Goal: Task Accomplishment & Management: Use online tool/utility

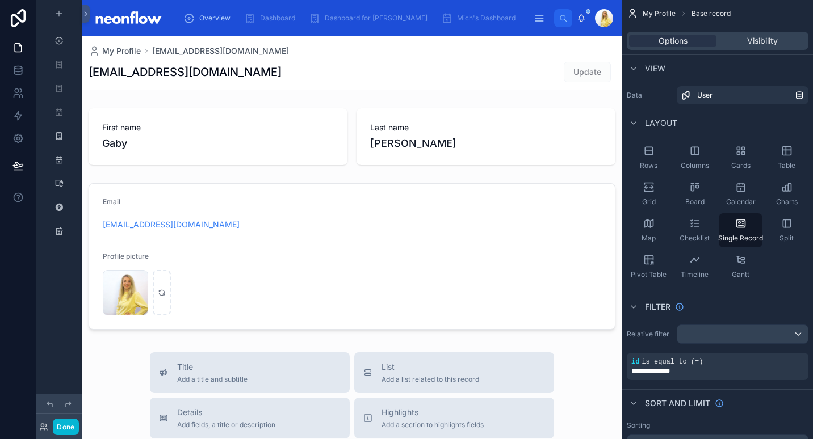
click at [355, 79] on div "gaby@neonaccounting.com Update" at bounding box center [352, 72] width 527 height 22
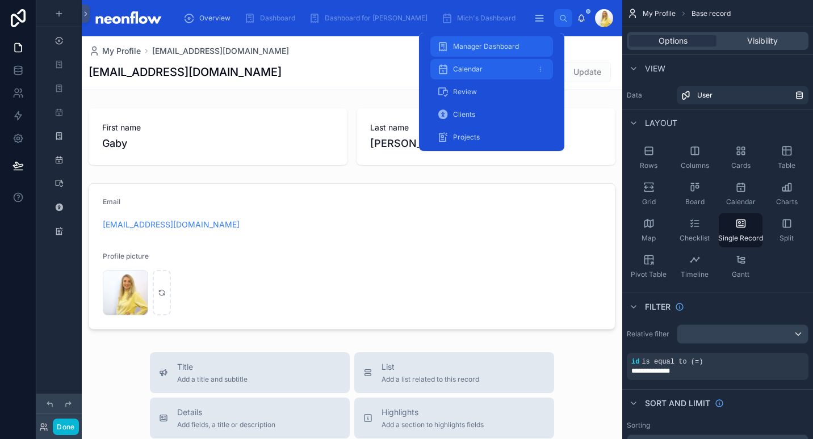
drag, startPoint x: 501, startPoint y: 49, endPoint x: 516, endPoint y: 60, distance: 18.3
click at [501, 49] on span "Manager Dashboard" at bounding box center [486, 46] width 66 height 9
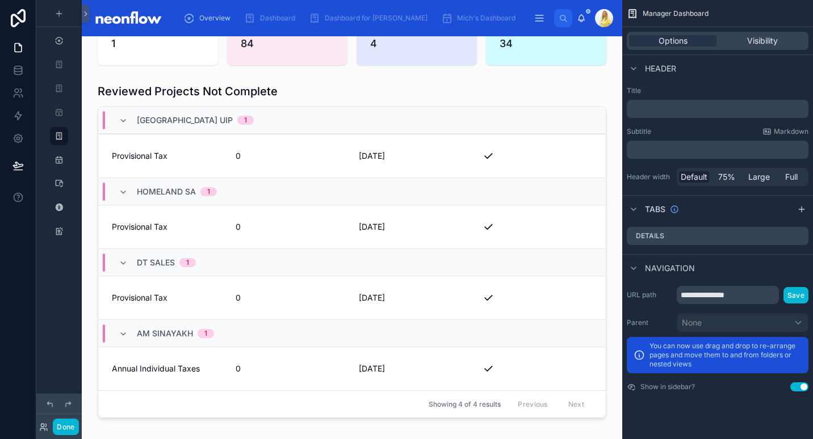
scroll to position [397, 0]
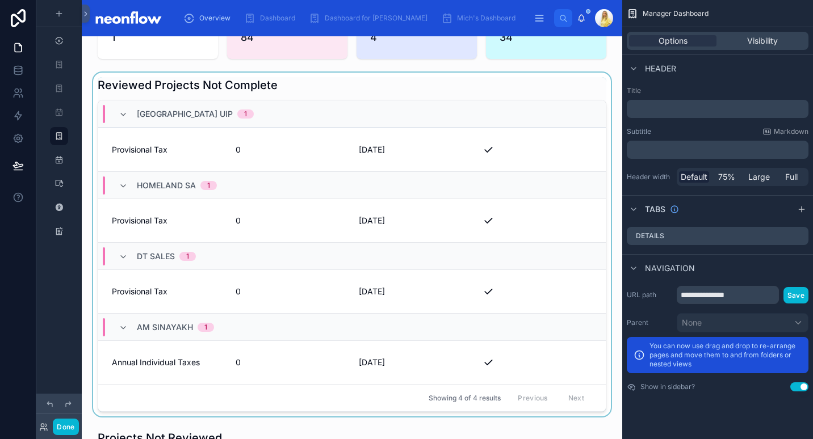
click at [294, 202] on div at bounding box center [352, 245] width 522 height 344
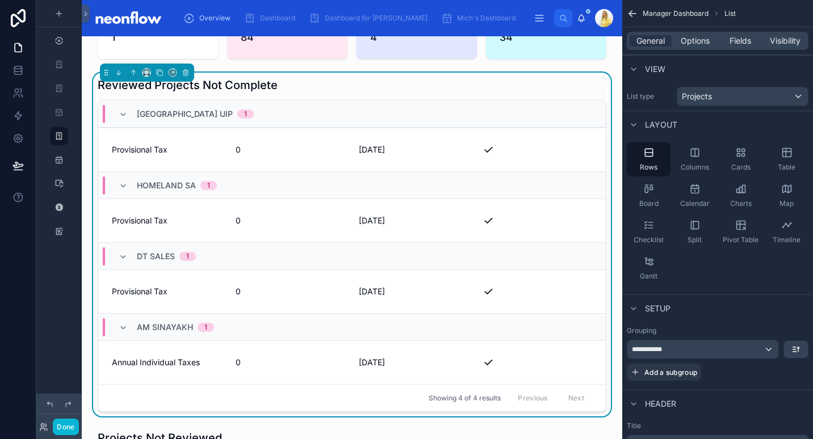
click at [370, 77] on div "Reviewed Projects Not Complete" at bounding box center [352, 85] width 509 height 16
click at [382, 81] on div "Reviewed Projects Not Complete" at bounding box center [352, 85] width 509 height 16
click at [320, 77] on div "Reviewed Projects Not Complete" at bounding box center [352, 85] width 509 height 16
click at [222, 149] on link "Provisional Tax 0 31/07/2025 Close" at bounding box center [352, 150] width 508 height 44
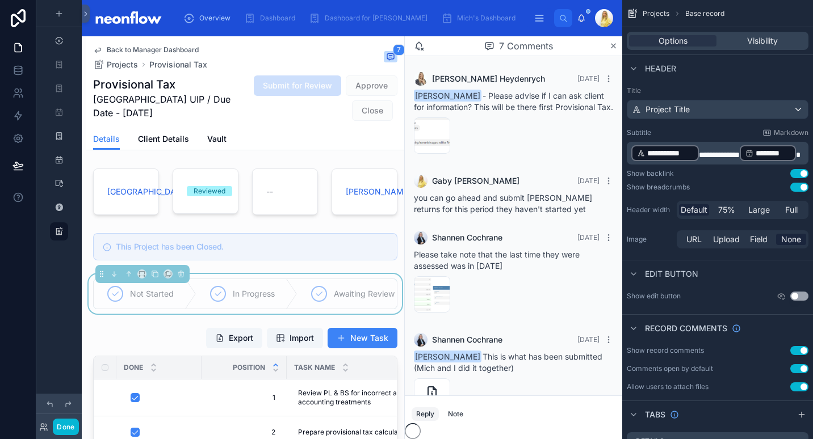
scroll to position [187, 0]
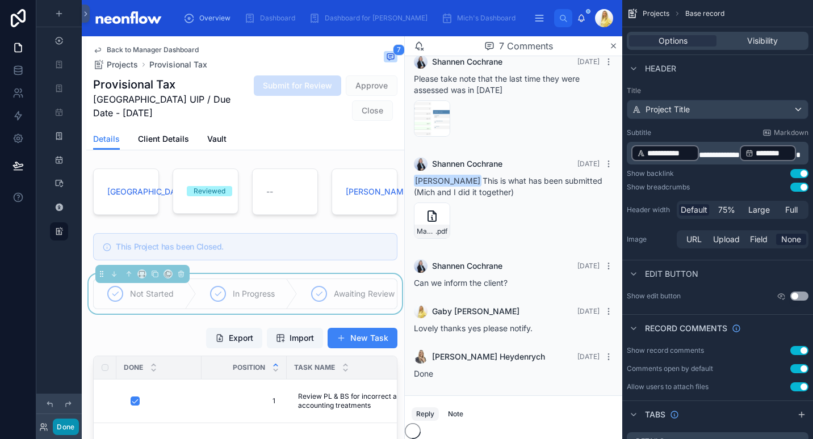
click at [69, 430] on button "Done" at bounding box center [66, 427] width 26 height 16
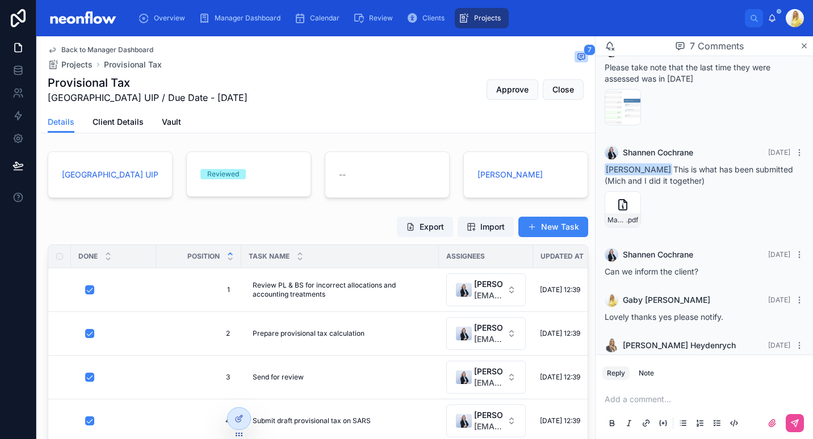
scroll to position [0, 0]
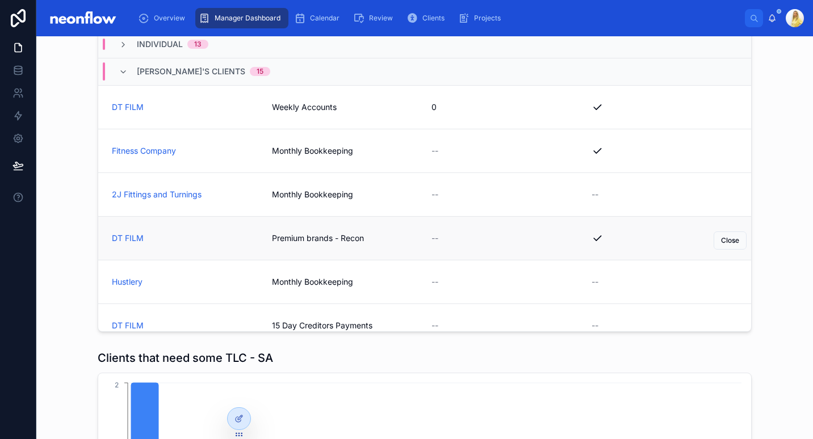
scroll to position [1060, 0]
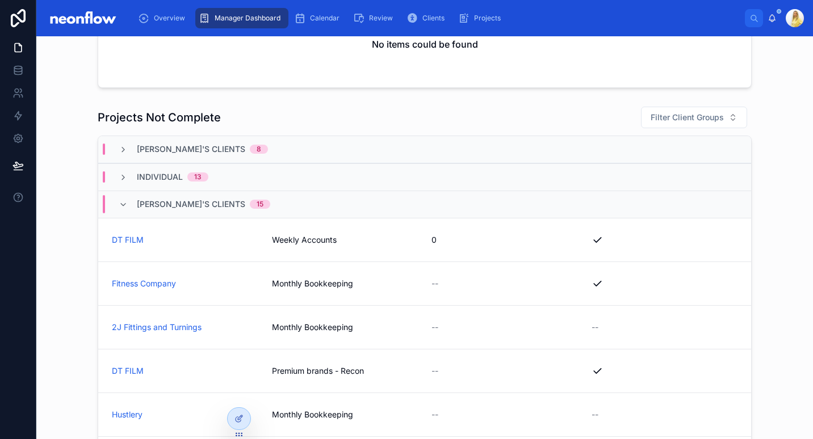
click at [376, 200] on div "Micheline's Clients 15" at bounding box center [424, 204] width 653 height 27
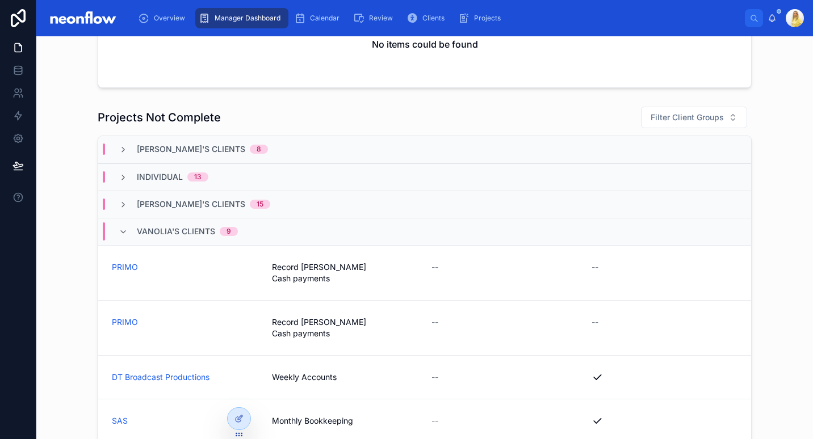
click at [202, 233] on span "Vanolia's Clients" at bounding box center [176, 231] width 78 height 11
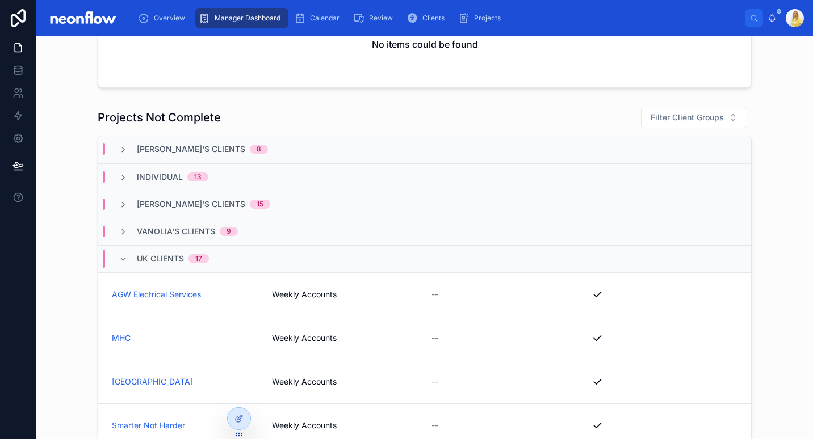
click at [208, 237] on div "Vanolia's Clients 9" at bounding box center [424, 231] width 653 height 27
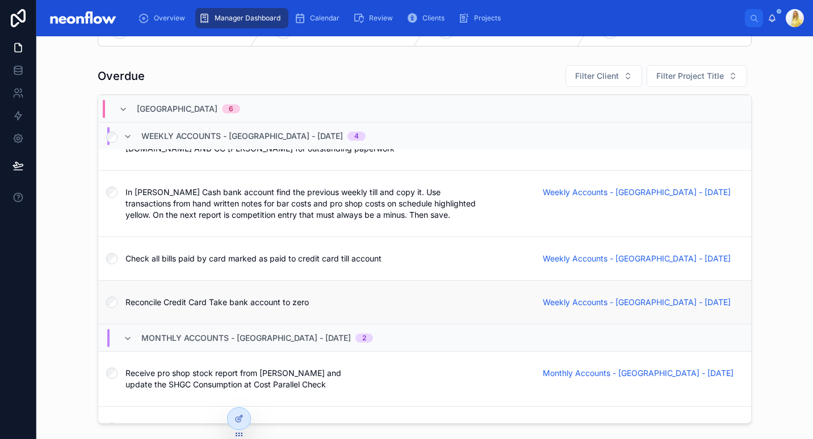
scroll to position [397, 0]
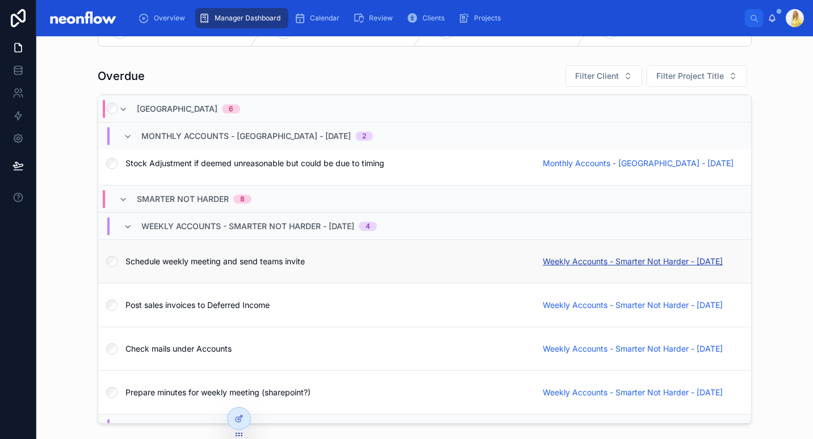
drag, startPoint x: 577, startPoint y: 236, endPoint x: 583, endPoint y: 237, distance: 5.7
click at [577, 256] on span "Weekly Accounts - Smarter Not Harder - 07/08/2025" at bounding box center [633, 261] width 180 height 11
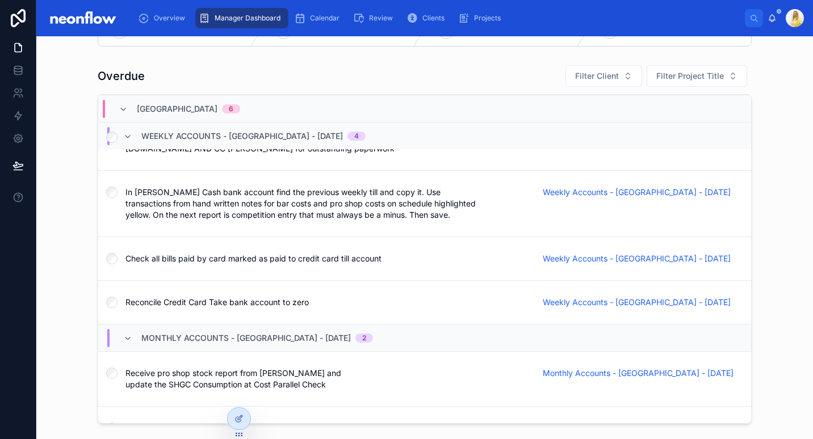
scroll to position [0, 0]
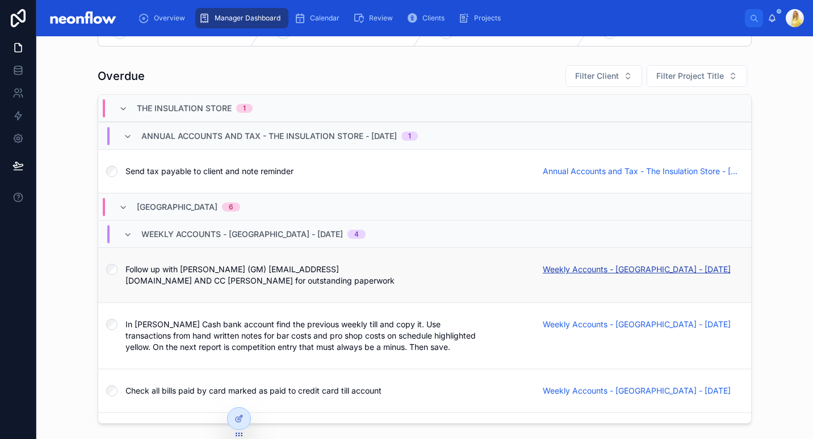
click at [692, 269] on span "Weekly Accounts - Stinchcombe Hill Golf Club - 04/08/2025" at bounding box center [637, 269] width 188 height 11
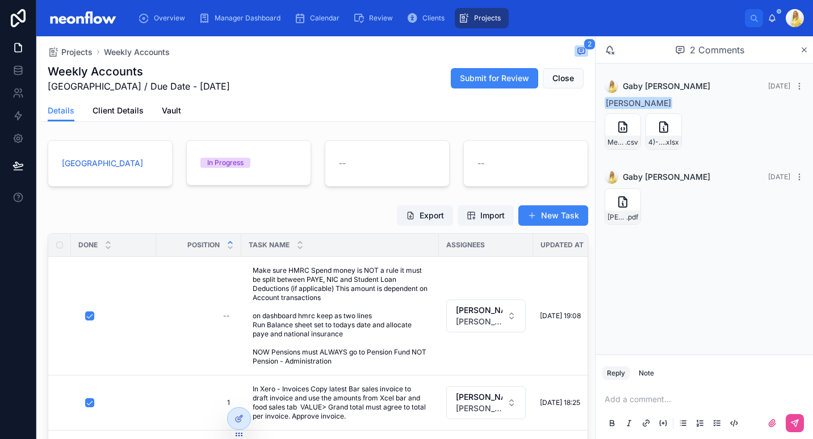
click at [258, 203] on div "Export Import New Task Done Position Task Name Assignees Updated at Details -- …" at bounding box center [318, 384] width 554 height 368
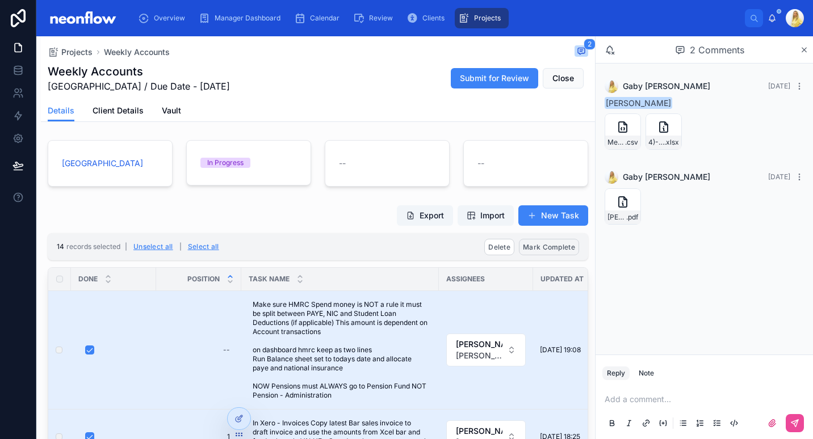
click at [542, 241] on button "Mark Complete" at bounding box center [549, 247] width 60 height 16
click at [596, 227] on icon at bounding box center [596, 226] width 6 height 4
type input "**********"
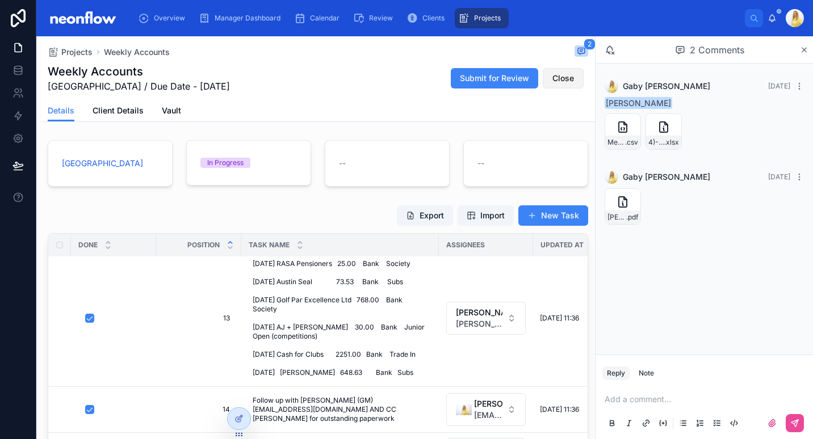
click at [567, 82] on button "Close" at bounding box center [563, 78] width 41 height 20
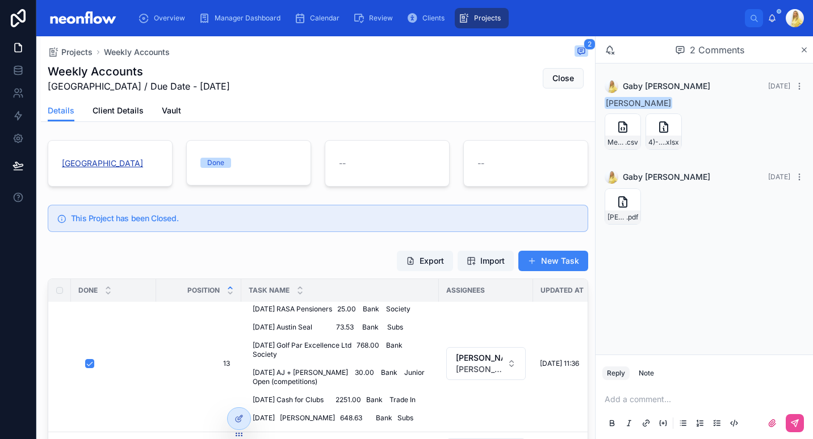
click at [122, 161] on span "Stinchcombe Hill Golf Club" at bounding box center [102, 163] width 81 height 11
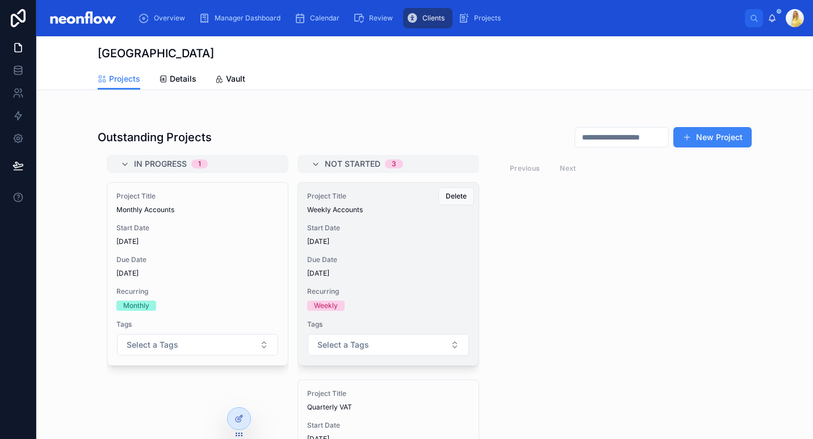
click at [428, 279] on div "Project Title Weekly Accounts Start Date 20/08/2025 Due Date 11/08/2025 Recurri…" at bounding box center [388, 274] width 181 height 183
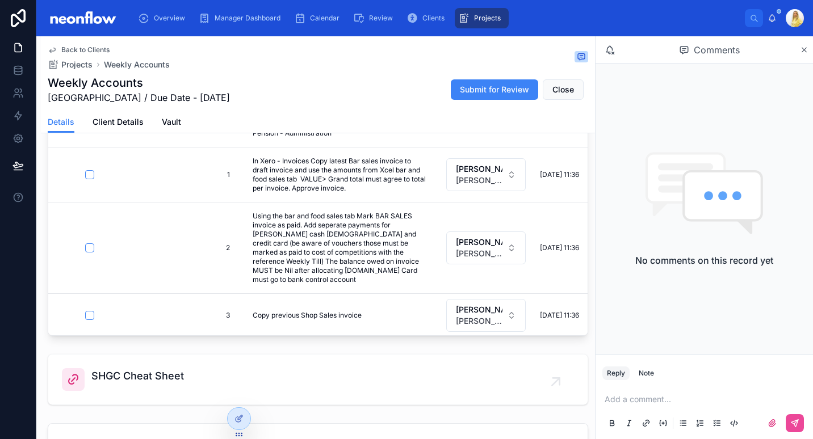
scroll to position [425, 0]
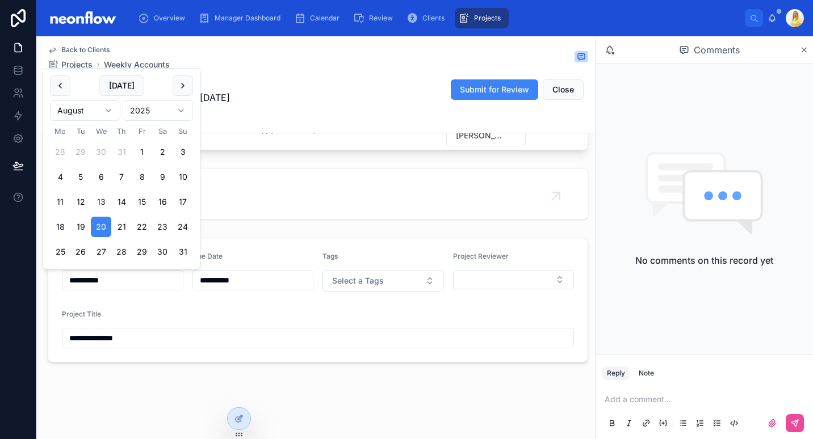
drag, startPoint x: 129, startPoint y: 273, endPoint x: -2, endPoint y: 252, distance: 133.5
click at [0, 252] on html "Overview Manager Dashboard Calendar Review Clients Projects Gaby Nivison Back t…" at bounding box center [406, 219] width 813 height 439
click at [280, 256] on div "Due Date" at bounding box center [253, 259] width 122 height 14
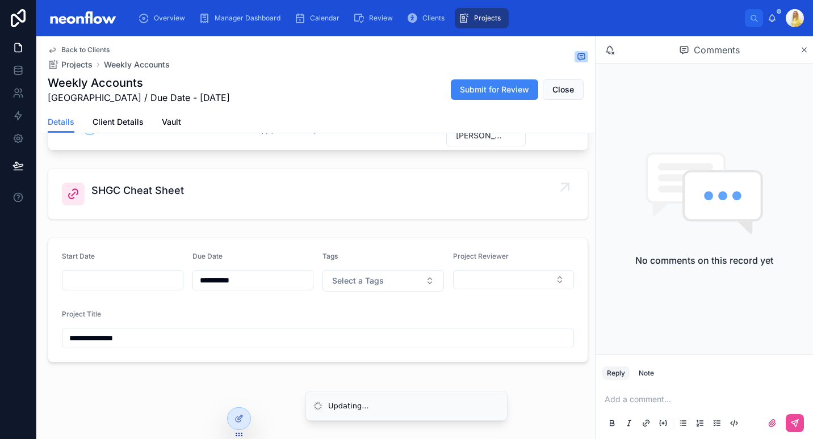
click at [323, 215] on link "SHGC Cheat Sheet" at bounding box center [317, 194] width 539 height 50
click at [774, 426] on icon at bounding box center [772, 423] width 9 height 9
click at [0, 0] on input "file" at bounding box center [0, 0] width 0 height 0
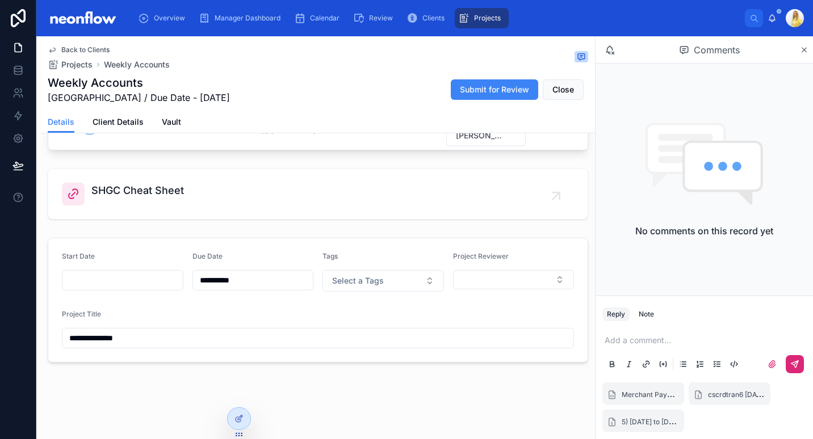
click at [798, 363] on icon at bounding box center [794, 364] width 9 height 9
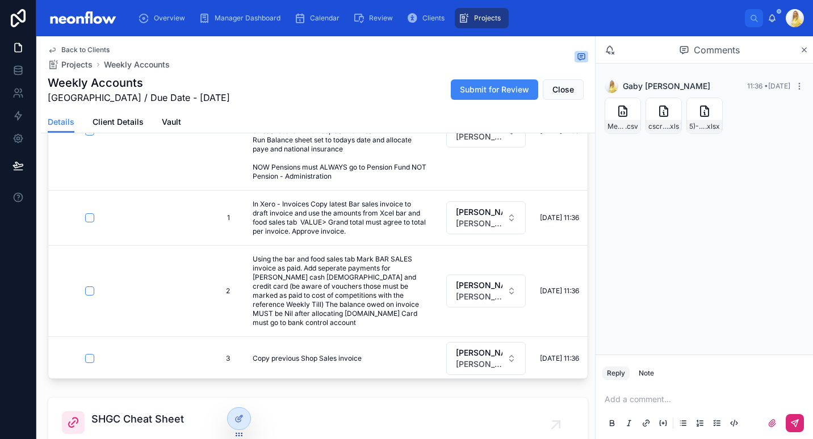
scroll to position [0, 0]
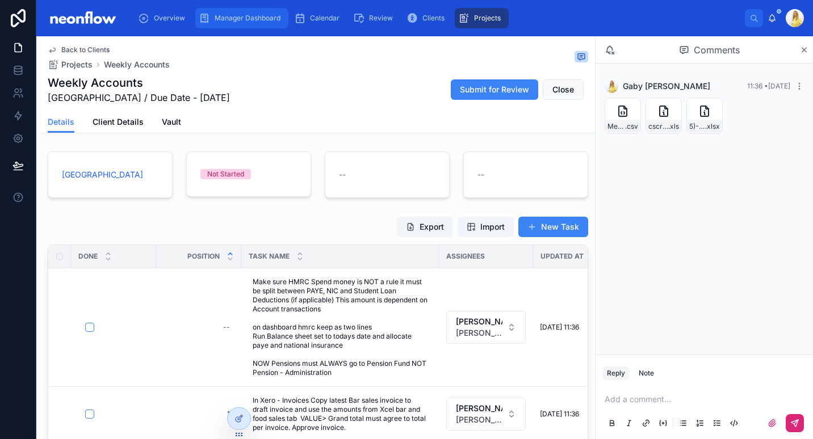
click at [224, 14] on span "Manager Dashboard" at bounding box center [248, 18] width 66 height 9
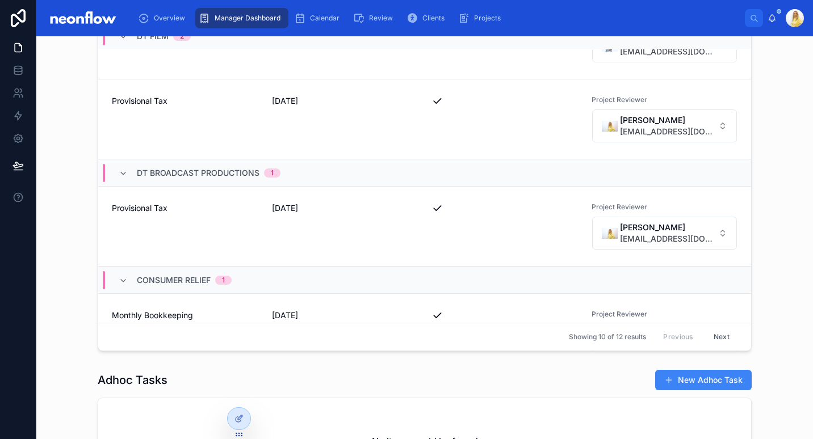
scroll to position [703, 0]
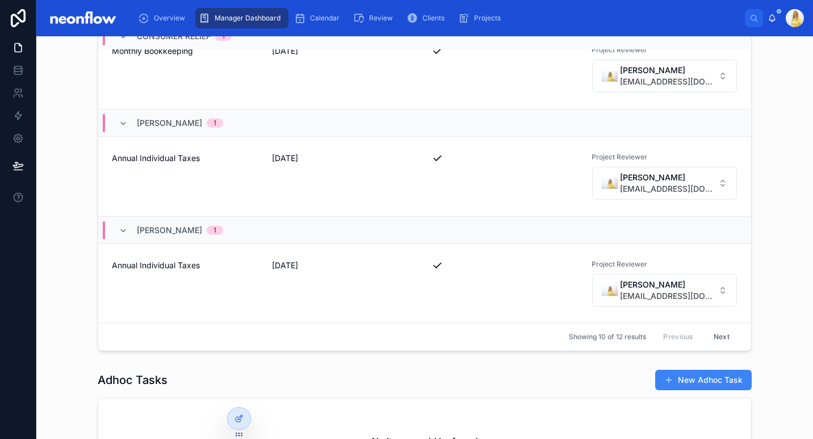
click at [706, 335] on button "Next" at bounding box center [722, 338] width 32 height 18
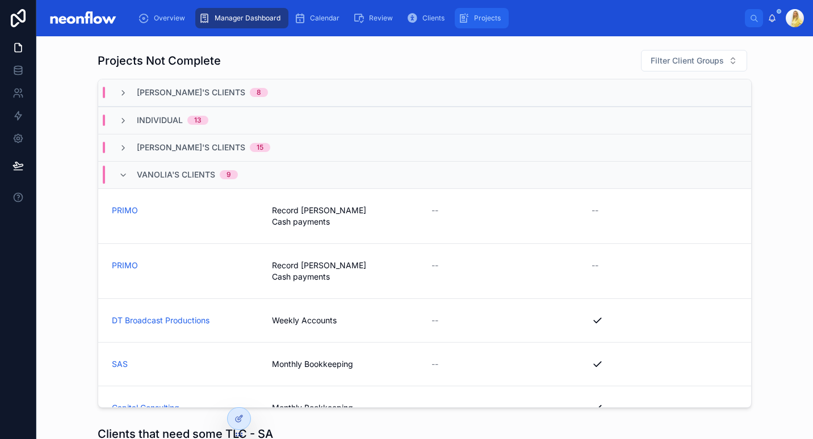
scroll to position [1065, 0]
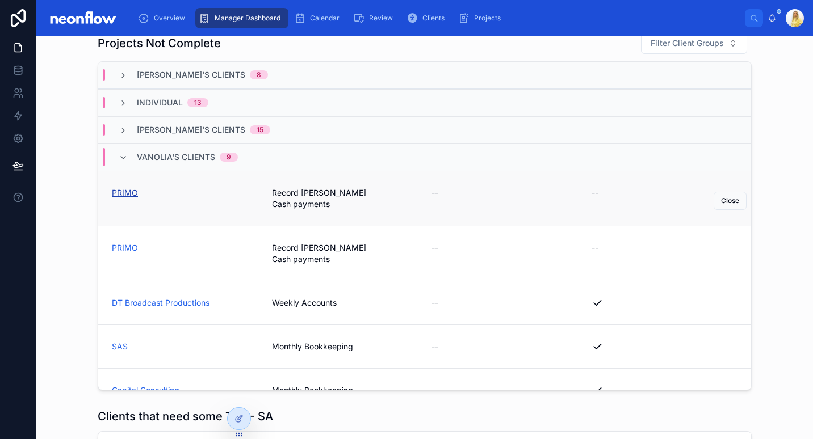
click at [127, 191] on span "PRIMO" at bounding box center [125, 192] width 26 height 11
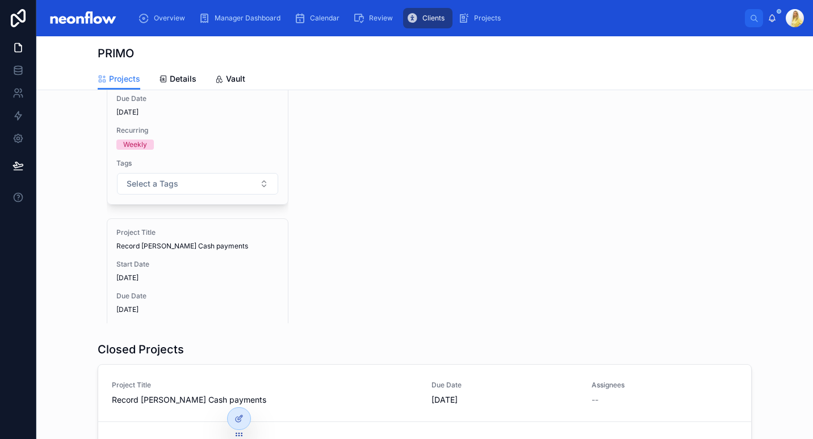
scroll to position [132, 0]
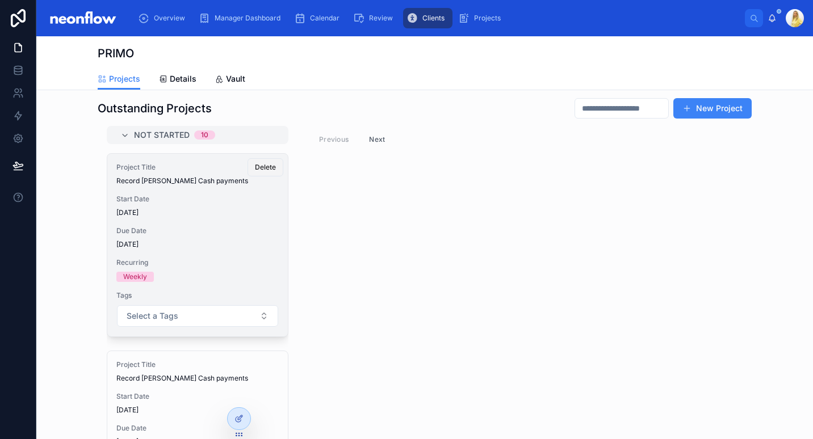
click at [254, 172] on button "Delete" at bounding box center [266, 167] width 36 height 18
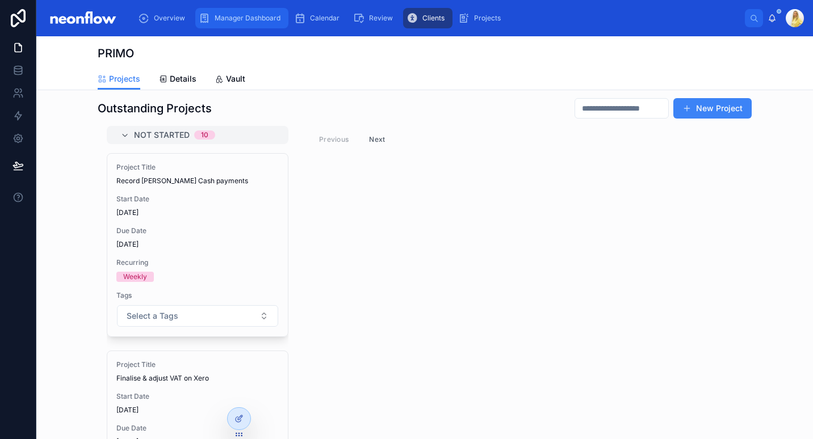
click at [218, 23] on div "Manager Dashboard" at bounding box center [242, 18] width 86 height 18
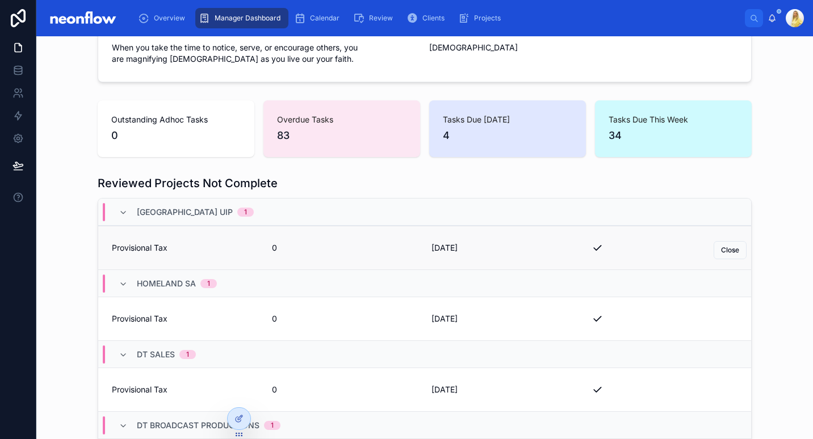
click at [182, 234] on link "Provisional Tax 0 31/07/2025 Close" at bounding box center [424, 248] width 653 height 44
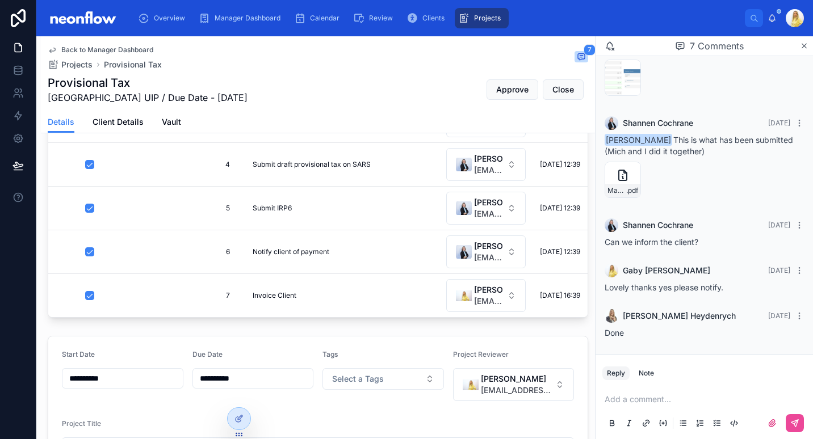
scroll to position [265, 0]
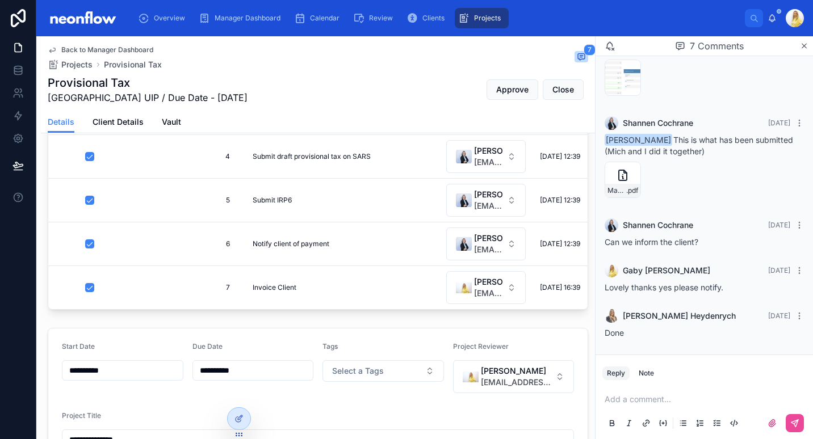
click at [555, 66] on div "Back to Manager Dashboard Projects Provisional Tax 7" at bounding box center [318, 57] width 541 height 25
click at [556, 88] on span "Close" at bounding box center [563, 89] width 22 height 11
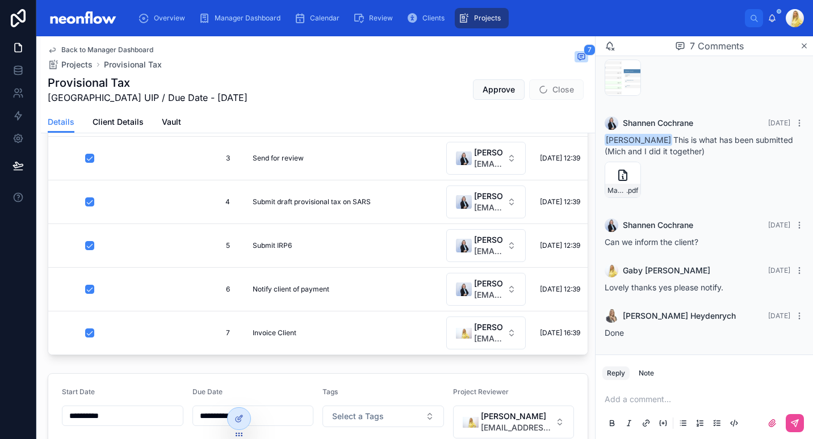
scroll to position [310, 0]
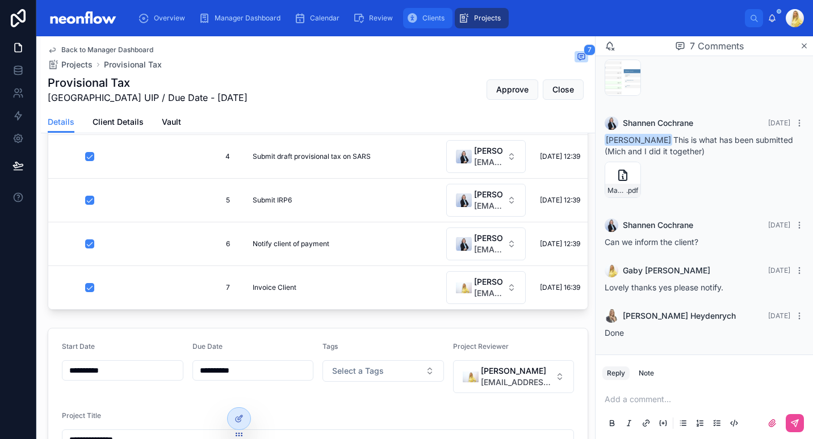
click at [425, 9] on div "Clients" at bounding box center [428, 18] width 43 height 18
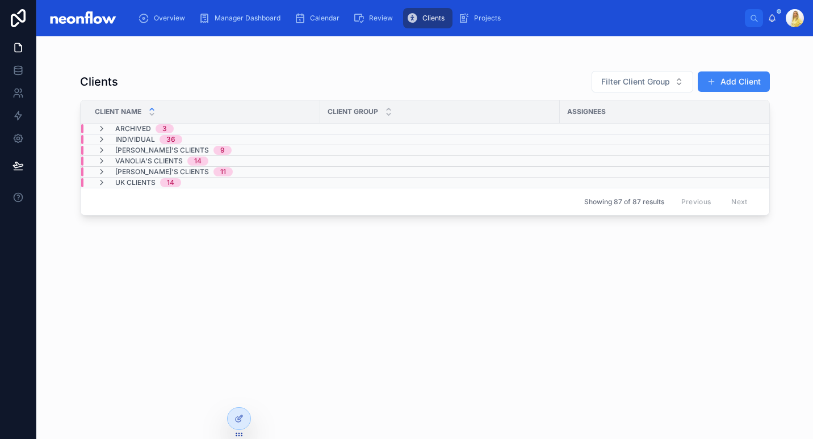
click at [111, 147] on div "Shannen's Clients 9" at bounding box center [164, 150] width 135 height 9
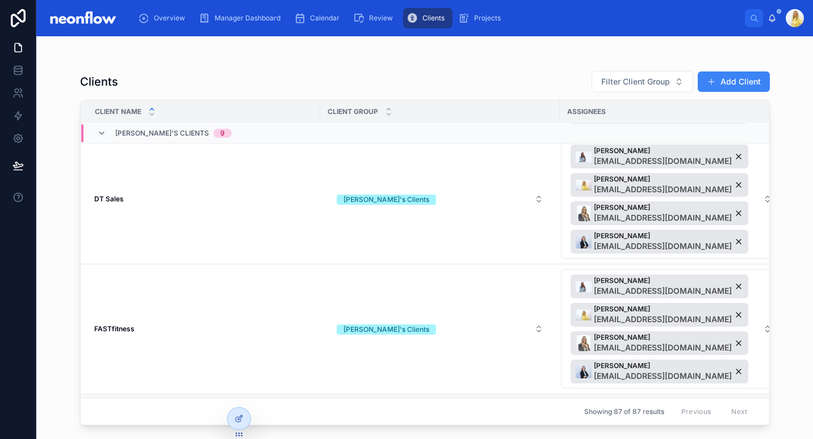
scroll to position [397, 0]
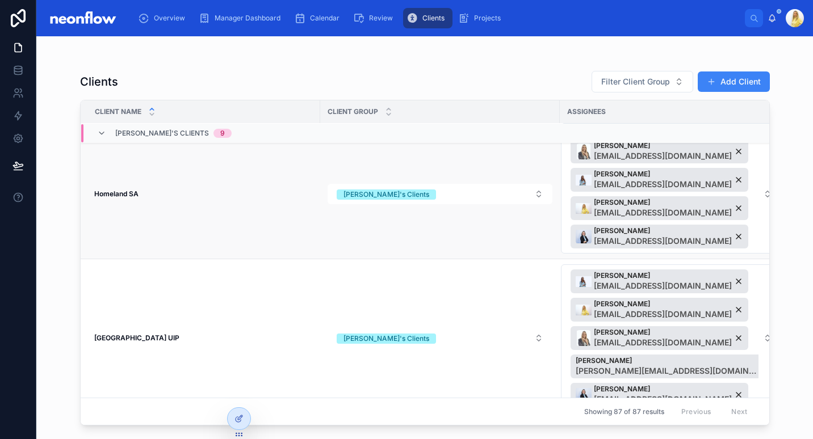
click at [135, 195] on strong "Homeland SA" at bounding box center [116, 194] width 44 height 9
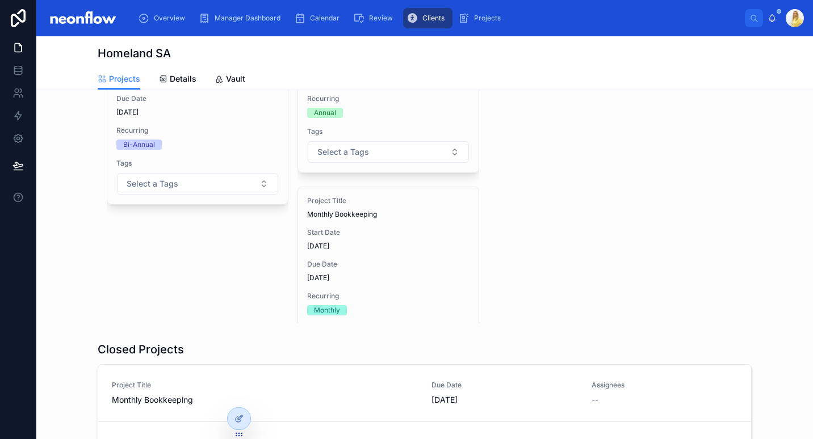
scroll to position [132, 0]
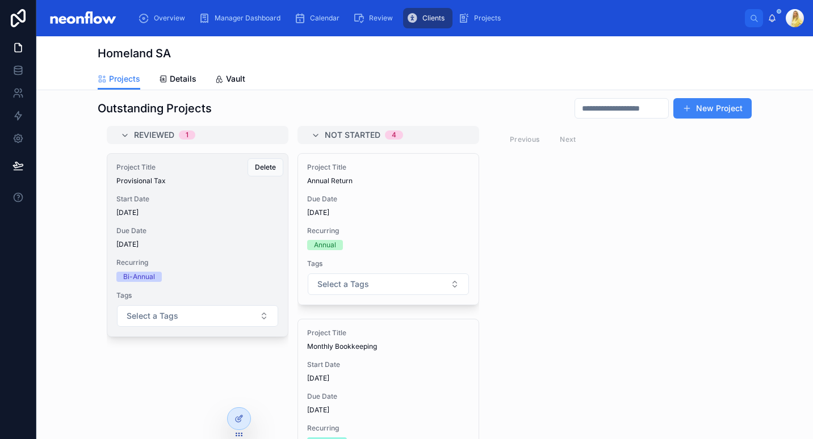
click at [215, 249] on div "Project Title Provisional Tax Start Date 05/08/2025 Due Date 31/07/2025 Recurri…" at bounding box center [197, 245] width 181 height 183
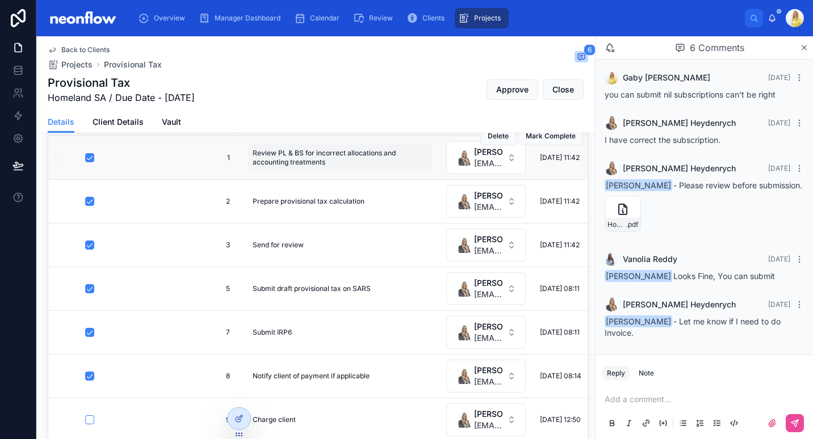
scroll to position [265, 0]
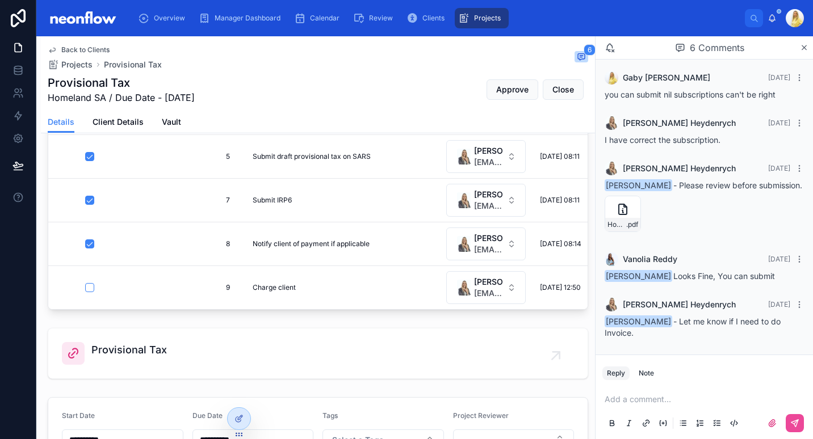
click at [652, 402] on p at bounding box center [707, 399] width 204 height 11
click at [789, 425] on button at bounding box center [795, 423] width 18 height 18
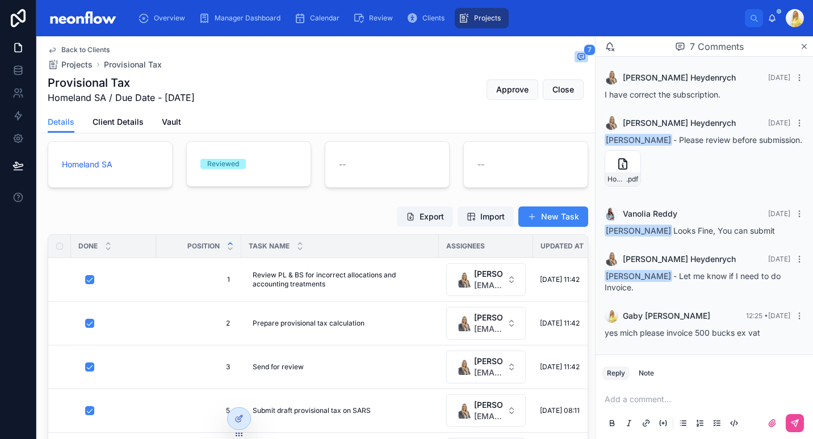
scroll to position [0, 0]
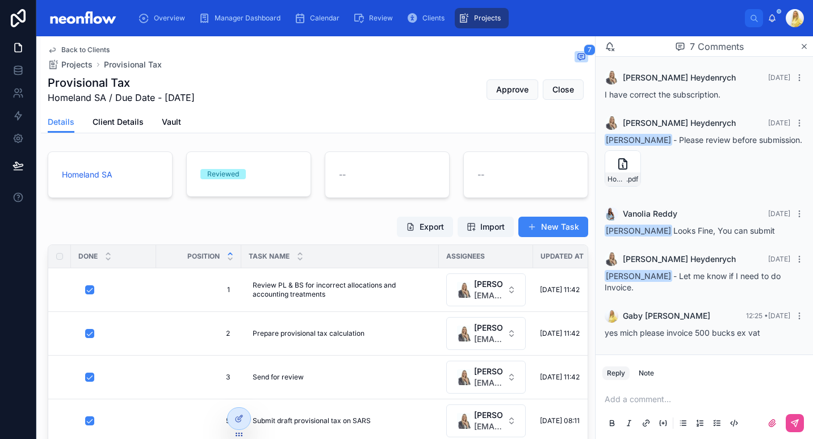
click at [336, 95] on div "Provisional Tax Homeland SA / Due Date - 31/07/2025 Approve Close" at bounding box center [318, 90] width 541 height 30
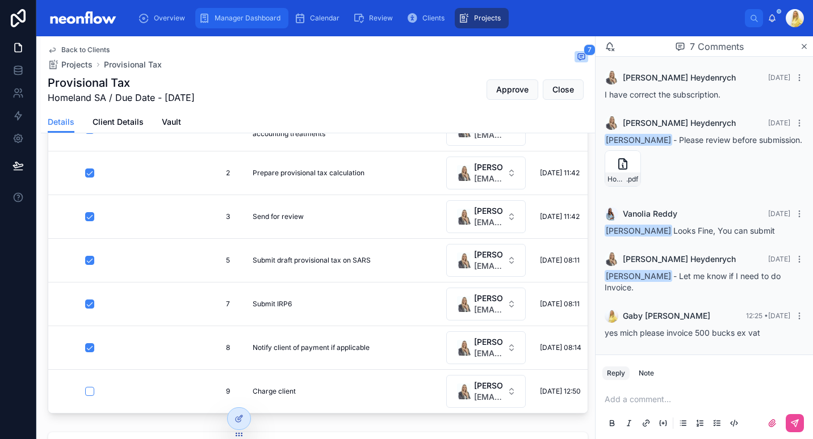
click at [228, 27] on link "Manager Dashboard" at bounding box center [241, 18] width 93 height 20
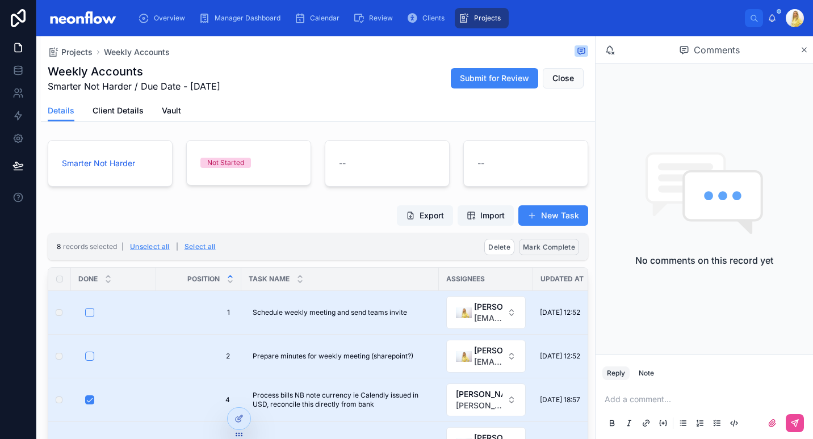
click at [551, 240] on button "Mark Complete" at bounding box center [549, 247] width 60 height 16
click at [593, 227] on icon at bounding box center [596, 225] width 9 height 9
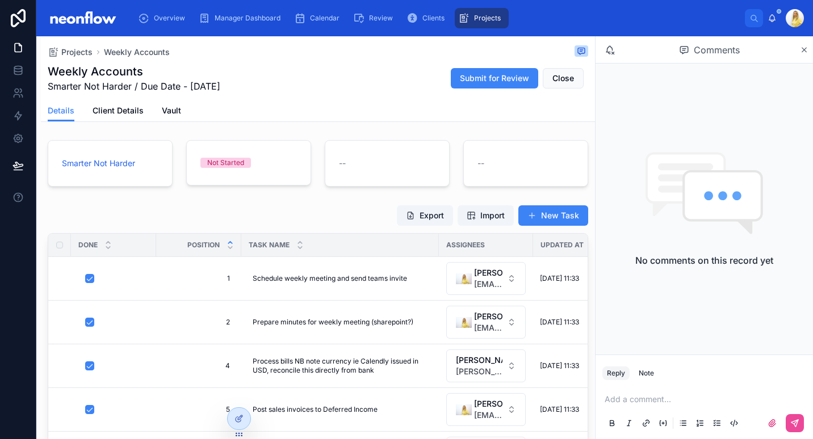
type input "**********"
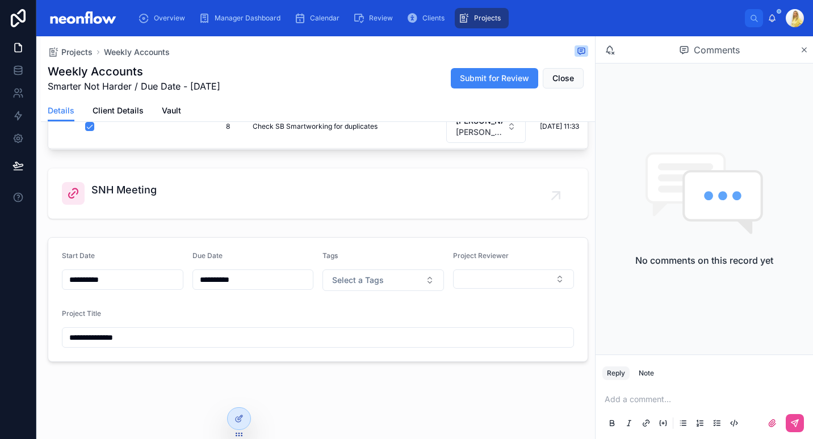
scroll to position [282, 0]
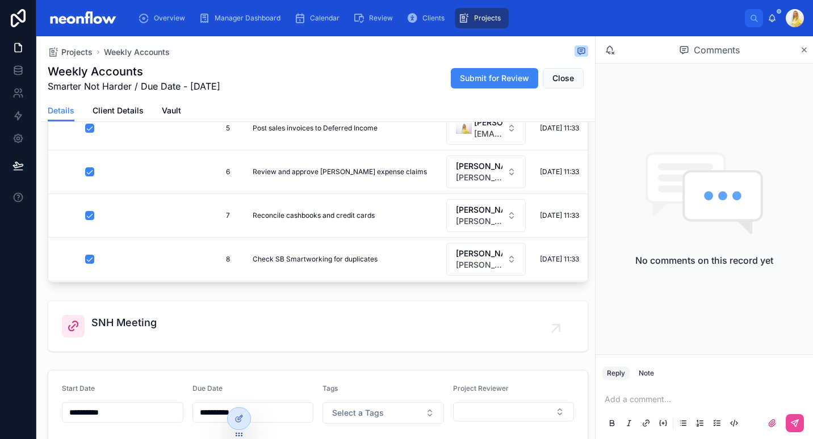
drag, startPoint x: 548, startPoint y: 79, endPoint x: 282, endPoint y: 36, distance: 269.8
click at [552, 79] on span "Close" at bounding box center [563, 78] width 22 height 11
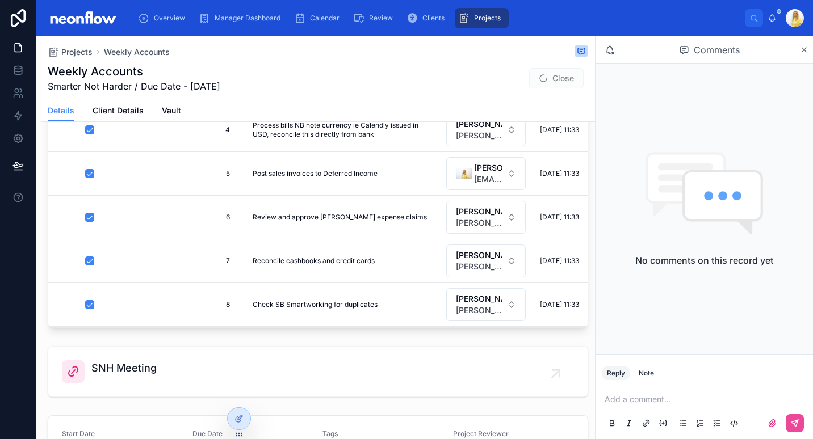
scroll to position [327, 0]
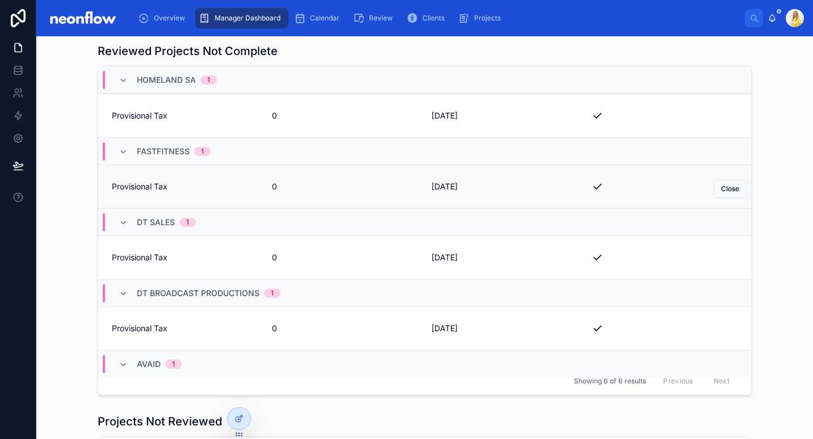
scroll to position [124, 0]
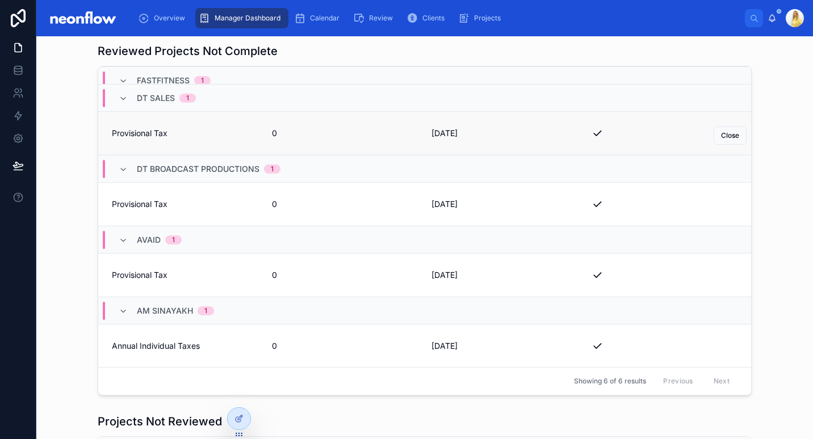
click at [164, 125] on link "Provisional Tax 0 31/07/2025 Close" at bounding box center [424, 133] width 653 height 44
click at [141, 204] on span "Provisional Tax" at bounding box center [185, 204] width 146 height 11
click at [127, 260] on link "Provisional Tax 0 31/07/2025 Close" at bounding box center [424, 275] width 653 height 44
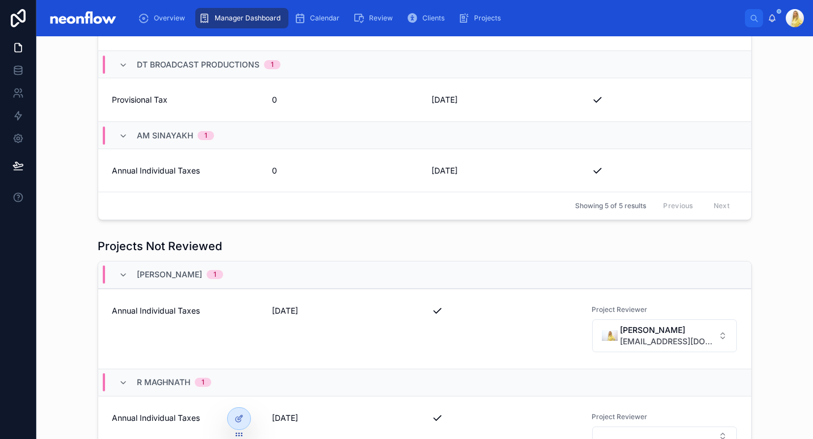
scroll to position [530, 0]
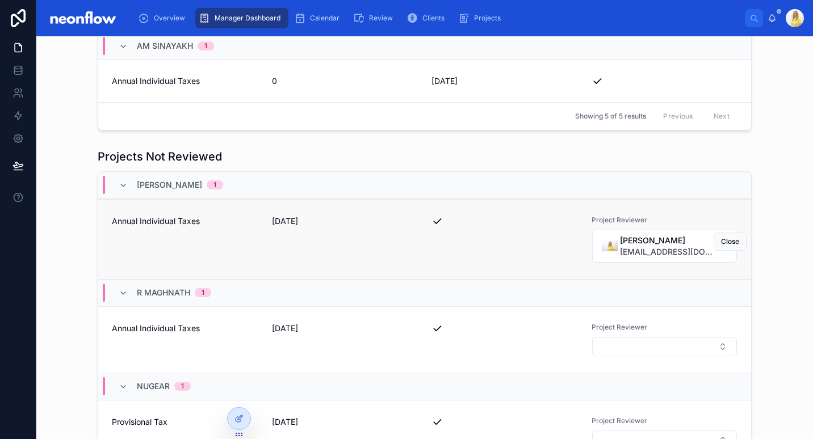
click at [253, 221] on div "Annual Individual Taxes 01/07/2025 Project Reviewer Gaby Nivison gaby@neonaccou…" at bounding box center [425, 240] width 626 height 48
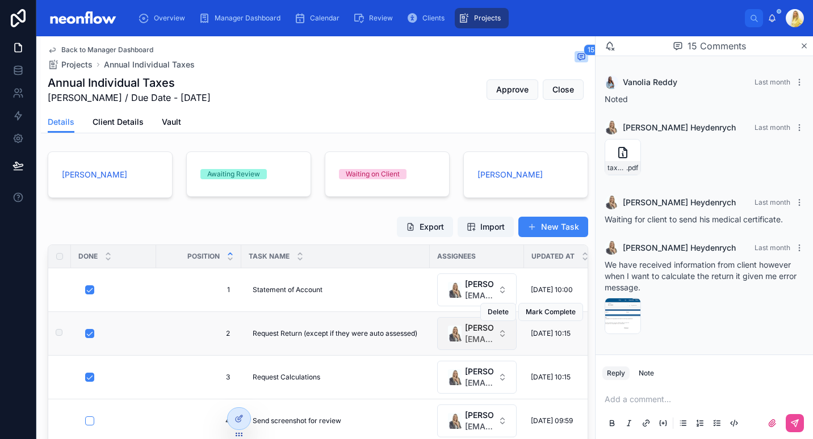
scroll to position [132, 0]
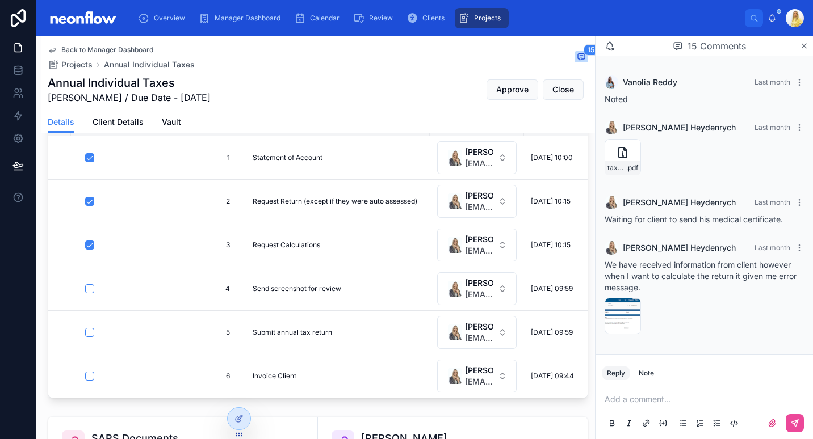
click at [719, 396] on p at bounding box center [707, 399] width 204 height 11
click at [801, 428] on button at bounding box center [795, 423] width 18 height 18
click at [467, 340] on span "admin@neonaccounting.com" at bounding box center [479, 338] width 28 height 11
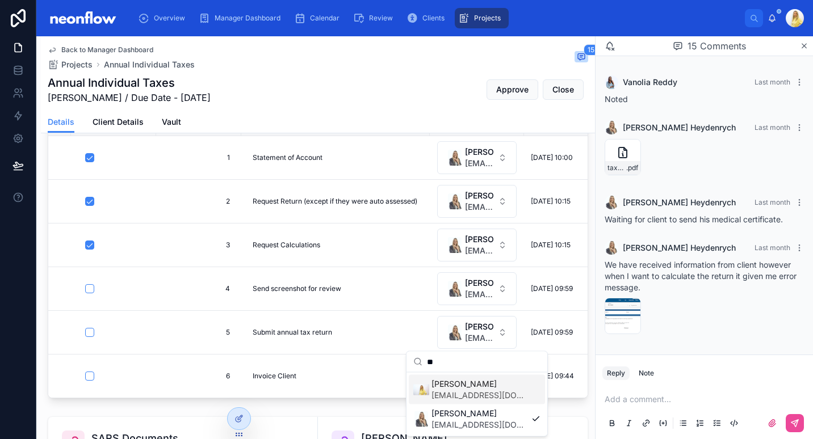
type input "**"
click at [467, 398] on span "[EMAIL_ADDRESS][DOMAIN_NAME]" at bounding box center [479, 395] width 95 height 11
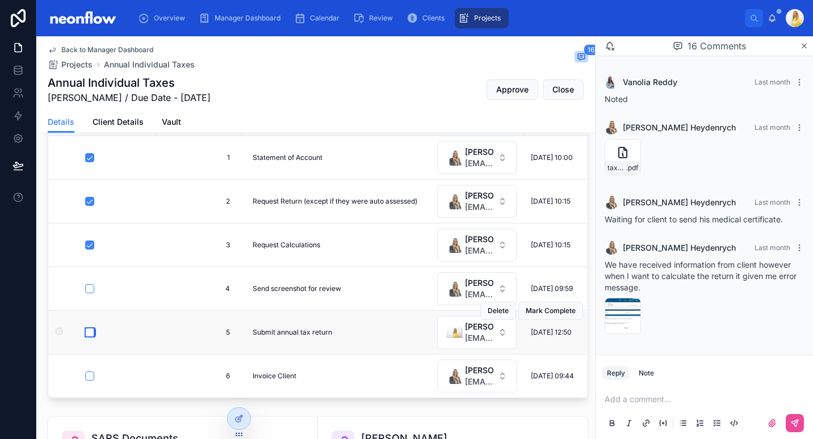
click at [88, 333] on button "button" at bounding box center [89, 332] width 9 height 9
click at [227, 14] on span "Manager Dashboard" at bounding box center [248, 18] width 66 height 9
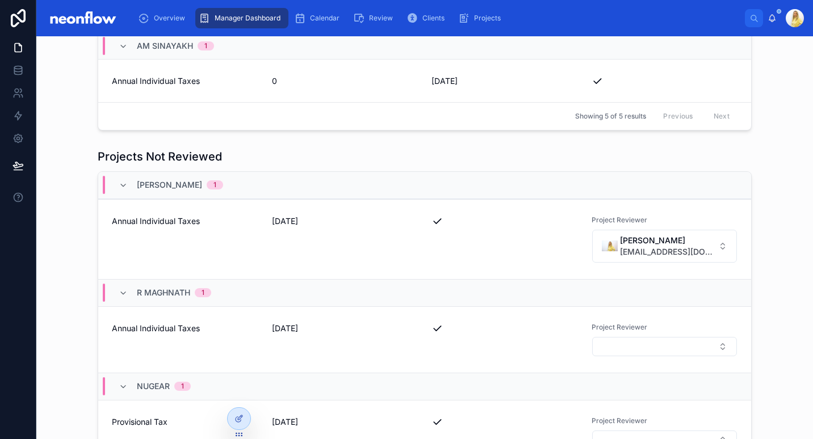
scroll to position [662, 0]
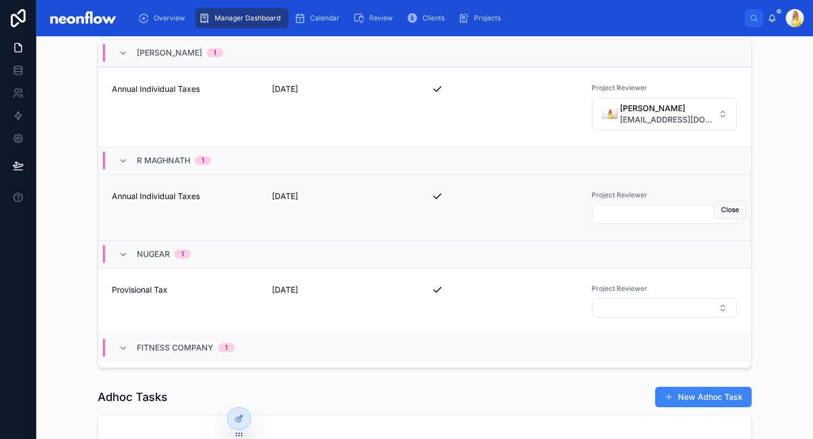
click at [183, 191] on span "Annual Individual Taxes" at bounding box center [185, 196] width 146 height 11
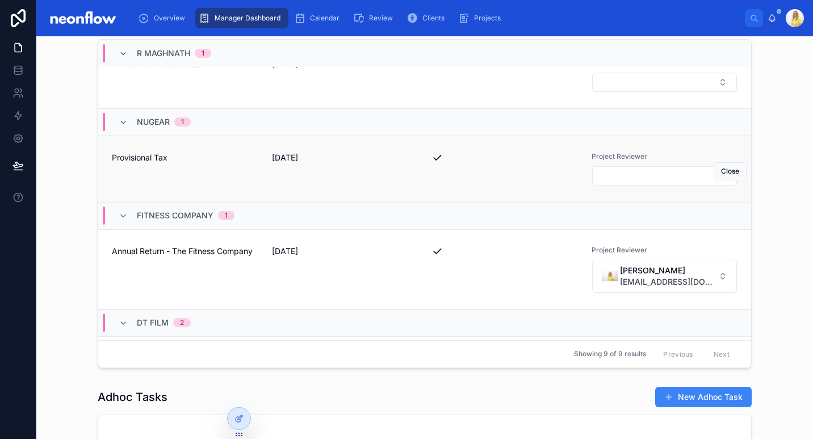
click at [174, 166] on div "Provisional Tax" at bounding box center [185, 169] width 146 height 34
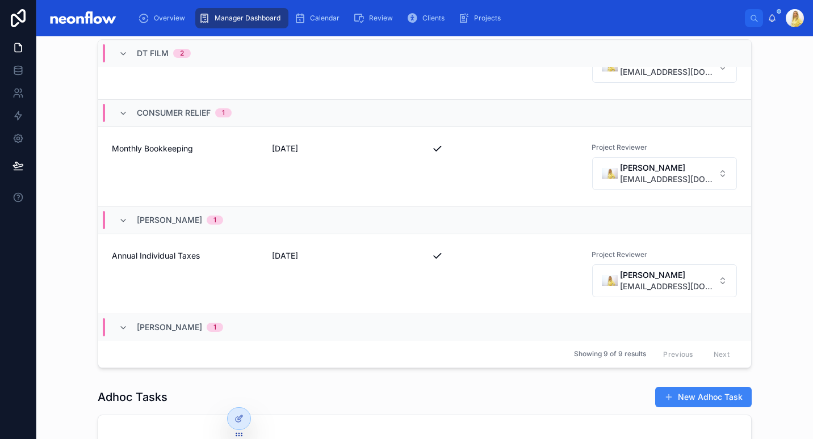
scroll to position [610, 0]
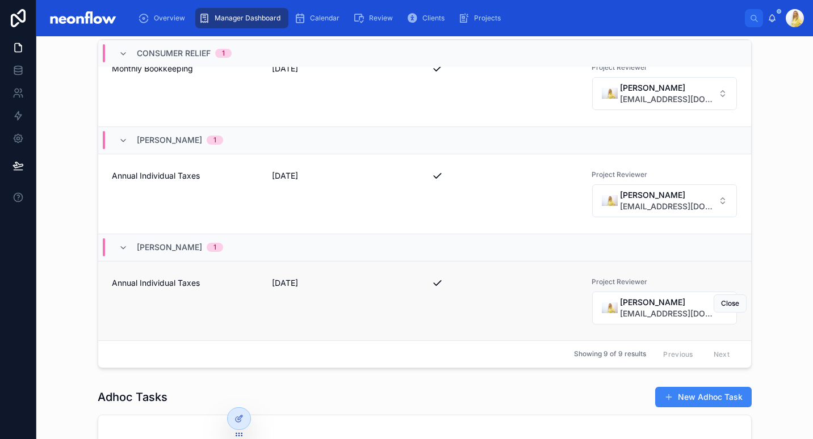
click at [166, 298] on div "Annual Individual Taxes" at bounding box center [185, 302] width 146 height 48
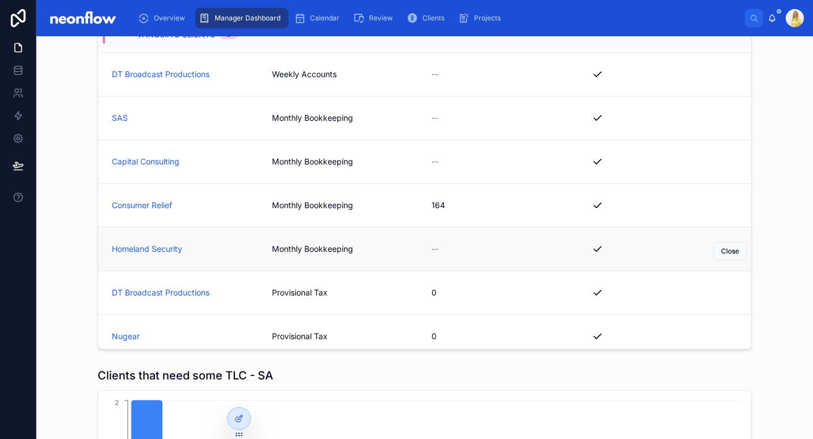
scroll to position [265, 0]
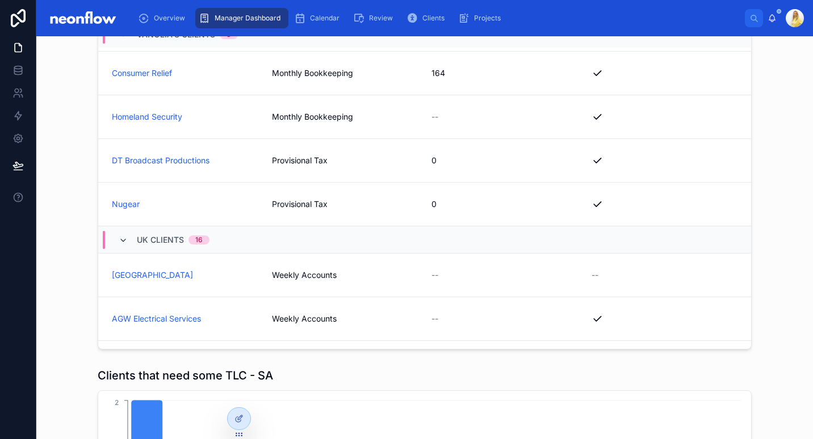
click at [119, 236] on icon at bounding box center [123, 240] width 9 height 9
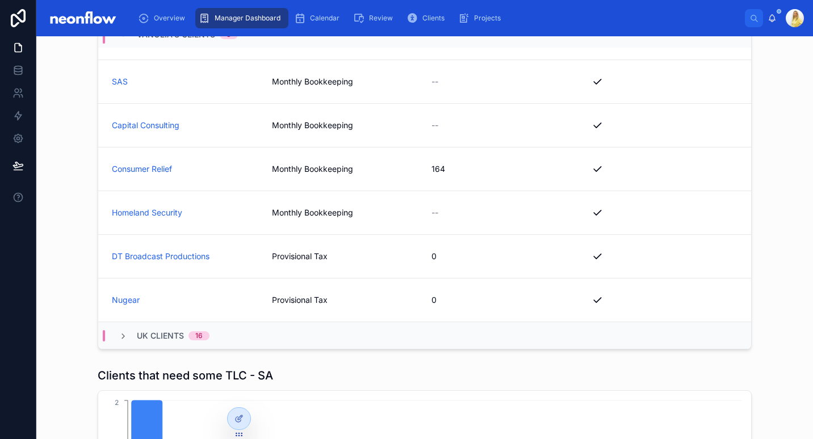
scroll to position [157, 0]
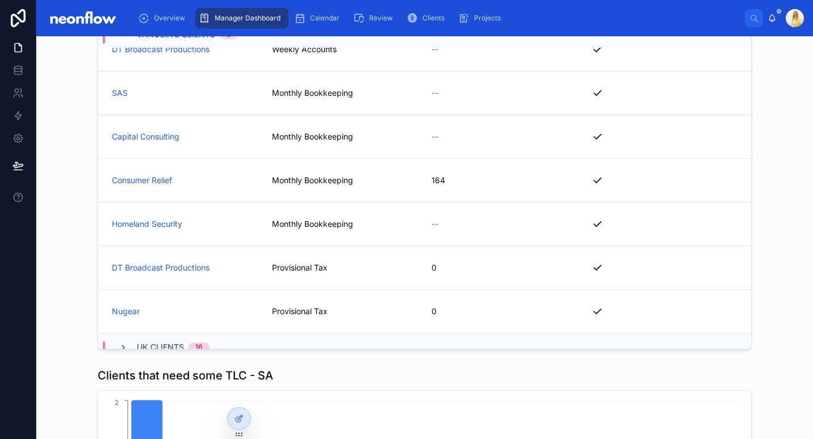
click at [121, 344] on icon at bounding box center [123, 348] width 9 height 9
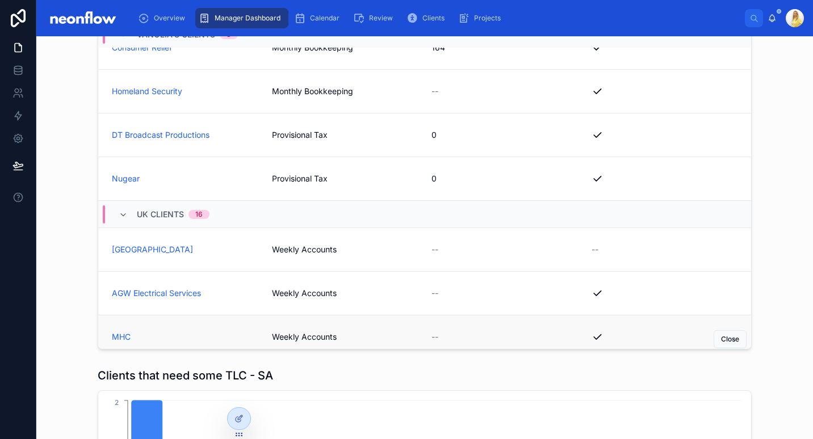
scroll to position [422, 0]
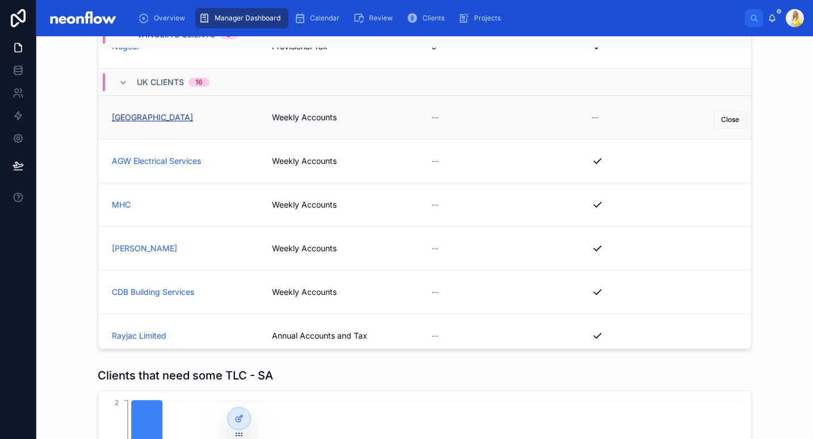
click at [143, 112] on span "Stinchcombe Hill Golf Club" at bounding box center [152, 117] width 81 height 11
click at [140, 156] on span "AGW Electrical Services" at bounding box center [156, 161] width 89 height 11
click at [112, 199] on span "MHC" at bounding box center [121, 204] width 19 height 11
click at [144, 243] on span "Peter Holder" at bounding box center [144, 248] width 65 height 11
click at [145, 287] on span "CDB Building Services" at bounding box center [153, 292] width 82 height 11
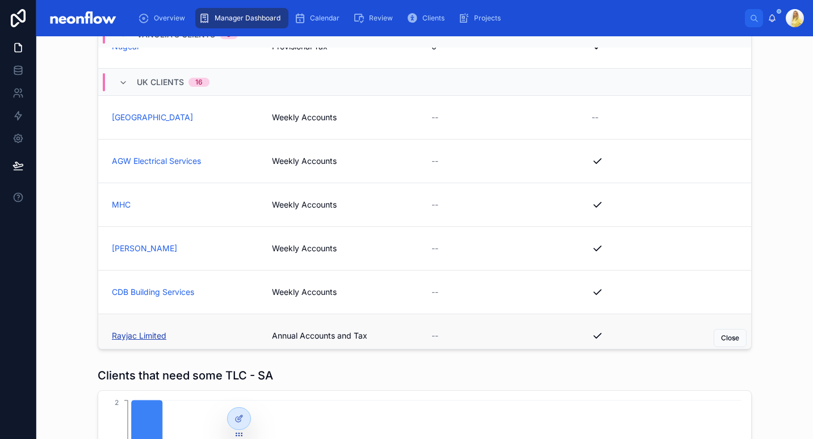
scroll to position [555, 0]
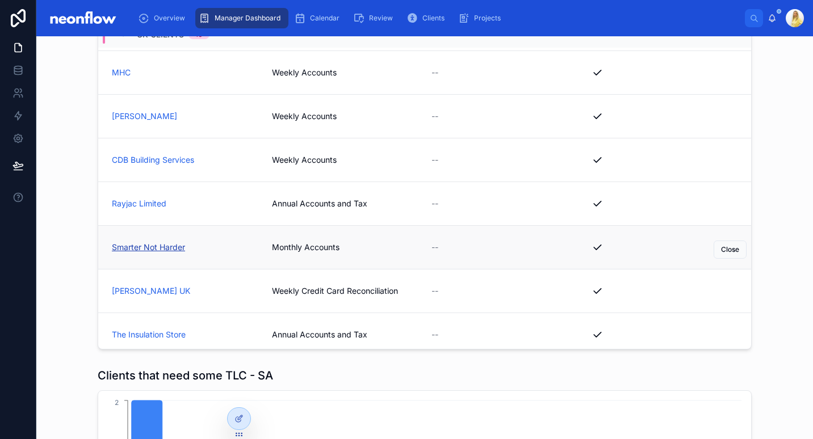
click at [160, 242] on span "Smarter Not Harder" at bounding box center [148, 247] width 73 height 11
click at [133, 286] on span "Keiser UK" at bounding box center [151, 291] width 78 height 11
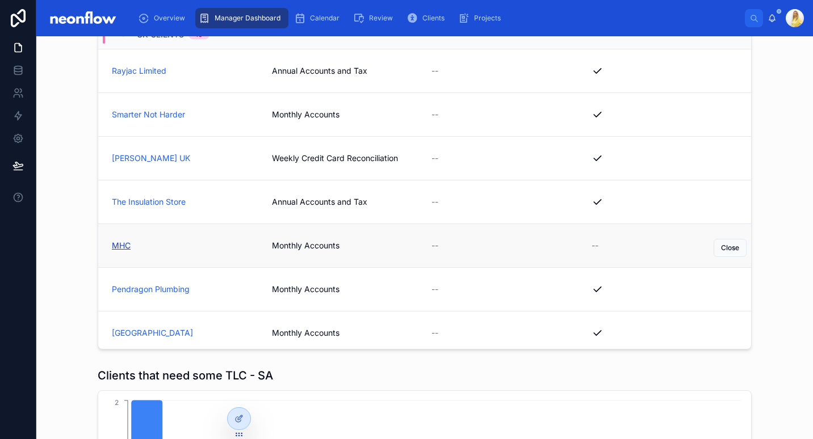
click at [119, 240] on span "MHC" at bounding box center [121, 245] width 19 height 11
click at [139, 284] on span "Pendragon Plumbing" at bounding box center [151, 289] width 78 height 11
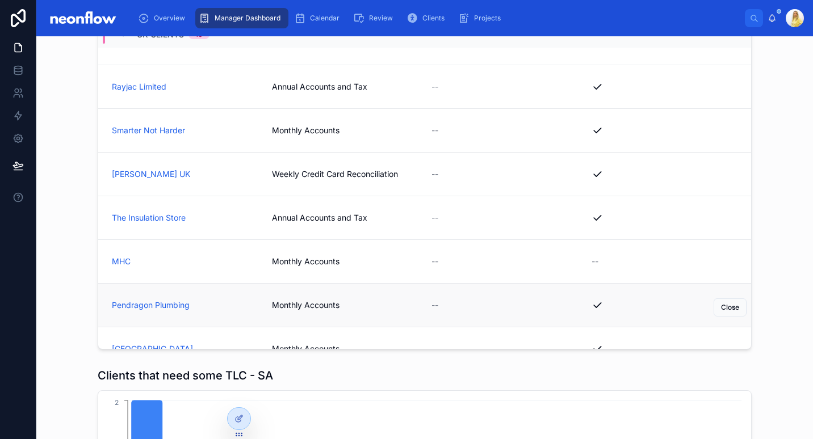
scroll to position [1220, 0]
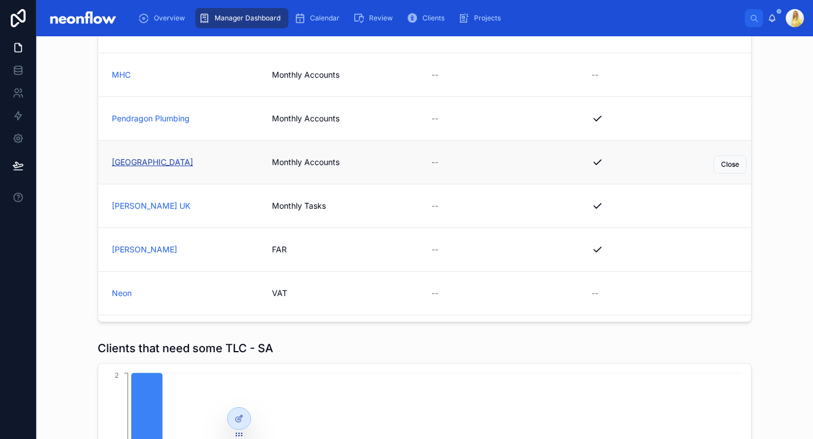
click at [180, 164] on span "[GEOGRAPHIC_DATA]" at bounding box center [152, 162] width 81 height 11
click at [131, 210] on span "[PERSON_NAME] UK" at bounding box center [151, 205] width 78 height 11
click at [115, 254] on span "Peter Holder" at bounding box center [144, 249] width 65 height 11
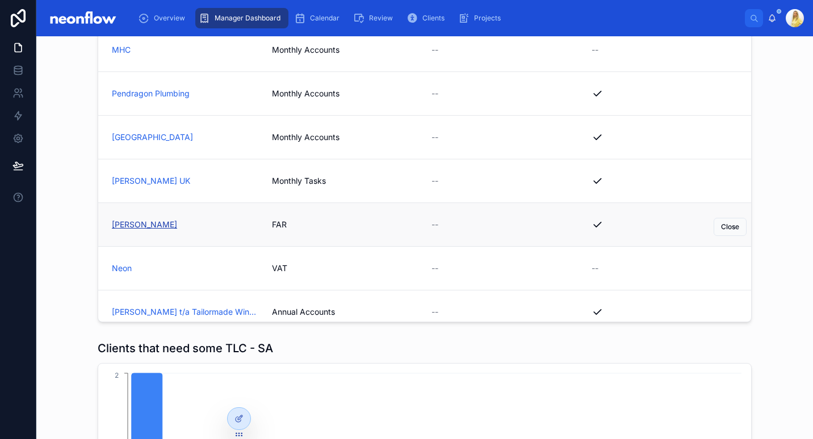
scroll to position [884, 0]
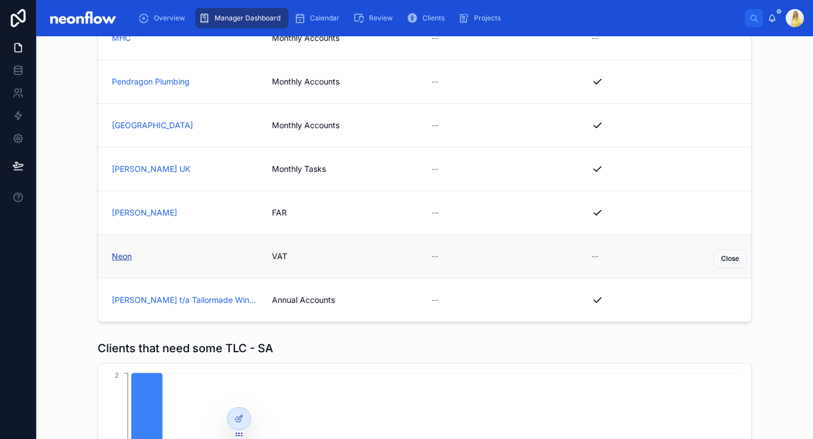
click at [119, 259] on span "Neon" at bounding box center [122, 256] width 20 height 11
click at [186, 301] on span "[PERSON_NAME] t/a Tailormade Windows" at bounding box center [185, 300] width 146 height 11
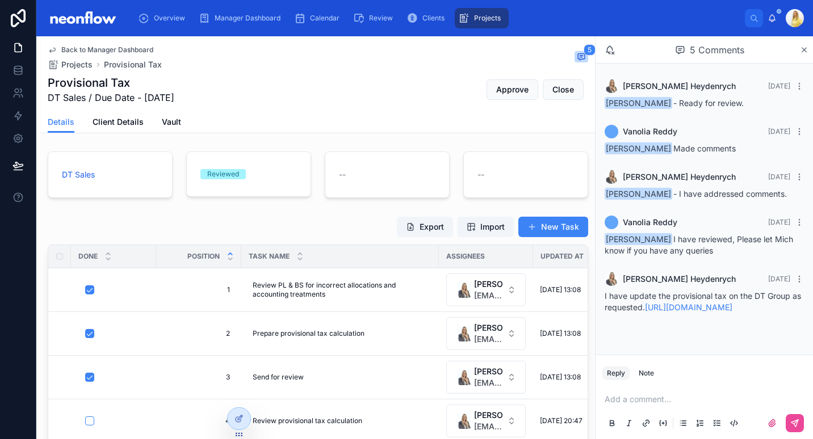
scroll to position [265, 0]
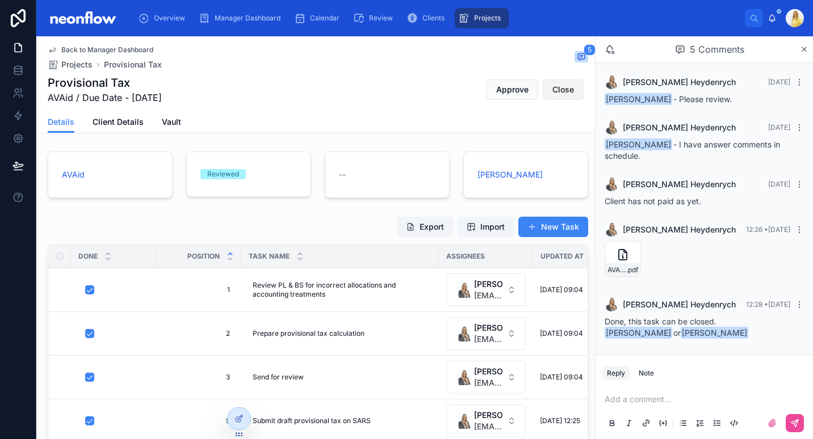
click at [554, 95] on button "Close" at bounding box center [563, 89] width 41 height 20
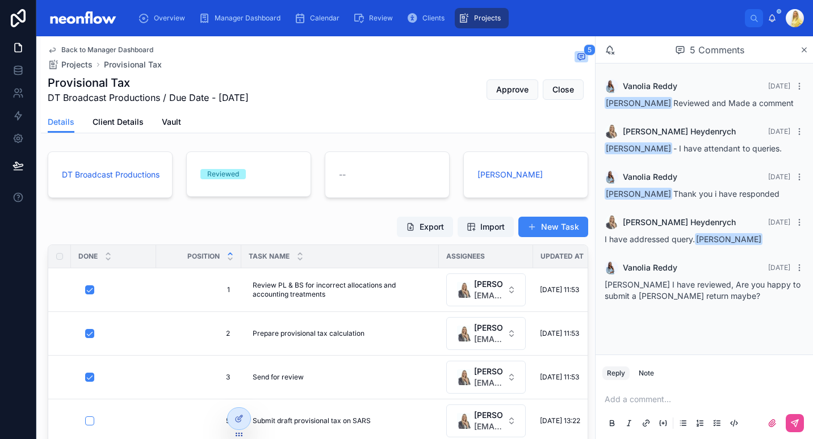
scroll to position [132, 0]
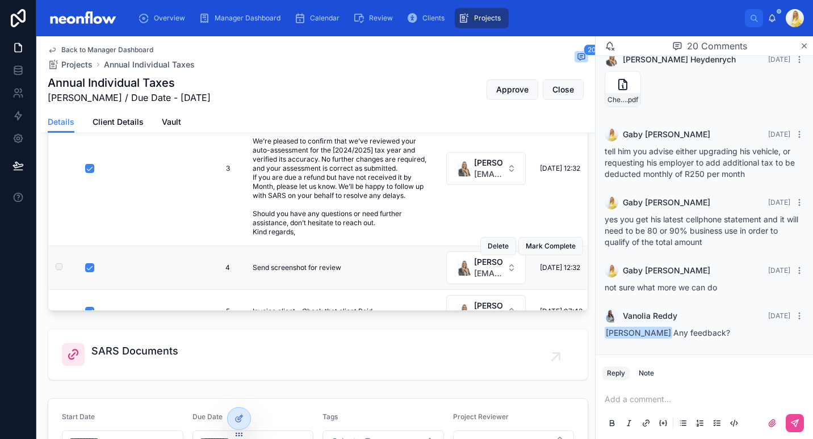
scroll to position [130, 0]
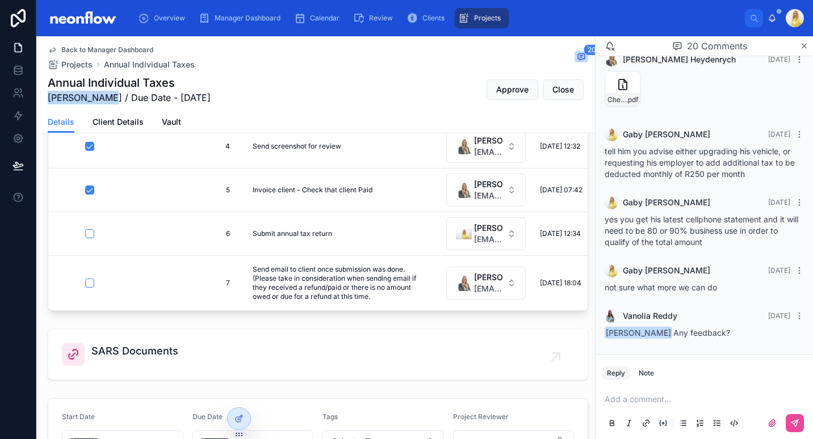
drag, startPoint x: 48, startPoint y: 95, endPoint x: 106, endPoint y: 92, distance: 58.0
click at [106, 92] on span "R Maghnath / Due Date - 01/07/2025" at bounding box center [129, 98] width 163 height 14
copy span "R Maghnath /"
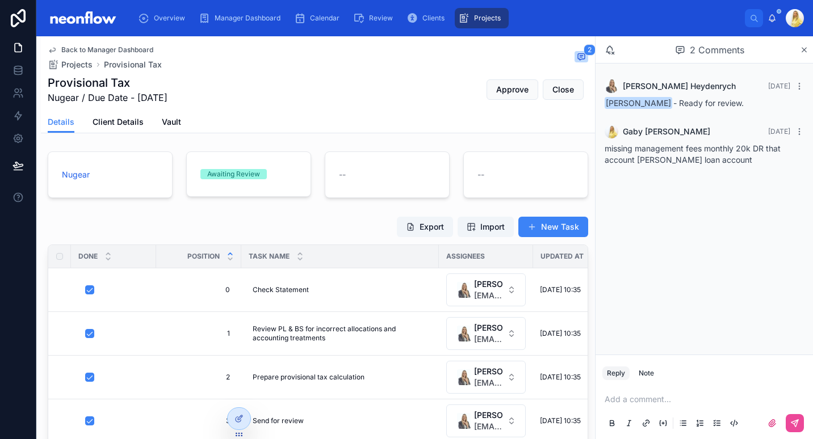
scroll to position [265, 0]
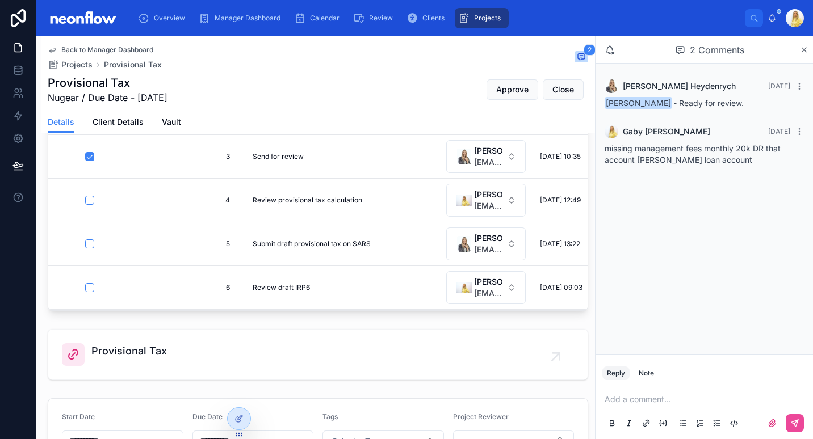
drag, startPoint x: 344, startPoint y: 301, endPoint x: 151, endPoint y: 318, distance: 193.2
click at [151, 318] on div "Nugear Awaiting Review -- -- Export Import New Task Done Position Task Name Ass…" at bounding box center [318, 205] width 554 height 646
click at [137, 345] on span "Provisional Tax" at bounding box center [129, 352] width 76 height 16
click at [386, 57] on div "Back to Manager Dashboard Projects Provisional Tax 2" at bounding box center [318, 57] width 541 height 25
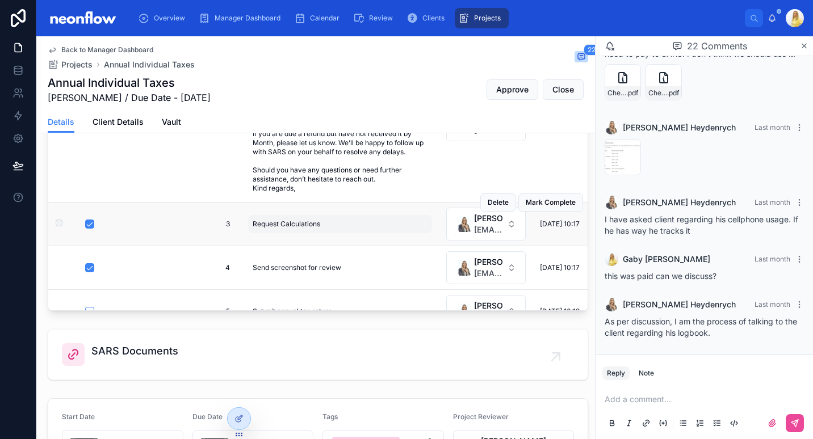
scroll to position [75, 0]
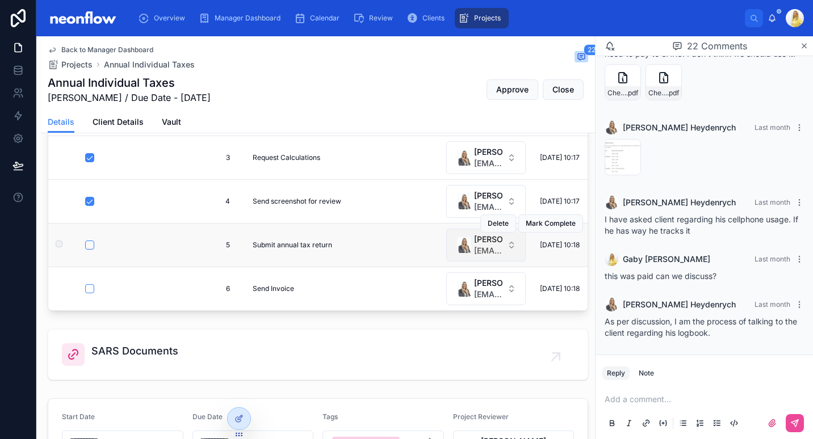
click at [490, 245] on span "[EMAIL_ADDRESS][DOMAIN_NAME]" at bounding box center [488, 250] width 28 height 11
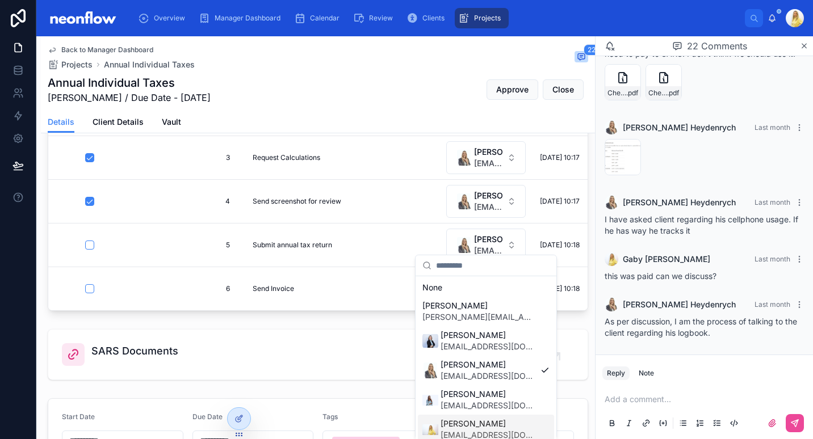
click at [471, 423] on span "[PERSON_NAME]" at bounding box center [488, 423] width 95 height 11
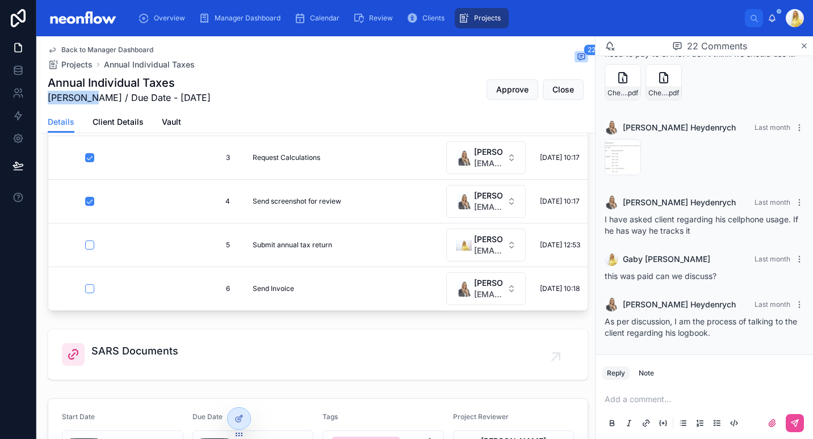
drag, startPoint x: 49, startPoint y: 100, endPoint x: 91, endPoint y: 99, distance: 42.0
click at [91, 99] on span "BA Woolls / Due Date - 01/07/2025" at bounding box center [129, 98] width 163 height 14
copy span "BA Woolls"
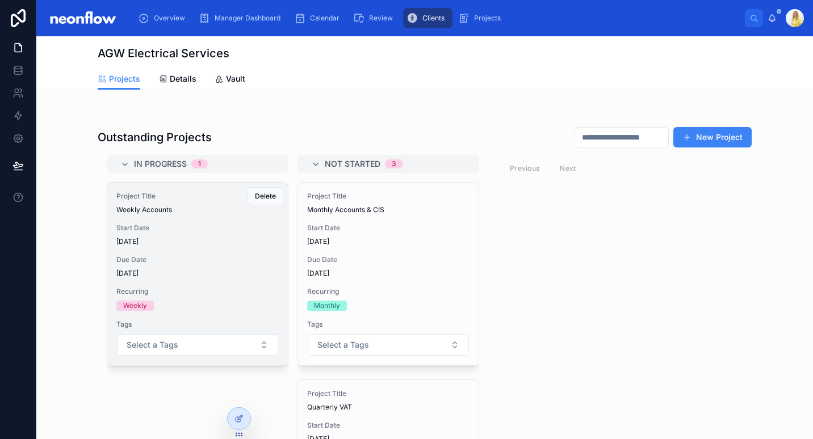
click at [167, 287] on span "Recurring" at bounding box center [197, 291] width 162 height 9
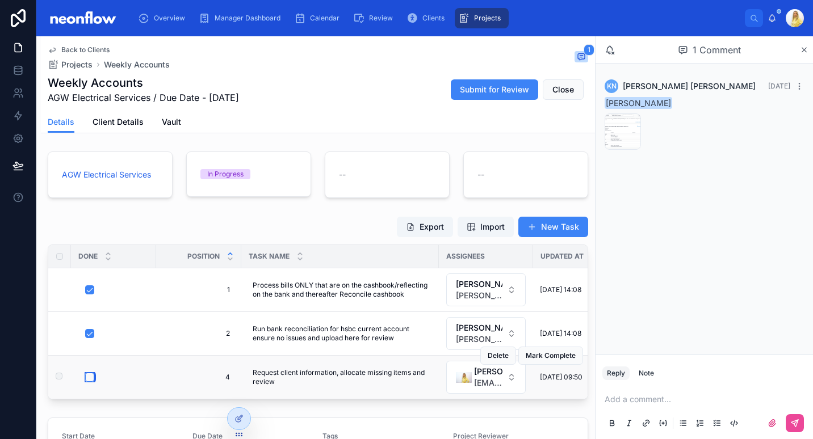
click at [93, 378] on button "button" at bounding box center [89, 377] width 9 height 9
click at [558, 95] on span "Close" at bounding box center [563, 89] width 22 height 11
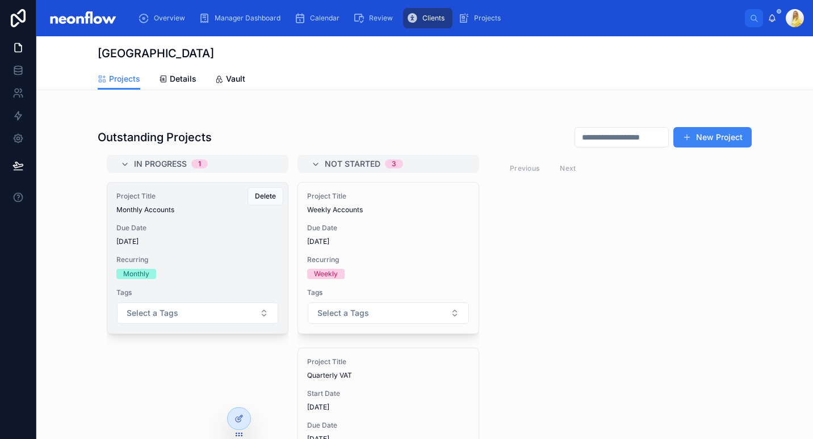
click at [194, 253] on div "Project Title Monthly Accounts Due Date [DATE] Recurring Monthly Tags Select a …" at bounding box center [197, 258] width 181 height 151
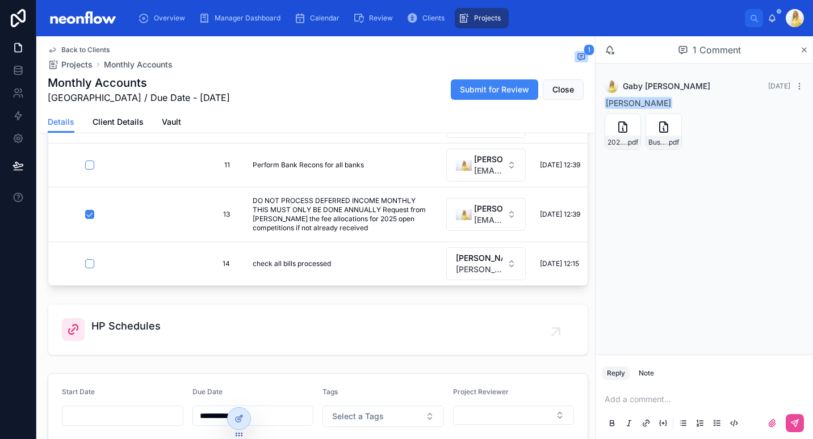
scroll to position [425, 0]
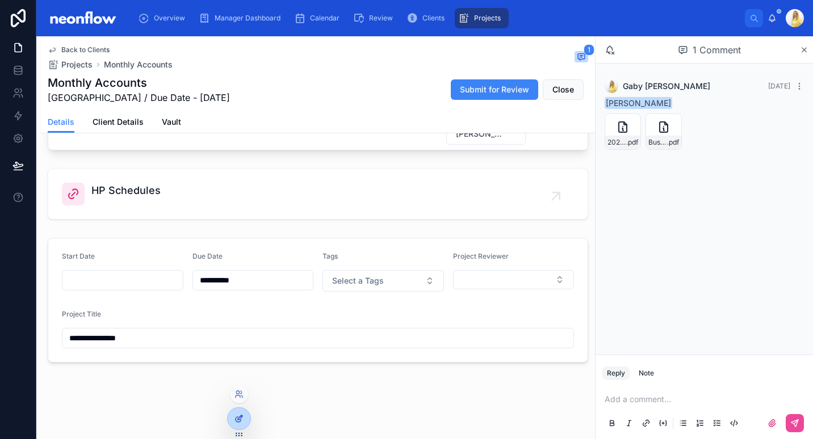
click at [246, 425] on div at bounding box center [239, 419] width 23 height 22
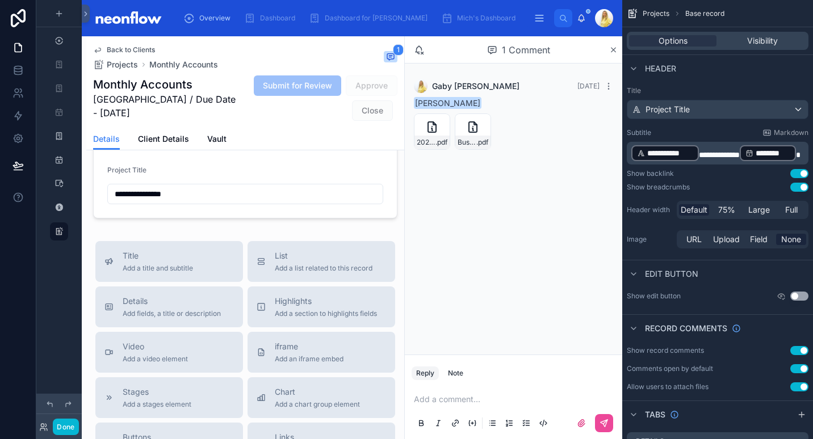
scroll to position [690, 0]
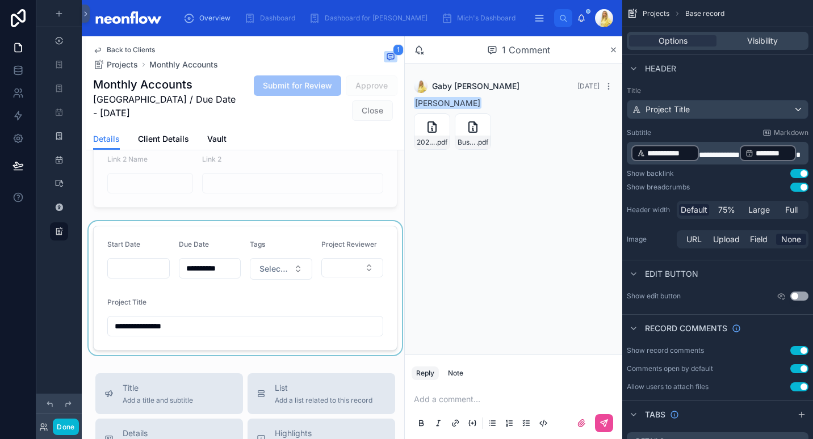
click at [238, 232] on div at bounding box center [245, 288] width 318 height 134
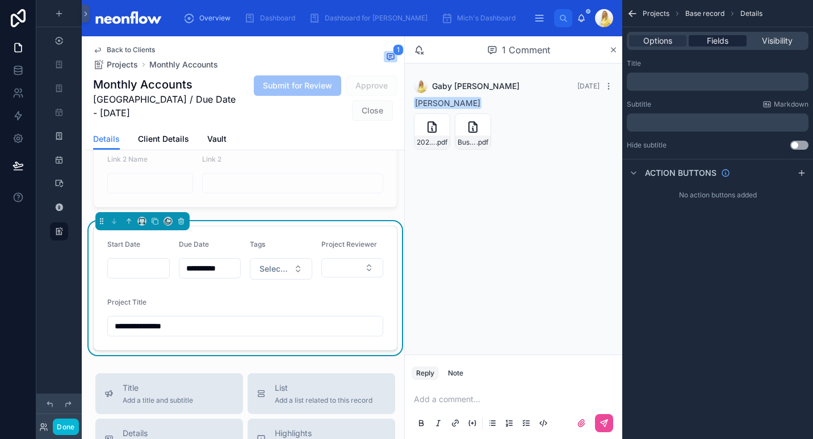
click at [726, 42] on span "Fields" at bounding box center [718, 40] width 22 height 11
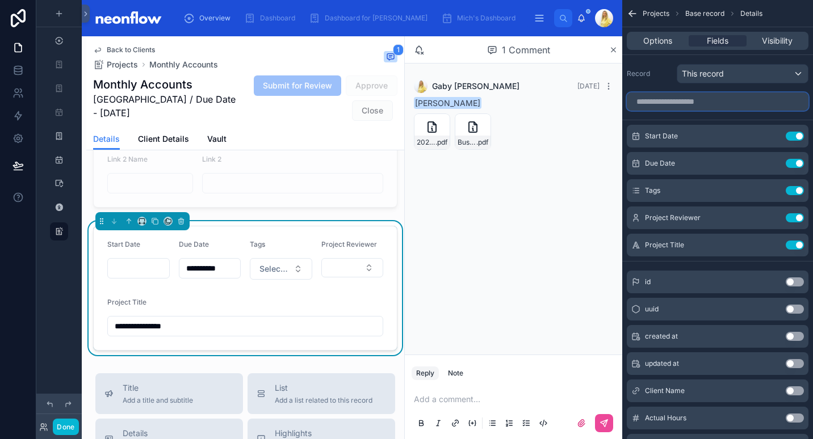
click at [713, 100] on input "scrollable content" at bounding box center [718, 102] width 182 height 18
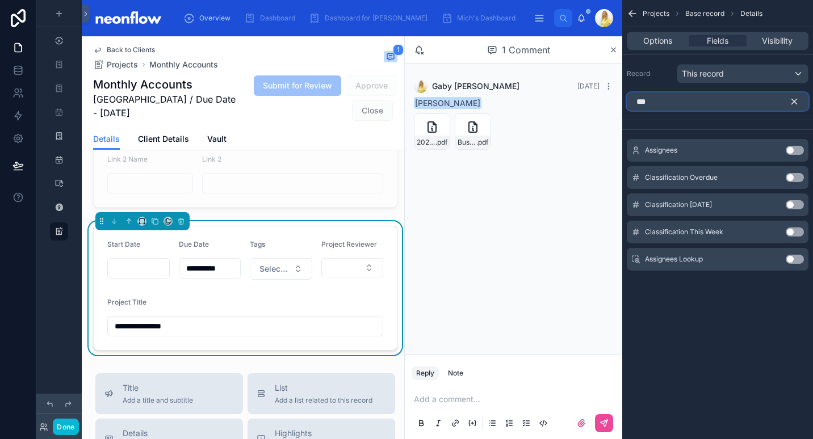
type input "***"
click at [794, 148] on button "Use setting" at bounding box center [795, 150] width 18 height 9
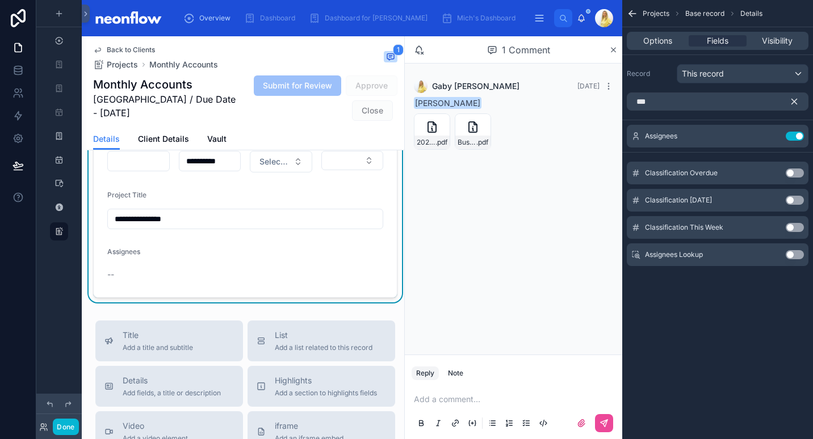
scroll to position [794, 0]
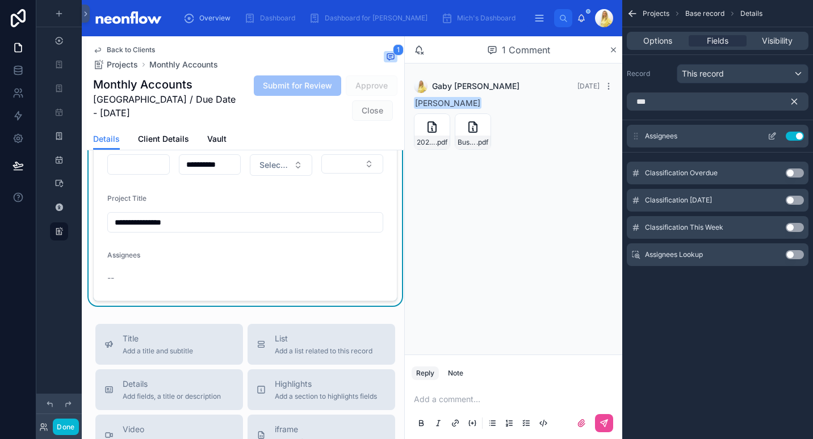
click at [776, 133] on icon "scrollable content" at bounding box center [772, 136] width 9 height 9
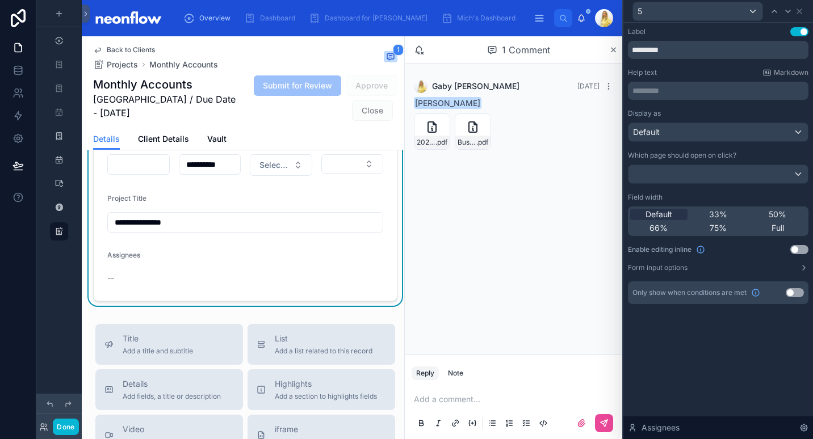
click at [795, 250] on button "Use setting" at bounding box center [799, 249] width 18 height 9
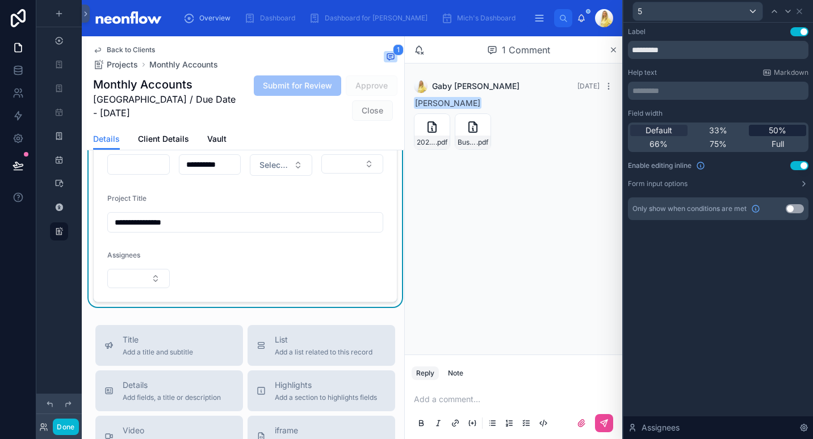
click at [774, 133] on span "50%" at bounding box center [778, 130] width 18 height 11
click at [778, 145] on span "Full" at bounding box center [778, 144] width 12 height 11
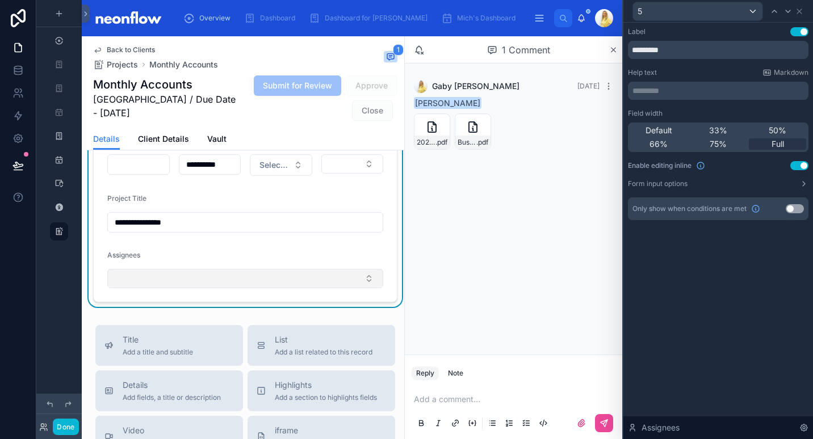
click at [244, 278] on button "Select Button" at bounding box center [245, 278] width 276 height 19
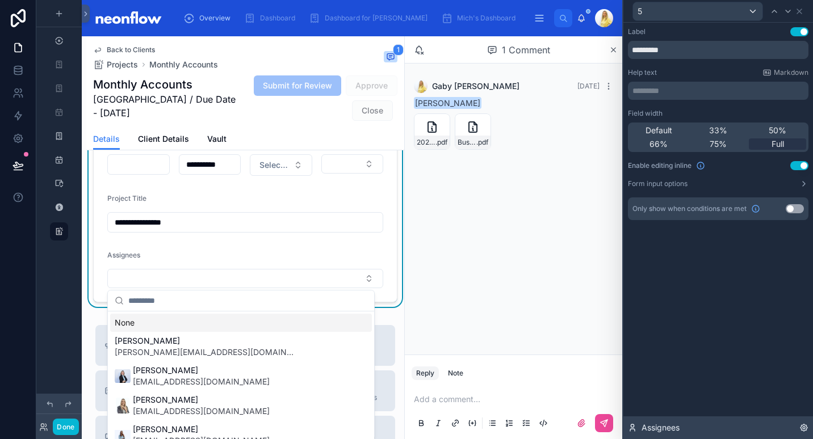
click at [811, 428] on div "Assignees" at bounding box center [718, 428] width 190 height 23
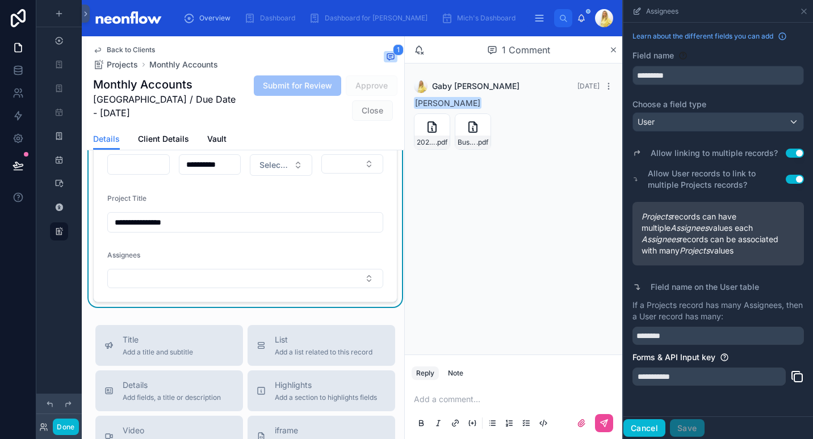
click at [646, 430] on button "Cancel" at bounding box center [644, 429] width 42 height 18
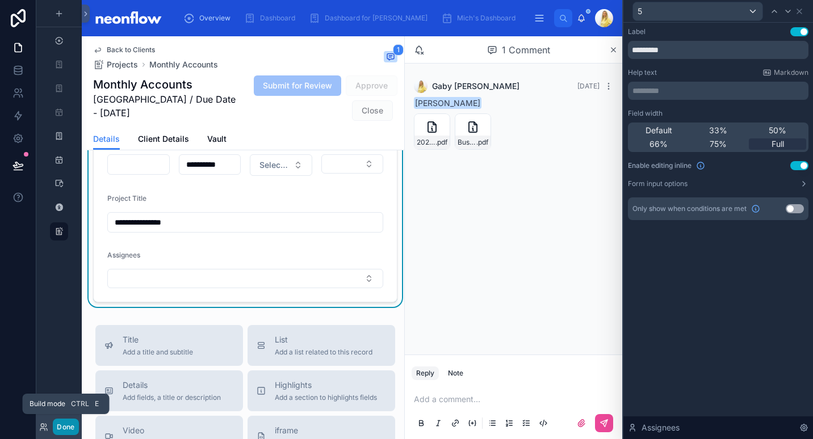
click at [70, 433] on button "Done" at bounding box center [66, 427] width 26 height 16
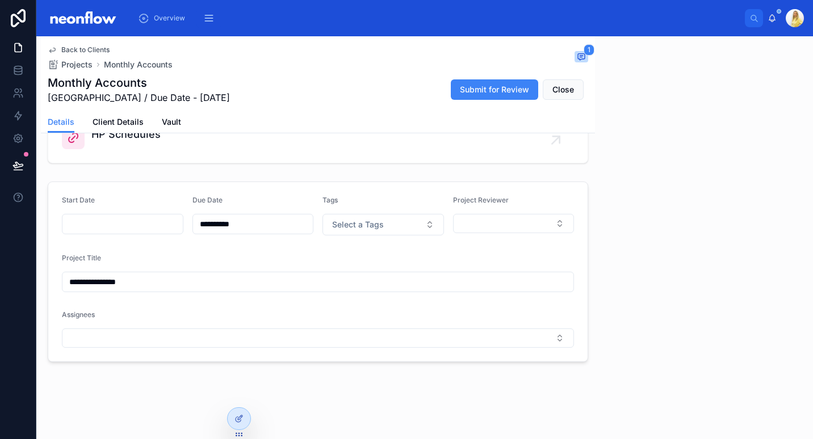
scroll to position [481, 0]
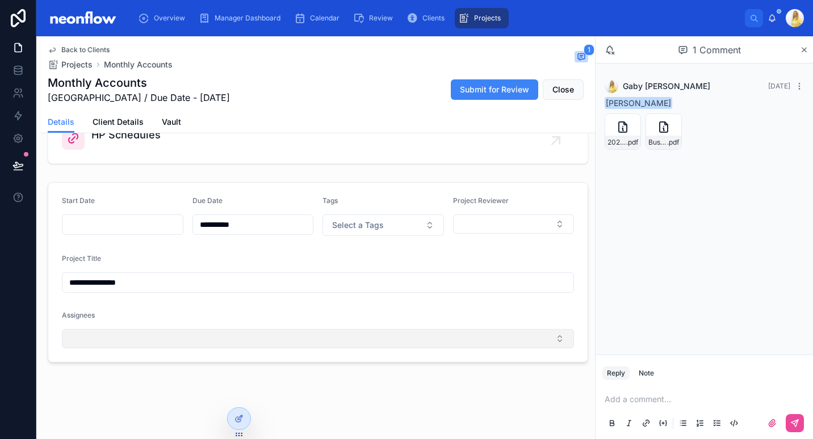
click at [384, 336] on button "Select Button" at bounding box center [318, 338] width 512 height 19
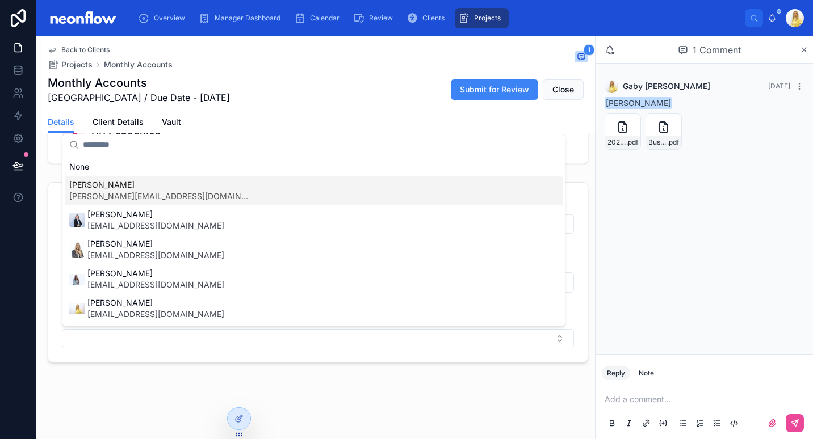
click at [382, 191] on div "Kyle Nivison kyle@nugear.co.za" at bounding box center [314, 191] width 498 height 30
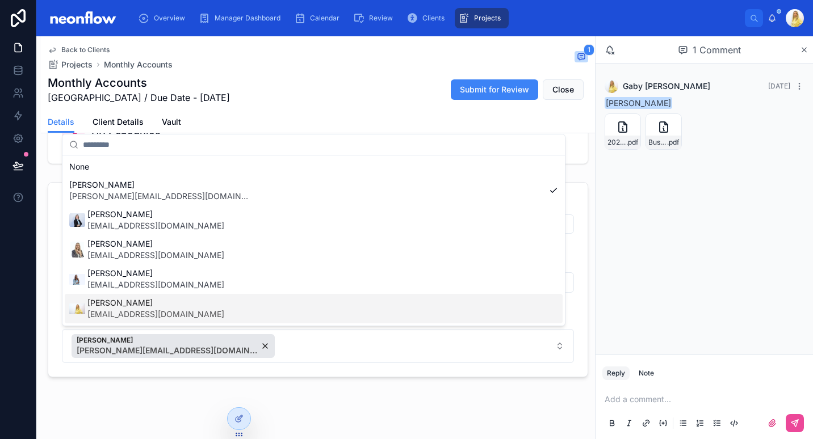
click at [154, 311] on span "[EMAIL_ADDRESS][DOMAIN_NAME]" at bounding box center [155, 314] width 137 height 11
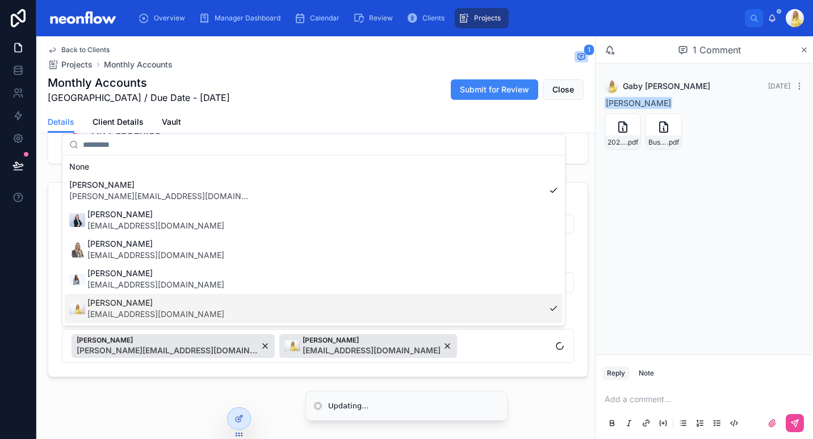
click at [162, 412] on div "Back to Clients Projects Monthly Accounts 1 Monthly Accounts Stinchcombe Hill G…" at bounding box center [318, 4] width 554 height 899
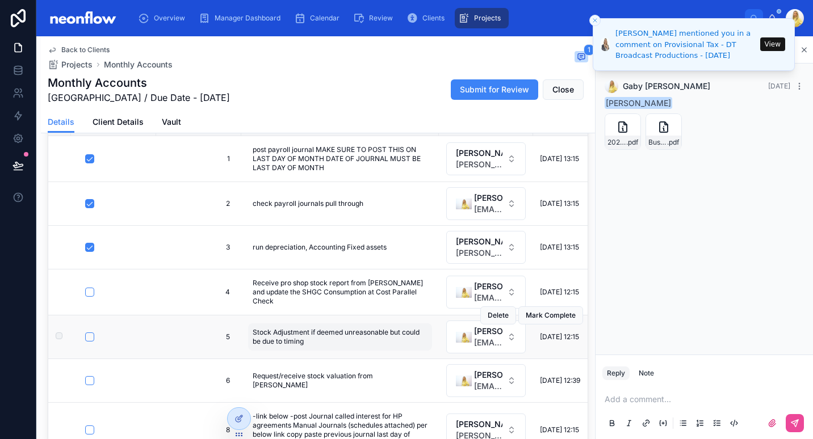
scroll to position [132, 0]
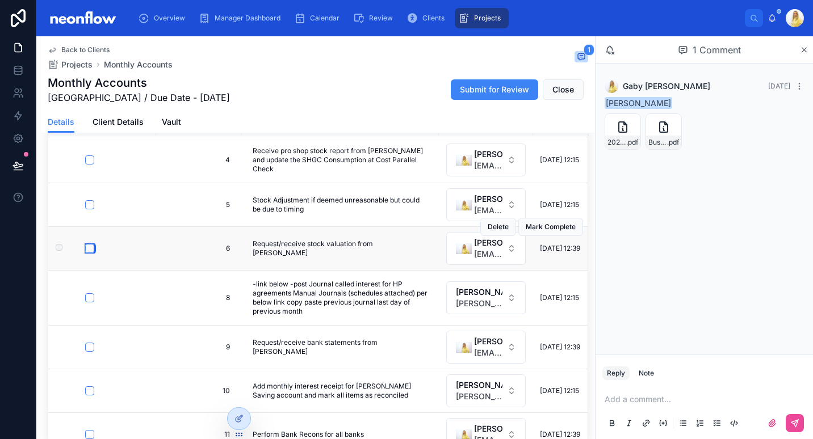
click at [92, 246] on button "button" at bounding box center [89, 248] width 9 height 9
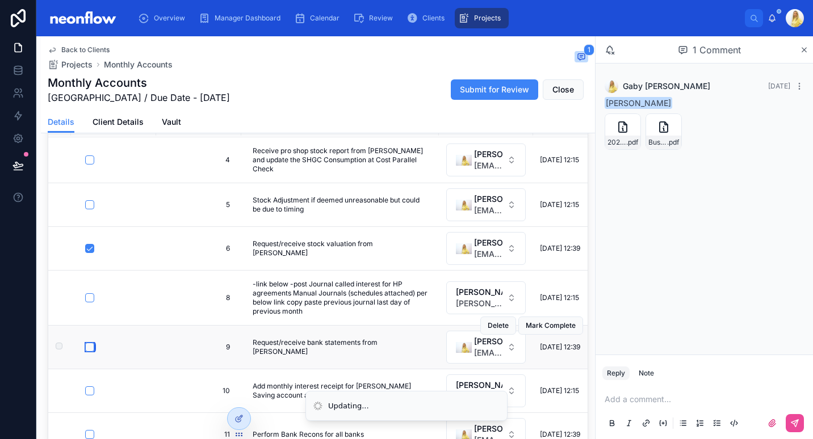
click at [87, 344] on button "button" at bounding box center [89, 347] width 9 height 9
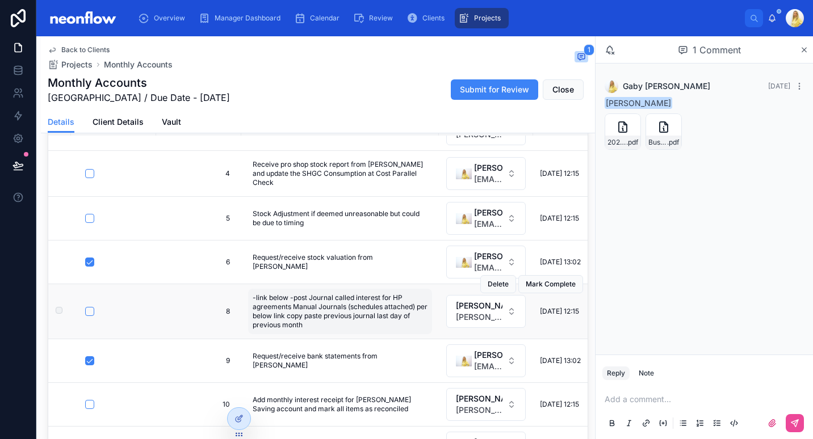
scroll to position [0, 0]
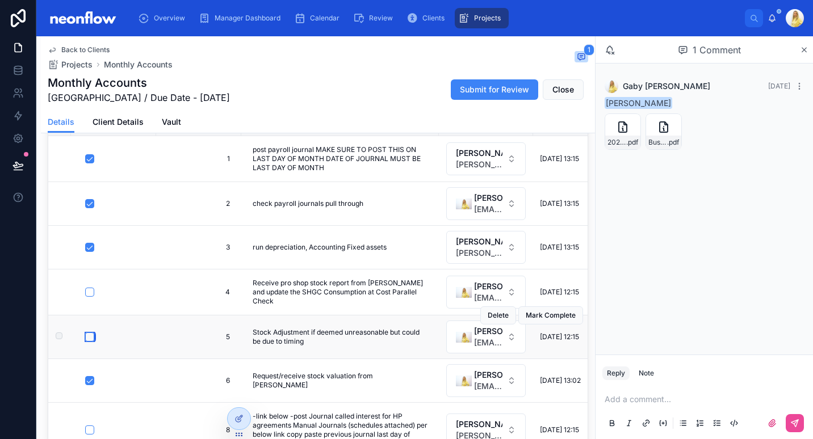
click at [92, 333] on button "button" at bounding box center [89, 337] width 9 height 9
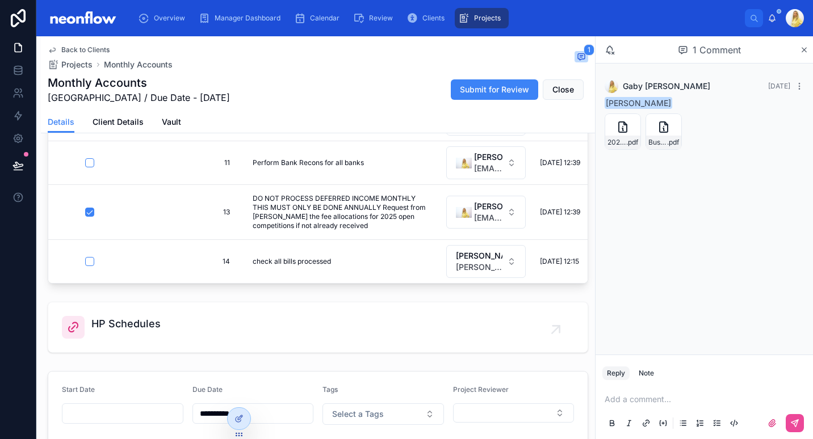
scroll to position [397, 0]
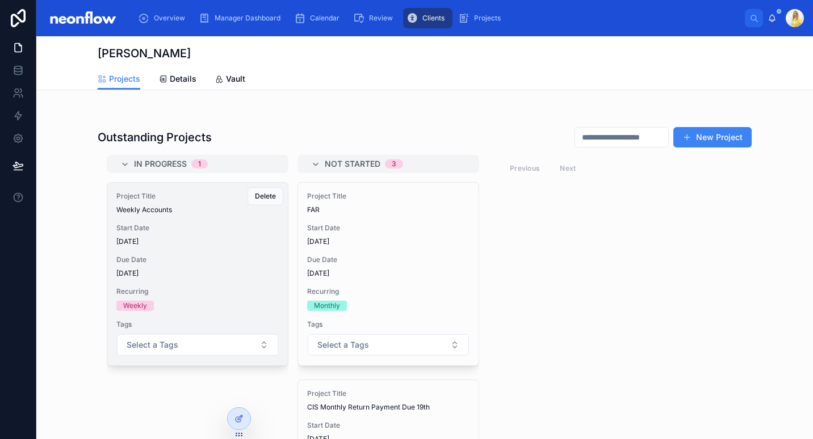
click at [260, 279] on div "Project Title Weekly Accounts Start Date [DATE] Due Date [DATE] Recurring Weekl…" at bounding box center [197, 274] width 181 height 183
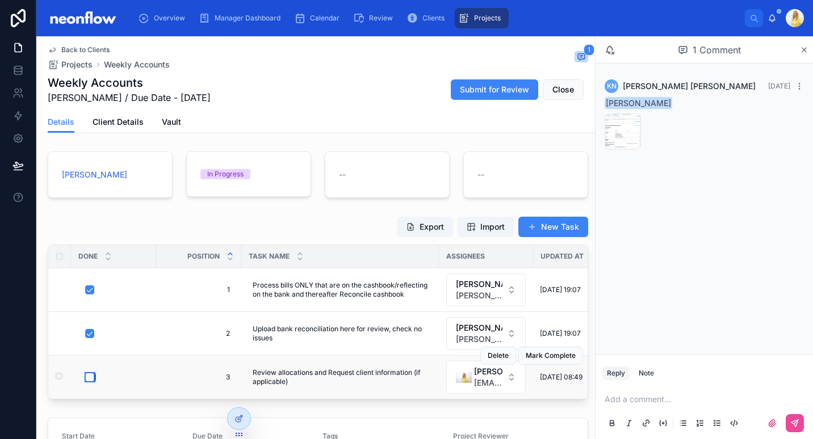
click at [90, 376] on button "button" at bounding box center [89, 377] width 9 height 9
click at [552, 95] on span "Close" at bounding box center [563, 89] width 22 height 11
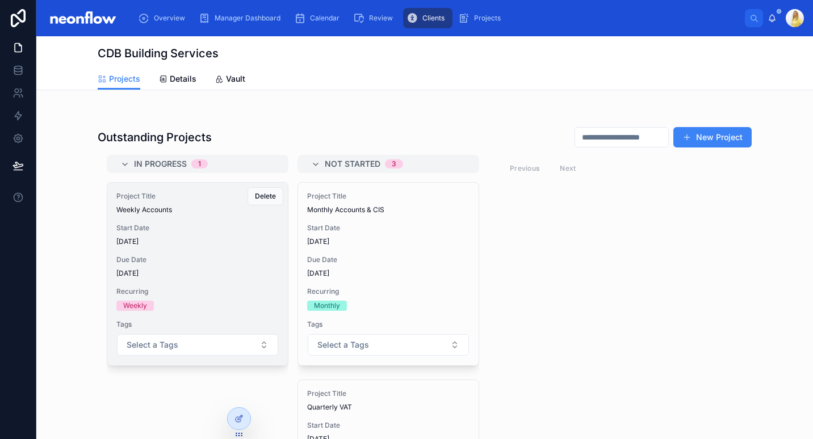
click at [218, 278] on span "[DATE]" at bounding box center [197, 273] width 162 height 9
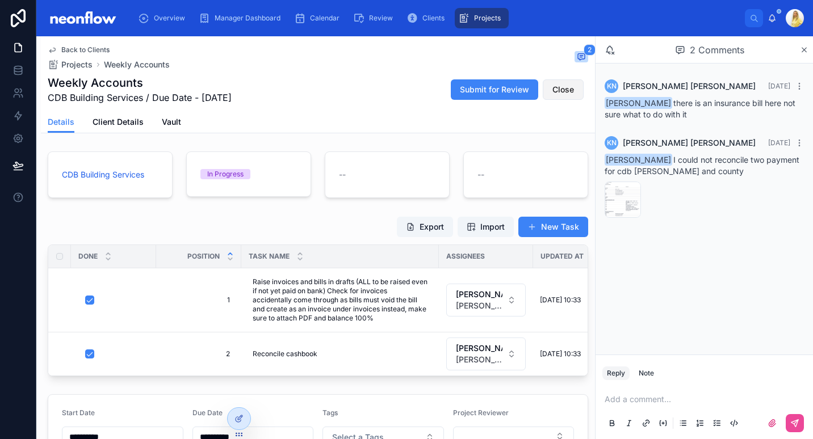
click at [566, 97] on button "Close" at bounding box center [563, 89] width 41 height 20
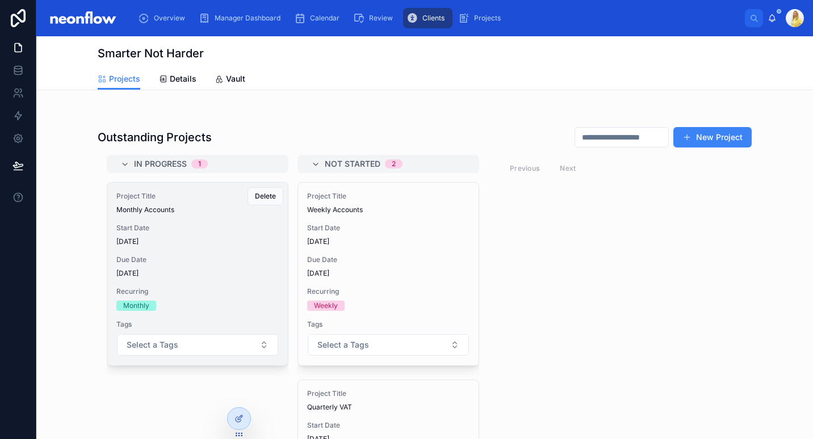
click at [199, 286] on div "Project Title Monthly Accounts Start Date [DATE] Due Date [DATE] Recurring Mont…" at bounding box center [197, 274] width 181 height 183
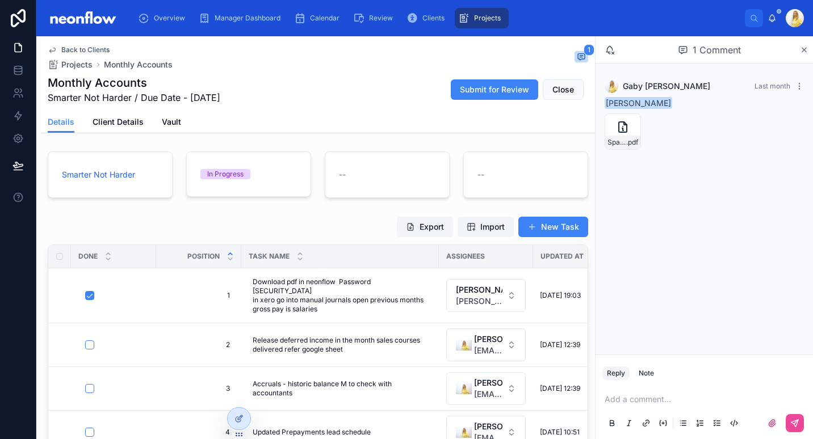
scroll to position [132, 0]
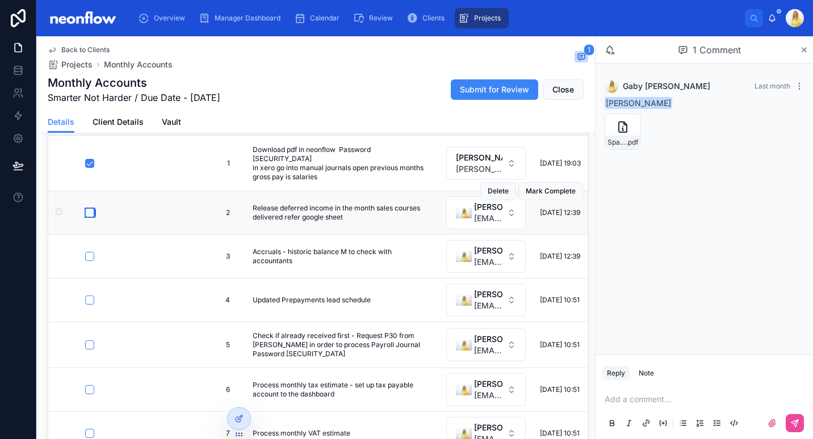
click at [87, 208] on button "button" at bounding box center [89, 212] width 9 height 9
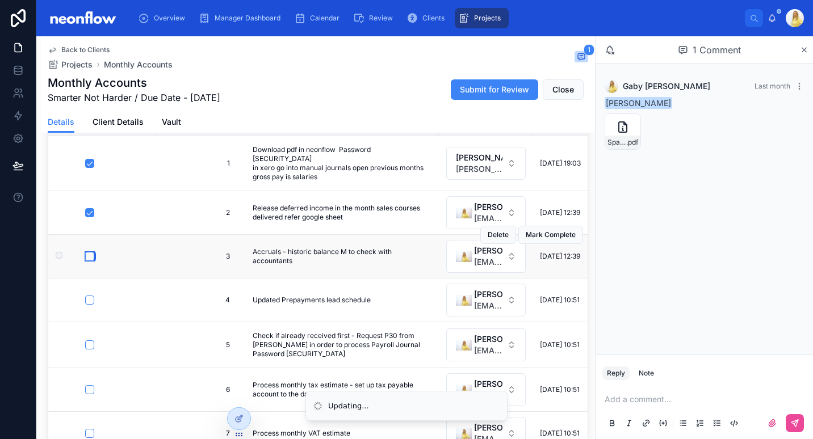
click at [90, 252] on button "button" at bounding box center [89, 256] width 9 height 9
click at [87, 296] on button "button" at bounding box center [89, 300] width 9 height 9
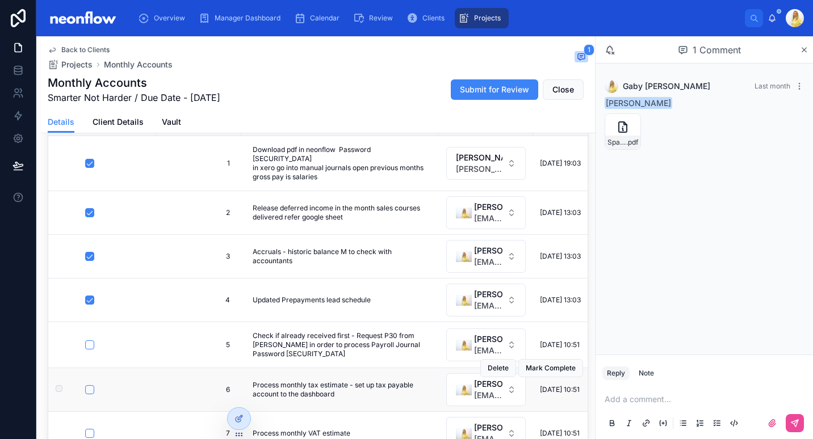
scroll to position [12, 0]
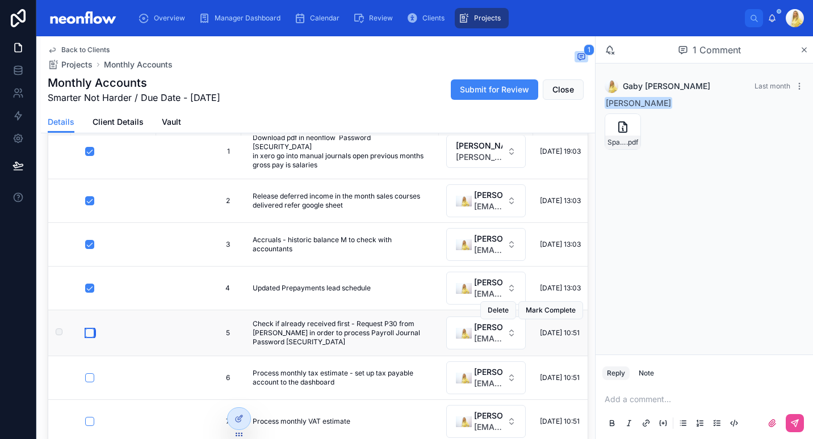
click at [91, 329] on button "button" at bounding box center [89, 333] width 9 height 9
click at [91, 374] on button "button" at bounding box center [89, 378] width 9 height 9
click at [90, 417] on button "button" at bounding box center [89, 421] width 9 height 9
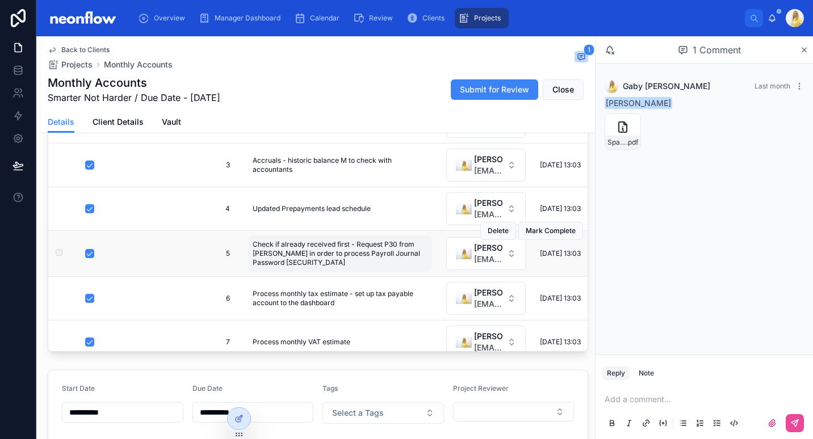
scroll to position [91, 0]
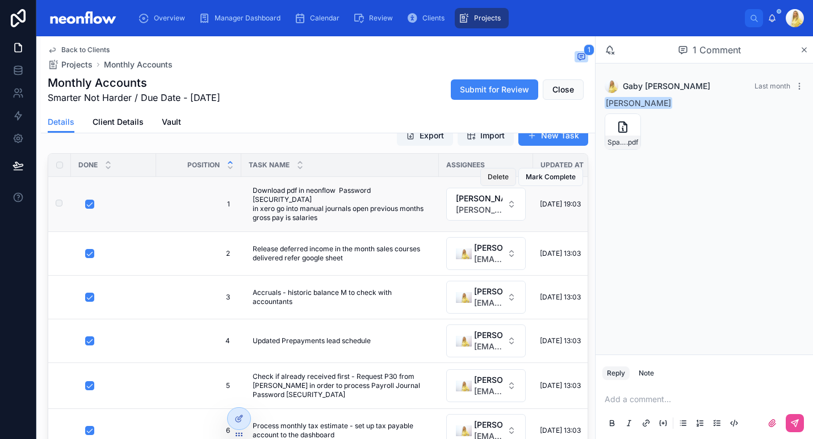
click at [488, 175] on span "Delete" at bounding box center [498, 177] width 21 height 9
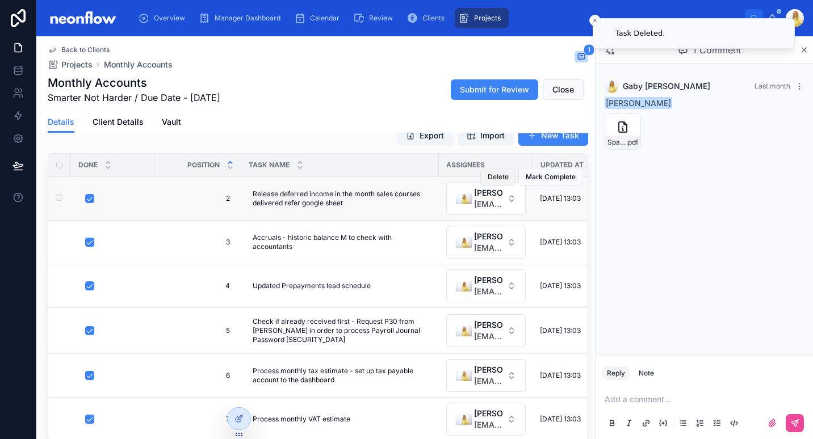
click at [489, 173] on span "Delete" at bounding box center [498, 177] width 21 height 9
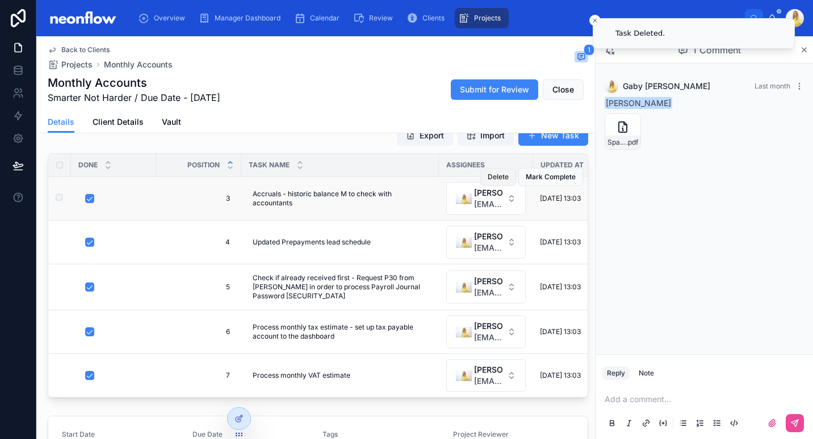
click at [495, 175] on span "Delete" at bounding box center [498, 177] width 21 height 9
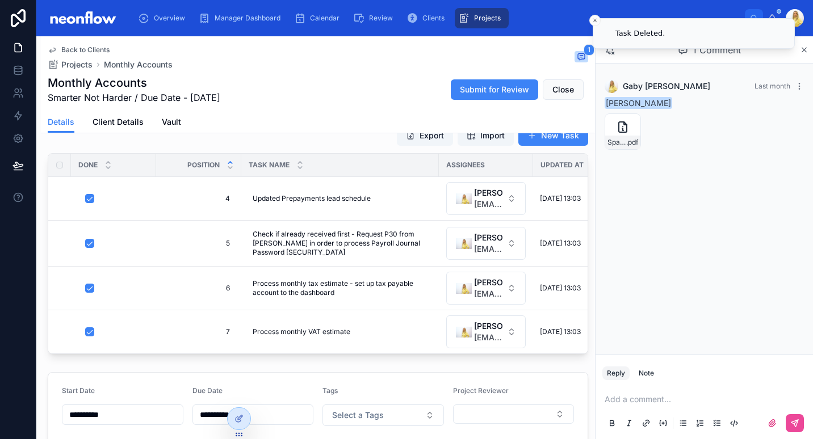
click at [484, 174] on div "Assignees" at bounding box center [485, 165] width 93 height 18
click at [480, 184] on button "Delete" at bounding box center [498, 177] width 36 height 18
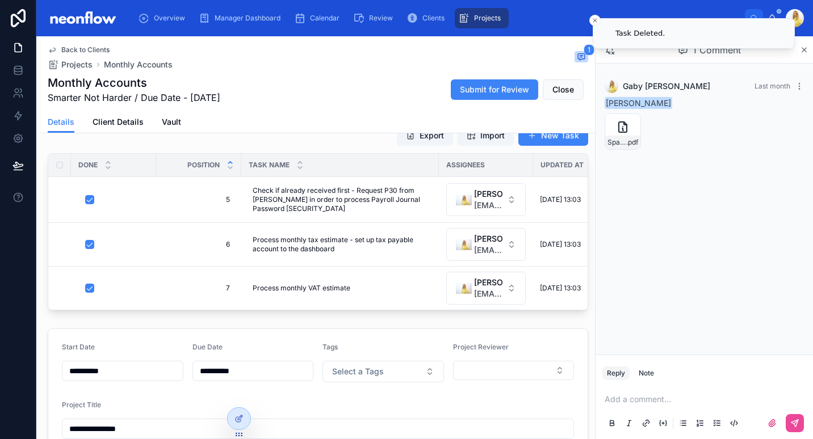
click at [0, 0] on button "Delete" at bounding box center [0, 0] width 0 height 0
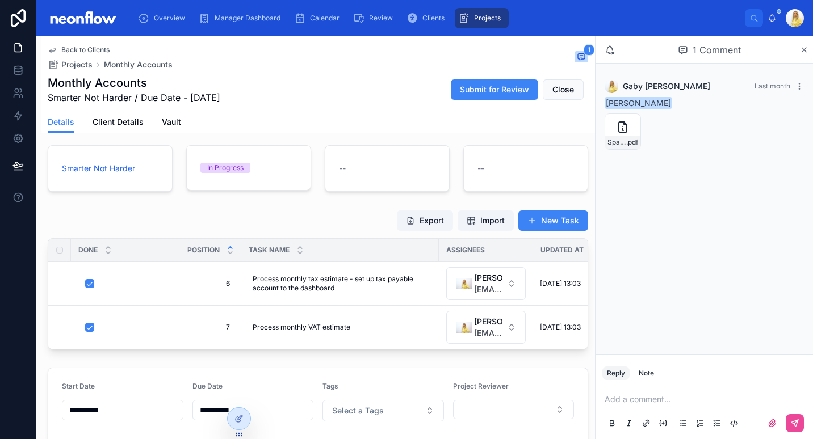
scroll to position [0, 0]
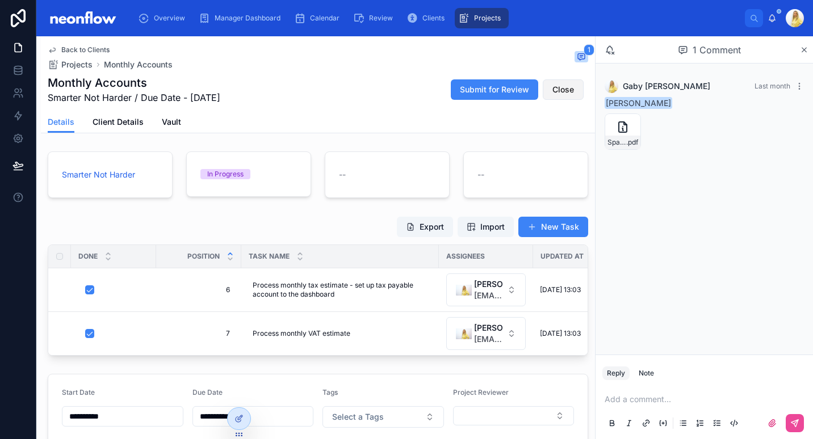
click at [553, 93] on span "Close" at bounding box center [563, 89] width 22 height 11
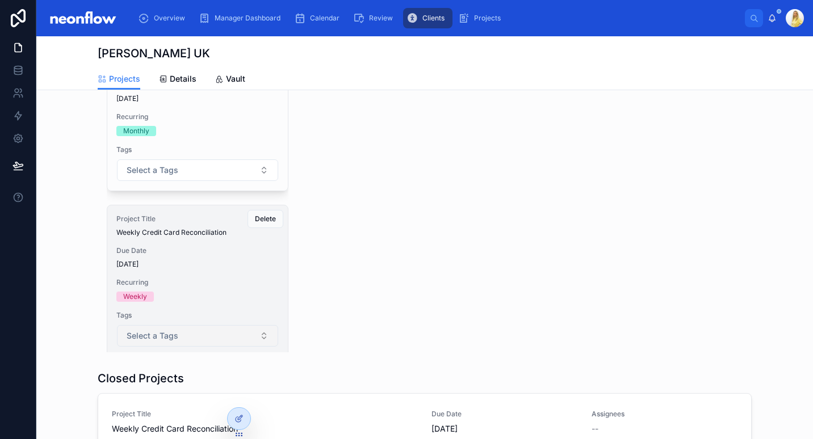
scroll to position [56, 0]
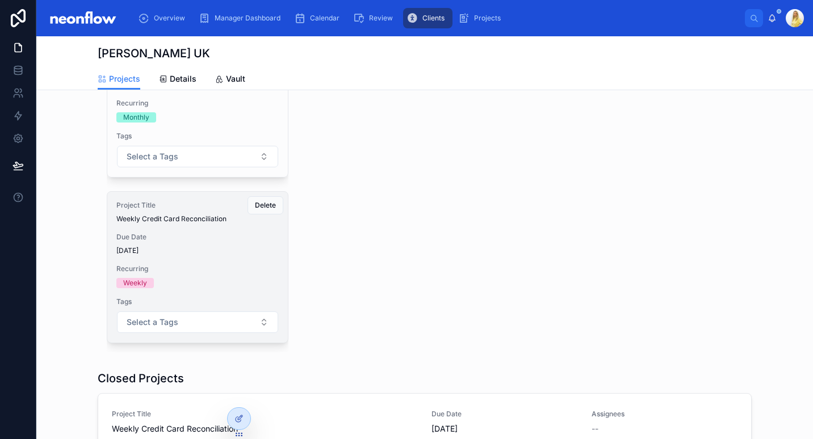
click at [206, 267] on span "Recurring" at bounding box center [197, 269] width 162 height 9
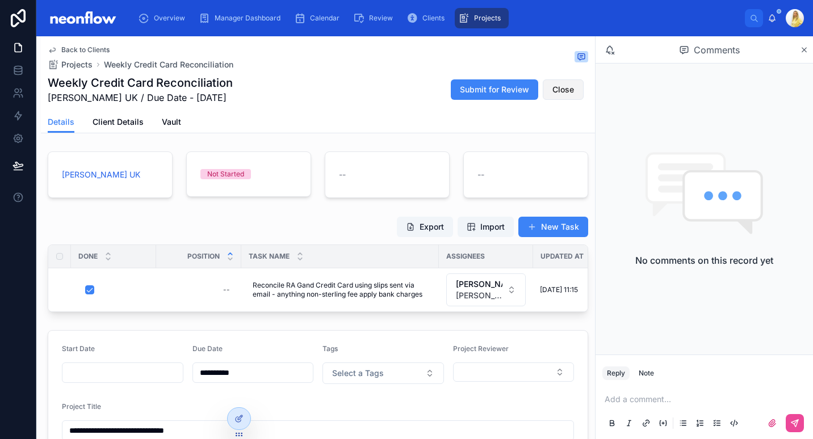
click at [553, 97] on button "Close" at bounding box center [563, 89] width 41 height 20
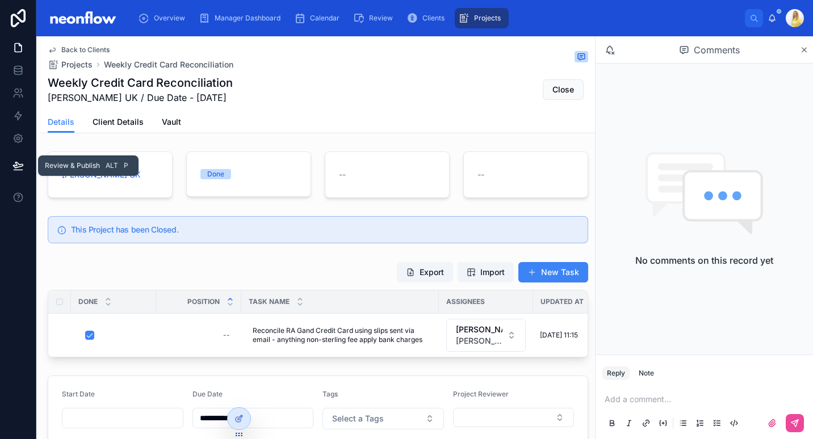
click at [15, 168] on icon at bounding box center [18, 165] width 10 height 6
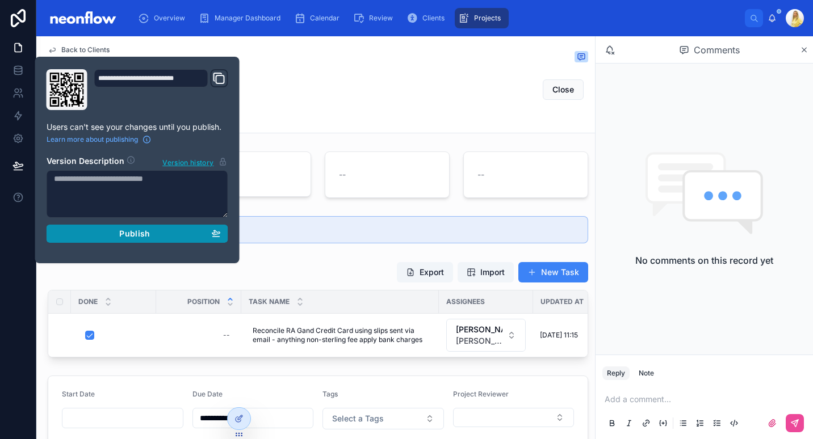
click at [181, 235] on div "Publish" at bounding box center [137, 234] width 167 height 10
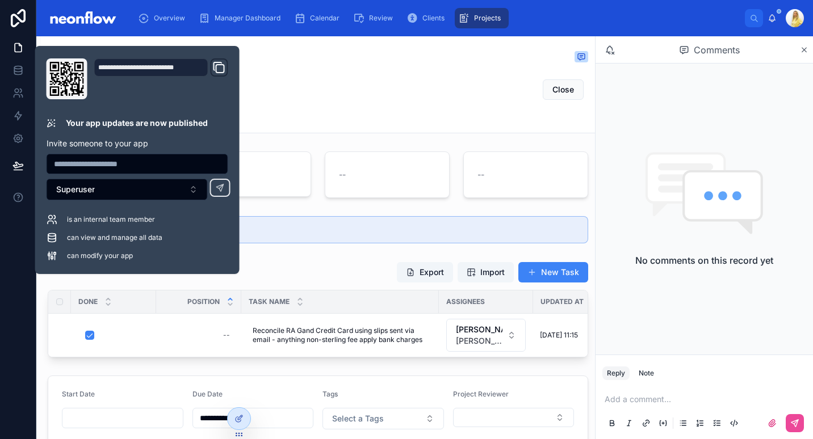
click at [390, 94] on div "Weekly Credit Card Reconciliation Keiser UK / Due Date - 20/07/2025 Close" at bounding box center [318, 90] width 541 height 30
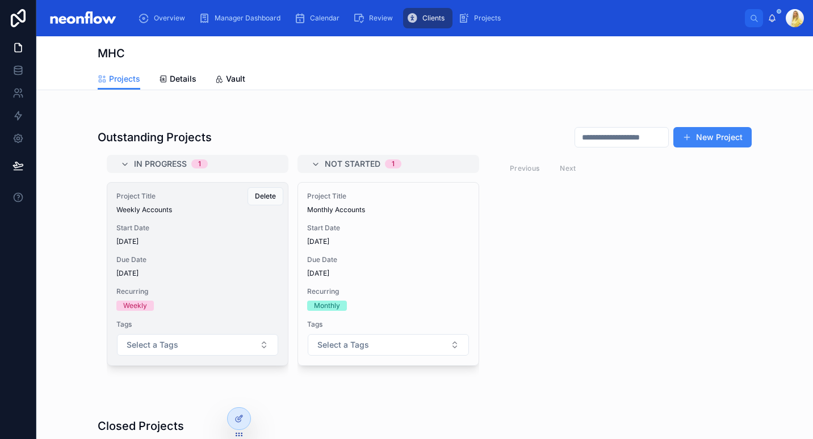
click at [183, 250] on div "Project Title Weekly Accounts Start Date [DATE] Due Date [DATE] Recurring Weekl…" at bounding box center [197, 274] width 181 height 183
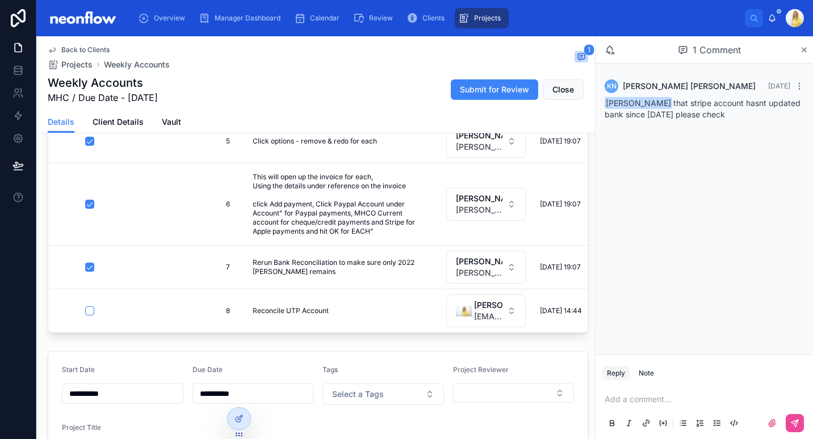
scroll to position [265, 0]
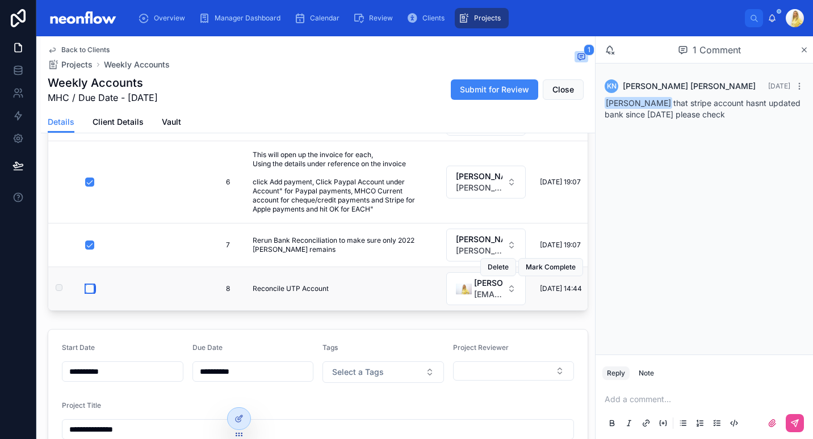
click at [87, 284] on button "button" at bounding box center [89, 288] width 9 height 9
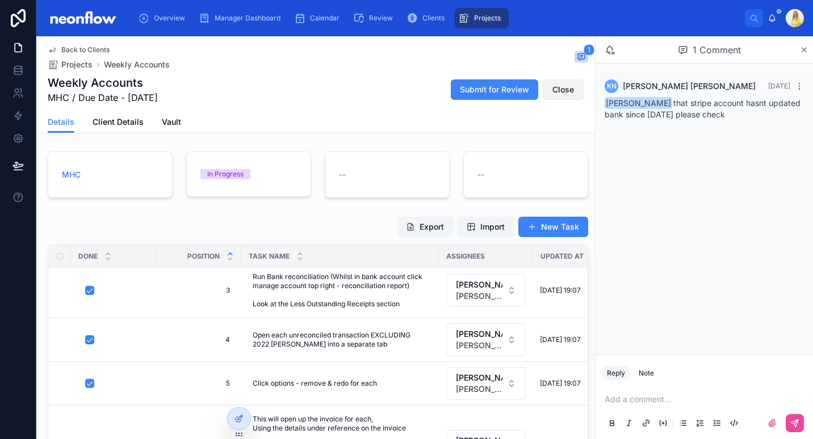
click at [560, 96] on button "Close" at bounding box center [563, 89] width 41 height 20
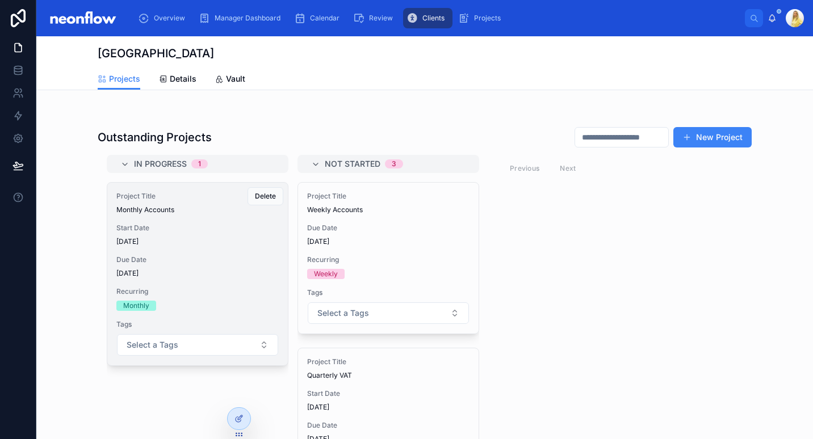
click at [215, 266] on div "Due Date [DATE]" at bounding box center [197, 267] width 162 height 23
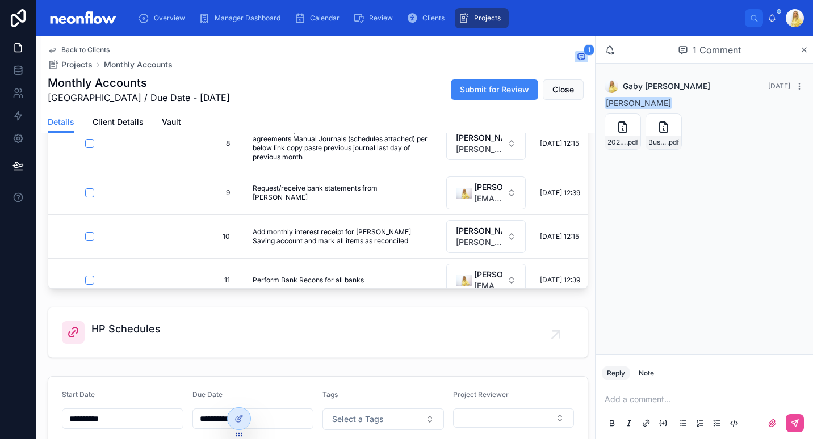
scroll to position [425, 0]
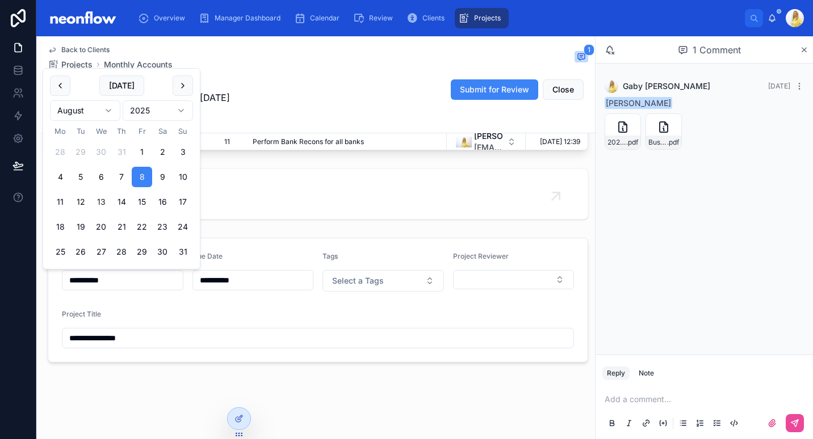
drag, startPoint x: 127, startPoint y: 282, endPoint x: 42, endPoint y: 277, distance: 85.3
click at [42, 277] on div "**********" at bounding box center [318, 300] width 554 height 134
click at [279, 224] on div "Stinchcombe Hill Golf Club In Progress -- -- Export Import New Task Done Positi…" at bounding box center [318, 45] width 554 height 646
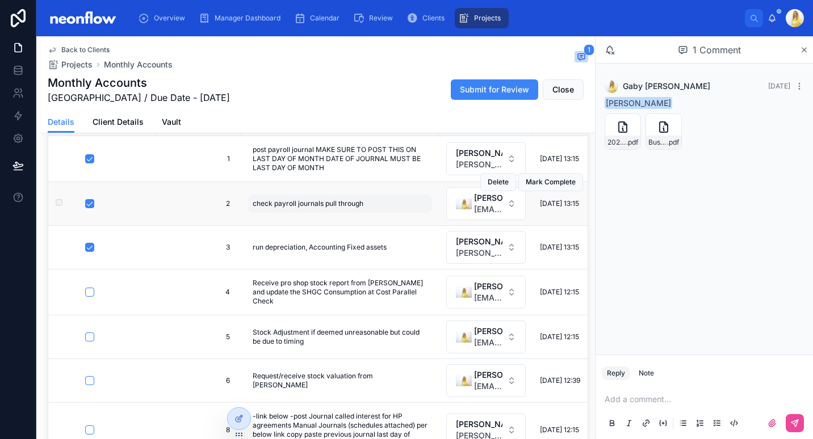
scroll to position [132, 0]
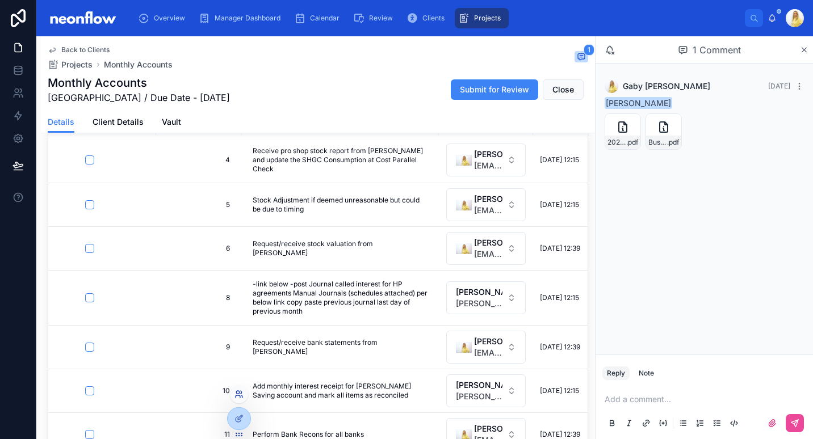
click at [236, 396] on icon at bounding box center [238, 394] width 9 height 9
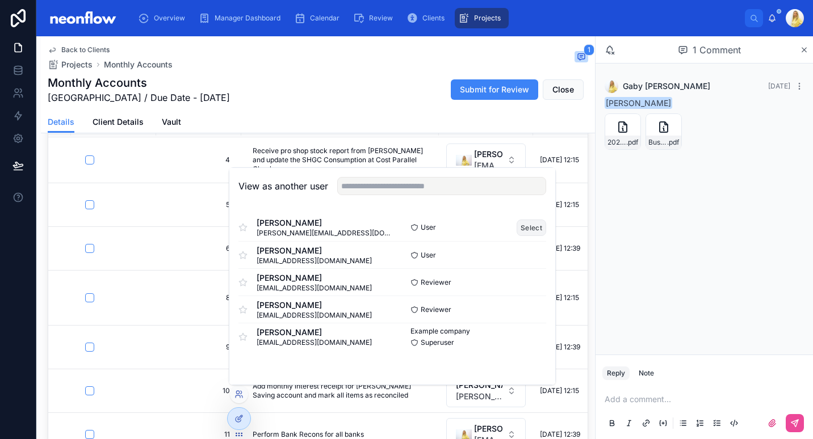
click at [525, 227] on button "Select" at bounding box center [532, 228] width 30 height 16
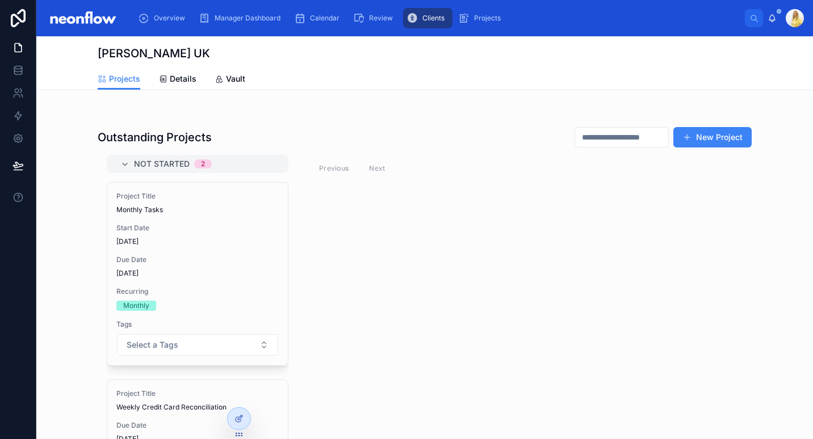
click at [426, 20] on span "Clients" at bounding box center [433, 18] width 22 height 9
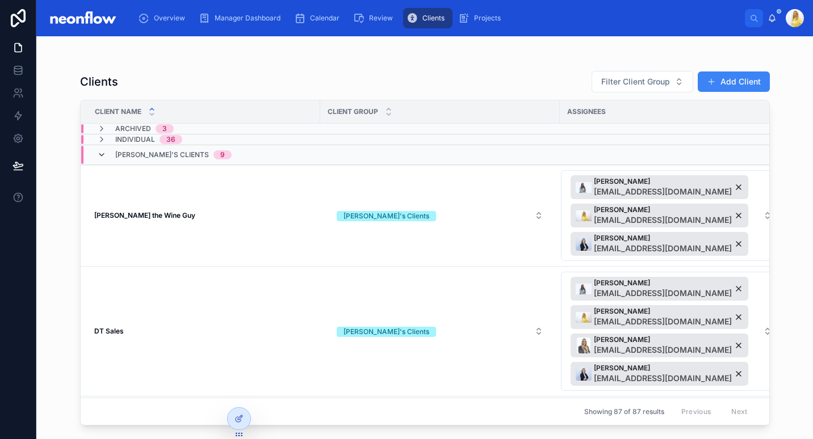
click at [99, 156] on icon at bounding box center [101, 154] width 9 height 9
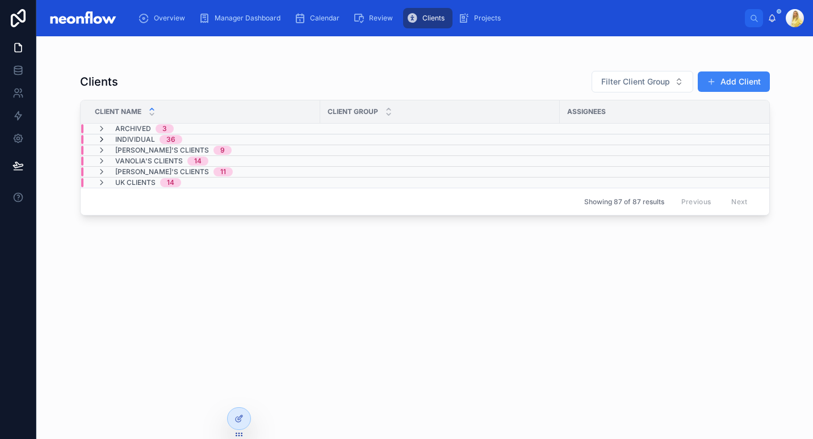
click at [102, 142] on icon at bounding box center [101, 139] width 9 height 9
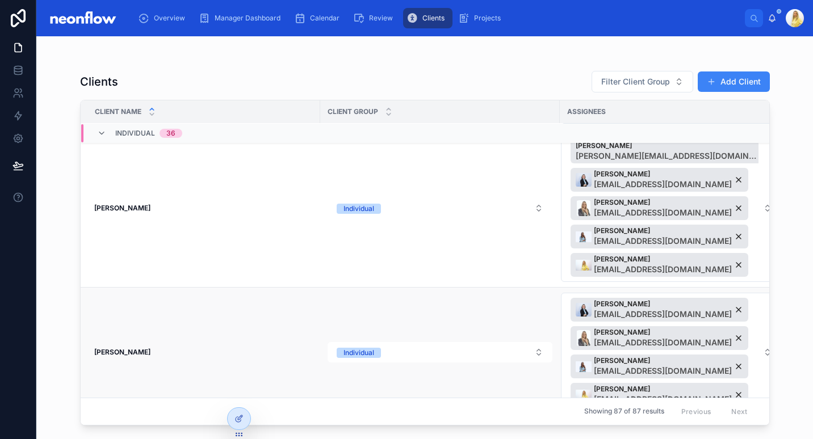
scroll to position [2141, 0]
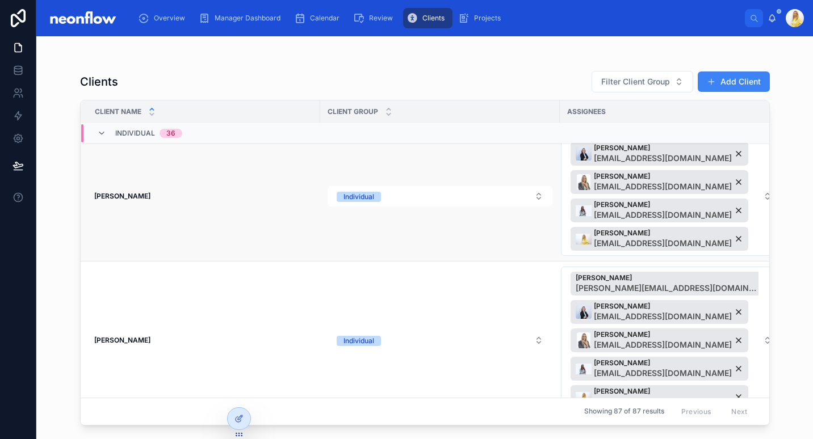
click at [106, 198] on strong "[PERSON_NAME]" at bounding box center [122, 196] width 56 height 9
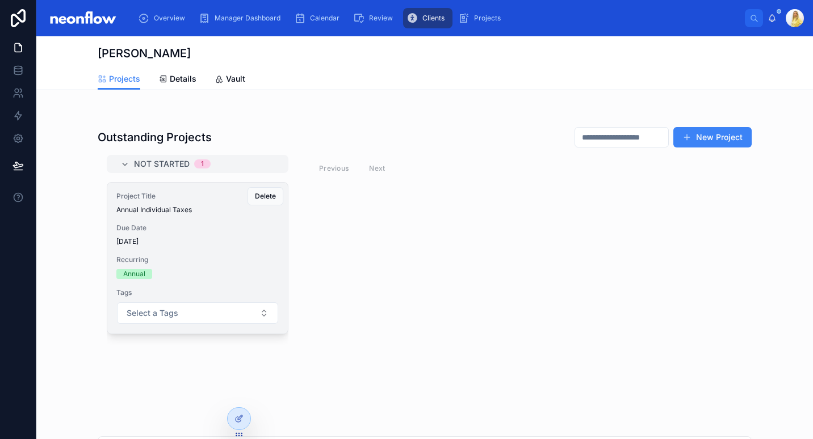
click at [220, 274] on div "Annual" at bounding box center [197, 274] width 162 height 10
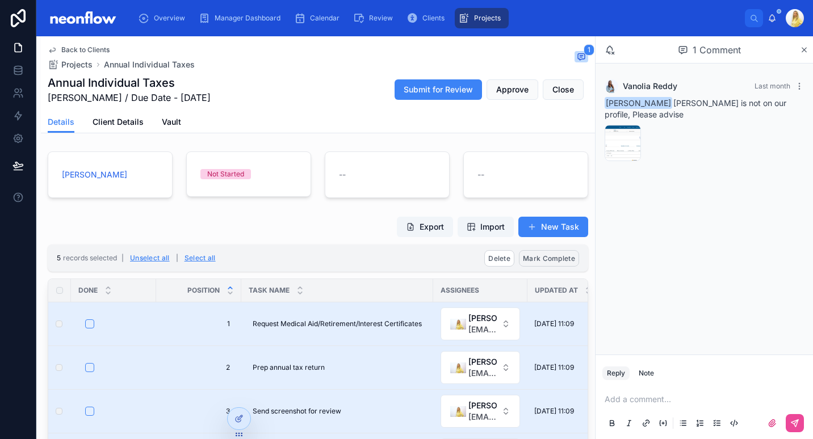
click at [542, 263] on button "Mark Complete" at bounding box center [549, 258] width 60 height 16
click at [598, 241] on button at bounding box center [596, 237] width 14 height 14
type input "**********"
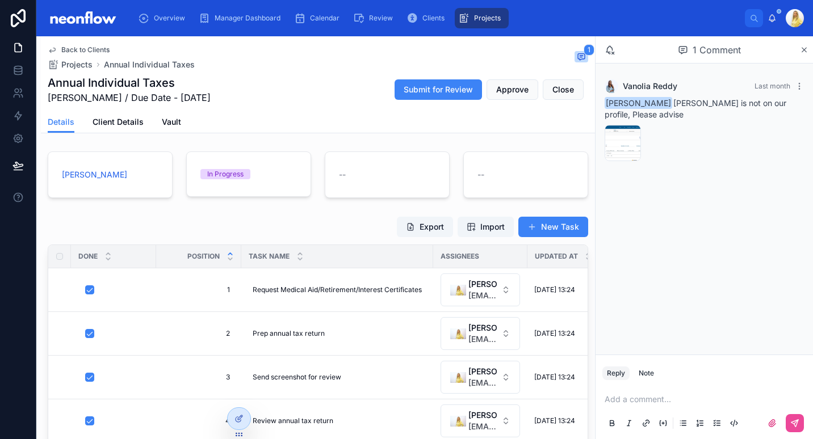
click at [575, 92] on div "Submit for Review Approve Close" at bounding box center [487, 90] width 203 height 22
click at [569, 90] on button "Close" at bounding box center [563, 89] width 41 height 20
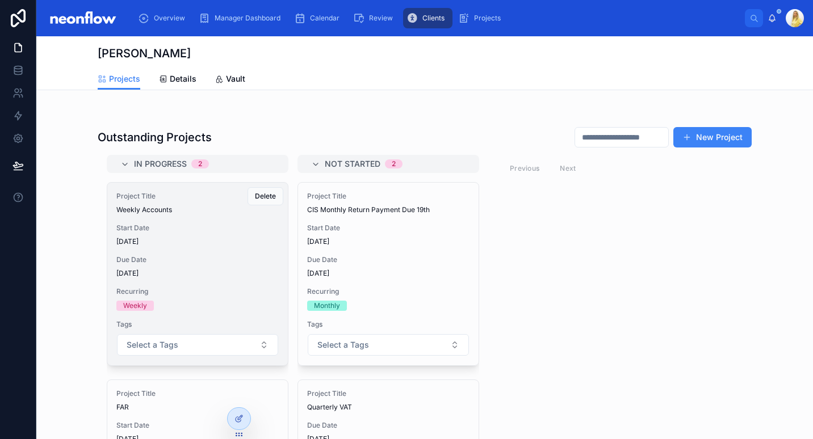
scroll to position [88, 0]
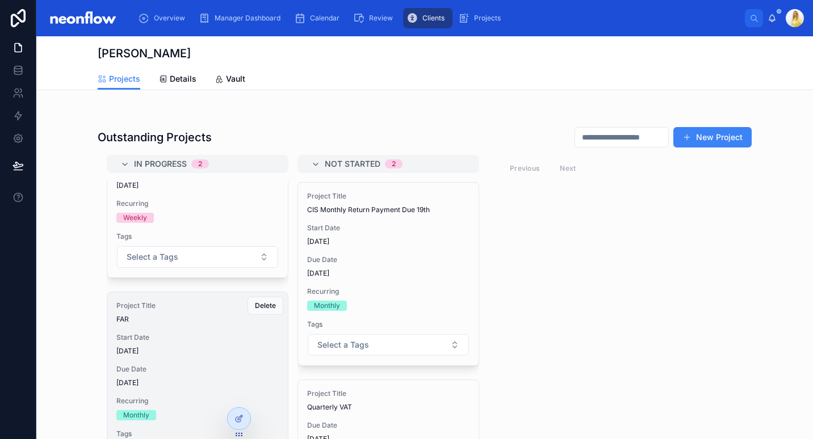
click at [188, 351] on span "[DATE]" at bounding box center [197, 351] width 162 height 9
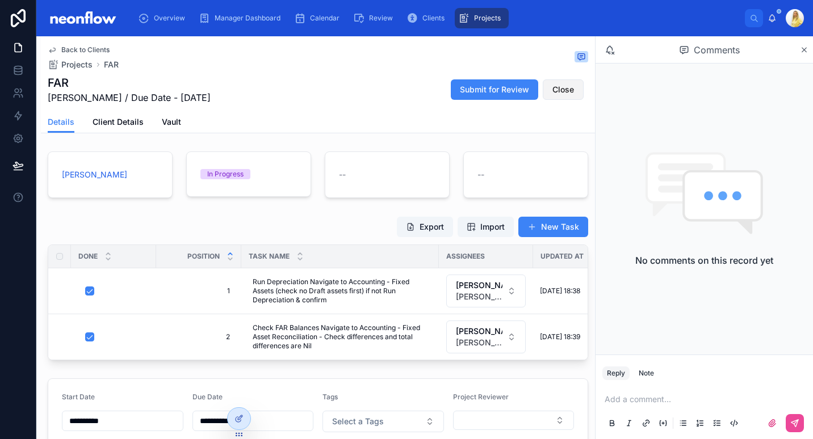
click at [559, 89] on span "Close" at bounding box center [563, 89] width 22 height 11
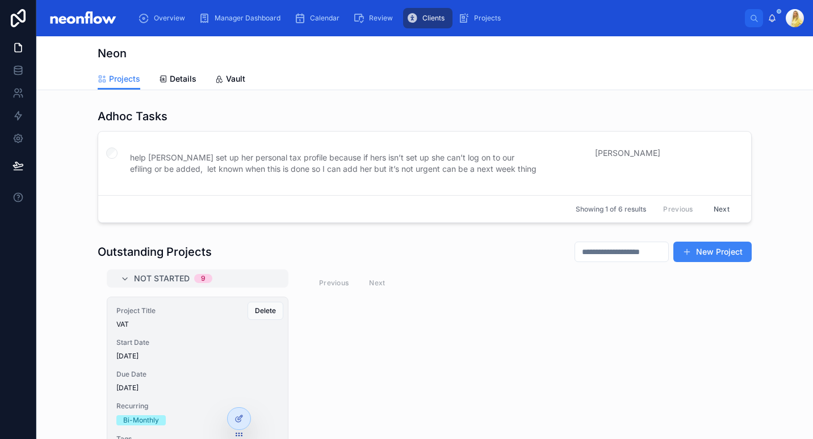
scroll to position [132, 0]
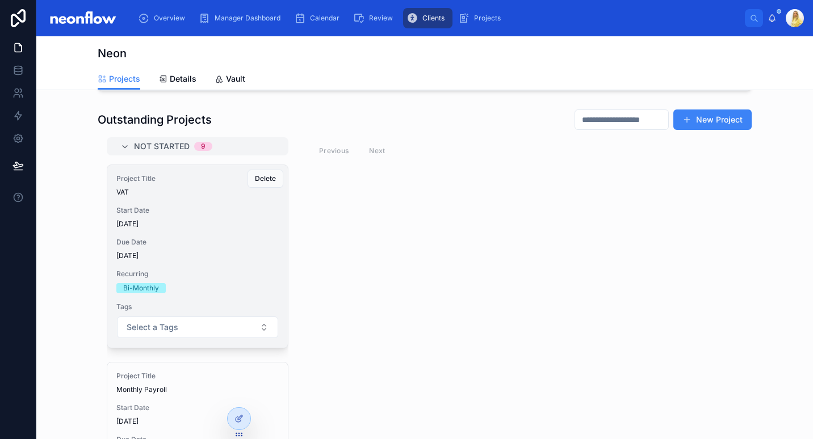
click at [194, 199] on div "Project Title VAT Start Date [DATE] Due Date [DATE] Recurring Bi-Monthly Tags S…" at bounding box center [197, 256] width 181 height 183
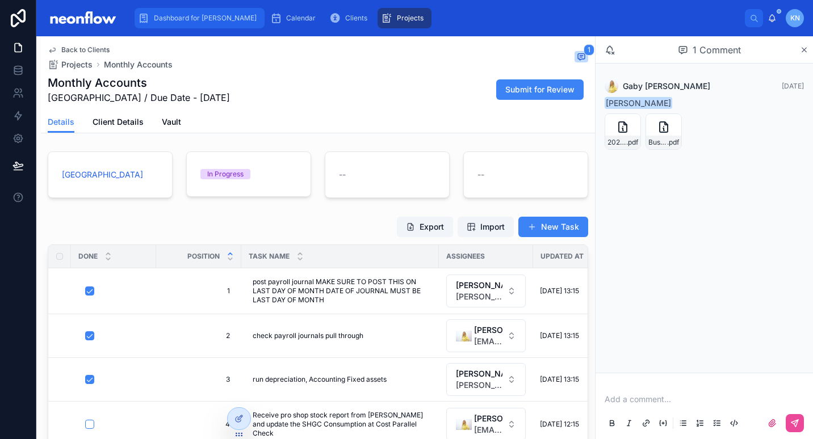
click at [177, 8] on link "Dashboard for [PERSON_NAME]" at bounding box center [200, 18] width 130 height 20
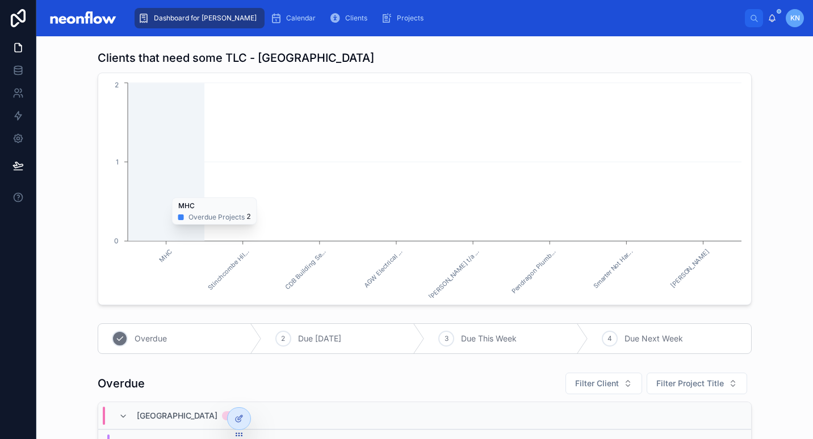
click at [187, 164] on icon "MHC Stinchcombe Hil... CDB Building Se... AGW Electrical ... Ian Reason t/a ...…" at bounding box center [424, 189] width 639 height 218
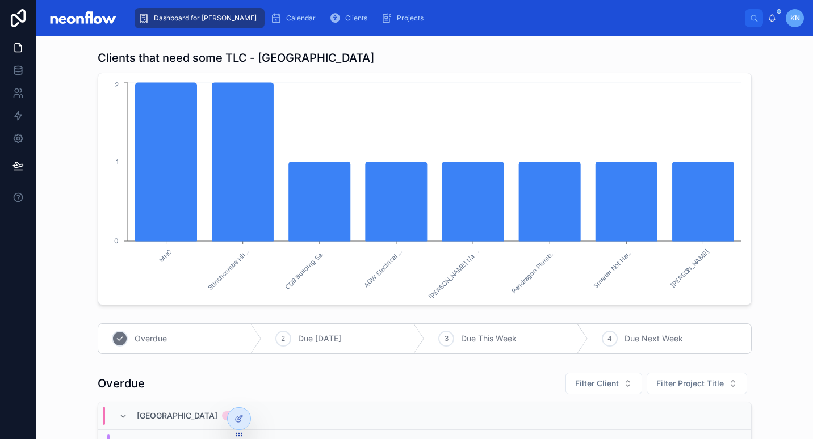
click at [126, 338] on div "1 Overdue" at bounding box center [180, 339] width 164 height 30
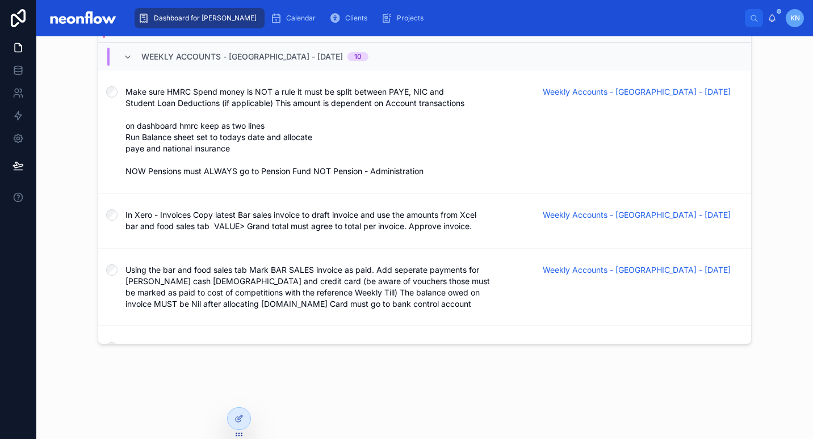
scroll to position [255, 0]
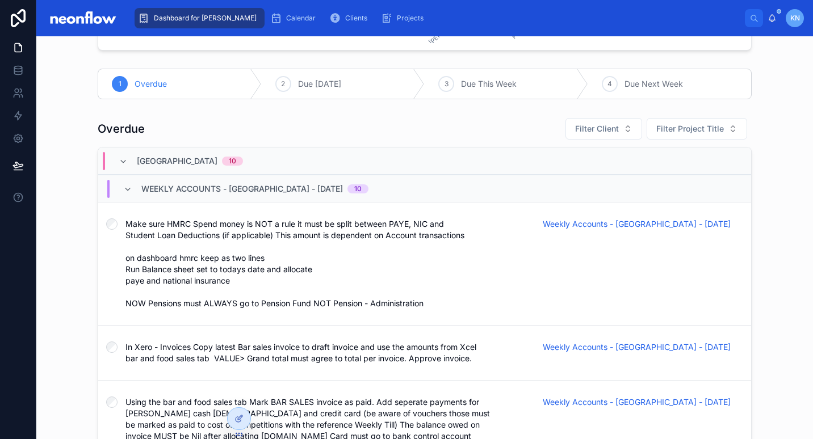
click at [118, 181] on div "Weekly Accounts - [GEOGRAPHIC_DATA] - [DATE] 10" at bounding box center [246, 189] width 273 height 18
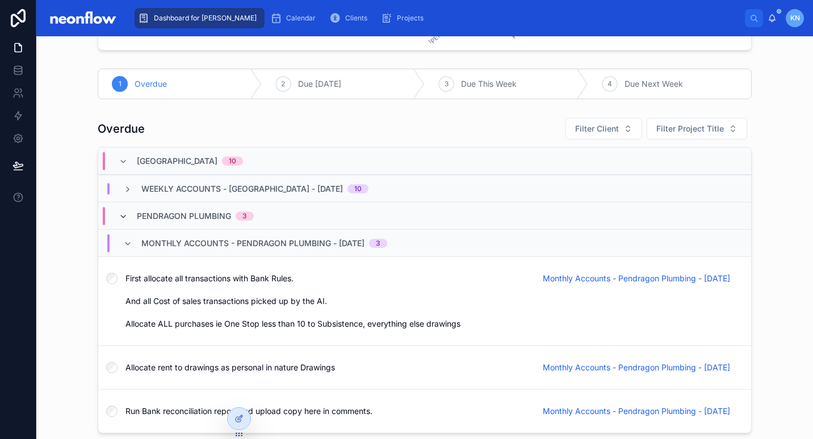
click at [119, 219] on icon at bounding box center [123, 216] width 9 height 9
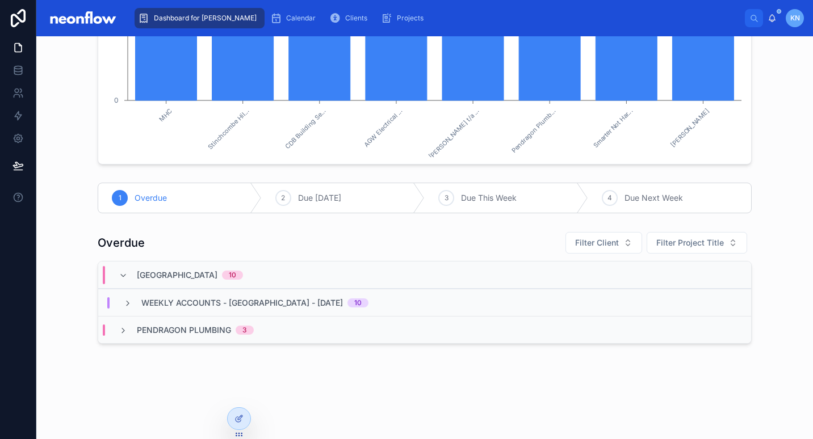
click at [135, 203] on div "1 Overdue" at bounding box center [180, 198] width 164 height 30
click at [136, 202] on span "Overdue" at bounding box center [151, 197] width 32 height 11
click at [246, 418] on div at bounding box center [239, 419] width 23 height 22
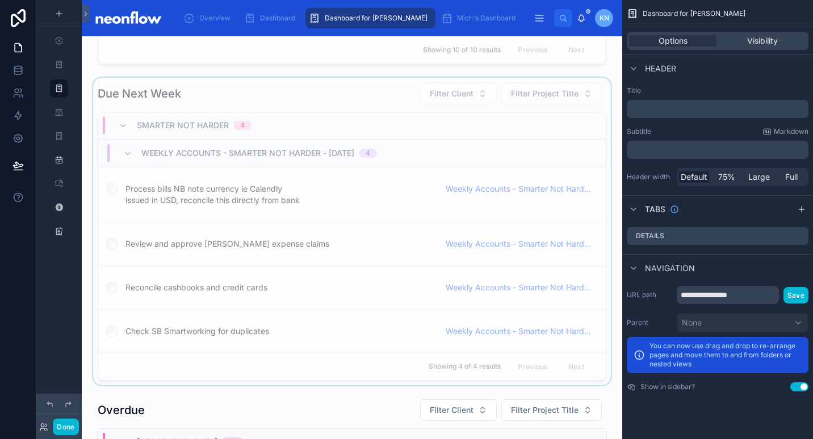
scroll to position [936, 0]
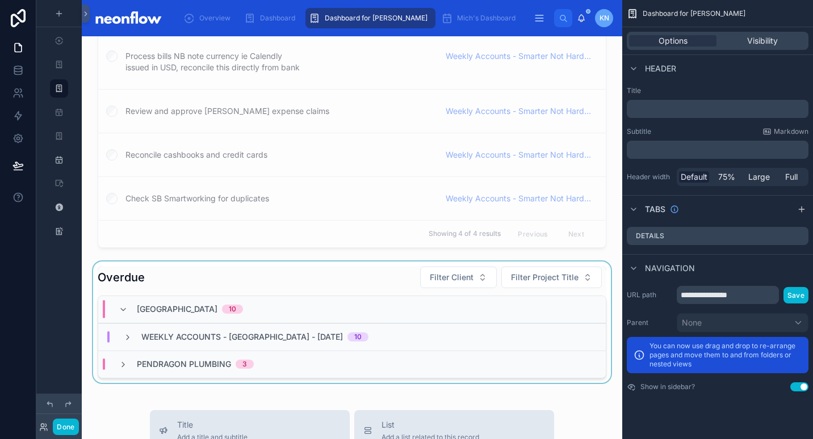
click at [315, 281] on div at bounding box center [352, 323] width 522 height 122
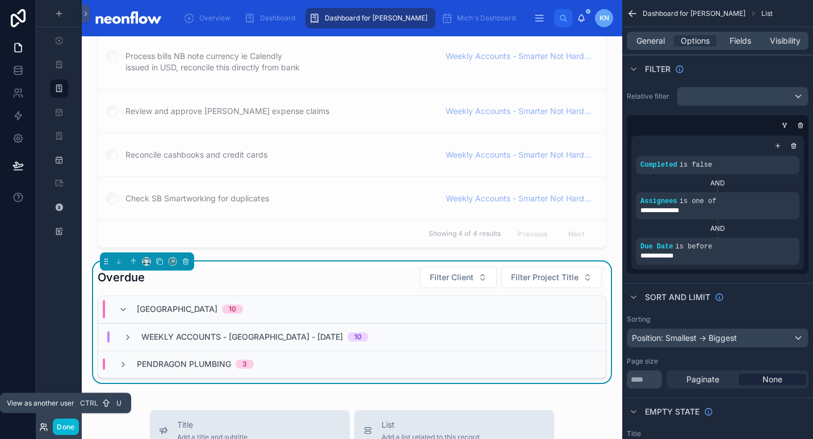
click at [41, 427] on icon at bounding box center [43, 427] width 9 height 9
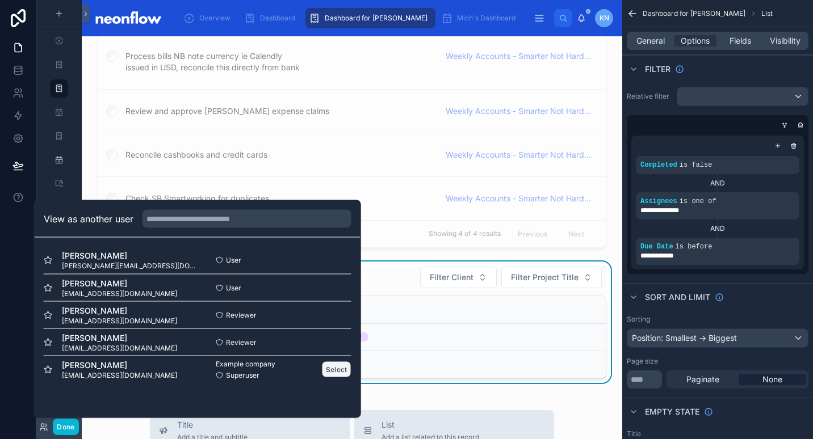
click at [329, 372] on button "Select" at bounding box center [337, 370] width 30 height 16
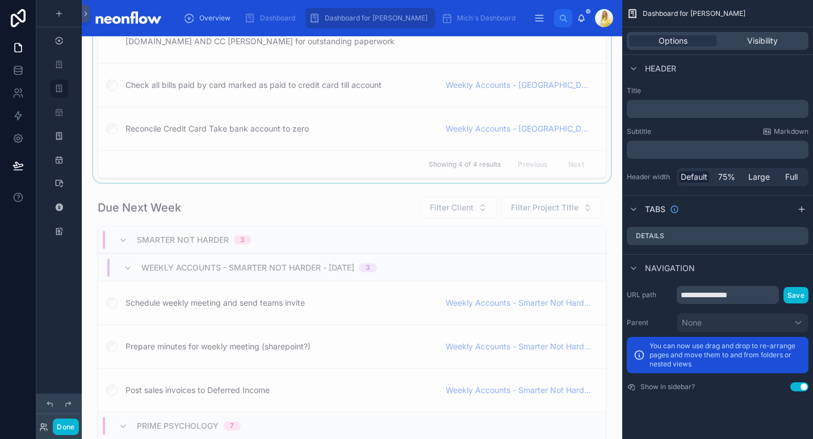
scroll to position [927, 0]
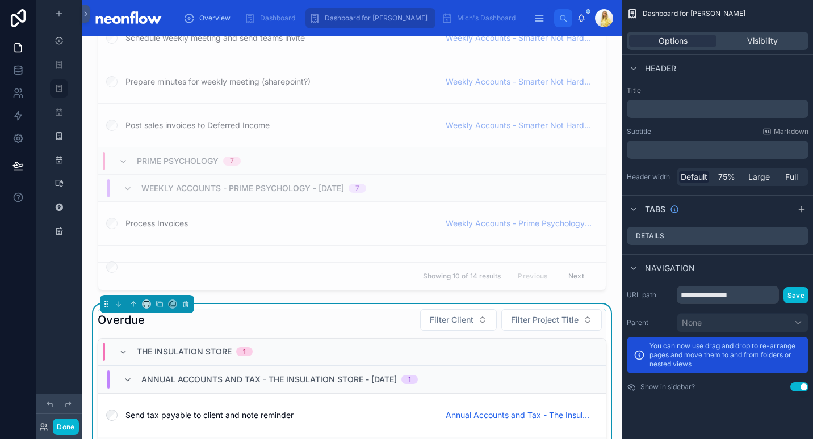
click at [288, 323] on div "Overdue Filter Client Filter Project Title" at bounding box center [352, 320] width 509 height 23
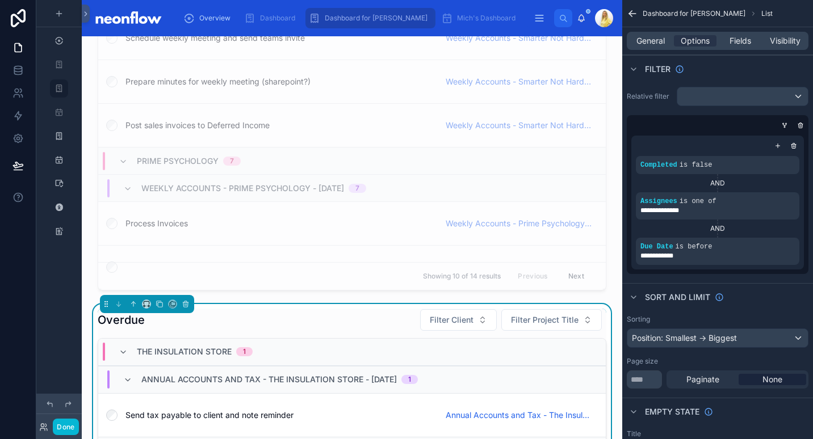
scroll to position [132, 0]
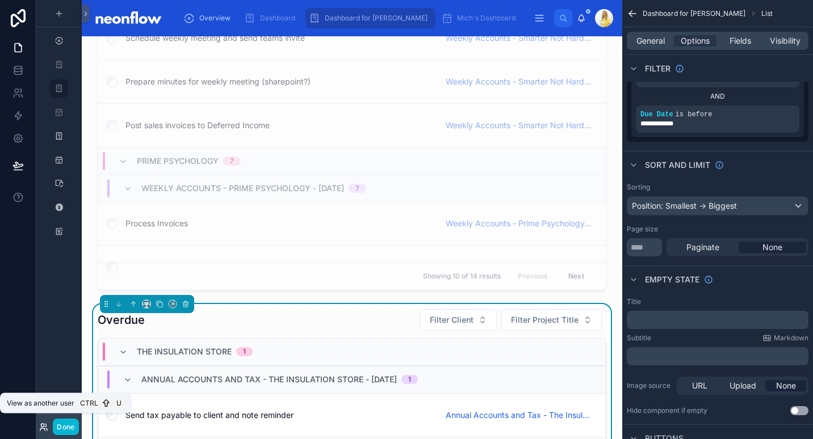
click at [42, 424] on icon at bounding box center [42, 425] width 3 height 3
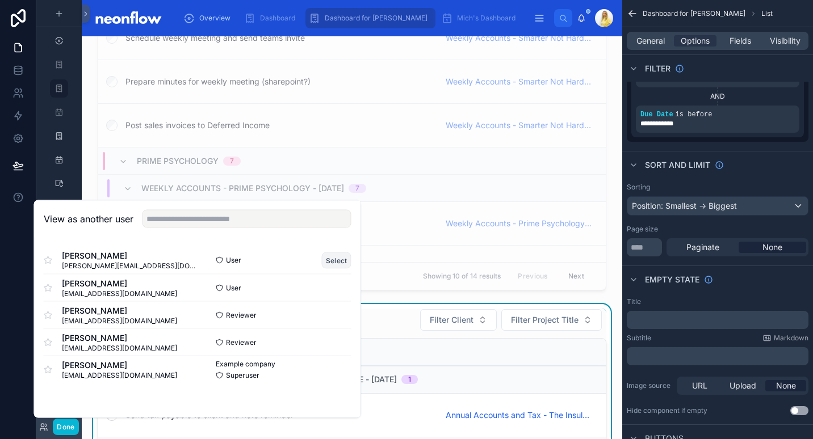
click at [324, 262] on button "Select" at bounding box center [337, 260] width 30 height 16
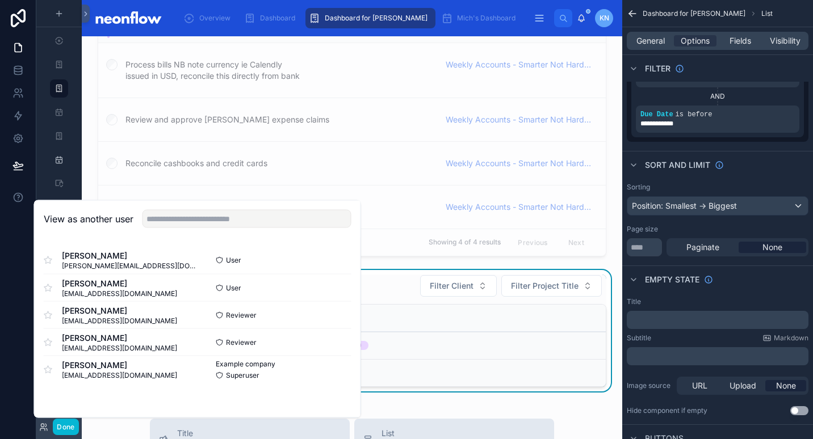
click at [390, 294] on div "Overdue Filter Client Filter Project Title" at bounding box center [352, 286] width 509 height 23
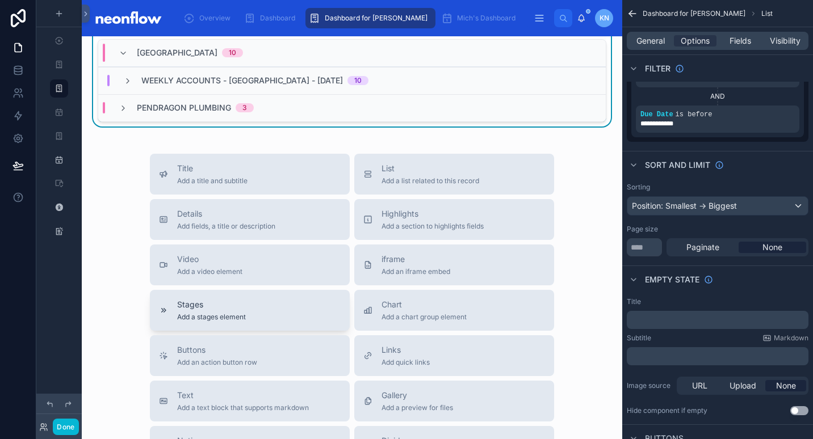
scroll to position [1060, 0]
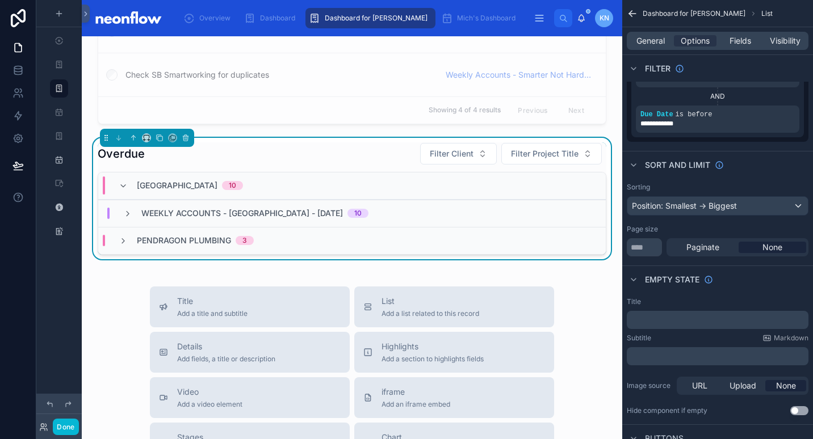
click at [243, 190] on div "[GEOGRAPHIC_DATA] 10" at bounding box center [190, 186] width 106 height 18
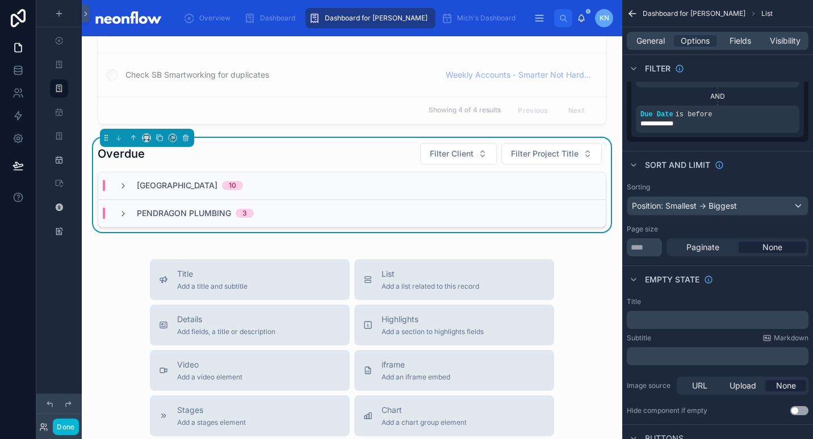
click at [243, 190] on div "[GEOGRAPHIC_DATA] 10" at bounding box center [190, 185] width 106 height 11
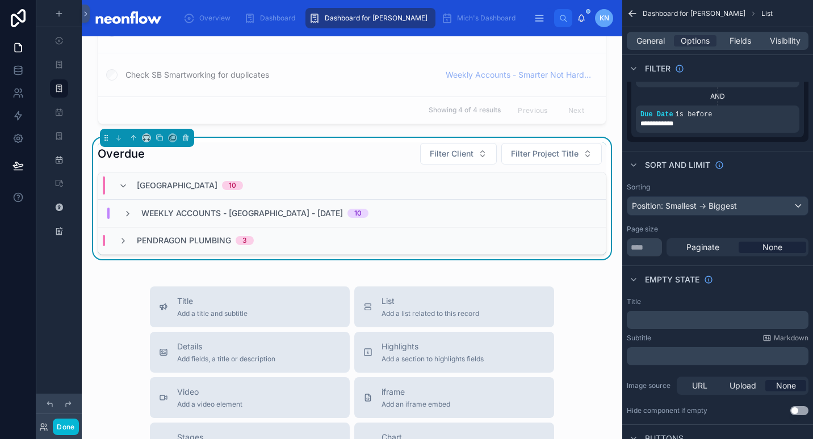
click at [299, 211] on span "Weekly Accounts - [GEOGRAPHIC_DATA] - [DATE]" at bounding box center [242, 213] width 202 height 11
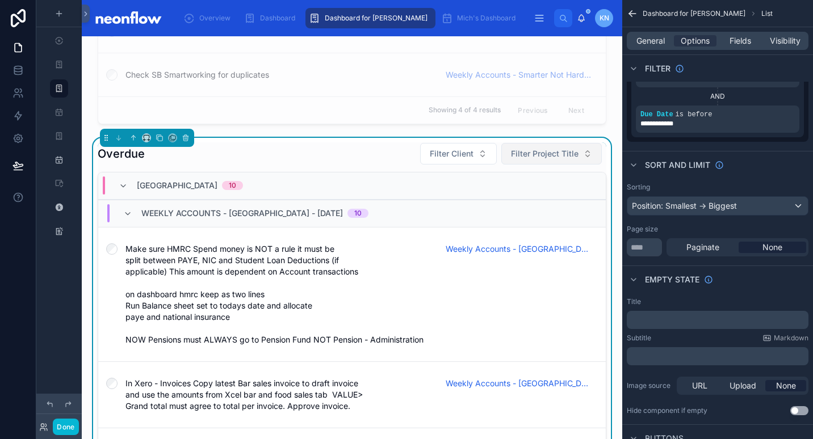
click at [575, 160] on button "Filter Project Title" at bounding box center [551, 154] width 100 height 22
click at [470, 147] on button "Filter Client" at bounding box center [458, 154] width 77 height 22
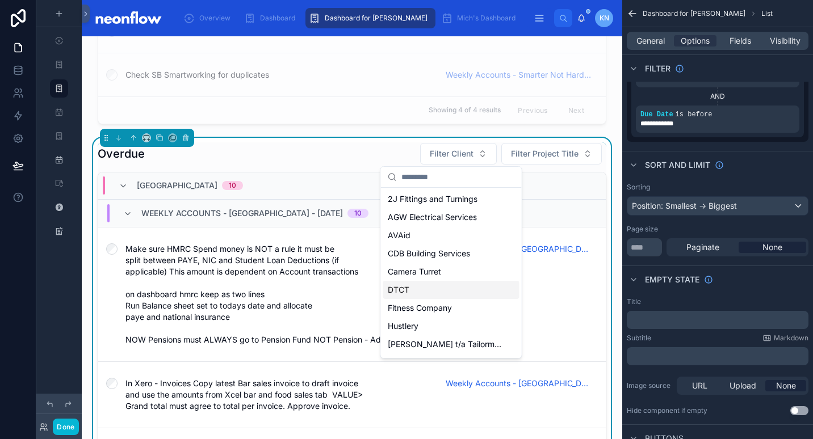
scroll to position [270, 0]
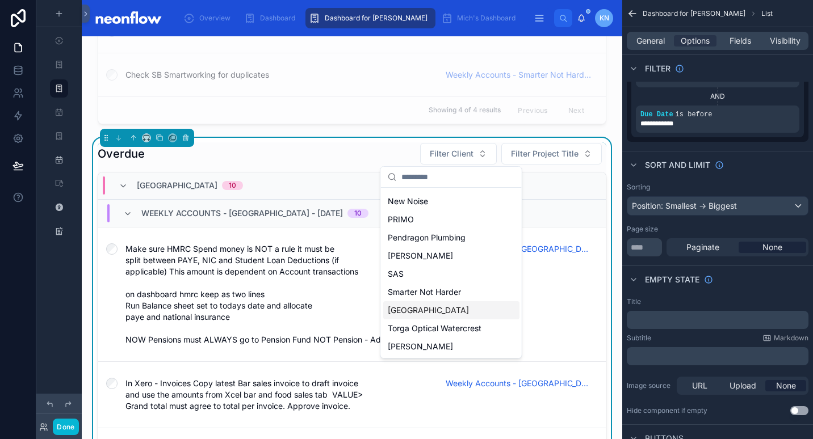
click at [438, 311] on span "[GEOGRAPHIC_DATA]" at bounding box center [428, 310] width 81 height 11
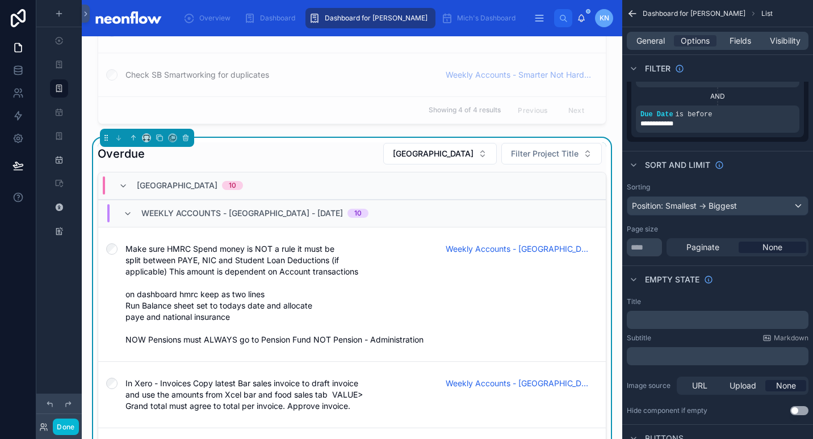
click at [331, 216] on span "Weekly Accounts - Stinchcombe Hill Golf Club - 11/08/2025" at bounding box center [242, 213] width 202 height 11
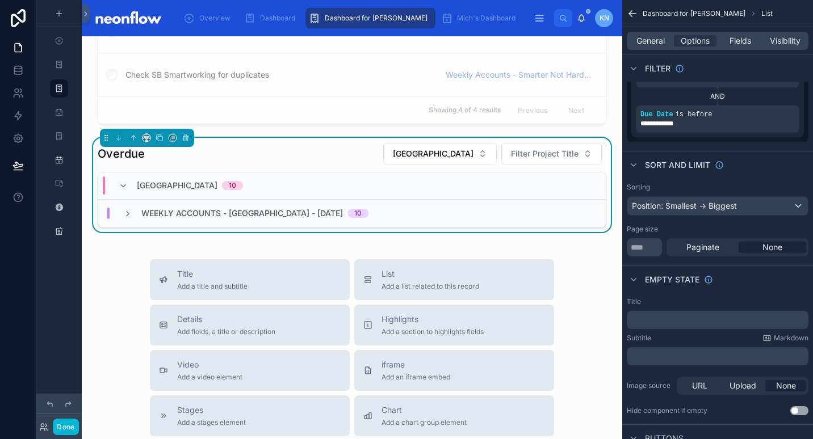
click at [324, 206] on div "Weekly Accounts - Stinchcombe Hill Golf Club - 11/08/2025 10" at bounding box center [352, 213] width 508 height 27
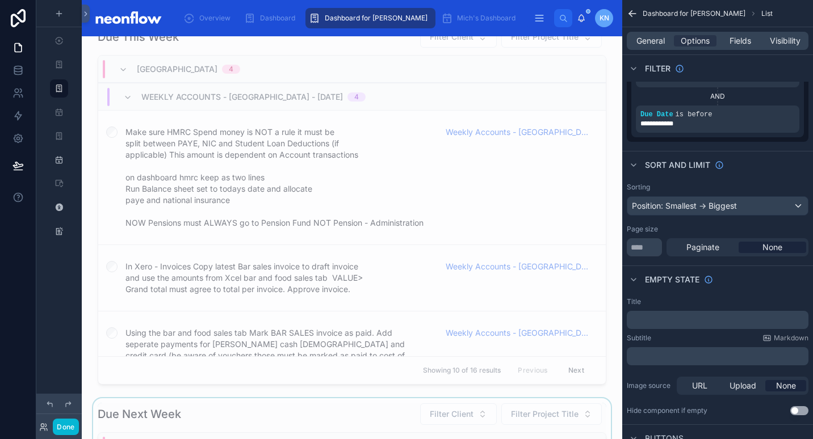
scroll to position [397, 0]
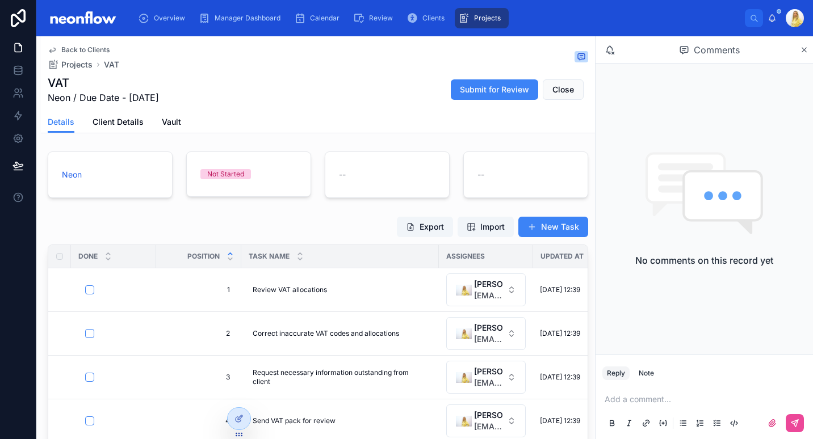
click at [334, 78] on div "VAT Neon / Due Date - [DATE] Submit for Review Close" at bounding box center [318, 90] width 541 height 30
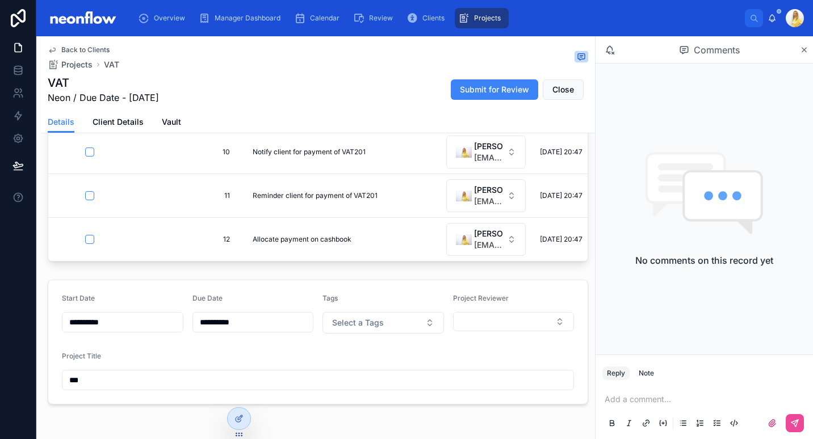
scroll to position [356, 0]
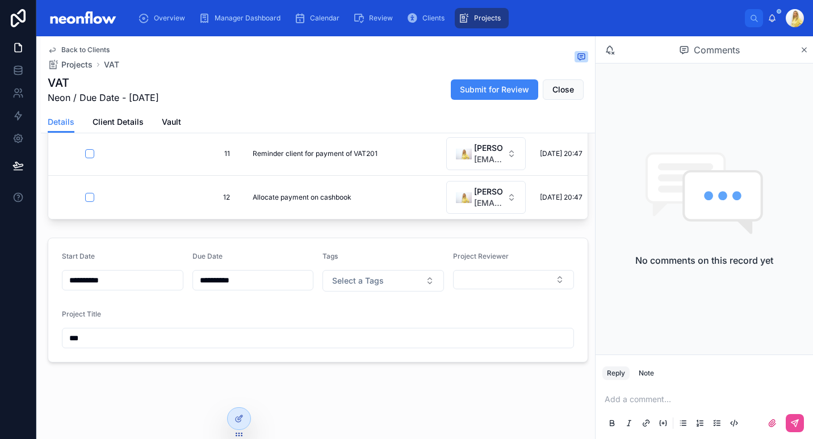
click at [219, 276] on input "**********" at bounding box center [253, 281] width 120 height 16
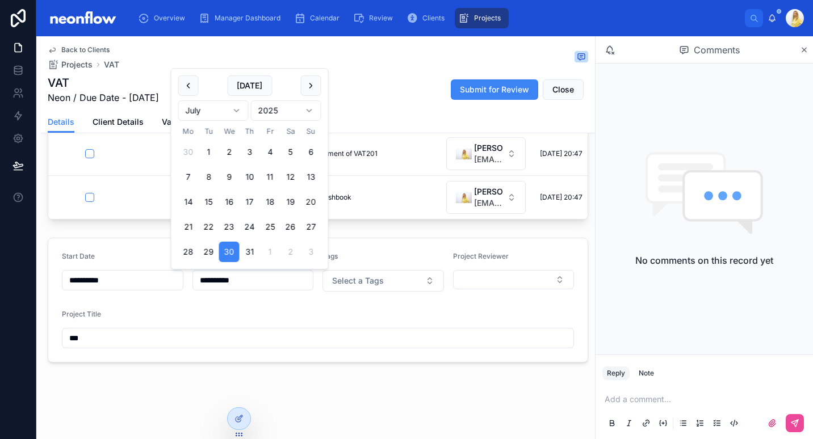
click at [313, 199] on button "20" at bounding box center [311, 202] width 20 height 20
type input "**********"
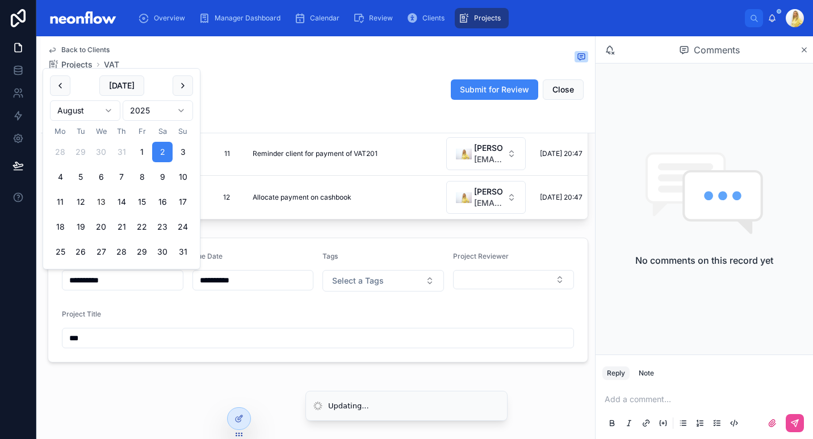
drag, startPoint x: 126, startPoint y: 285, endPoint x: 44, endPoint y: 269, distance: 83.9
click at [44, 269] on div "Overview Manager Dashboard Calendar Review Clients Projects Gaby Nivison Back t…" at bounding box center [424, 219] width 777 height 439
click at [368, 234] on div "**********" at bounding box center [318, 300] width 554 height 134
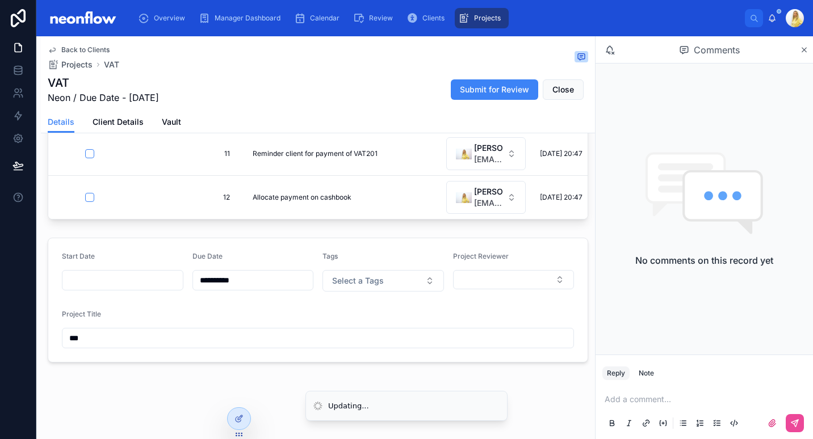
scroll to position [0, 0]
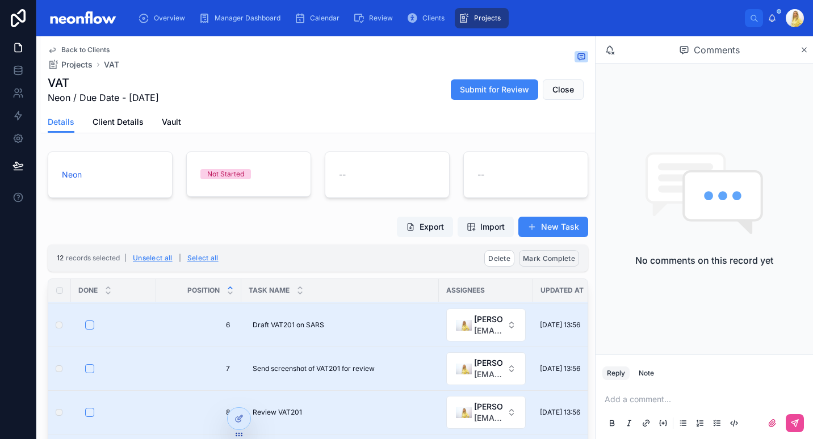
click at [538, 258] on span "Mark Complete" at bounding box center [549, 258] width 52 height 9
click at [594, 234] on icon at bounding box center [596, 236] width 9 height 9
type input "**********"
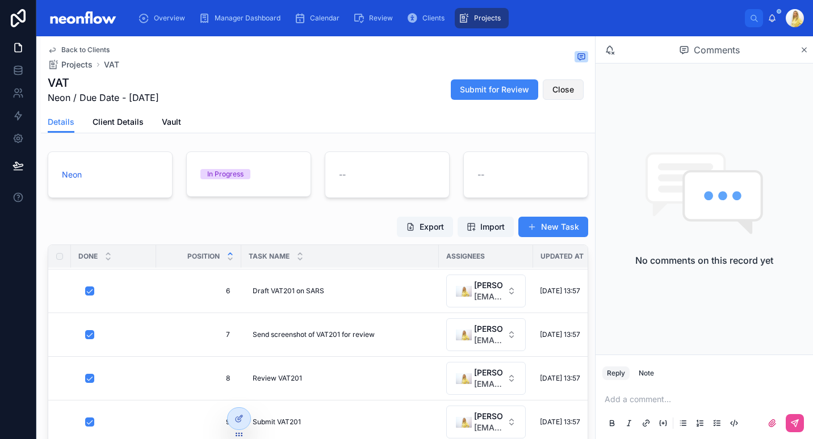
click at [560, 92] on span "Close" at bounding box center [563, 89] width 22 height 11
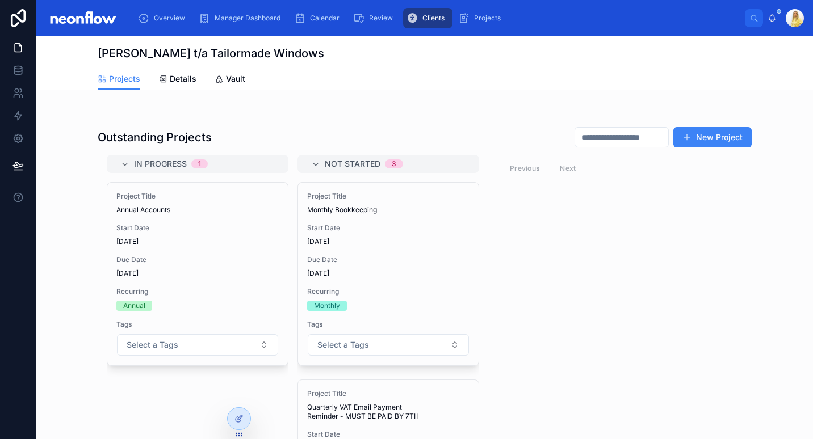
drag, startPoint x: 569, startPoint y: 63, endPoint x: 737, endPoint y: 12, distance: 175.0
click at [569, 63] on div "[PERSON_NAME] t/a Tailormade Windows" at bounding box center [425, 52] width 654 height 32
click at [258, 78] on div "Projects Details Vault" at bounding box center [425, 79] width 654 height 22
click at [21, 72] on icon at bounding box center [17, 70] width 11 height 11
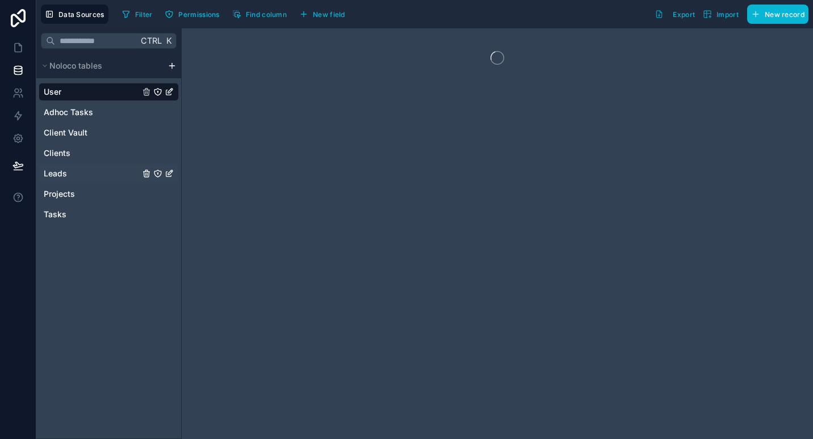
click at [61, 179] on span "Leads" at bounding box center [55, 173] width 23 height 11
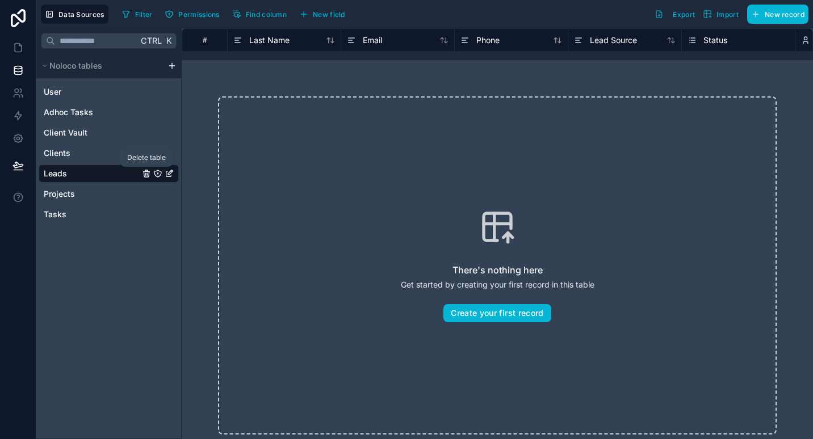
click at [142, 171] on icon "Leads" at bounding box center [146, 173] width 9 height 9
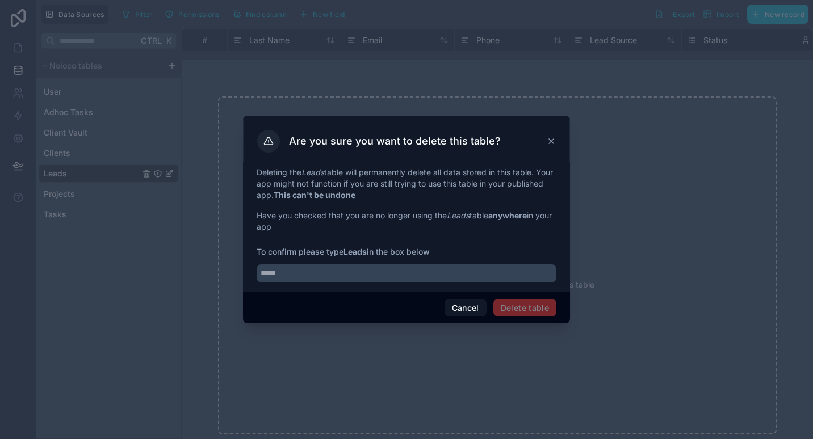
click at [361, 254] on strong "Leads" at bounding box center [355, 252] width 23 height 10
copy span "Leads"
click at [350, 271] on input "text" at bounding box center [407, 274] width 300 height 18
paste input "*****"
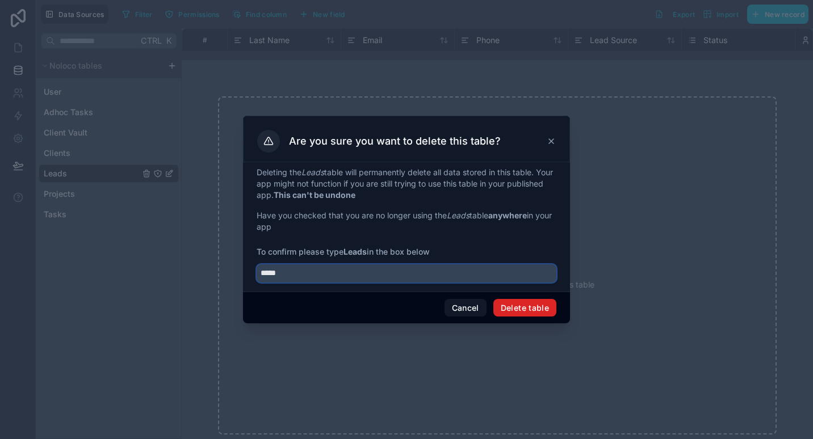
type input "*****"
click at [534, 308] on button "Delete table" at bounding box center [524, 308] width 63 height 18
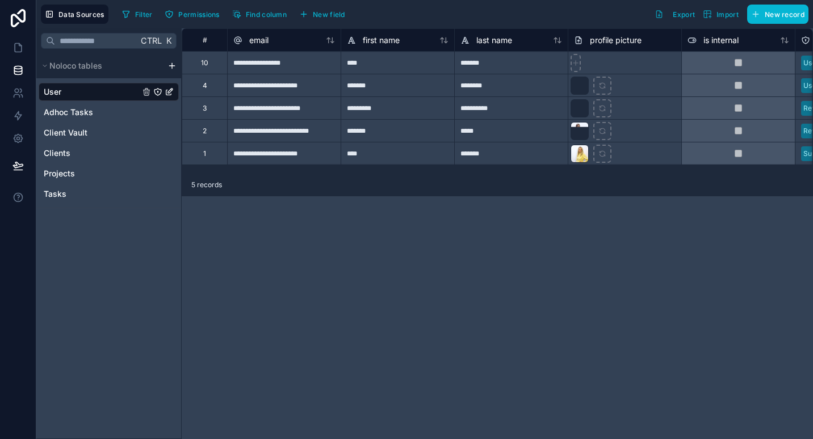
click at [171, 65] on html "**********" at bounding box center [406, 219] width 813 height 439
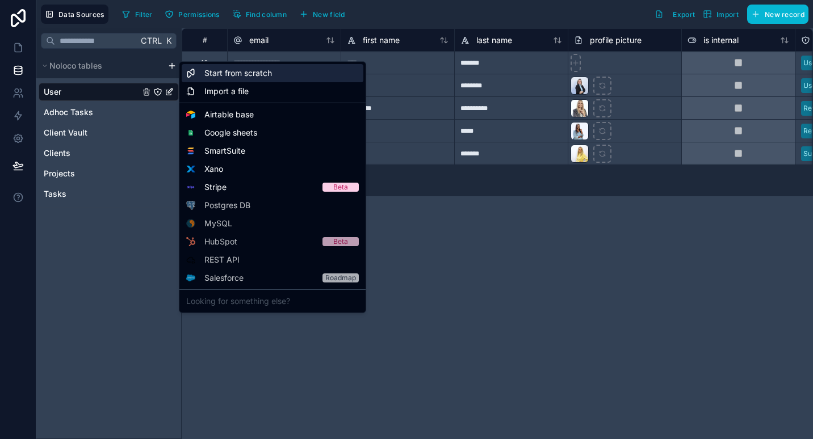
click at [267, 79] on div "Start from scratch" at bounding box center [273, 73] width 182 height 18
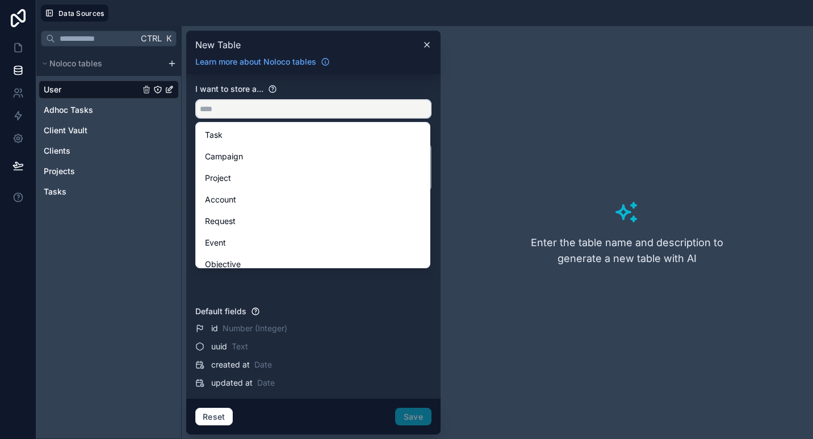
click at [274, 108] on input "text" at bounding box center [313, 109] width 235 height 18
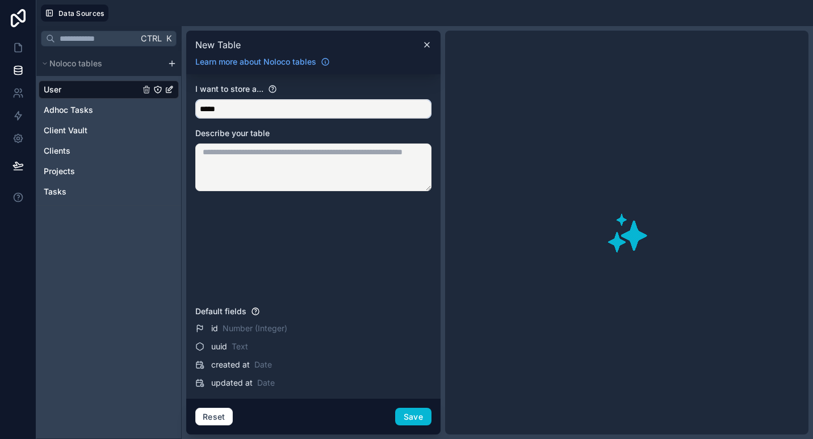
type input "*****"
click at [370, 164] on textarea at bounding box center [313, 168] width 236 height 48
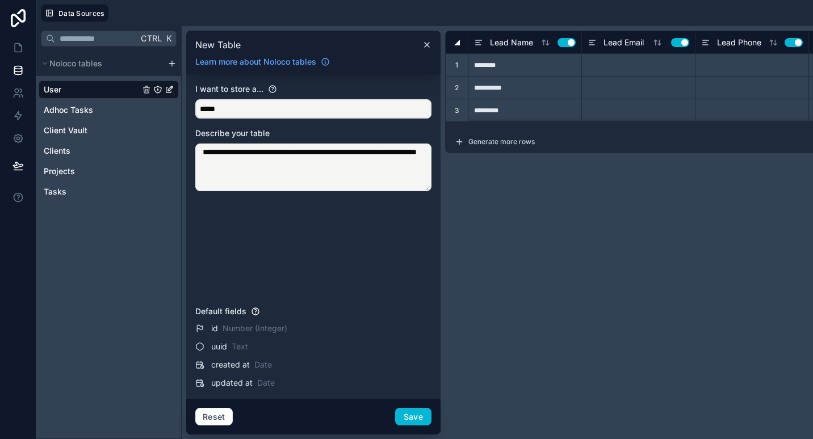
type textarea "**********"
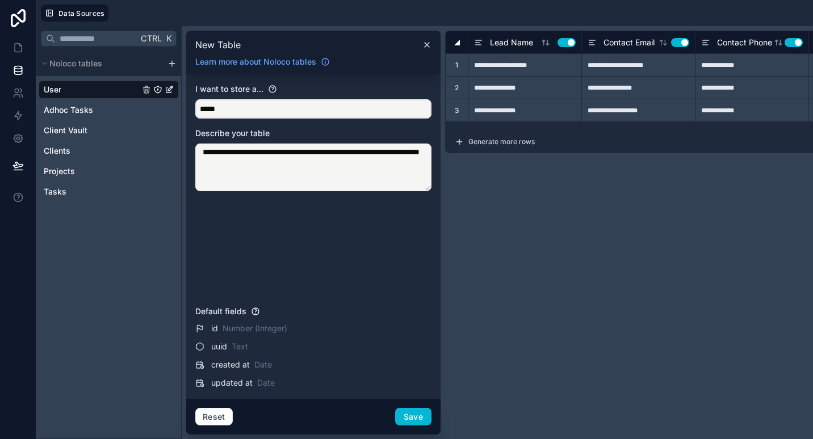
type input "********"
type input "**********"
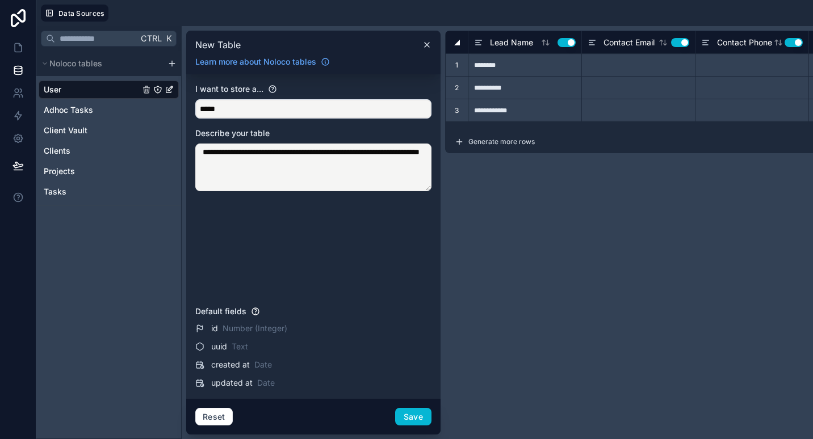
type input "**********"
type input "*******"
type input "**********"
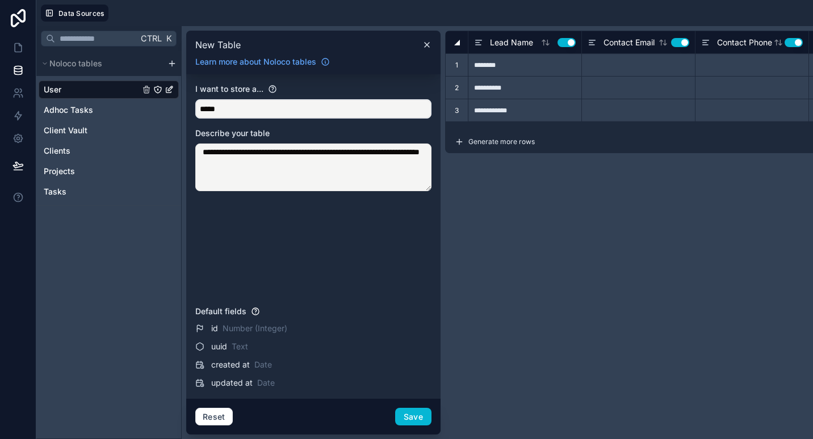
type input "********"
type input "**********"
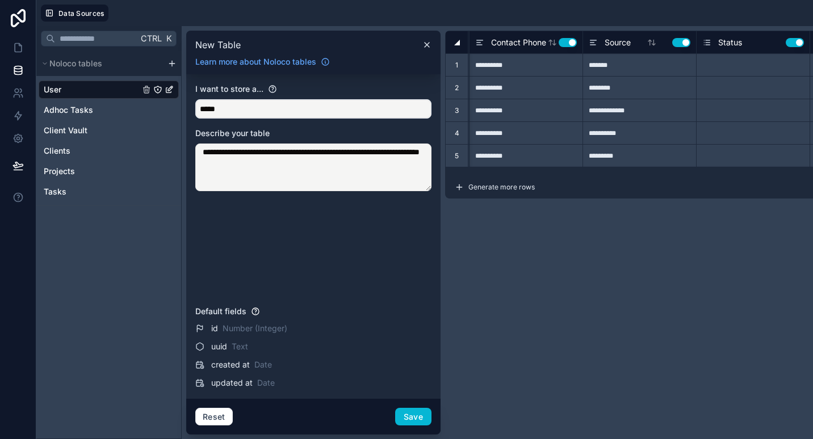
type input "**********"
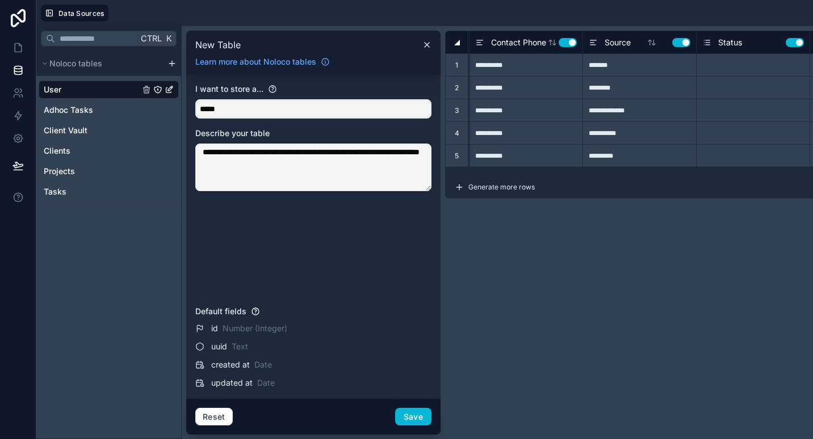
type input "**********"
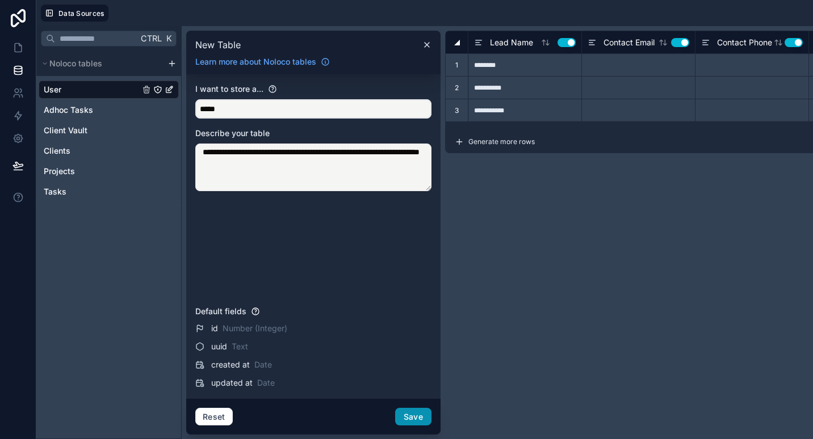
type textarea "**********"
click at [406, 417] on button "Save" at bounding box center [413, 417] width 36 height 18
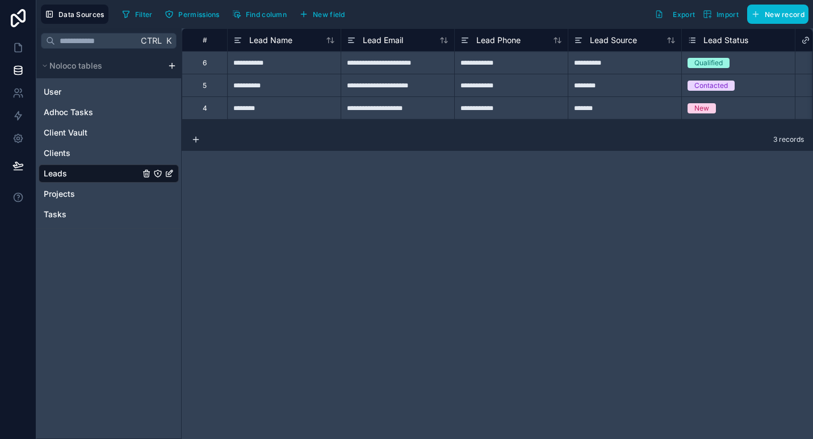
click at [262, 67] on div "**********" at bounding box center [284, 62] width 114 height 23
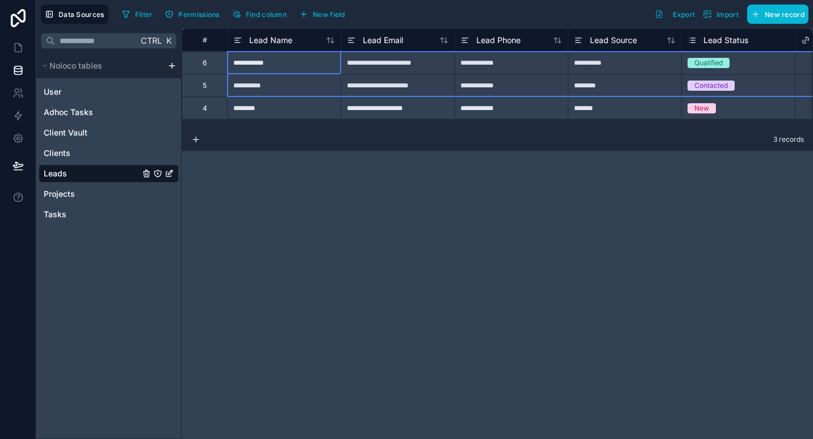
drag, startPoint x: 216, startPoint y: 68, endPoint x: 212, endPoint y: 90, distance: 23.1
click at [212, 90] on div "**********" at bounding box center [715, 73] width 1067 height 91
click at [253, 135] on div "Delete rows 1 to 2" at bounding box center [250, 137] width 75 height 12
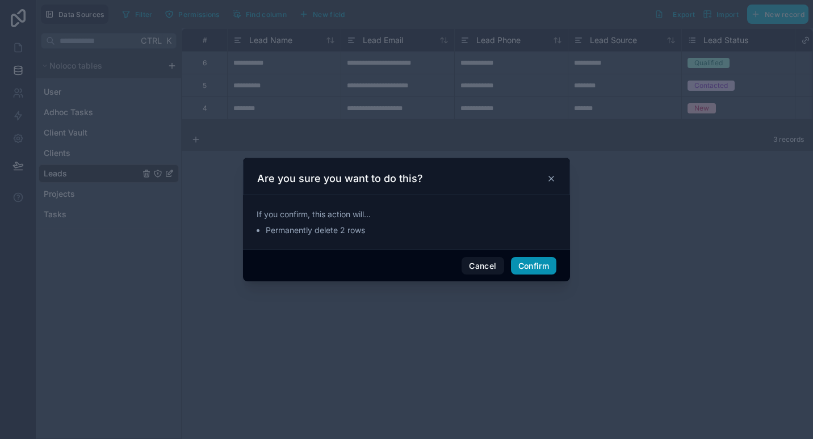
click at [536, 264] on button "Confirm" at bounding box center [533, 266] width 45 height 18
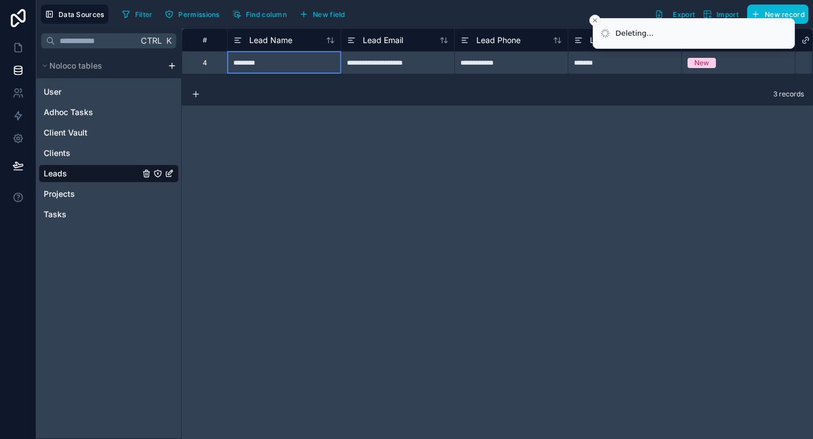
click at [287, 53] on div "********" at bounding box center [284, 62] width 114 height 23
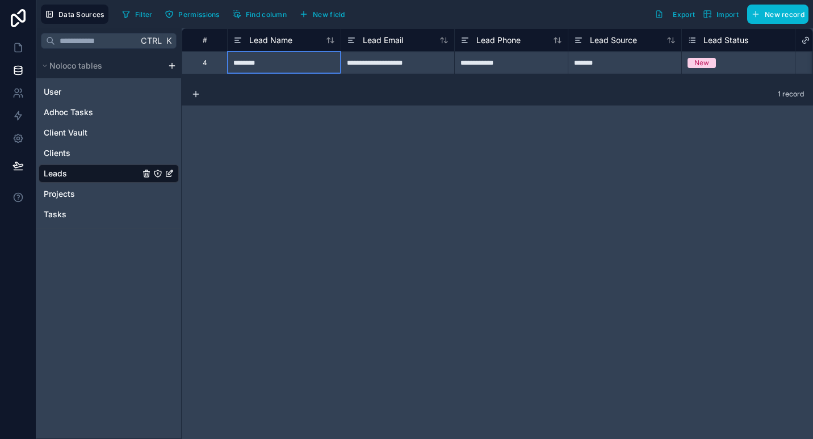
click at [281, 62] on div "********" at bounding box center [284, 62] width 114 height 23
click at [281, 62] on input "********" at bounding box center [284, 63] width 113 height 22
type input "*"
type input "****"
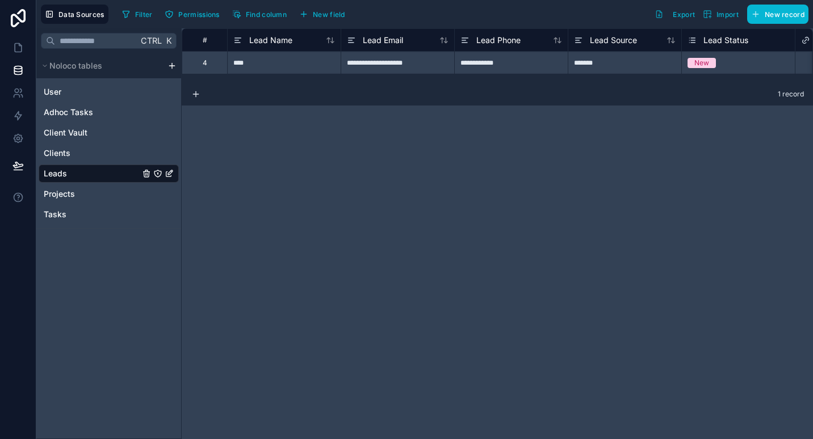
click at [349, 144] on div "**********" at bounding box center [497, 233] width 631 height 411
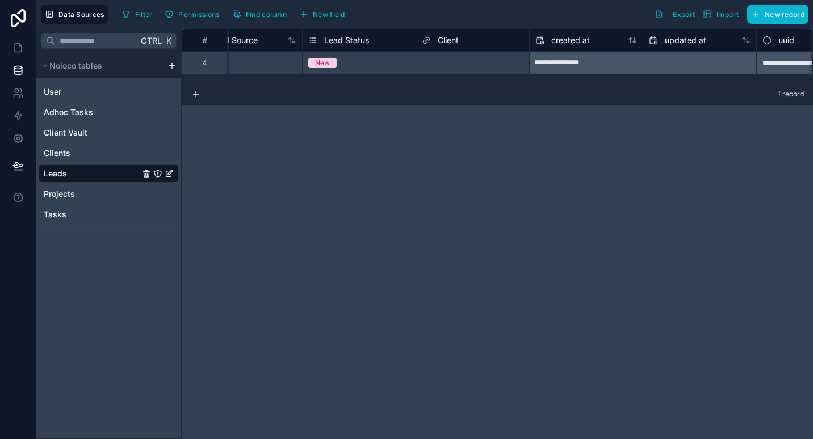
scroll to position [0, 394]
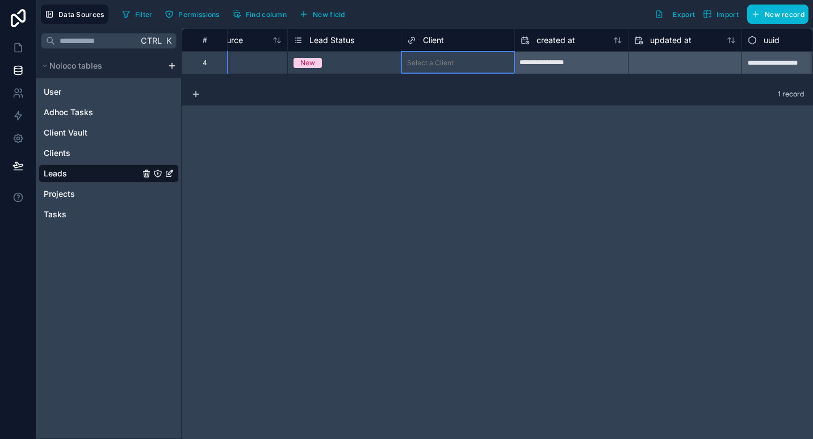
click at [495, 72] on div "Select a Client" at bounding box center [457, 63] width 113 height 22
click at [492, 72] on div "Select a Client" at bounding box center [457, 63] width 113 height 22
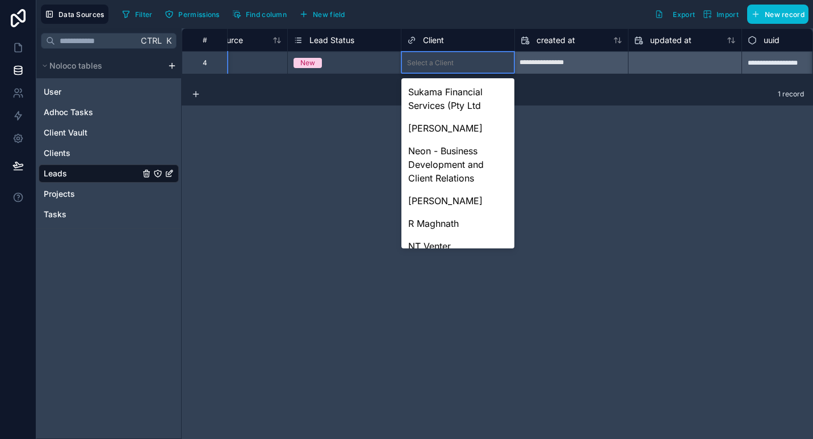
scroll to position [662, 0]
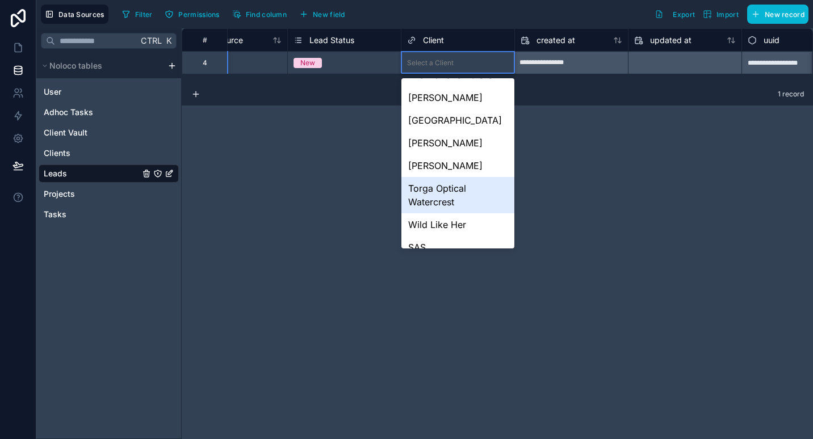
click at [275, 194] on div "**********" at bounding box center [497, 233] width 631 height 411
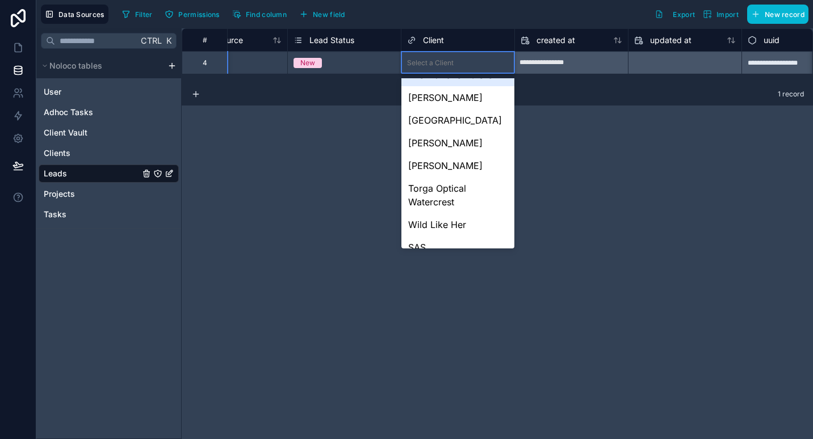
click at [713, 116] on div "**********" at bounding box center [497, 233] width 631 height 411
click at [441, 41] on span "Client" at bounding box center [433, 40] width 21 height 11
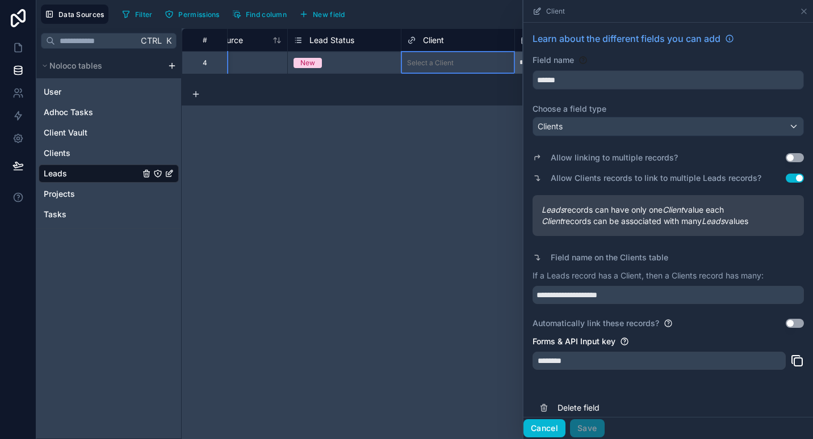
click at [547, 434] on button "Cancel" at bounding box center [545, 429] width 42 height 18
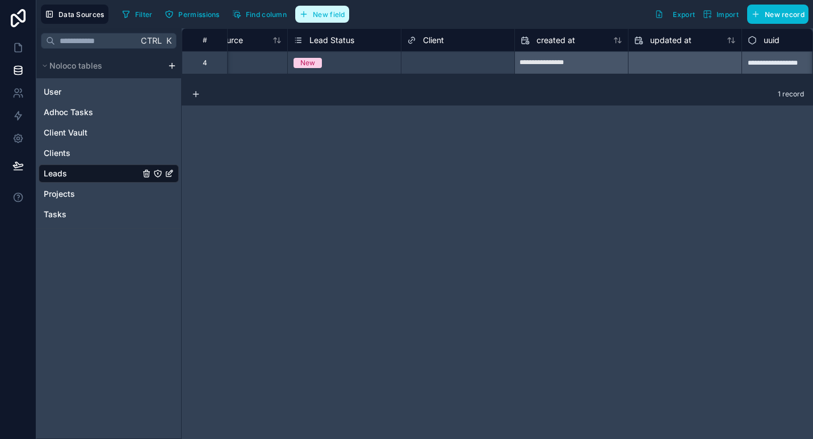
click at [313, 18] on button "New field" at bounding box center [322, 14] width 54 height 17
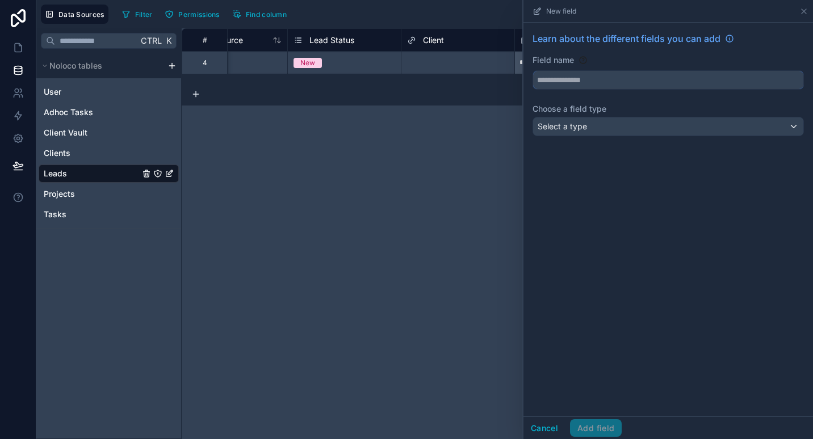
drag, startPoint x: 587, startPoint y: 78, endPoint x: 575, endPoint y: 76, distance: 12.8
click at [586, 78] on input "text" at bounding box center [668, 80] width 270 height 18
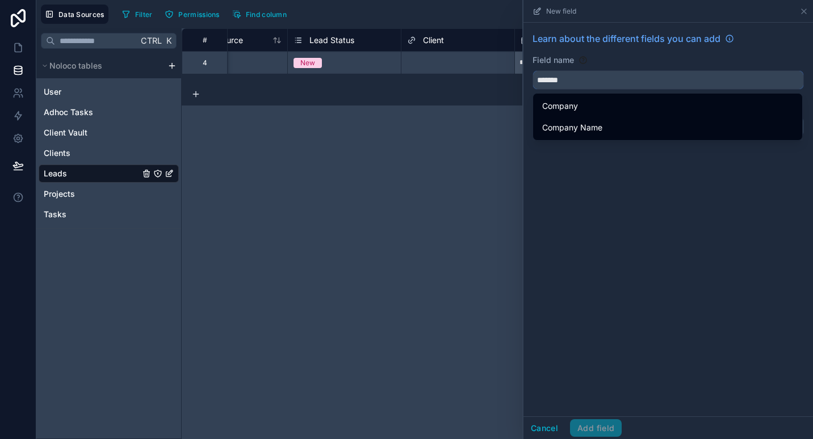
type input "*******"
drag, startPoint x: 555, startPoint y: 122, endPoint x: 561, endPoint y: 116, distance: 7.6
click at [555, 123] on span "Company Name" at bounding box center [572, 128] width 60 height 14
type input "**********"
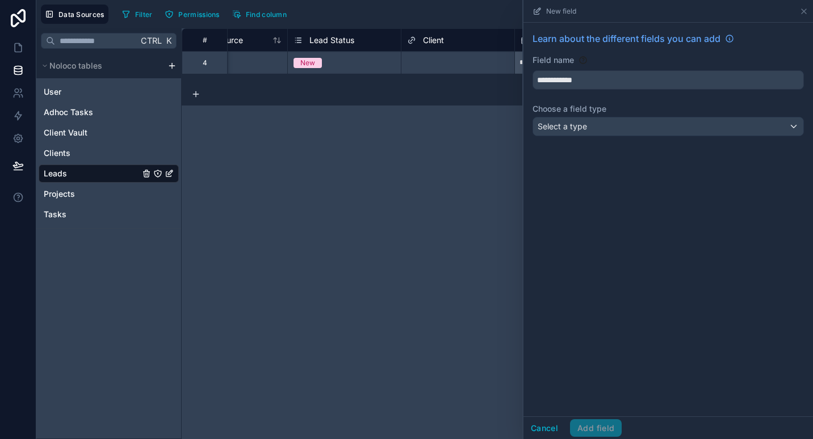
click at [566, 114] on label "Choose a field type" at bounding box center [668, 108] width 271 height 11
click at [568, 130] on span "Select a type" at bounding box center [562, 127] width 49 height 10
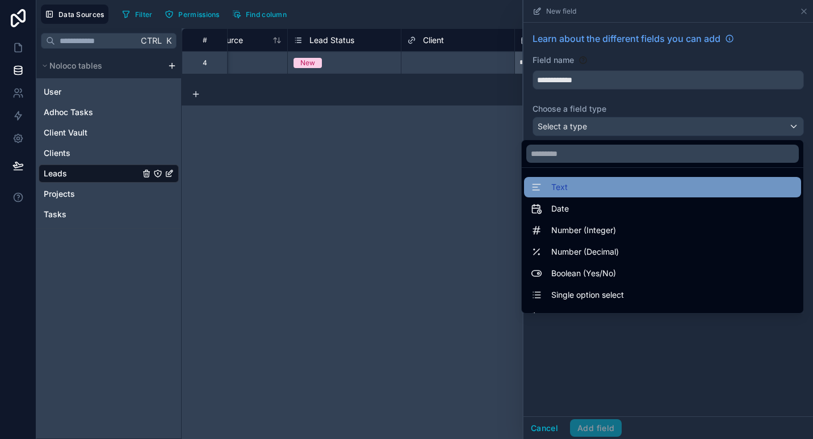
click at [573, 182] on div "Text" at bounding box center [662, 188] width 263 height 14
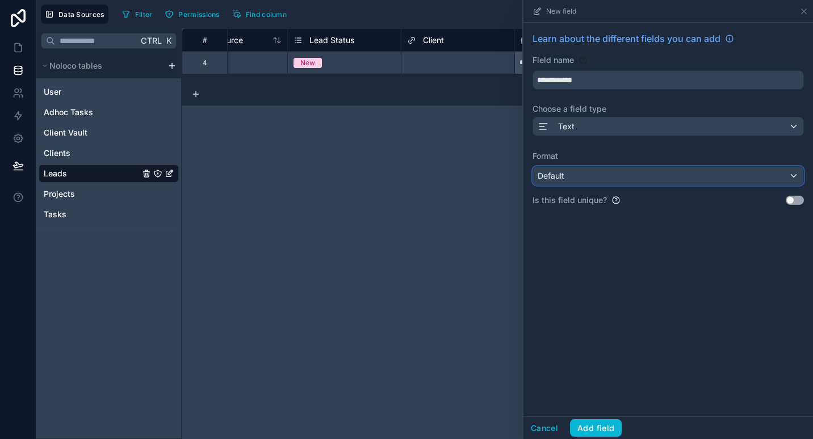
click at [625, 175] on div "Default" at bounding box center [668, 176] width 270 height 18
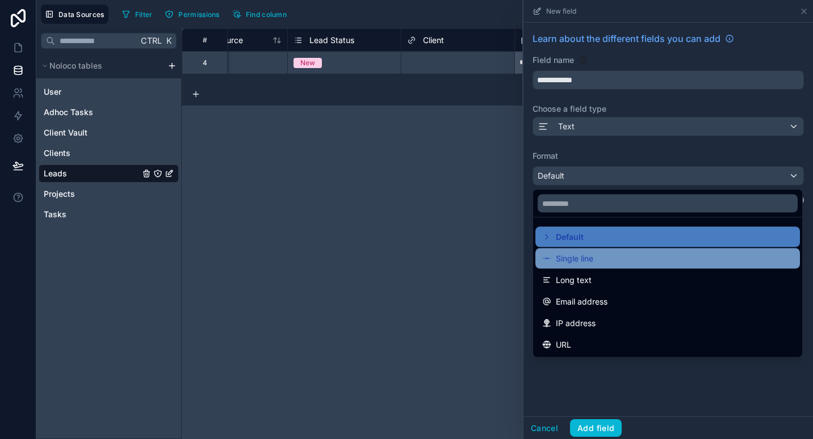
click at [559, 260] on span "Single line" at bounding box center [574, 259] width 37 height 14
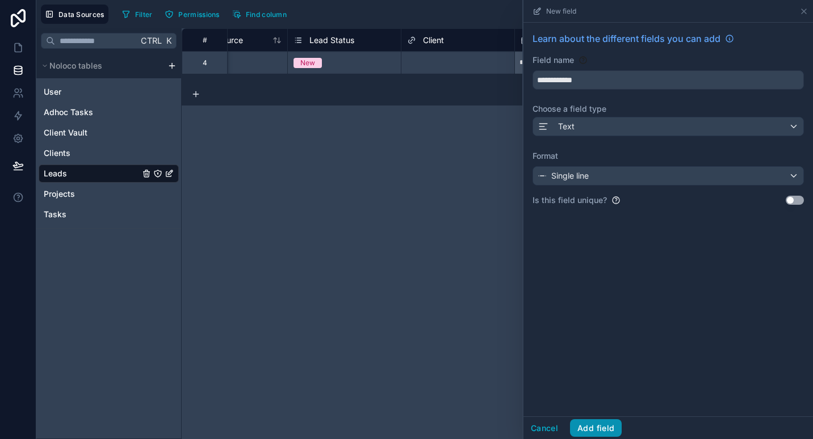
click at [603, 430] on button "Add field" at bounding box center [596, 429] width 52 height 18
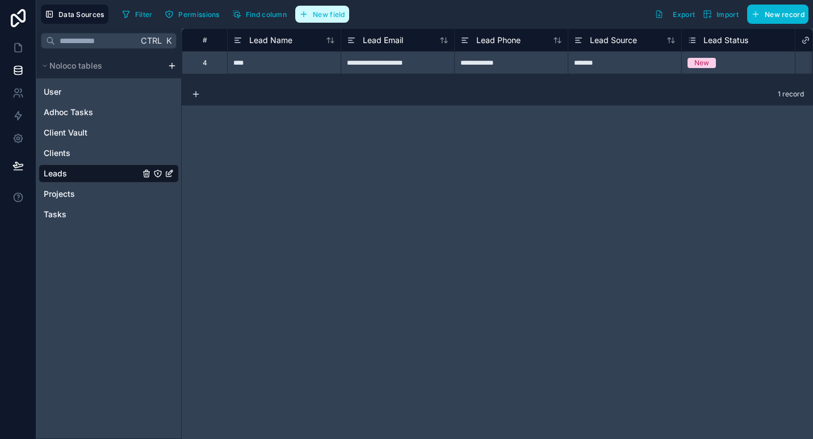
click at [324, 16] on span "New field" at bounding box center [329, 14] width 32 height 9
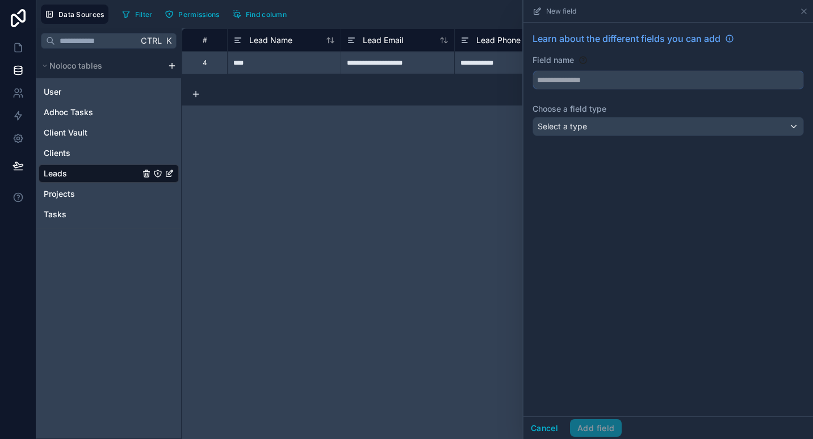
click at [610, 79] on input "text" at bounding box center [668, 80] width 270 height 18
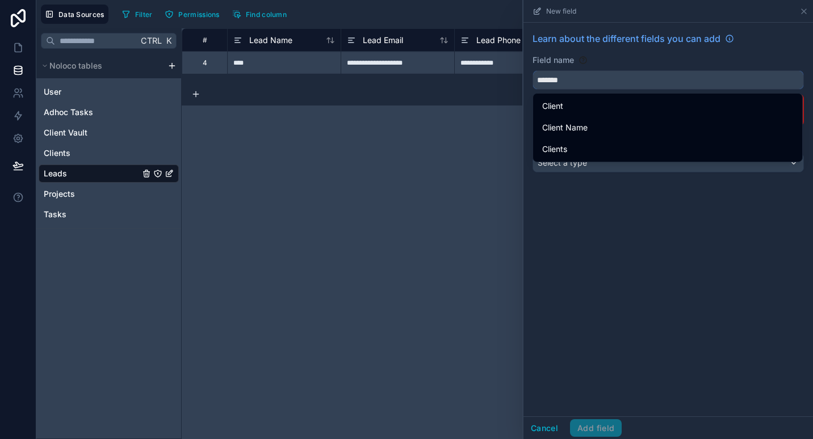
click at [533, 70] on button "******" at bounding box center [668, 79] width 271 height 19
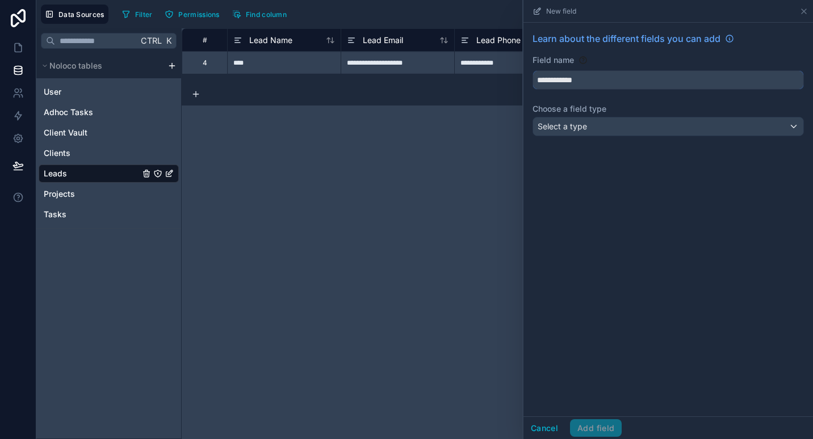
type input "**********"
click at [578, 135] on div "Select a type" at bounding box center [668, 127] width 270 height 18
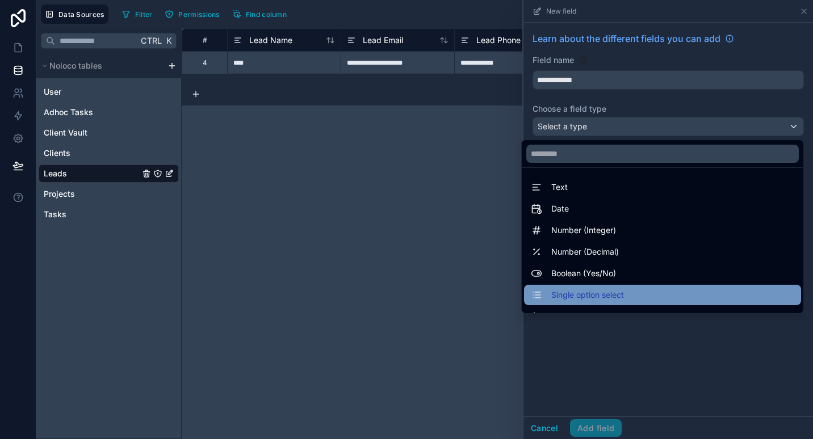
click at [579, 293] on span "Single option select" at bounding box center [587, 295] width 73 height 14
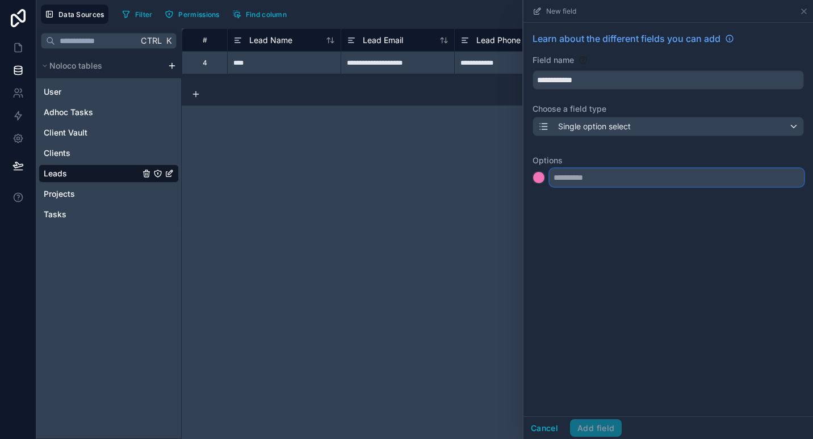
click at [624, 179] on input "text" at bounding box center [677, 178] width 254 height 18
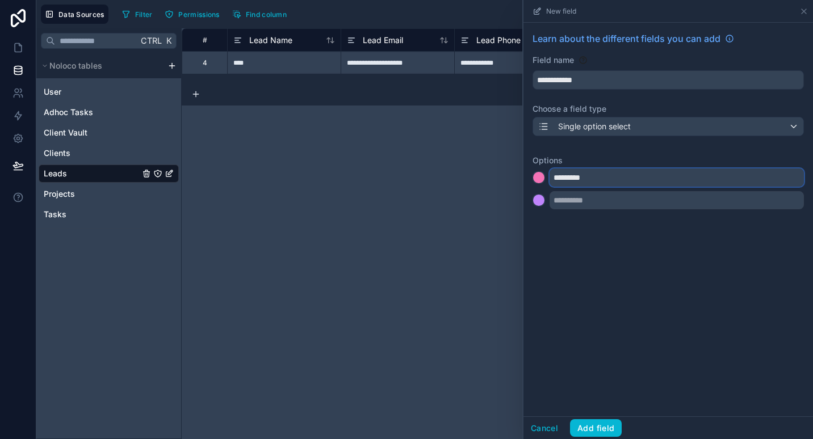
type input "*********"
click at [624, 198] on input "text" at bounding box center [677, 200] width 254 height 18
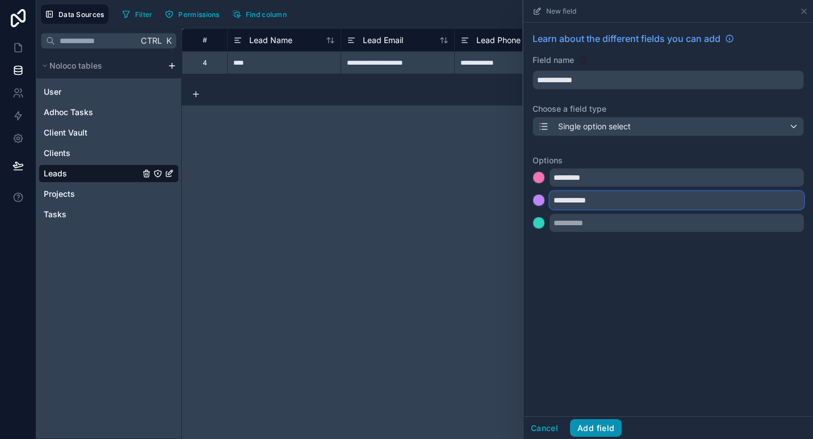
type input "**********"
click at [590, 436] on button "Add field" at bounding box center [596, 429] width 52 height 18
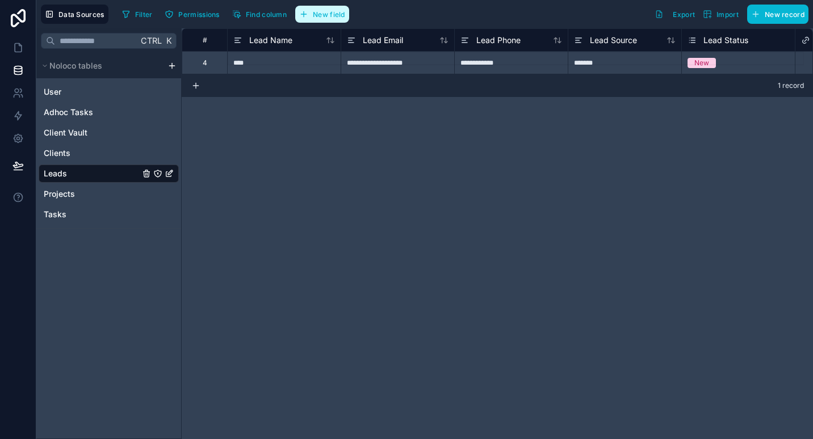
click at [321, 13] on span "New field" at bounding box center [329, 14] width 32 height 9
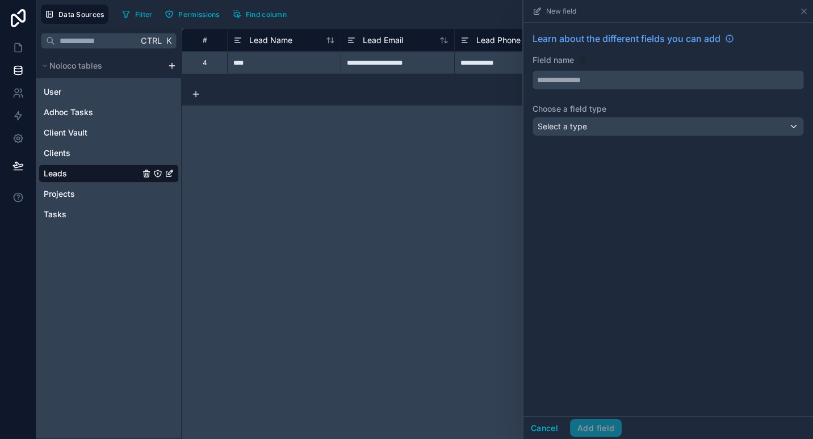
click at [631, 81] on input "text" at bounding box center [668, 80] width 270 height 18
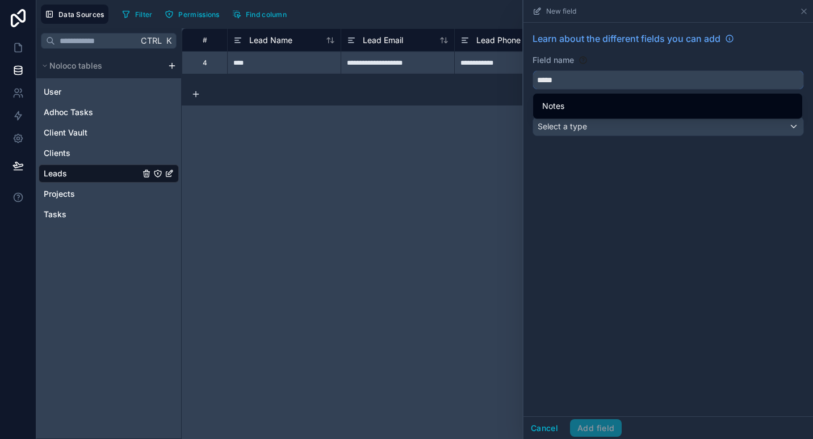
type input "*****"
click at [606, 97] on div "Notes" at bounding box center [667, 106] width 265 height 20
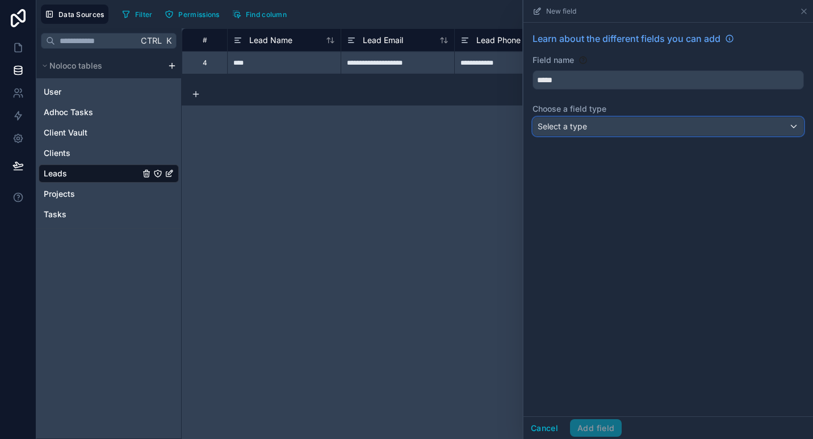
click at [591, 122] on div "Select a type" at bounding box center [668, 127] width 270 height 18
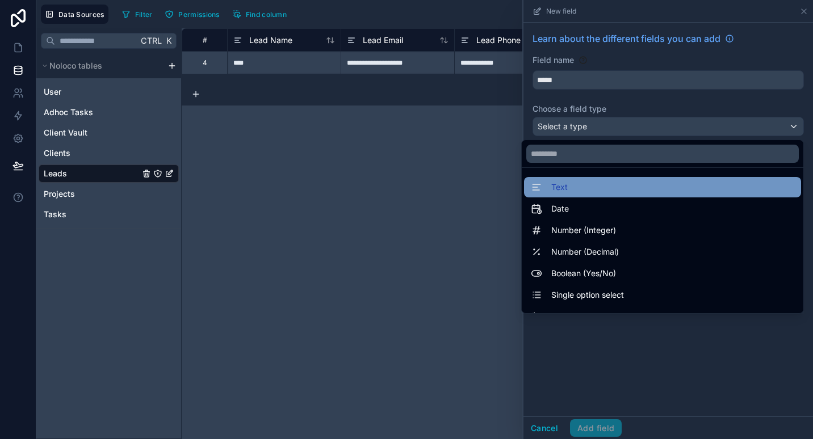
click at [575, 181] on div "Text" at bounding box center [662, 188] width 263 height 14
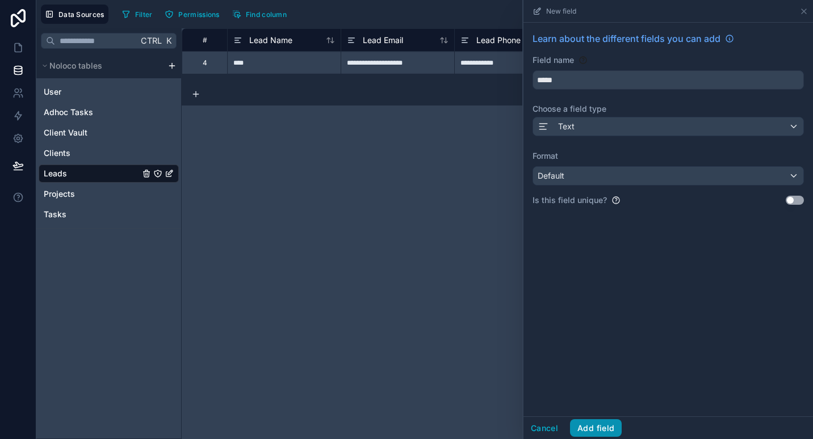
click at [606, 424] on button "Add field" at bounding box center [596, 429] width 52 height 18
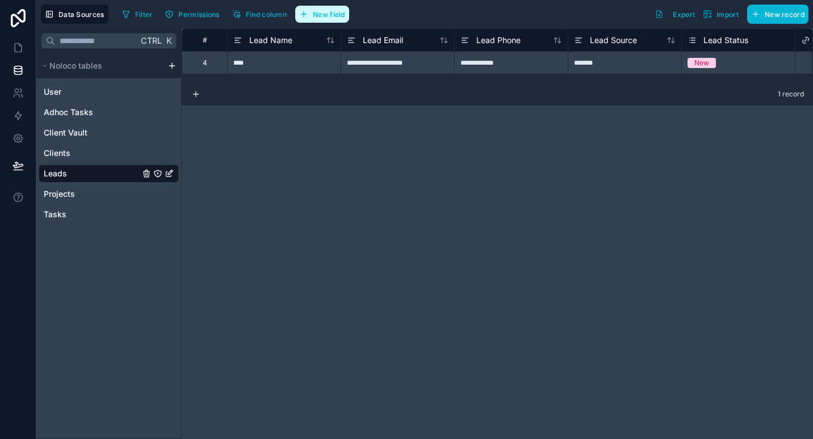
click at [327, 15] on span "New field" at bounding box center [329, 14] width 32 height 9
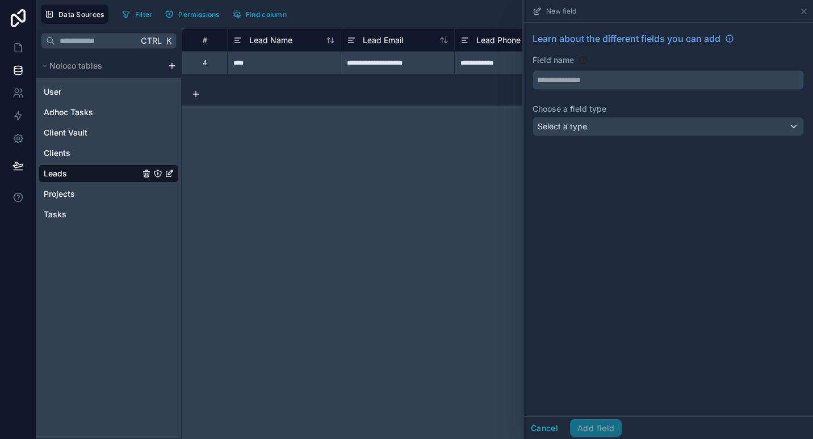
click at [629, 74] on input "text" at bounding box center [668, 80] width 270 height 18
click at [533, 70] on button "*****" at bounding box center [668, 79] width 271 height 19
type input "**********"
click at [698, 144] on div "**********" at bounding box center [669, 86] width 290 height 127
click at [707, 129] on div "Select a type" at bounding box center [668, 127] width 270 height 18
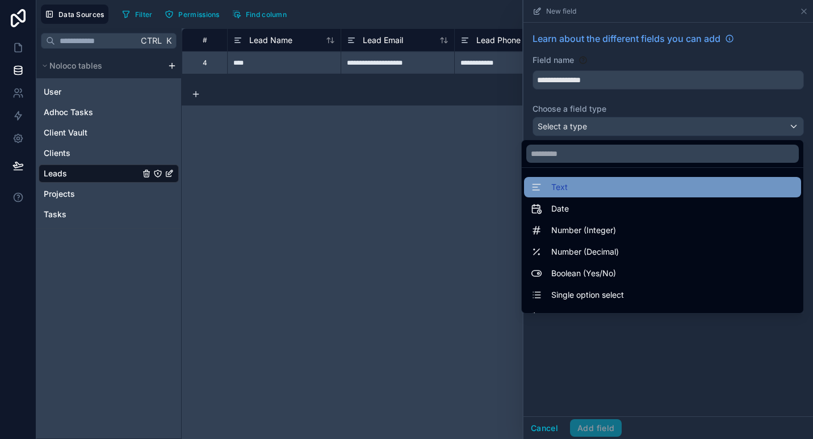
click at [618, 189] on div "Text" at bounding box center [662, 188] width 263 height 14
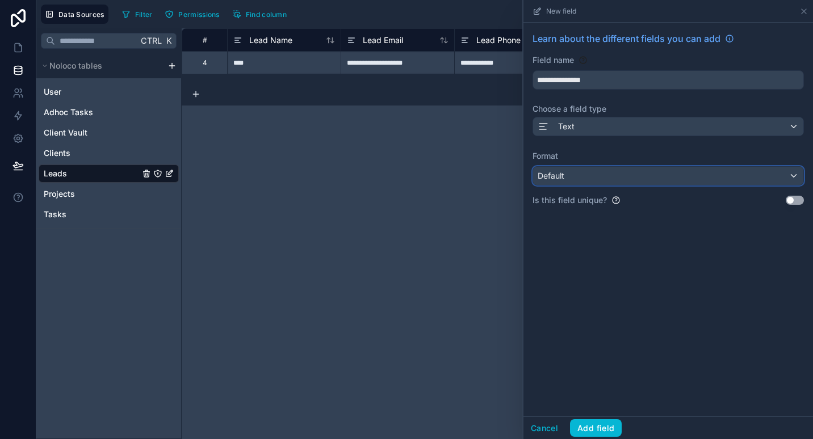
click at [615, 185] on div "Default" at bounding box center [668, 176] width 270 height 18
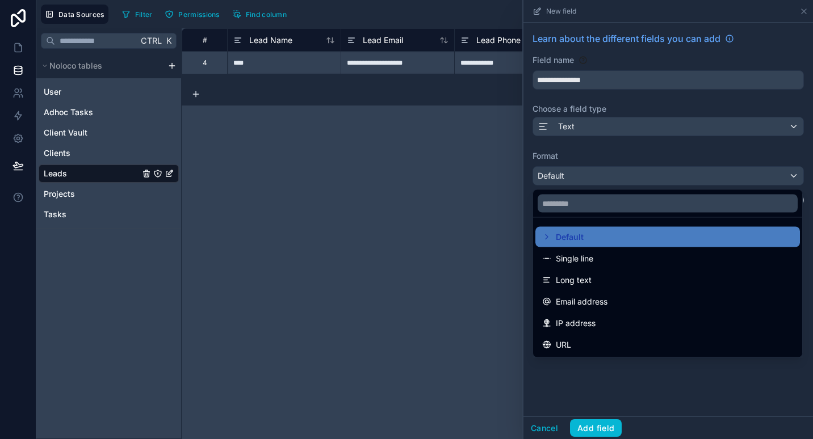
click at [607, 383] on div at bounding box center [669, 219] width 290 height 439
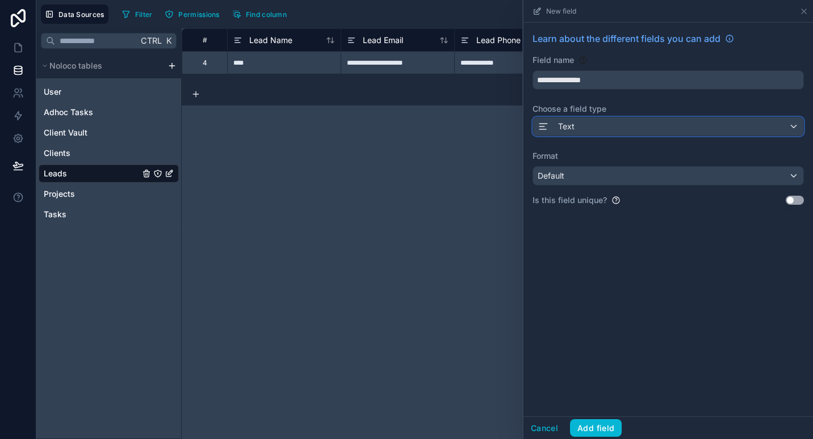
click at [637, 126] on div "Text" at bounding box center [668, 127] width 270 height 18
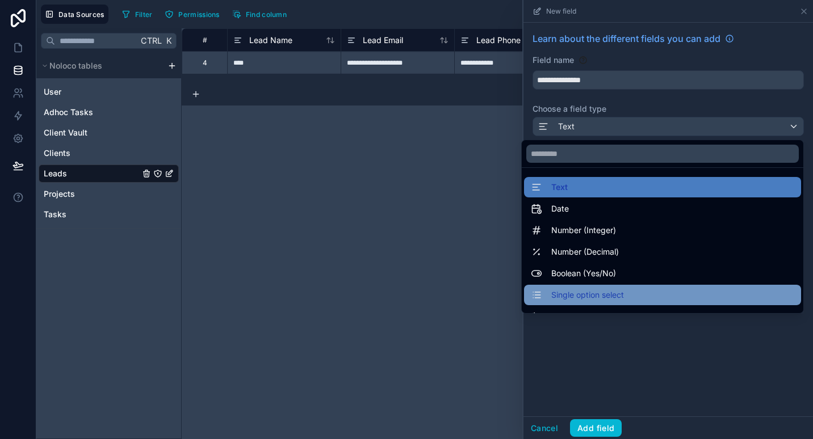
click at [592, 294] on span "Single option select" at bounding box center [587, 295] width 73 height 14
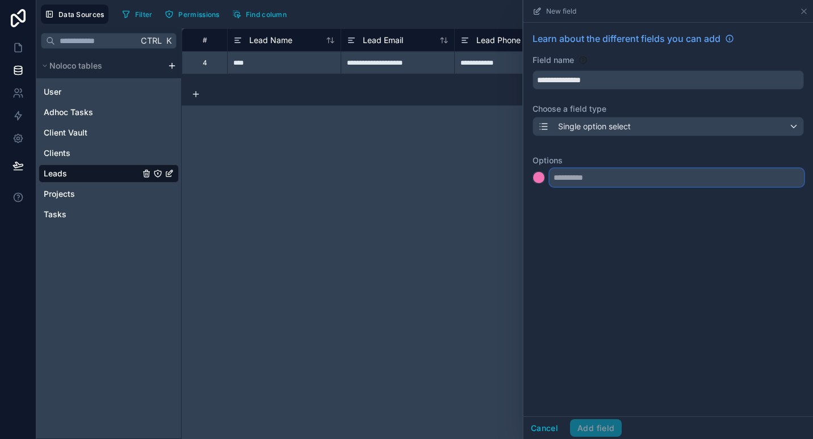
click at [652, 177] on input "text" at bounding box center [677, 178] width 254 height 18
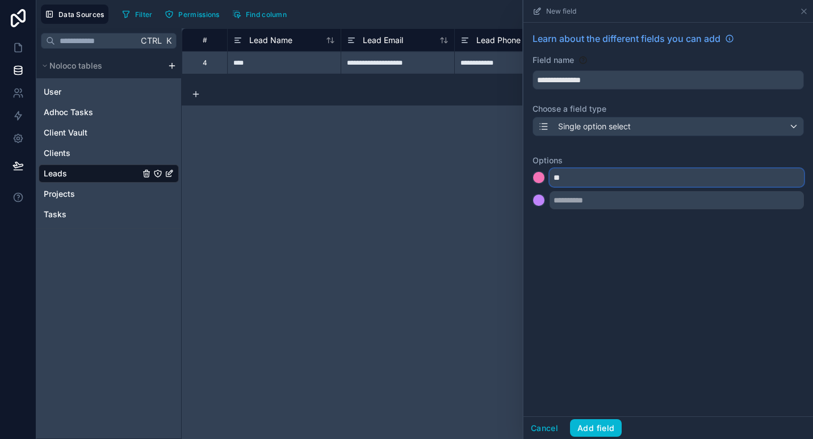
type input "**"
click at [632, 206] on input "text" at bounding box center [677, 200] width 254 height 18
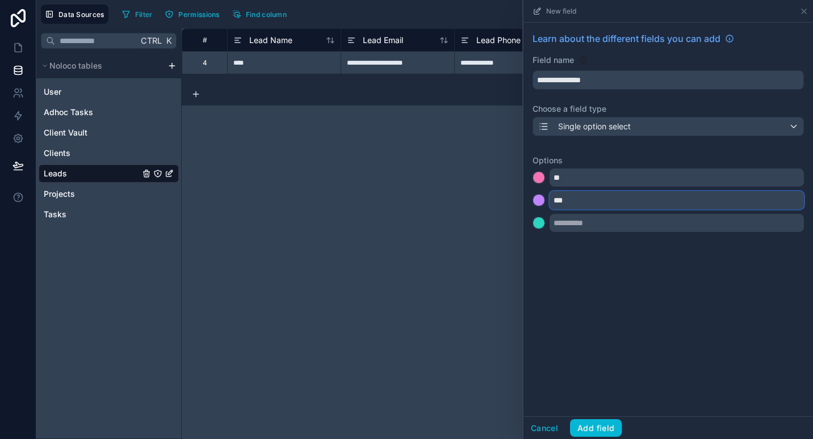
type input "***"
click at [622, 224] on input "text" at bounding box center [677, 223] width 254 height 18
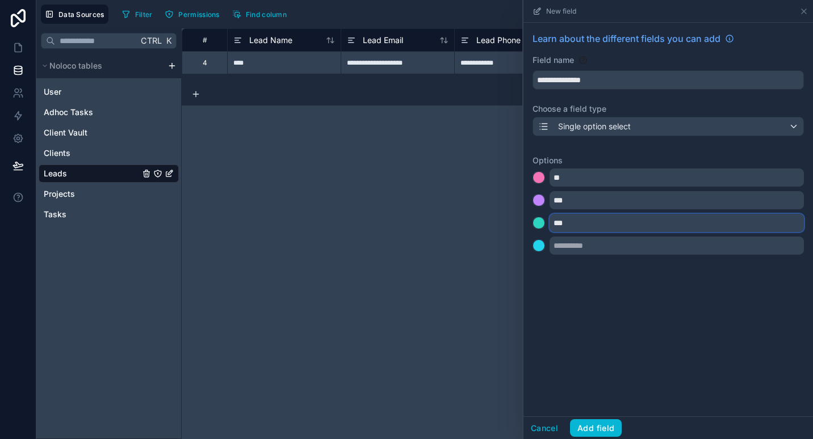
type input "***"
click at [598, 253] on input "text" at bounding box center [677, 246] width 254 height 18
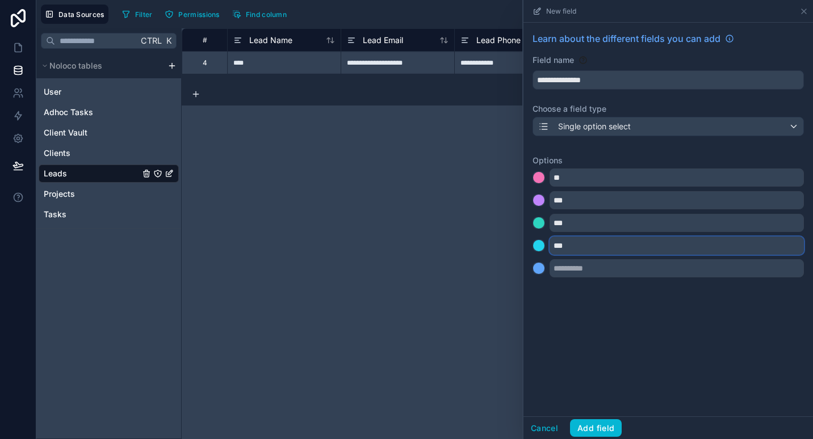
type input "***"
click at [593, 265] on input "text" at bounding box center [677, 268] width 254 height 18
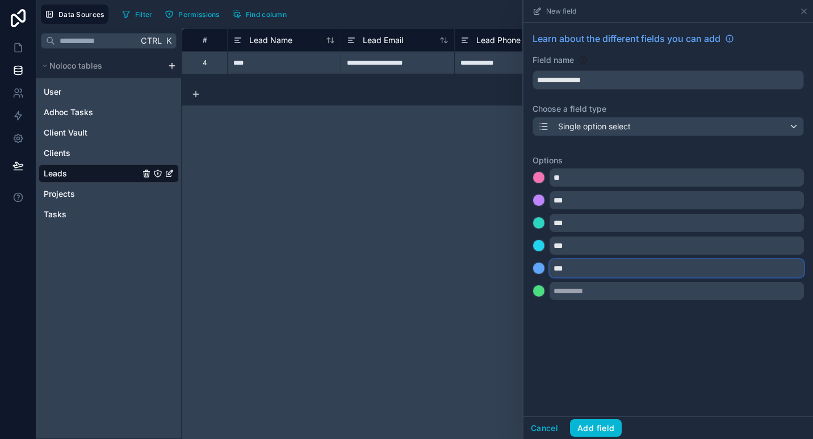
type input "***"
click at [580, 292] on input "text" at bounding box center [677, 291] width 254 height 18
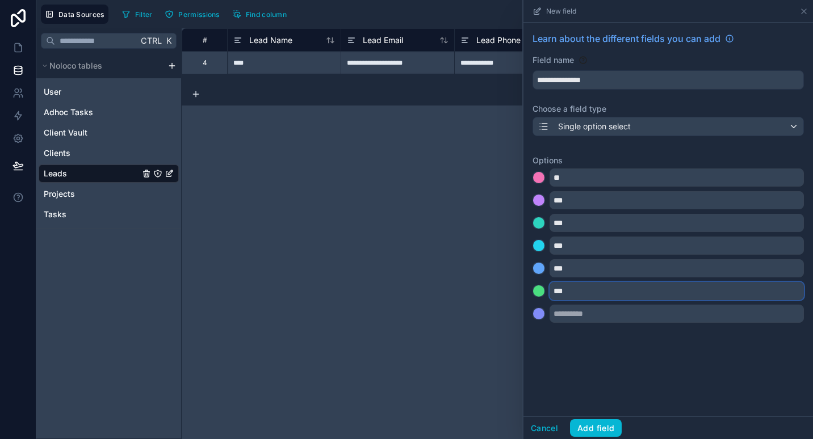
type input "***"
click at [577, 351] on div "**********" at bounding box center [669, 220] width 290 height 394
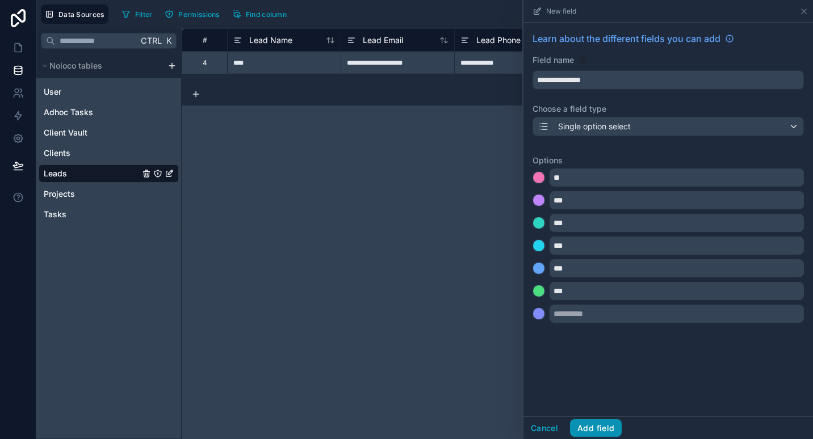
click at [597, 436] on button "Add field" at bounding box center [596, 429] width 52 height 18
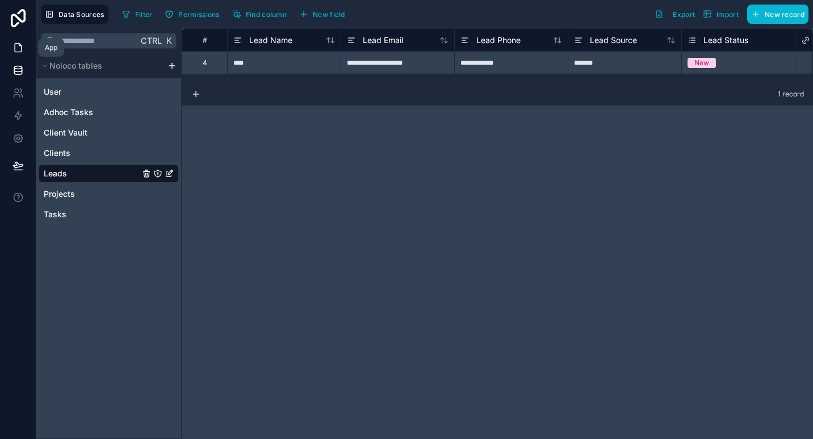
click at [9, 46] on link at bounding box center [18, 47] width 36 height 23
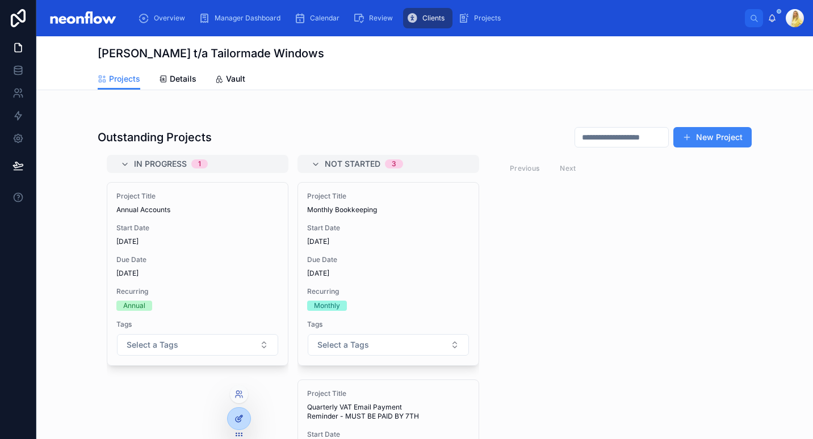
click at [236, 413] on div at bounding box center [239, 419] width 23 height 22
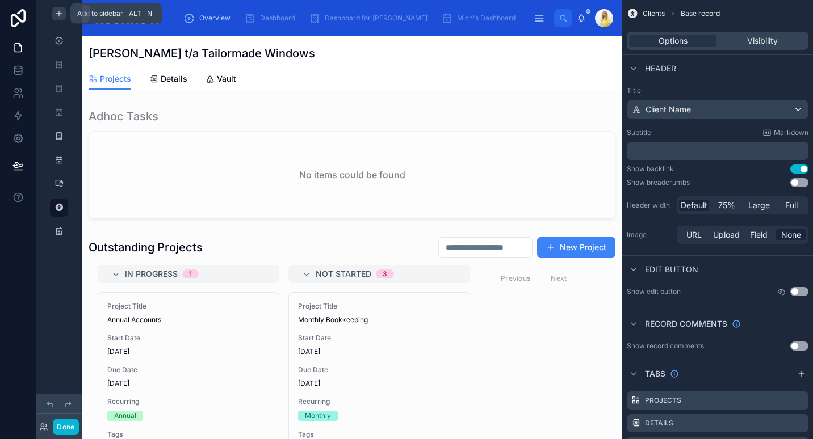
click at [59, 16] on icon "scrollable content" at bounding box center [59, 13] width 9 height 9
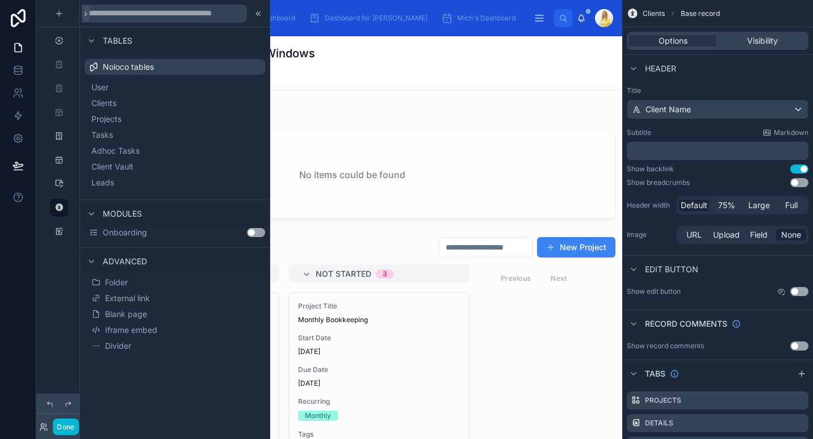
click at [137, 192] on div "User Clients Projects Tasks Adhoc Tasks Client Vault Leads" at bounding box center [175, 135] width 181 height 120
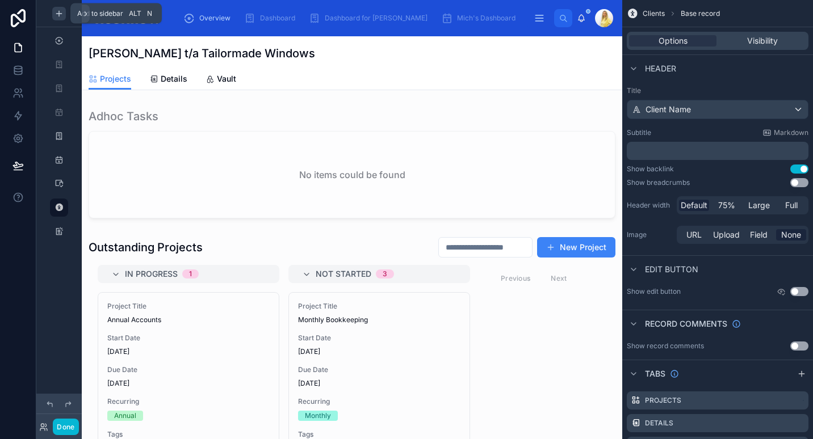
click at [55, 14] on icon "scrollable content" at bounding box center [59, 13] width 9 height 9
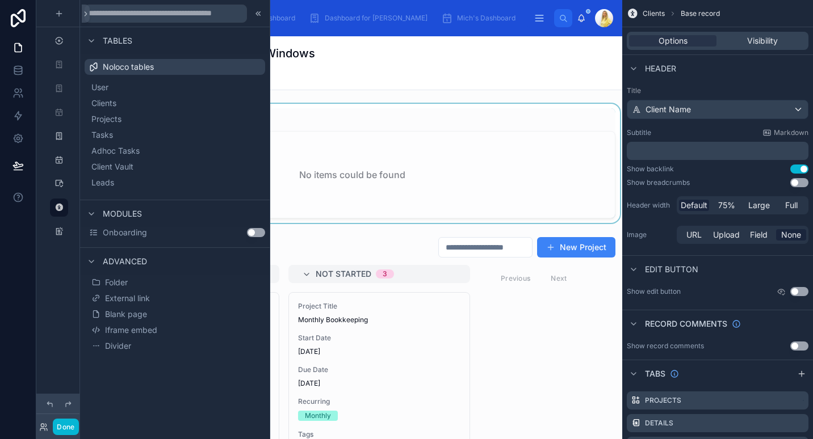
click at [113, 177] on button "Leads" at bounding box center [174, 183] width 171 height 16
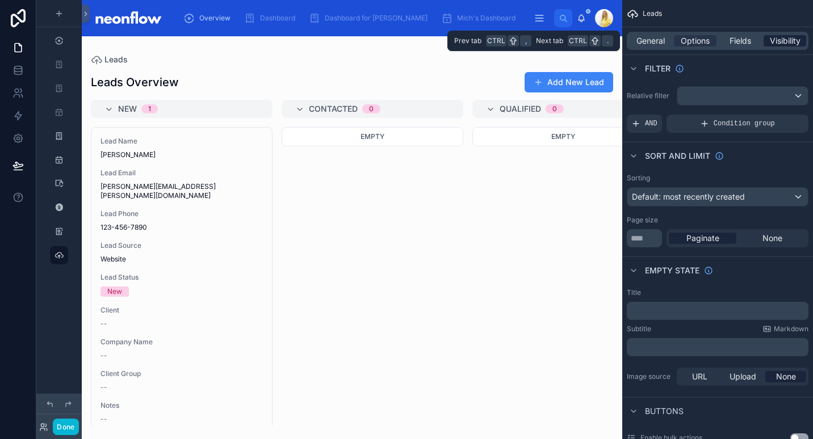
click at [776, 36] on span "Visibility" at bounding box center [785, 40] width 31 height 11
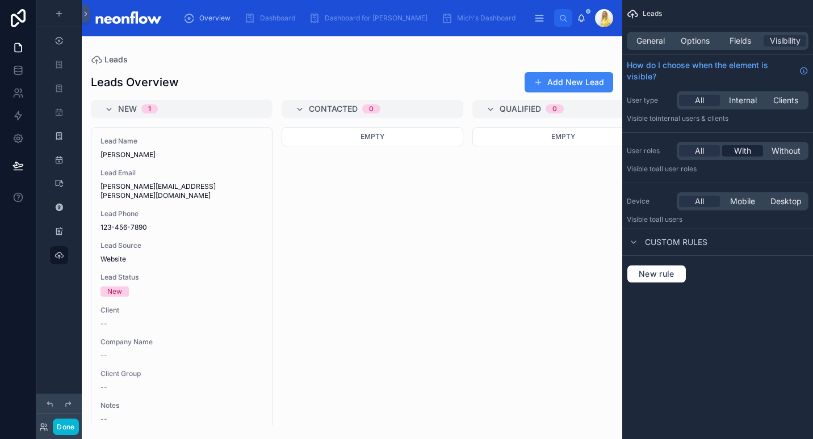
click at [738, 146] on span "With" at bounding box center [742, 150] width 17 height 11
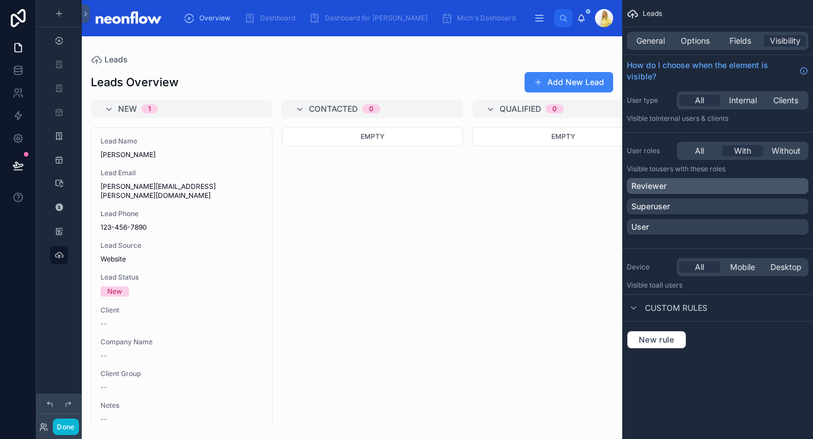
click at [691, 187] on div "Reviewer" at bounding box center [717, 186] width 173 height 11
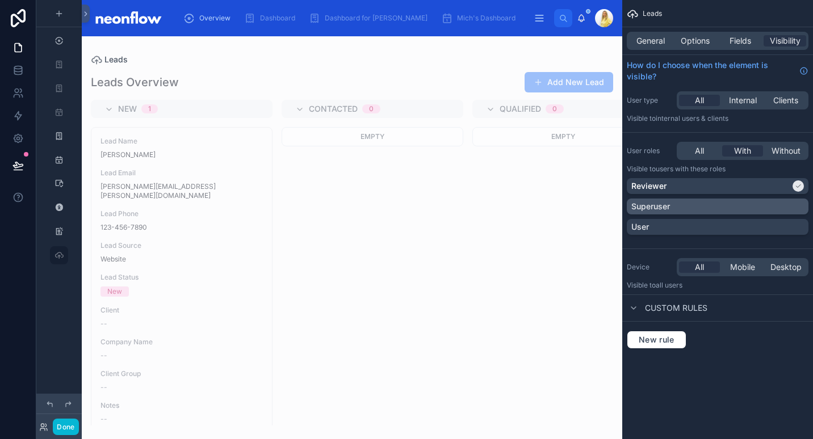
click at [689, 204] on div "Superuser" at bounding box center [717, 206] width 173 height 11
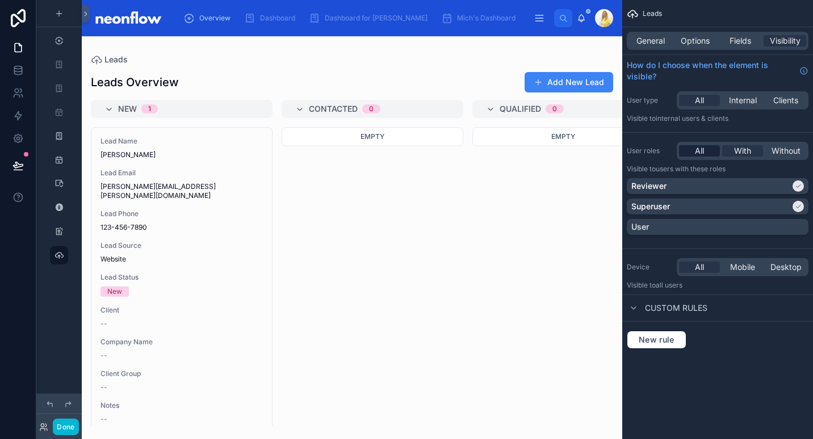
click at [699, 148] on span "All" at bounding box center [699, 150] width 9 height 11
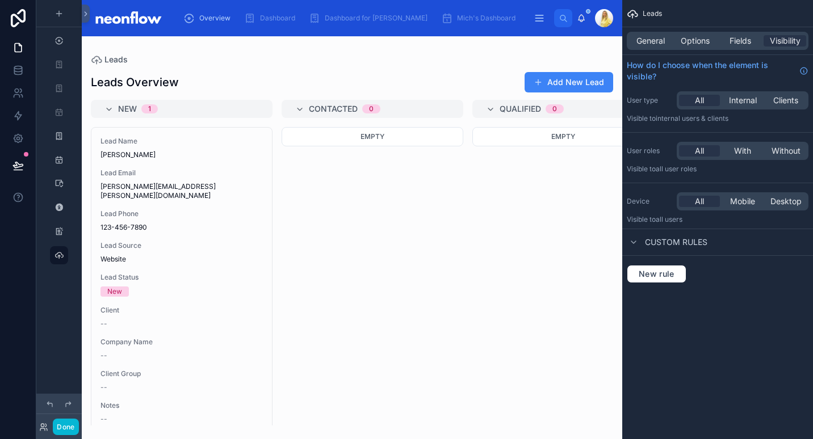
click at [418, 265] on div at bounding box center [352, 237] width 541 height 403
click at [732, 45] on span "Fields" at bounding box center [741, 40] width 22 height 11
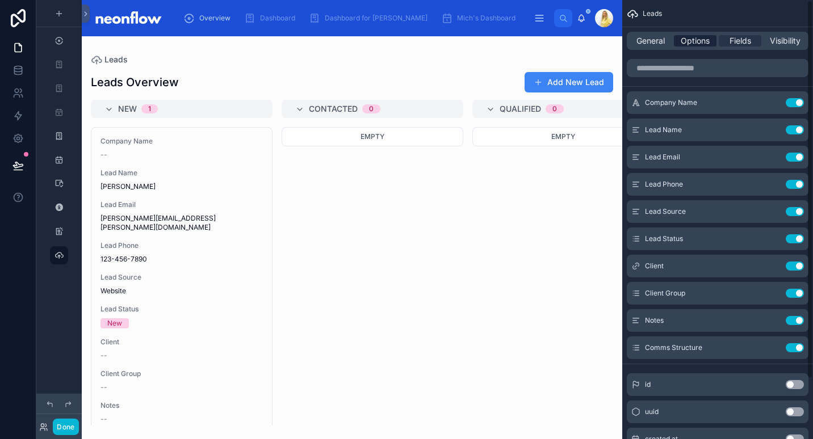
click at [698, 41] on span "Options" at bounding box center [695, 40] width 29 height 11
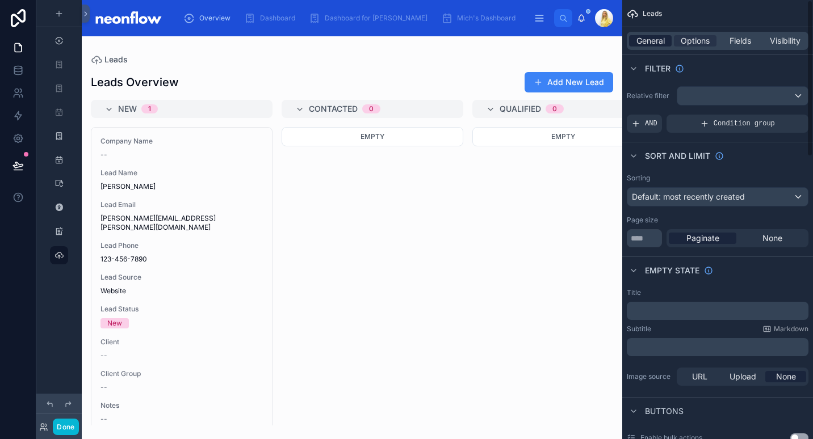
click at [659, 43] on span "General" at bounding box center [650, 40] width 28 height 11
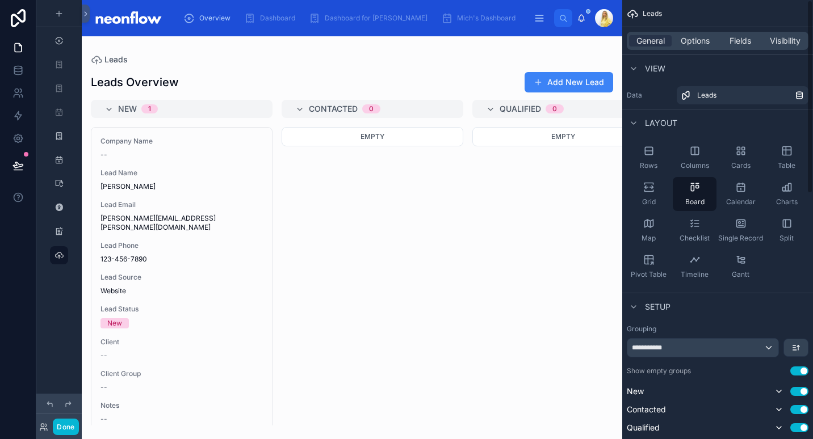
scroll to position [265, 0]
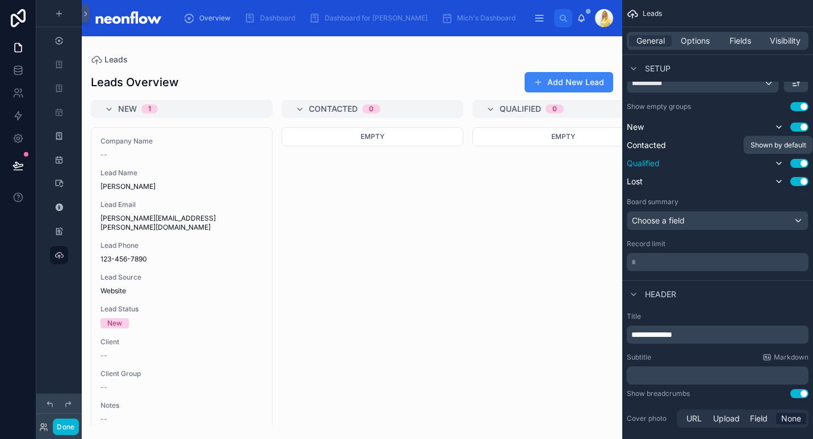
click at [781, 165] on icon "scrollable content" at bounding box center [778, 163] width 9 height 9
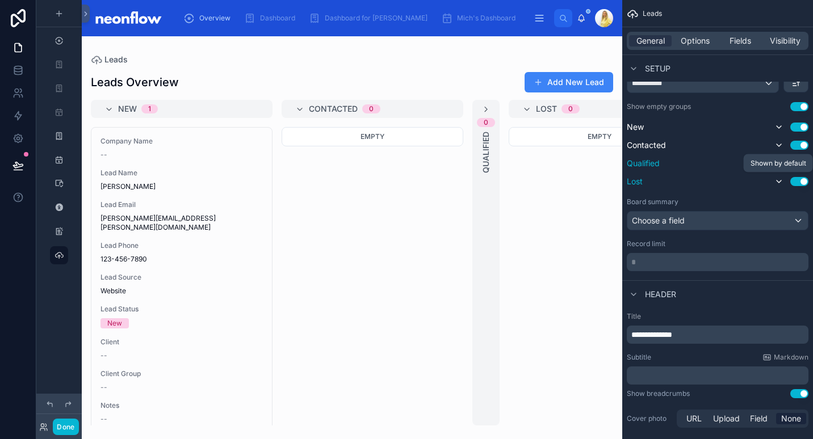
click at [778, 181] on icon "scrollable content" at bounding box center [778, 181] width 9 height 9
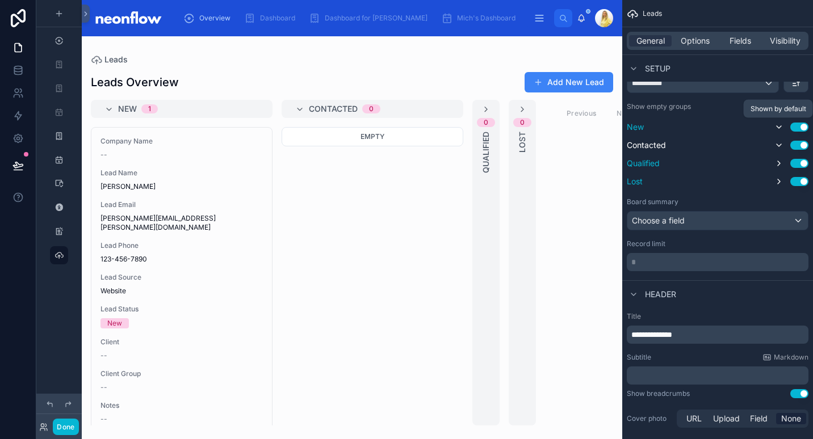
click at [777, 125] on icon "scrollable content" at bounding box center [778, 127] width 9 height 9
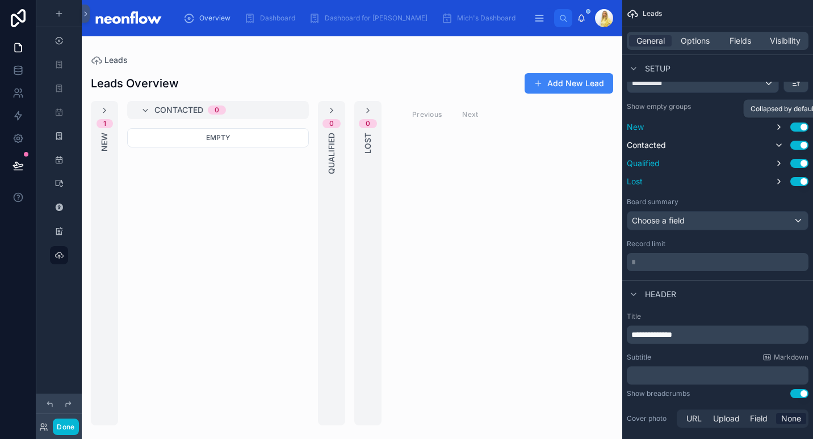
click at [777, 125] on icon "scrollable content" at bounding box center [778, 127] width 9 height 9
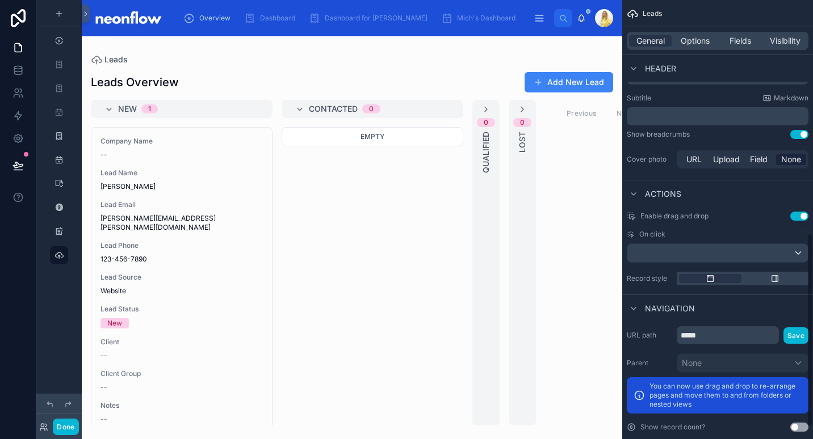
scroll to position [530, 0]
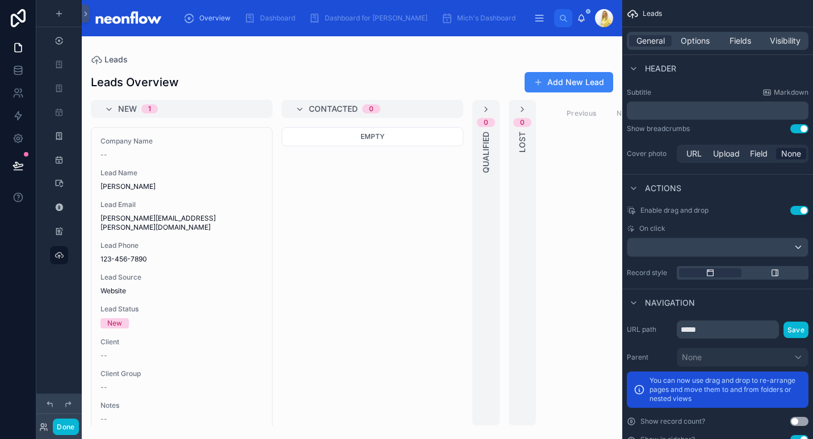
click at [793, 130] on button "Use setting" at bounding box center [799, 128] width 18 height 9
click at [740, 31] on div "General Options Fields Visibility" at bounding box center [717, 40] width 191 height 27
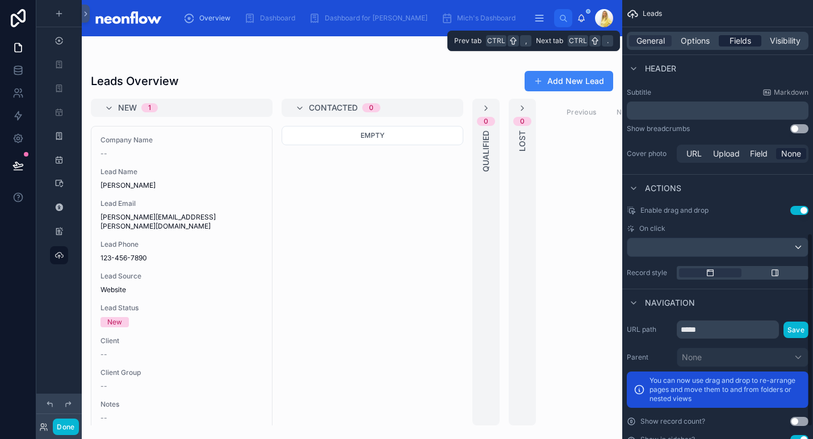
click at [739, 36] on span "Fields" at bounding box center [741, 40] width 22 height 11
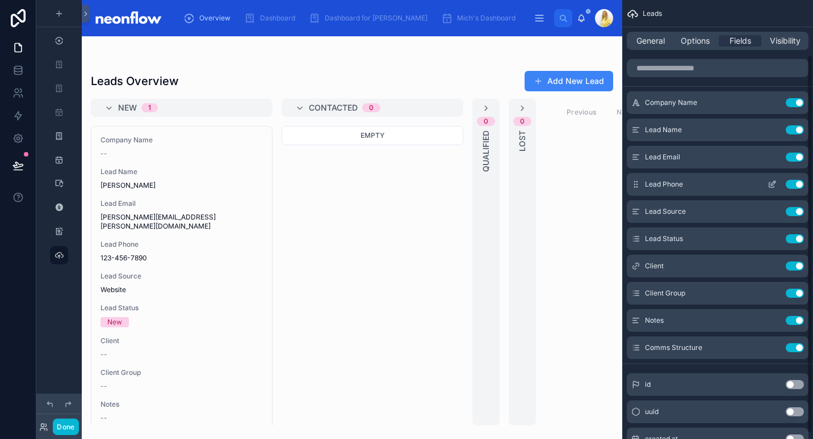
scroll to position [70, 0]
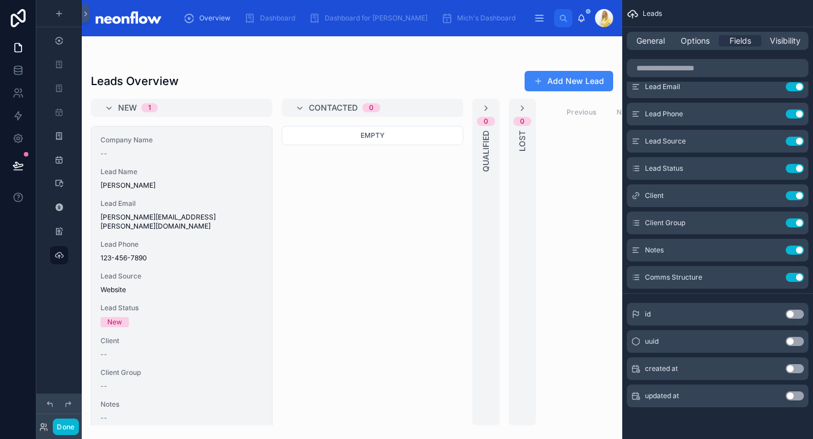
click at [211, 173] on span "Lead Name" at bounding box center [181, 171] width 162 height 9
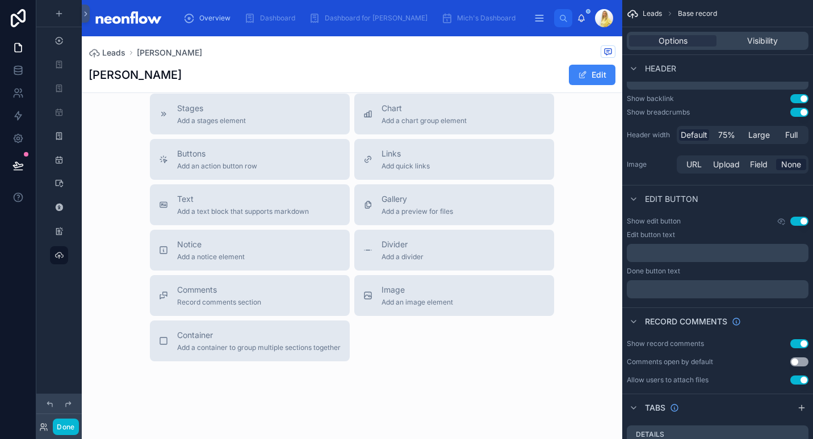
scroll to position [596, 0]
click at [267, 283] on div "Comments Record comments section" at bounding box center [250, 294] width 182 height 23
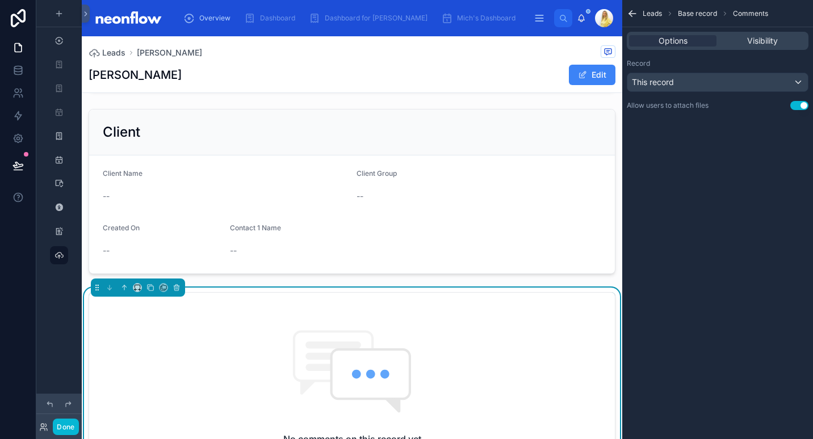
scroll to position [0, 0]
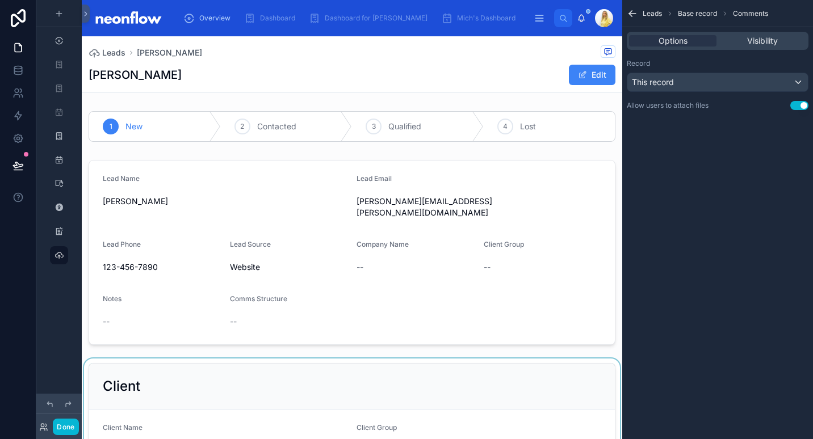
click at [275, 384] on div at bounding box center [352, 446] width 541 height 174
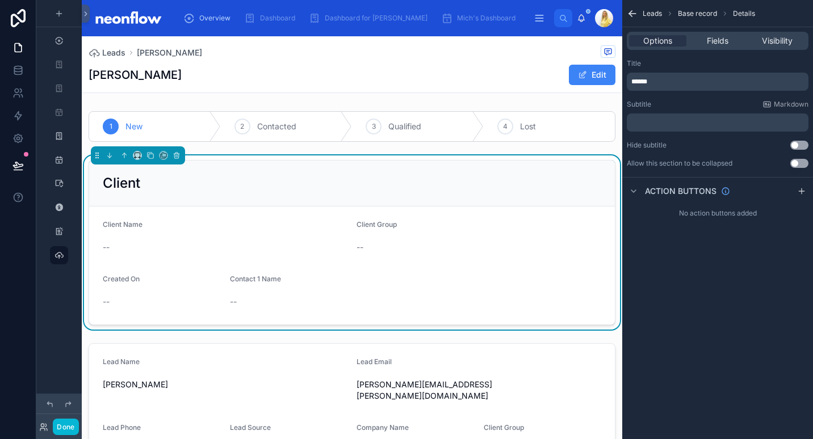
click at [652, 83] on p "******" at bounding box center [718, 81] width 175 height 9
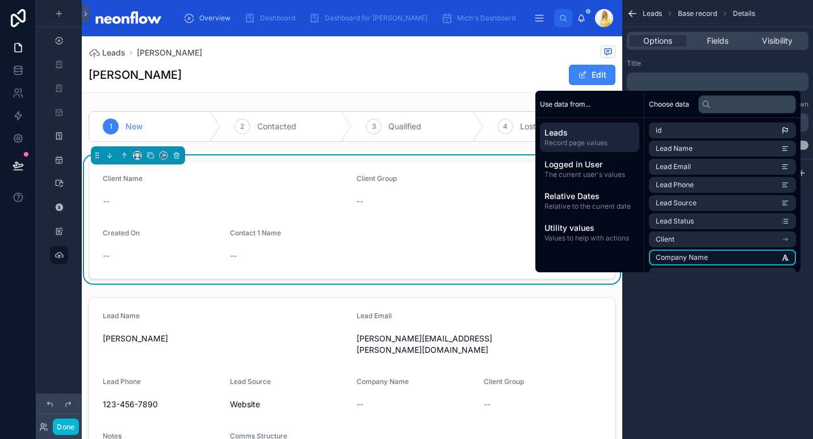
click at [695, 255] on span "Company Name" at bounding box center [682, 257] width 52 height 9
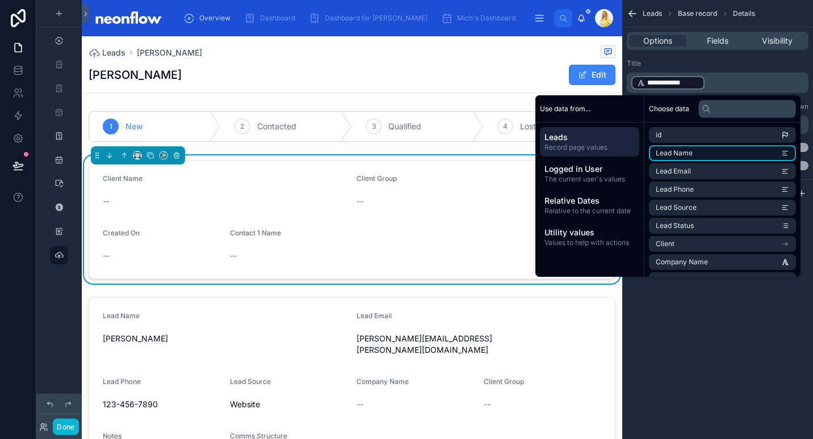
click at [707, 158] on li "Lead Name" at bounding box center [722, 153] width 147 height 16
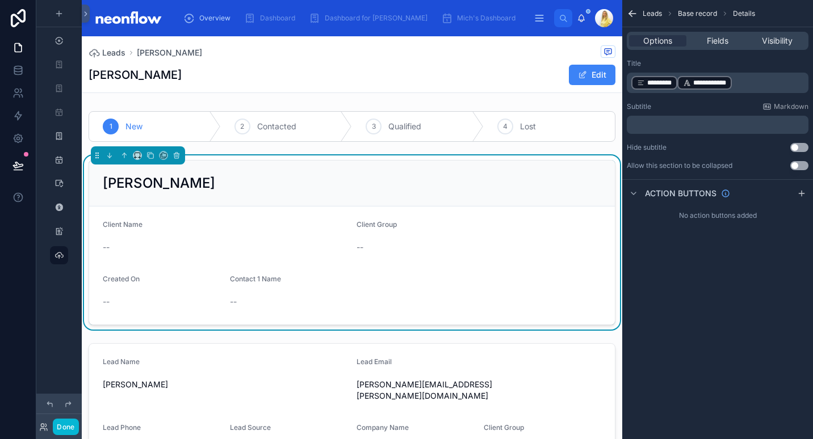
click at [776, 82] on p "**********" at bounding box center [718, 83] width 175 height 16
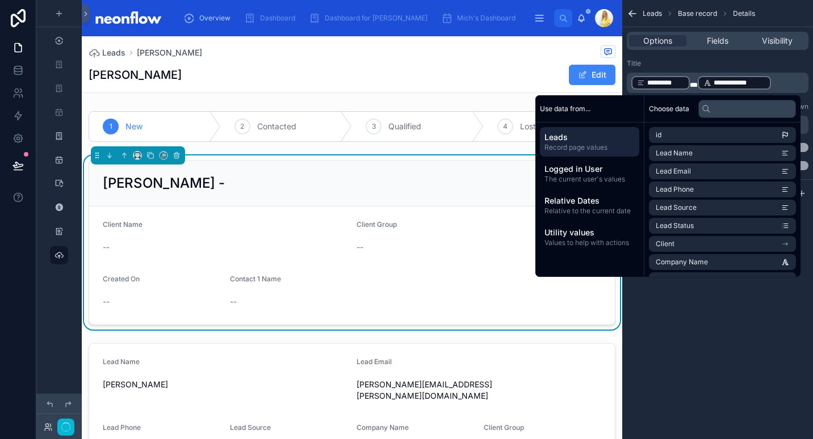
click at [794, 67] on div "Title" at bounding box center [718, 63] width 182 height 9
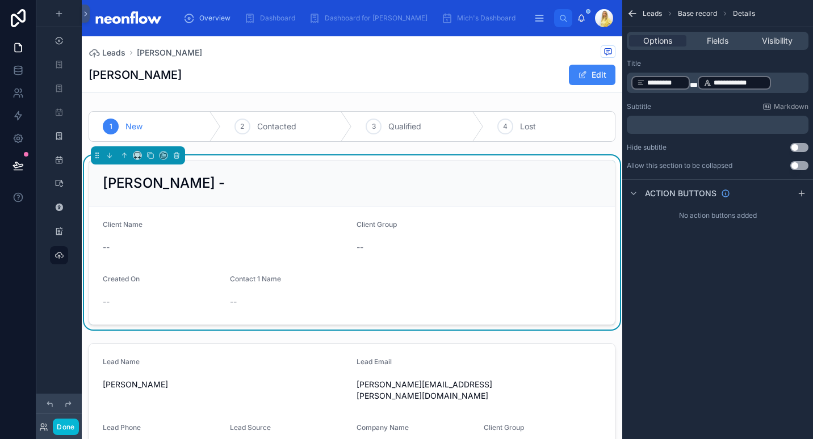
scroll to position [265, 0]
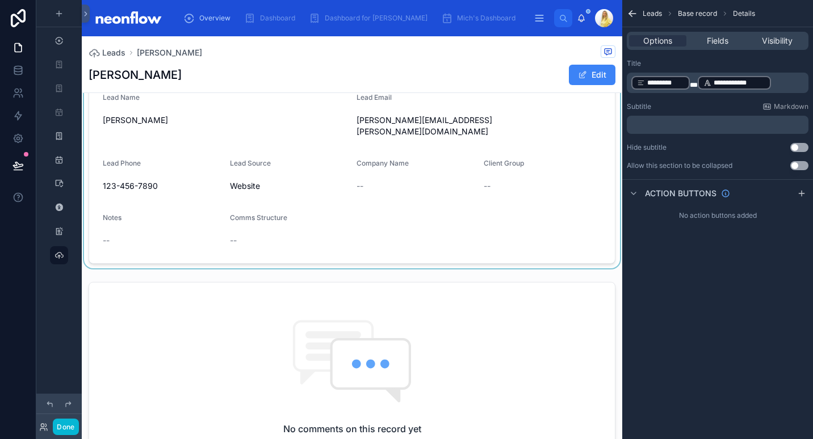
click at [191, 161] on div at bounding box center [352, 171] width 541 height 194
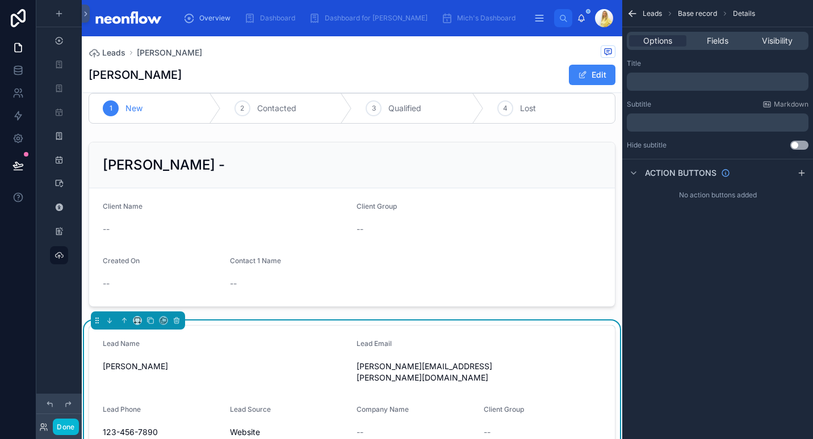
scroll to position [0, 0]
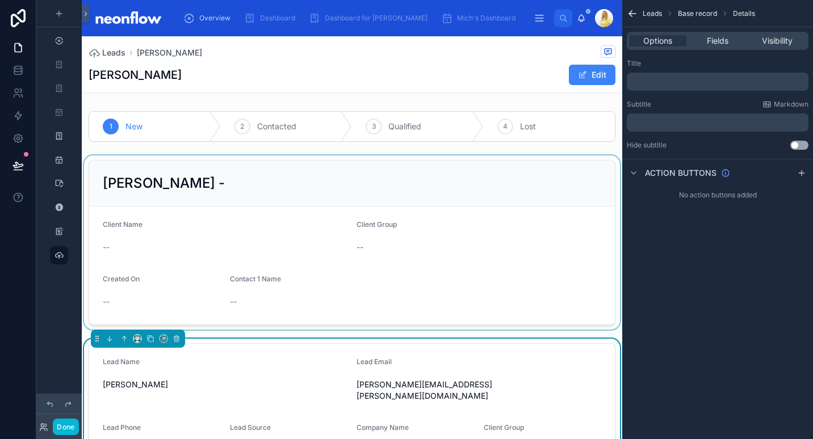
click at [300, 218] on div at bounding box center [352, 243] width 541 height 174
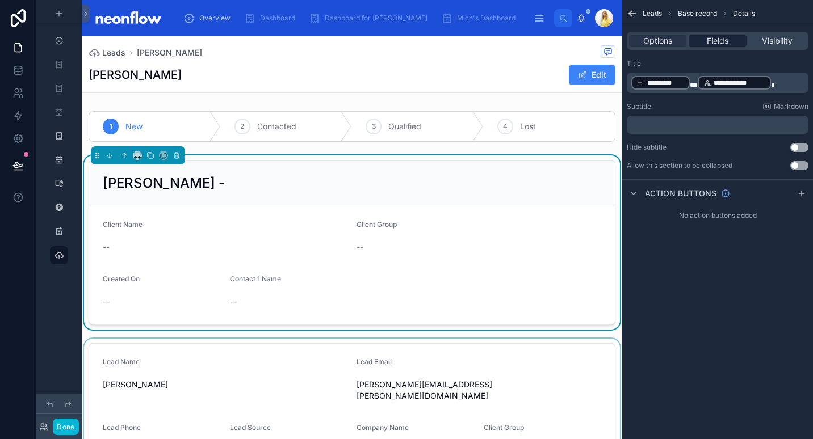
click at [725, 36] on span "Fields" at bounding box center [718, 40] width 22 height 11
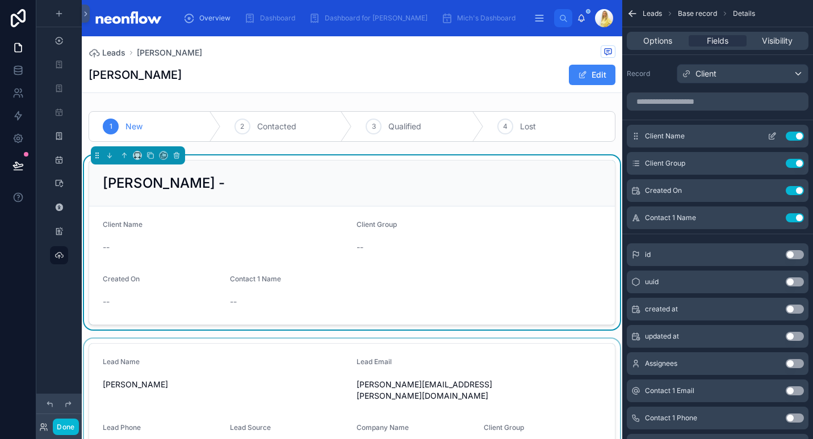
click at [794, 136] on button "Use setting" at bounding box center [795, 136] width 18 height 9
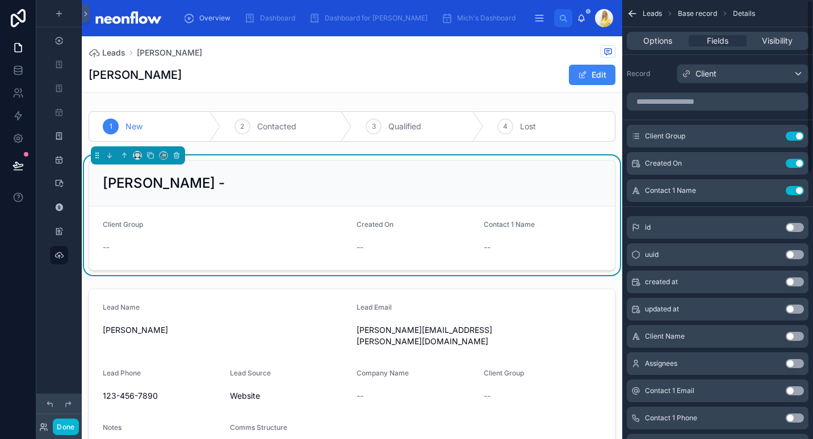
click at [794, 136] on button "Use setting" at bounding box center [795, 136] width 18 height 9
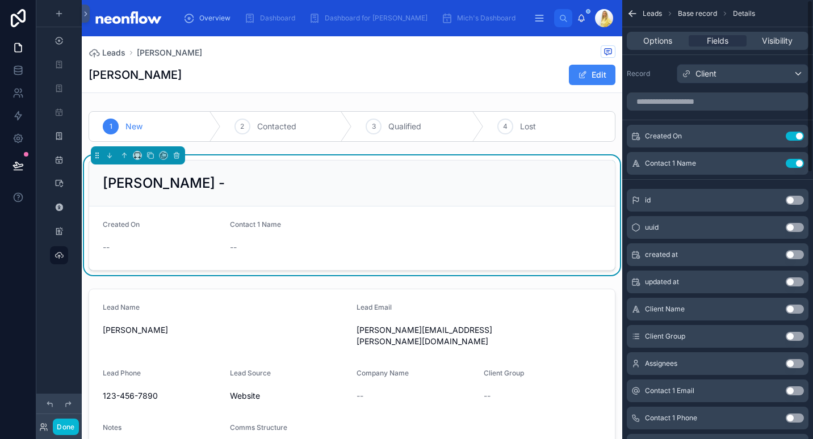
click at [794, 136] on button "Use setting" at bounding box center [795, 136] width 18 height 9
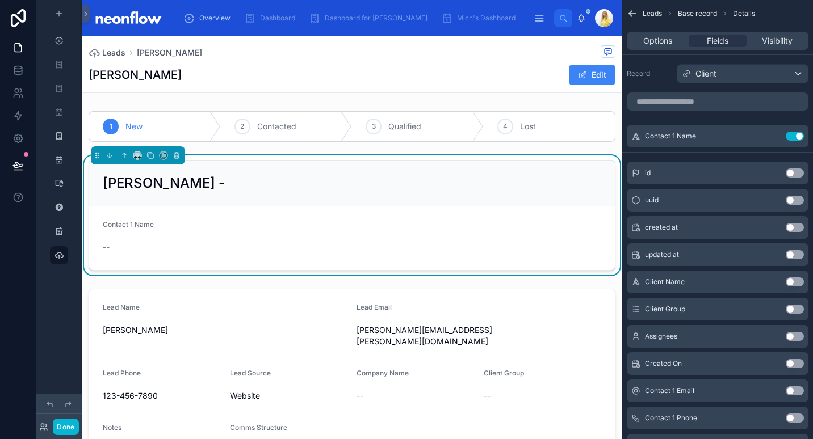
click at [794, 136] on button "Use setting" at bounding box center [795, 136] width 18 height 9
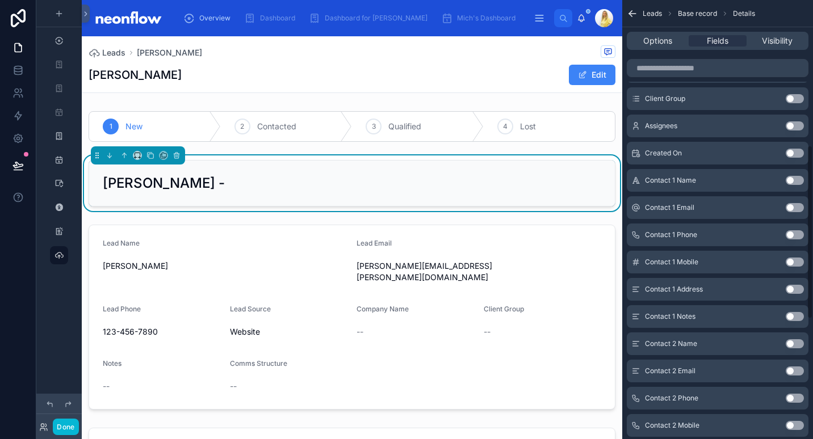
scroll to position [132, 0]
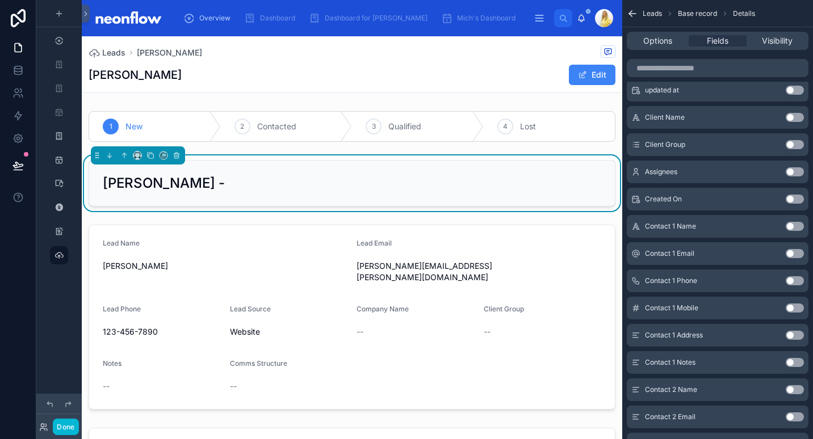
click at [797, 203] on button "Use setting" at bounding box center [795, 199] width 18 height 9
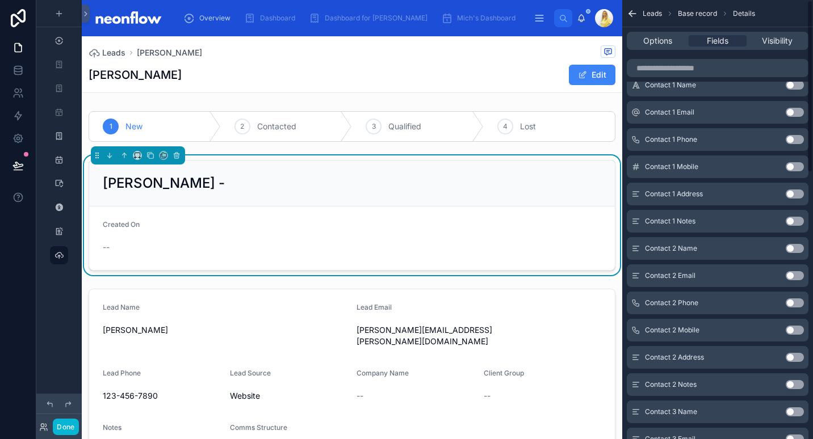
scroll to position [0, 0]
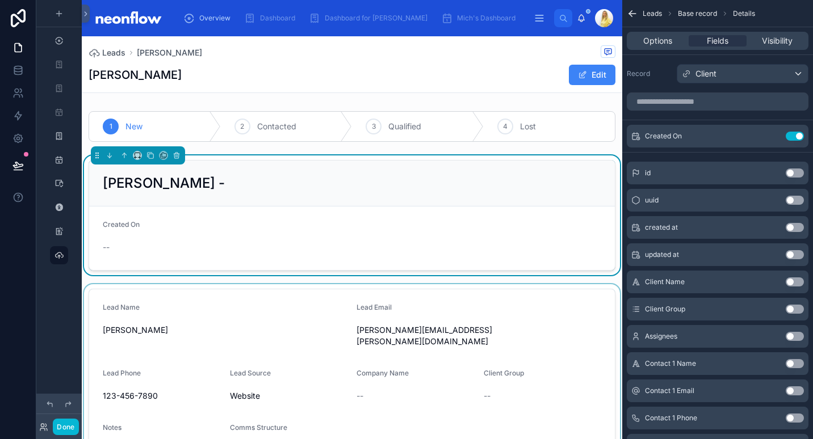
click at [366, 334] on div at bounding box center [352, 381] width 541 height 194
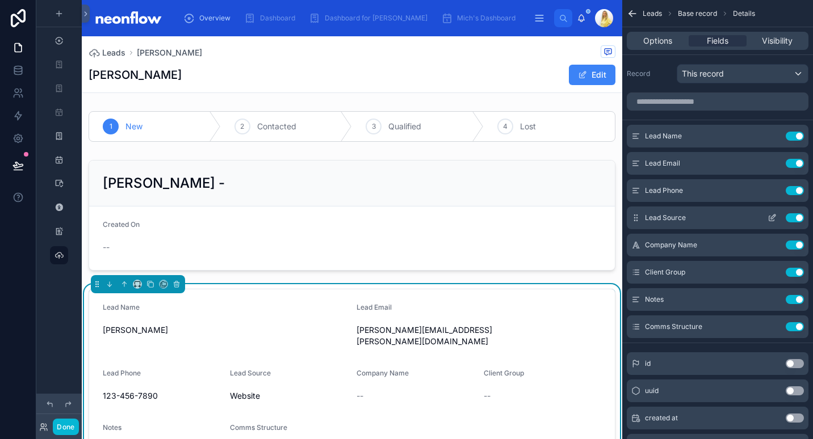
click at [769, 219] on icon "scrollable content" at bounding box center [771, 218] width 5 height 5
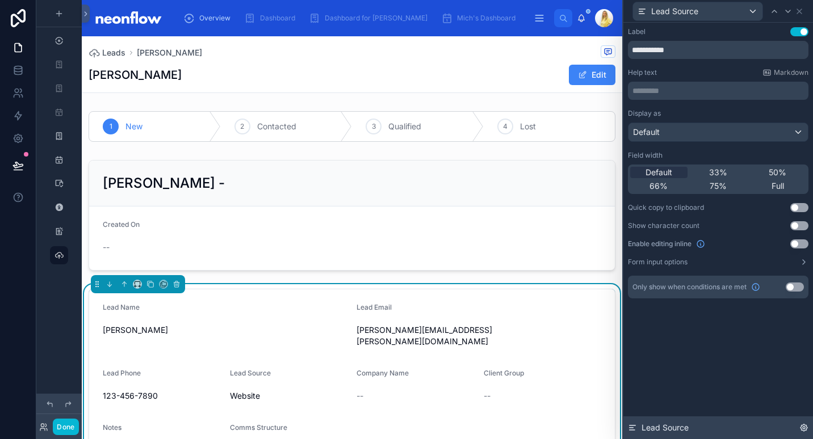
click at [806, 431] on icon at bounding box center [804, 428] width 7 height 7
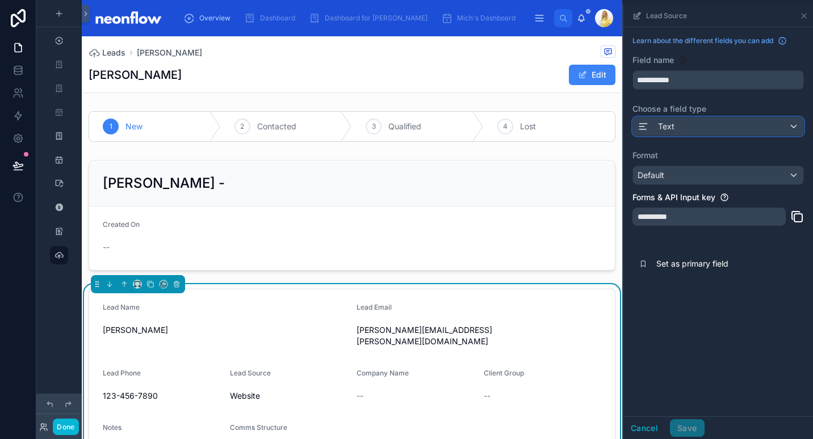
click at [699, 129] on div "Text" at bounding box center [718, 127] width 170 height 18
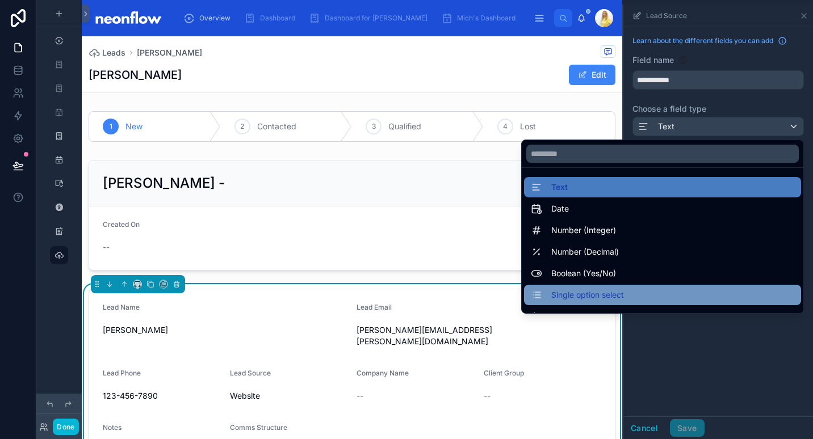
click at [631, 302] on div "Single option select" at bounding box center [662, 295] width 277 height 20
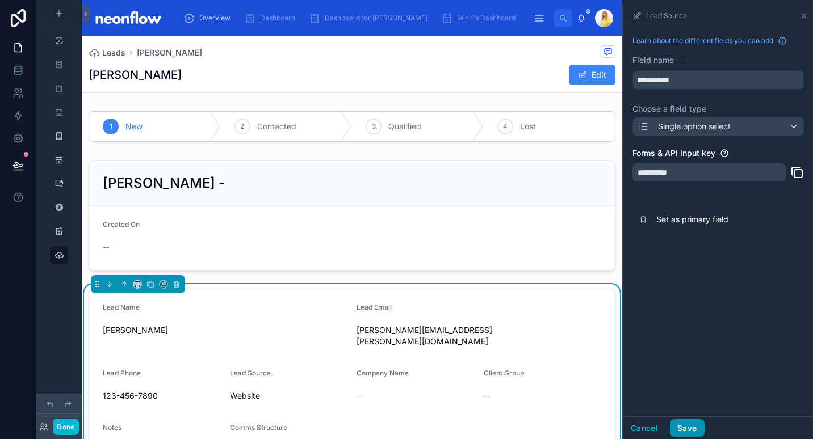
click at [694, 429] on button "Save" at bounding box center [687, 429] width 34 height 18
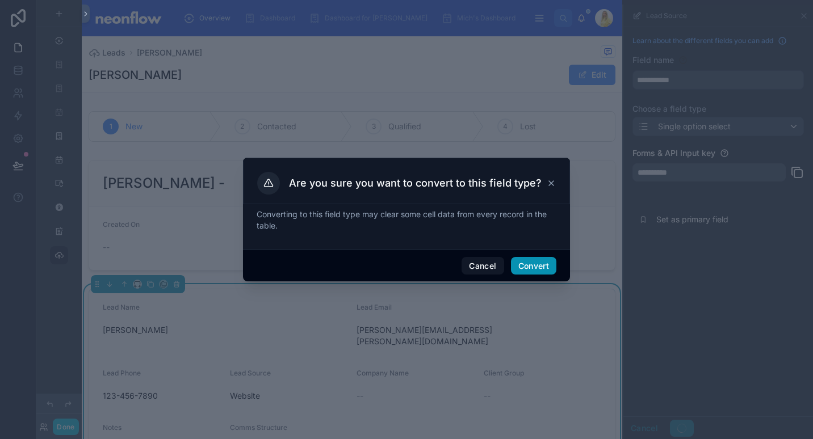
click at [550, 269] on button "Convert" at bounding box center [533, 266] width 45 height 18
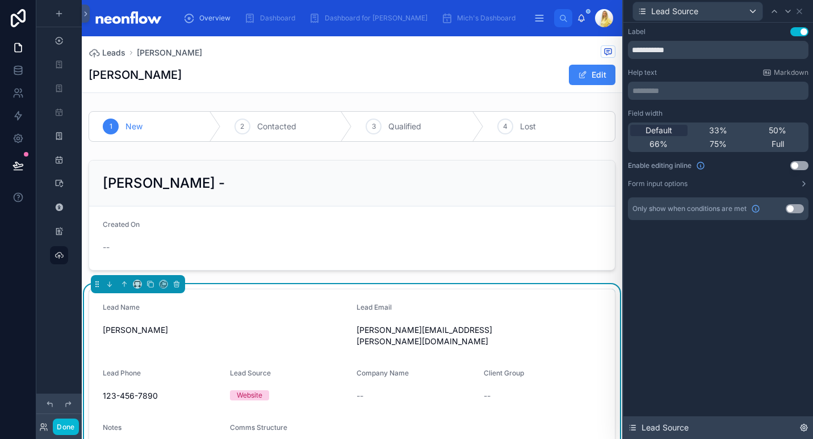
click at [806, 429] on icon at bounding box center [803, 428] width 9 height 9
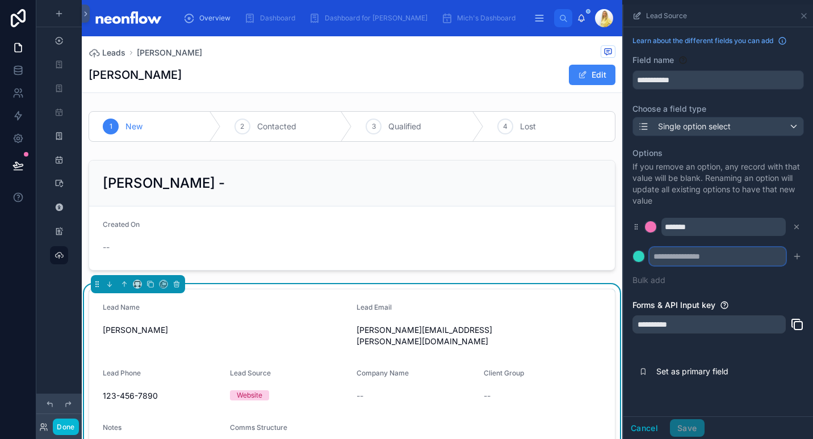
click at [695, 262] on input "scrollable content" at bounding box center [718, 257] width 136 height 18
type input "**********"
click at [798, 258] on icon "scrollable content" at bounding box center [797, 256] width 9 height 9
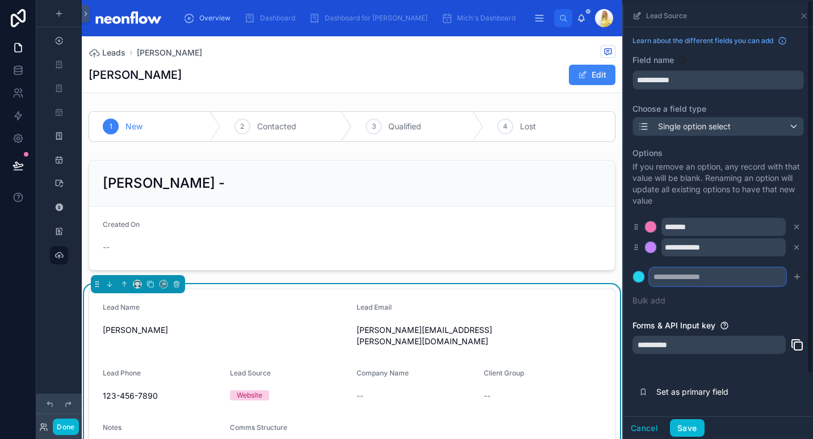
click at [730, 277] on input "scrollable content" at bounding box center [718, 277] width 136 height 18
type input "**********"
drag, startPoint x: 797, startPoint y: 289, endPoint x: 803, endPoint y: 286, distance: 6.3
click at [798, 289] on div "**********" at bounding box center [718, 227] width 171 height 173
click at [797, 275] on icon "scrollable content" at bounding box center [797, 276] width 0 height 5
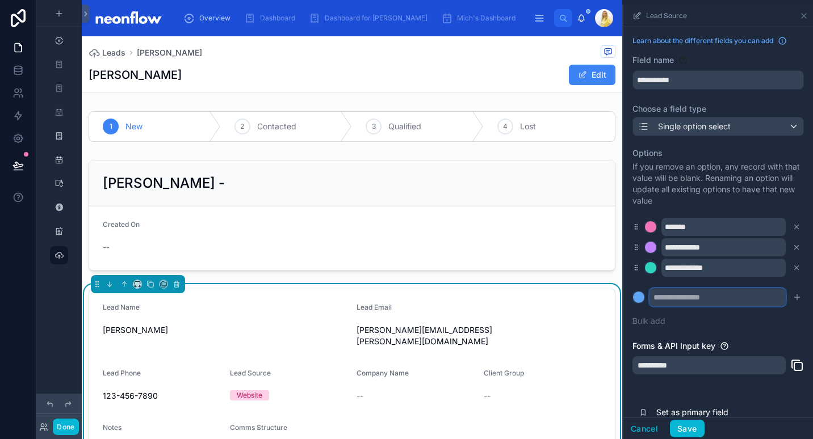
click at [706, 299] on input "scrollable content" at bounding box center [718, 297] width 136 height 18
type input "**********"
click at [789, 318] on div "**********" at bounding box center [718, 237] width 171 height 193
click at [793, 300] on icon "scrollable content" at bounding box center [797, 297] width 9 height 9
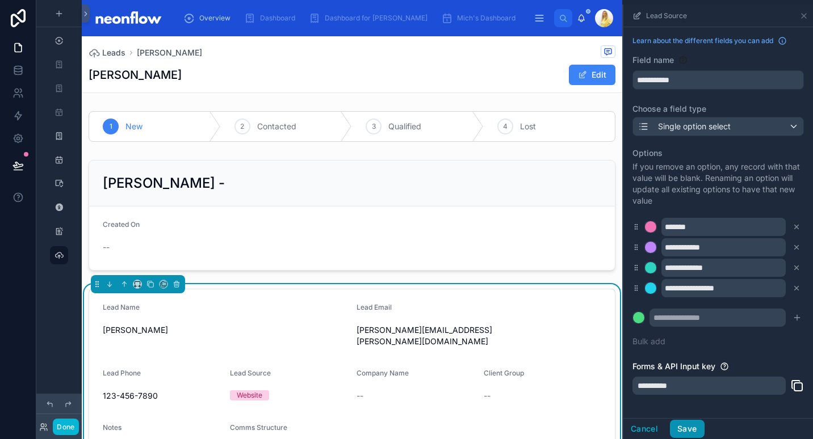
click at [690, 420] on button "Save" at bounding box center [687, 429] width 34 height 18
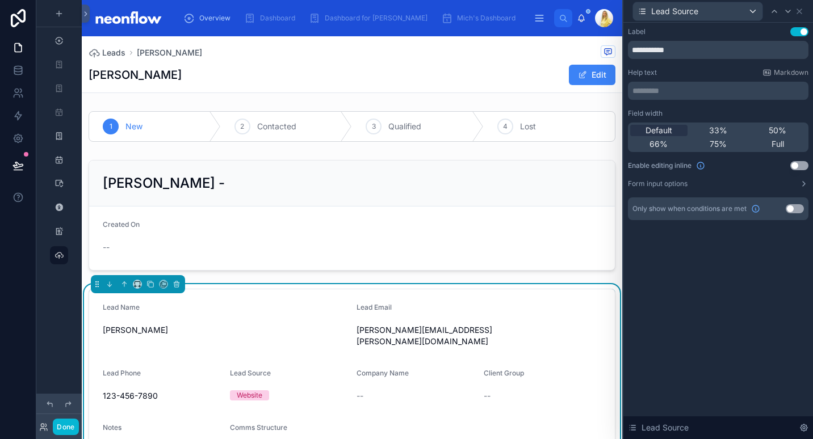
click at [795, 167] on button "Use setting" at bounding box center [799, 165] width 18 height 9
click at [800, 11] on icon at bounding box center [799, 11] width 5 height 5
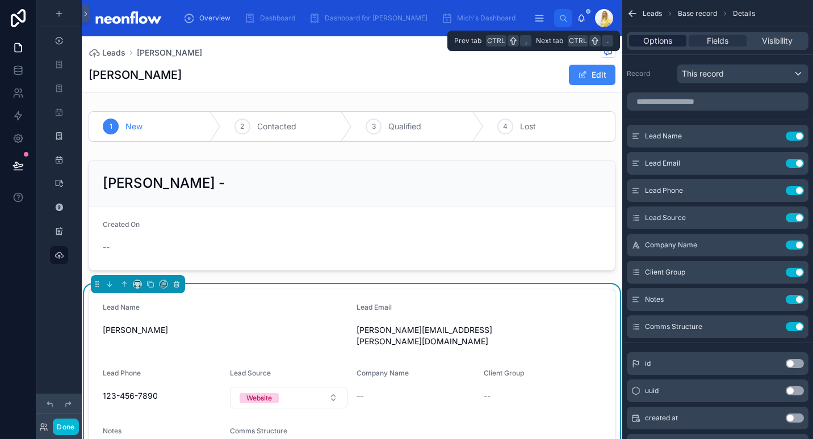
click at [663, 41] on span "Options" at bounding box center [657, 40] width 29 height 11
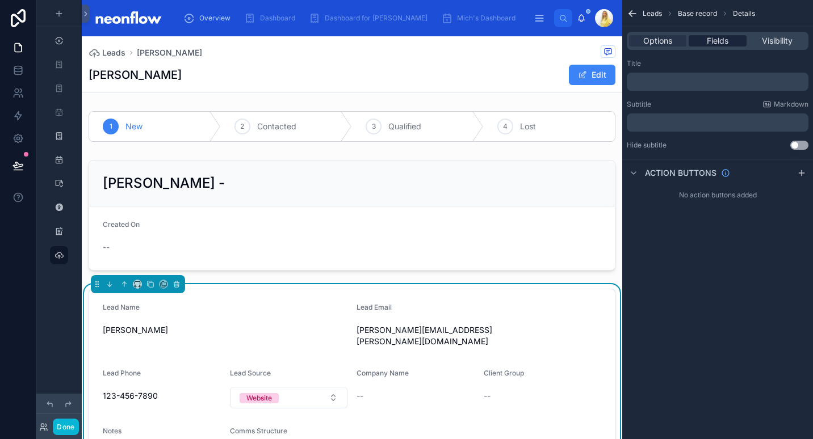
click at [713, 41] on span "Fields" at bounding box center [718, 40] width 22 height 11
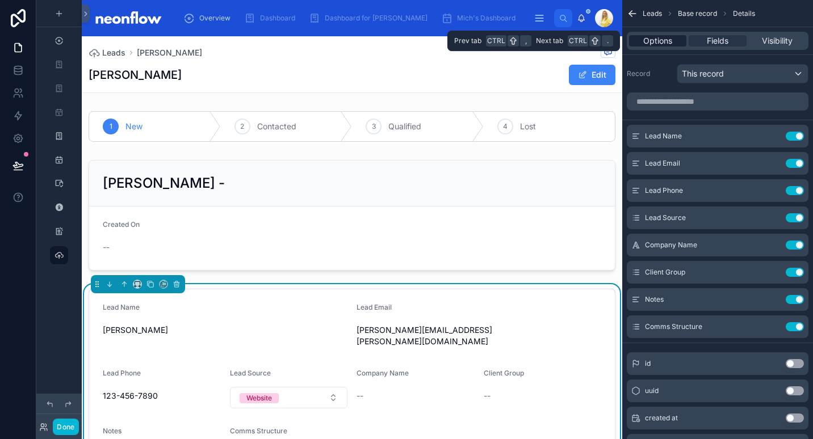
click at [650, 37] on span "Options" at bounding box center [657, 40] width 29 height 11
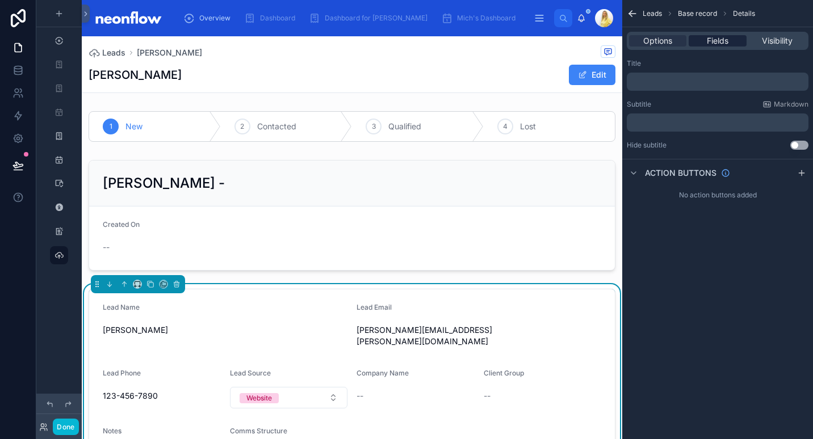
click at [721, 46] on span "Fields" at bounding box center [718, 40] width 22 height 11
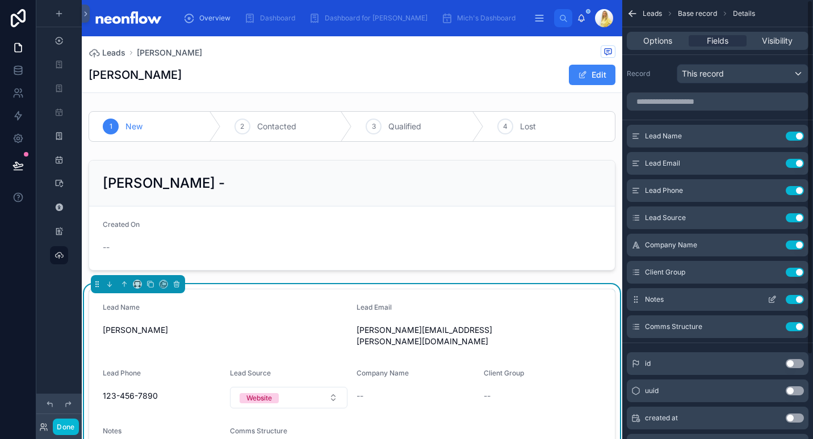
click at [798, 300] on button "Use setting" at bounding box center [795, 299] width 18 height 9
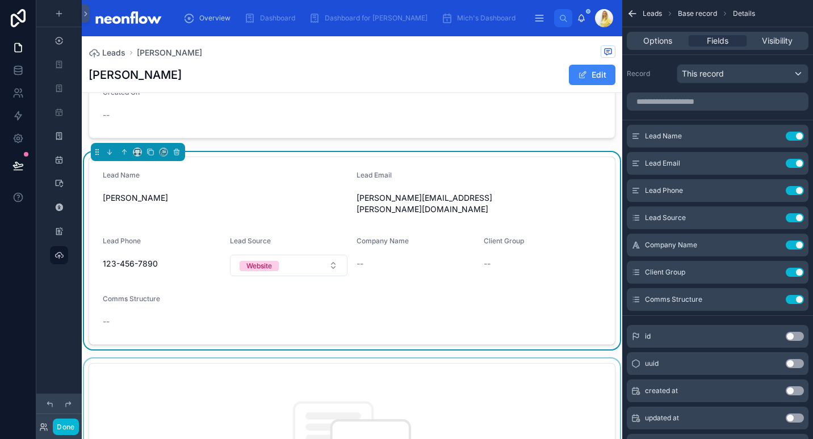
scroll to position [132, 0]
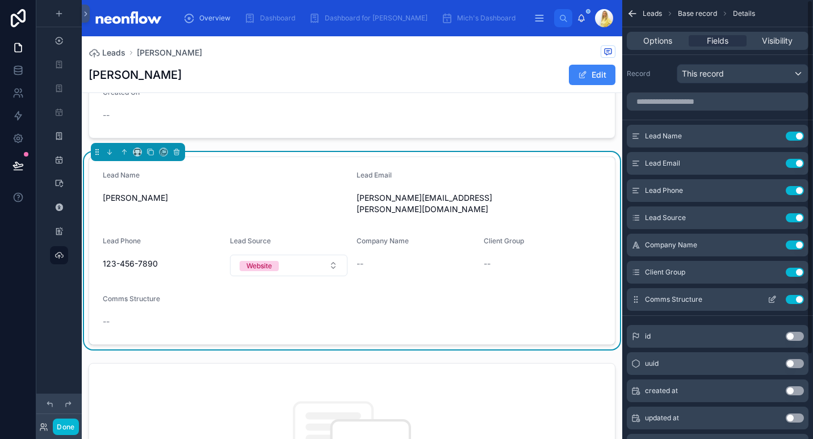
click at [772, 299] on icon "scrollable content" at bounding box center [773, 298] width 5 height 5
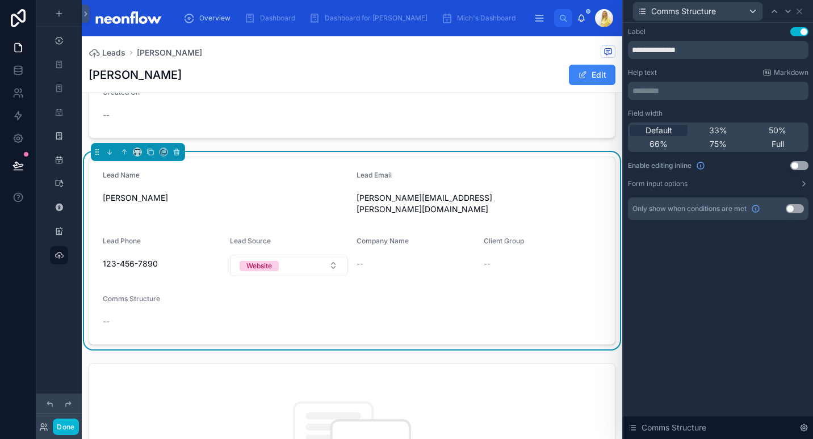
click at [801, 165] on button "Use setting" at bounding box center [799, 165] width 18 height 9
click at [193, 318] on span "Select a Comms Structure" at bounding box center [154, 323] width 85 height 11
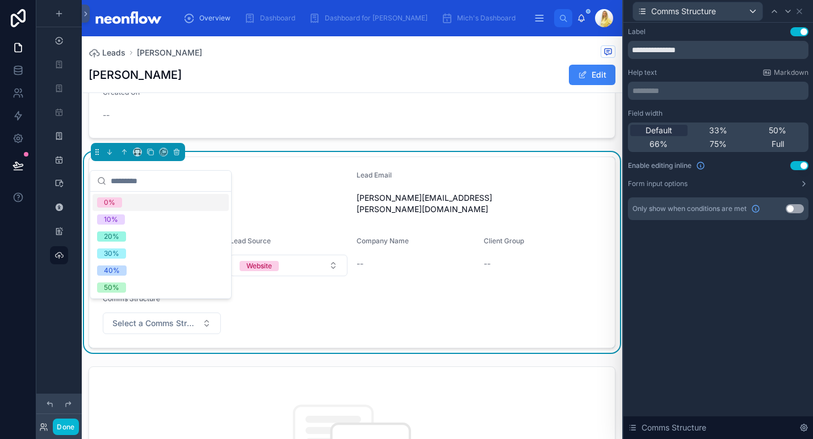
click at [207, 206] on div "0%" at bounding box center [161, 202] width 136 height 17
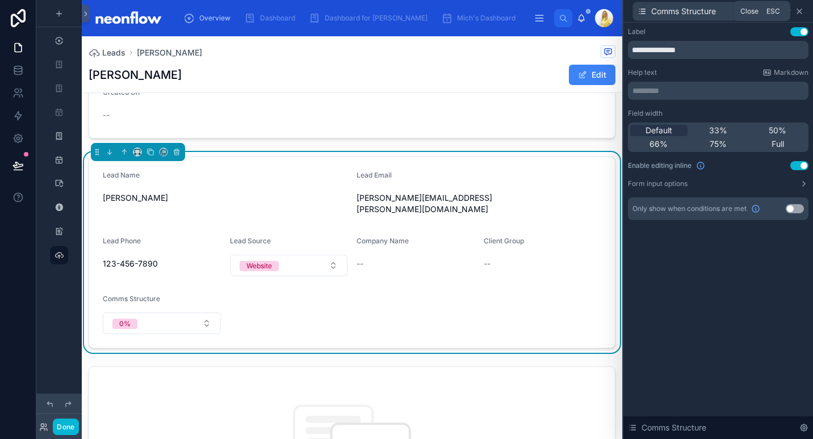
click at [802, 13] on icon at bounding box center [799, 11] width 9 height 9
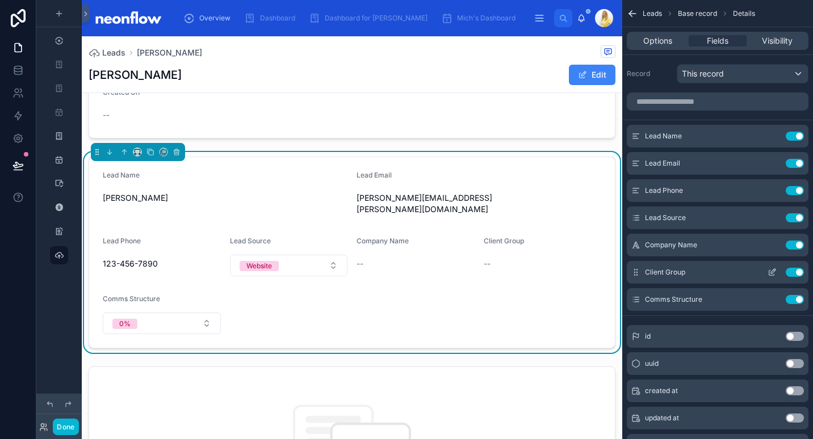
click at [774, 274] on icon "scrollable content" at bounding box center [771, 273] width 5 height 5
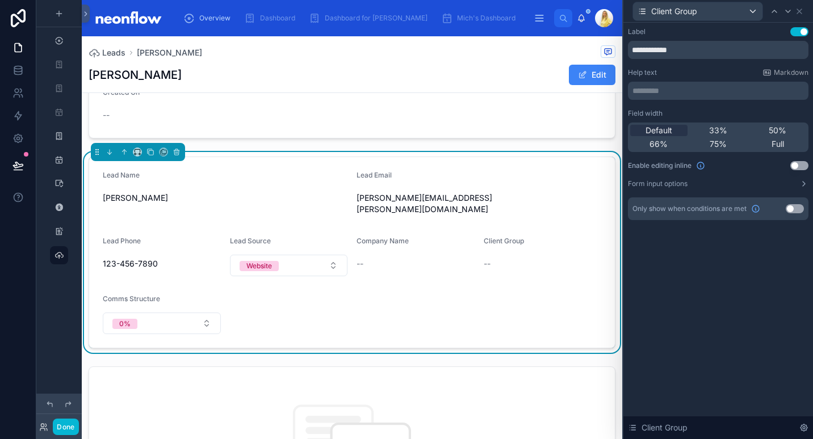
click at [799, 168] on button "Use setting" at bounding box center [799, 165] width 18 height 9
click at [552, 264] on button "Select a Client Group" at bounding box center [543, 266] width 118 height 22
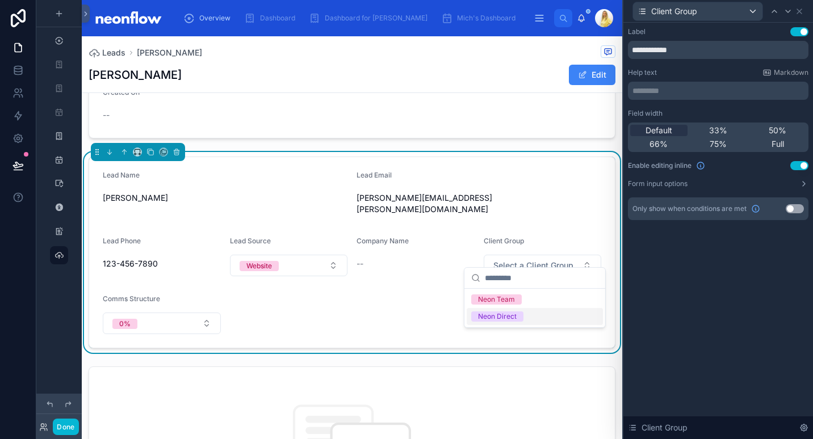
click at [522, 312] on span "Neon Direct" at bounding box center [497, 317] width 52 height 10
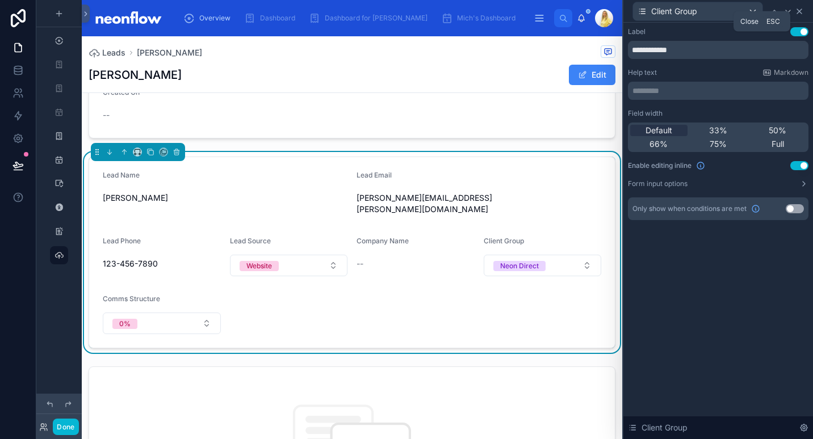
click at [797, 10] on icon at bounding box center [799, 11] width 9 height 9
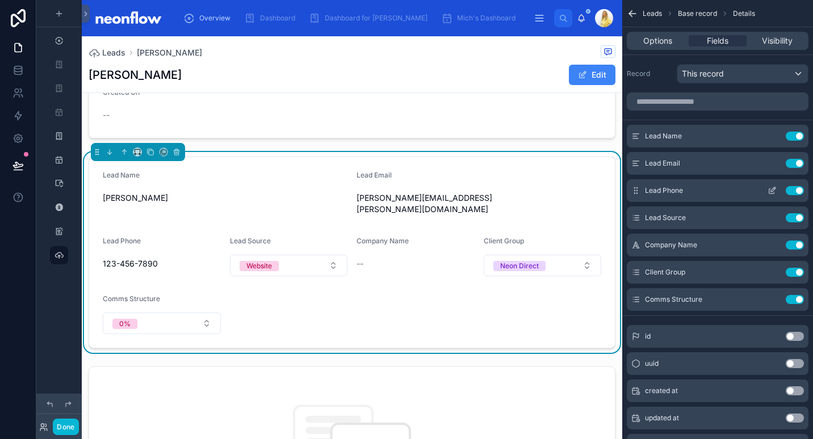
click at [771, 194] on icon "scrollable content" at bounding box center [771, 191] width 5 height 5
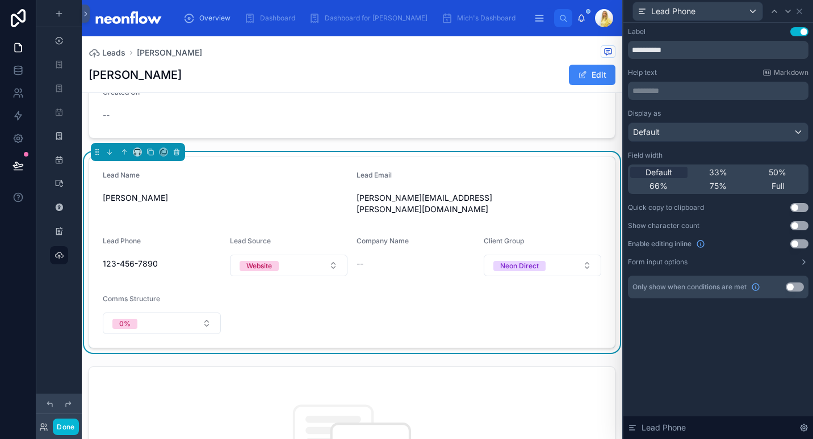
click at [801, 245] on button "Use setting" at bounding box center [799, 244] width 18 height 9
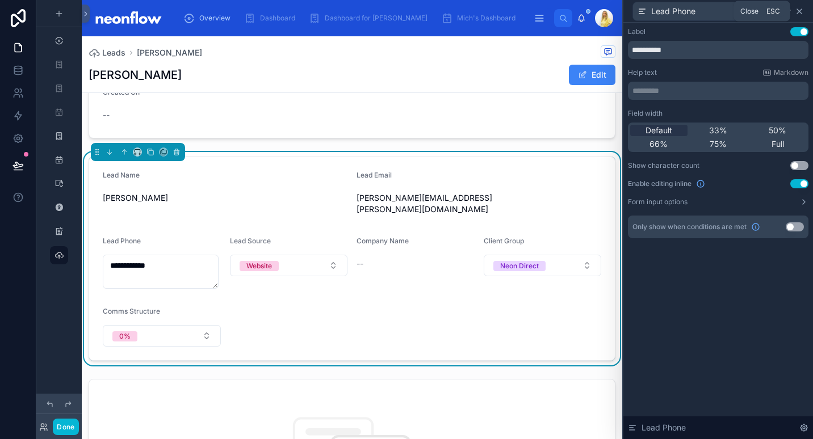
click at [800, 11] on icon at bounding box center [799, 11] width 9 height 9
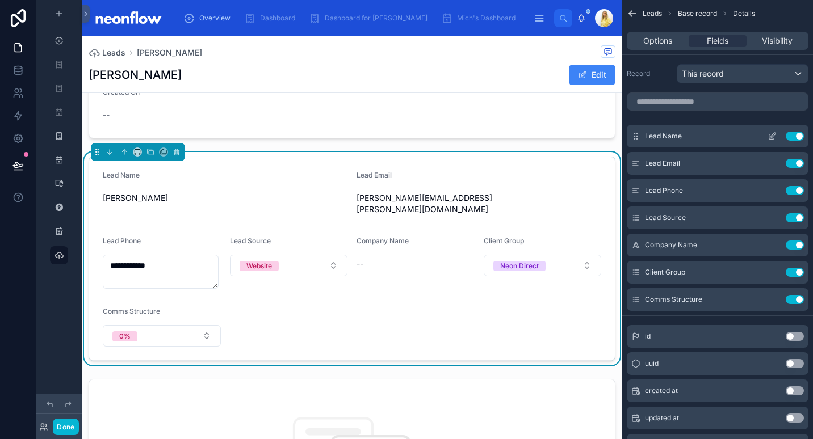
click at [773, 133] on icon "scrollable content" at bounding box center [772, 136] width 9 height 9
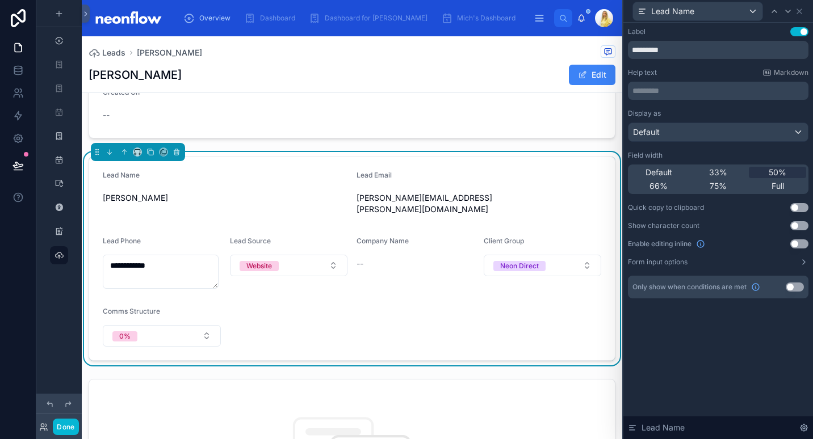
drag, startPoint x: 804, startPoint y: 240, endPoint x: 806, endPoint y: 192, distance: 47.2
click at [803, 240] on button "Use setting" at bounding box center [799, 244] width 18 height 9
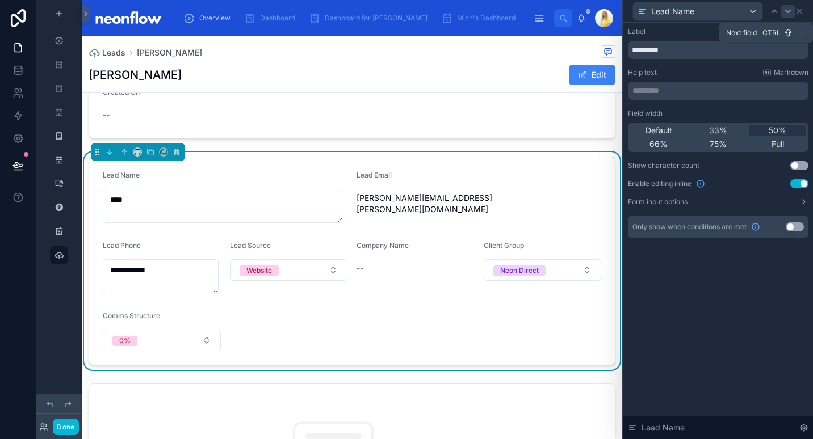
click at [786, 11] on icon at bounding box center [788, 11] width 9 height 9
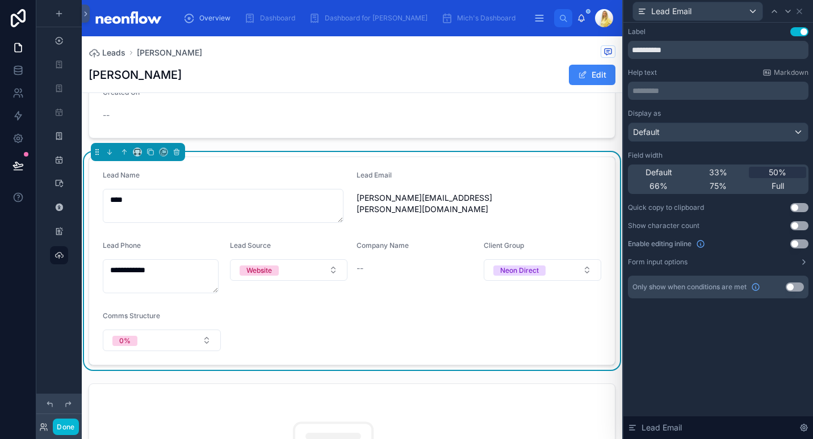
click at [801, 247] on button "Use setting" at bounding box center [799, 244] width 18 height 9
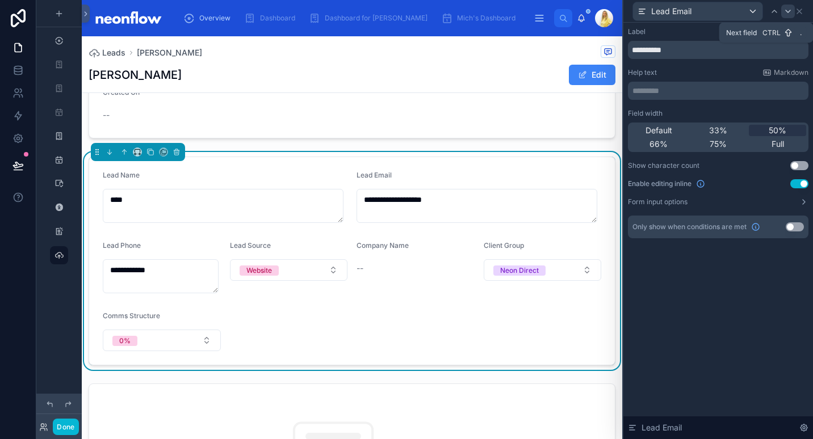
click at [788, 14] on icon at bounding box center [788, 11] width 9 height 9
click at [788, 16] on div at bounding box center [788, 12] width 14 height 14
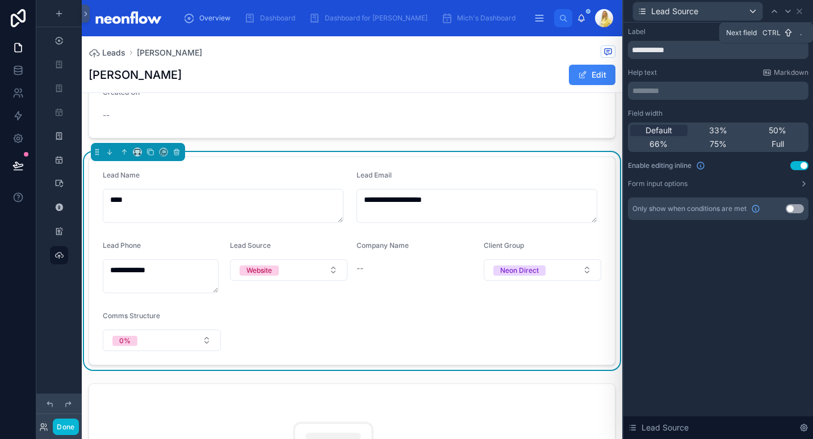
click at [788, 16] on div at bounding box center [788, 12] width 14 height 14
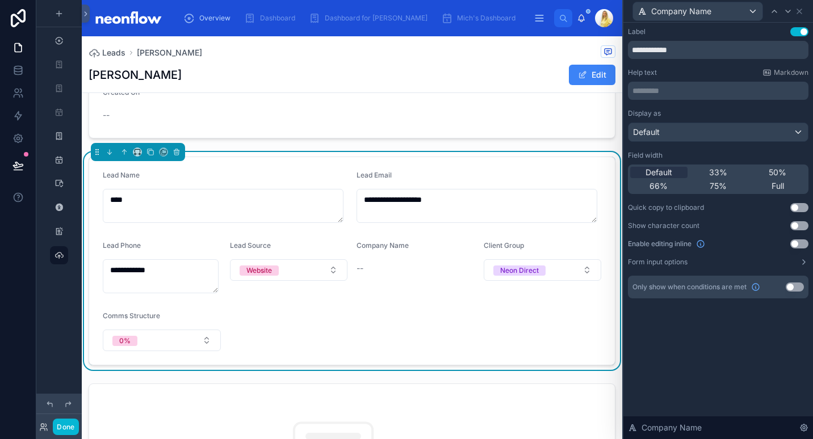
click at [797, 240] on button "Use setting" at bounding box center [799, 244] width 18 height 9
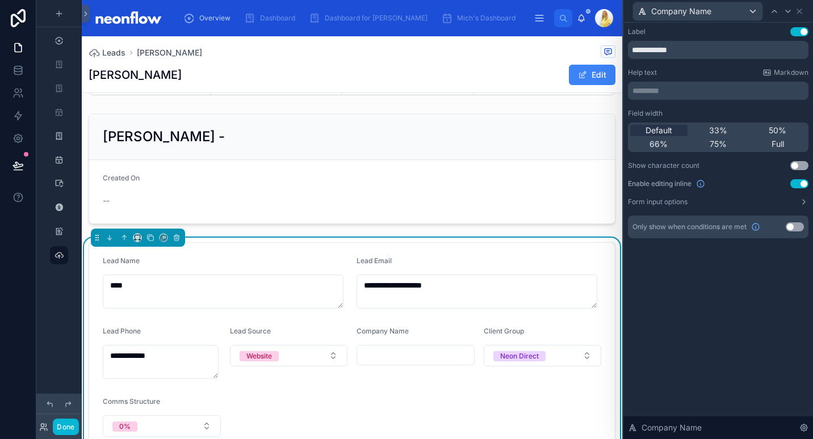
scroll to position [0, 0]
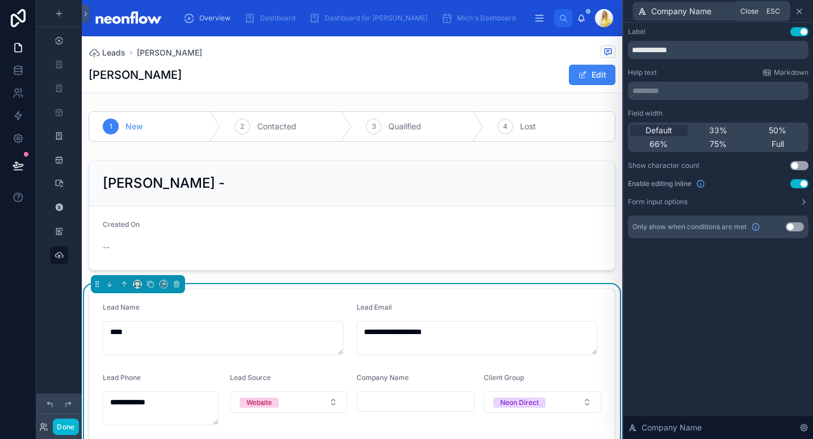
click at [801, 12] on icon at bounding box center [799, 11] width 9 height 9
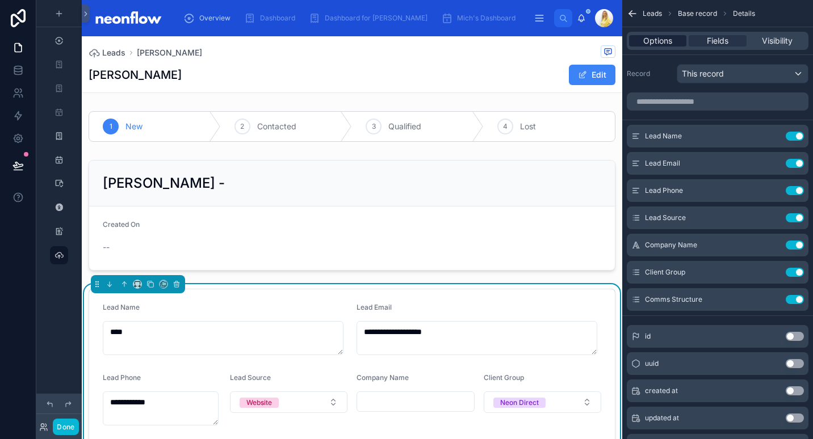
click at [664, 44] on span "Options" at bounding box center [657, 40] width 29 height 11
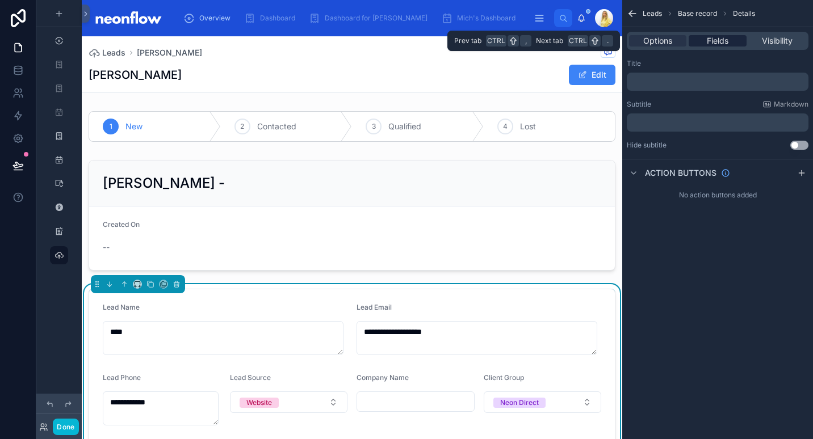
click at [718, 43] on span "Fields" at bounding box center [718, 40] width 22 height 11
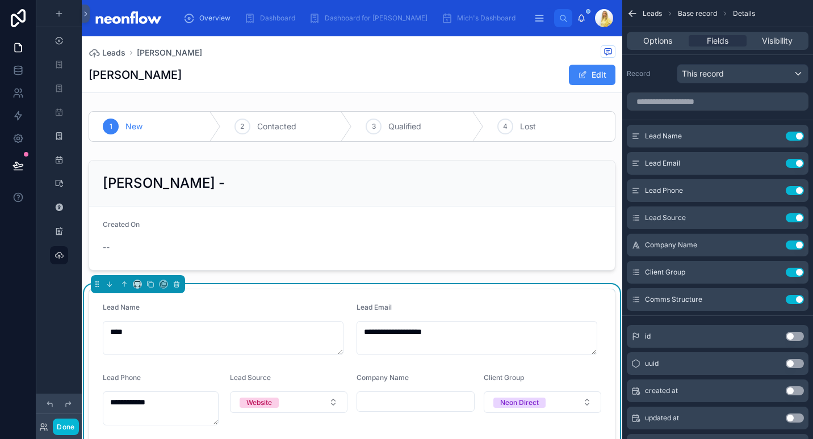
click at [636, 14] on icon "scrollable content" at bounding box center [632, 13] width 11 height 11
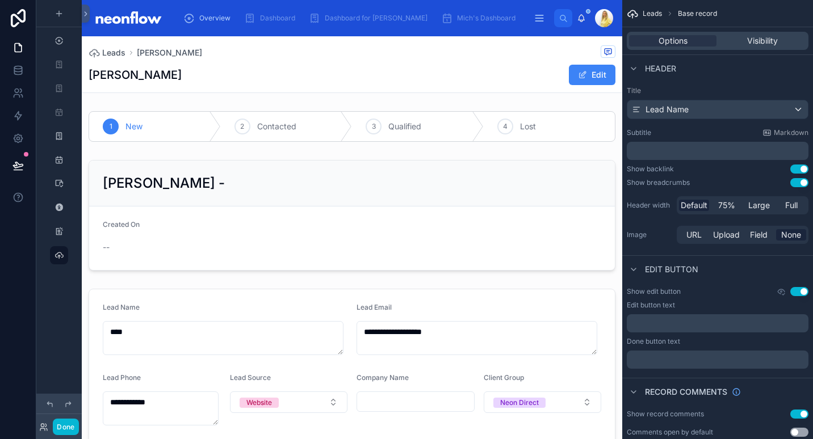
click at [798, 167] on button "Use setting" at bounding box center [799, 169] width 18 height 9
click at [802, 185] on button "Use setting" at bounding box center [799, 182] width 18 height 9
click at [799, 292] on button "Use setting" at bounding box center [799, 291] width 18 height 9
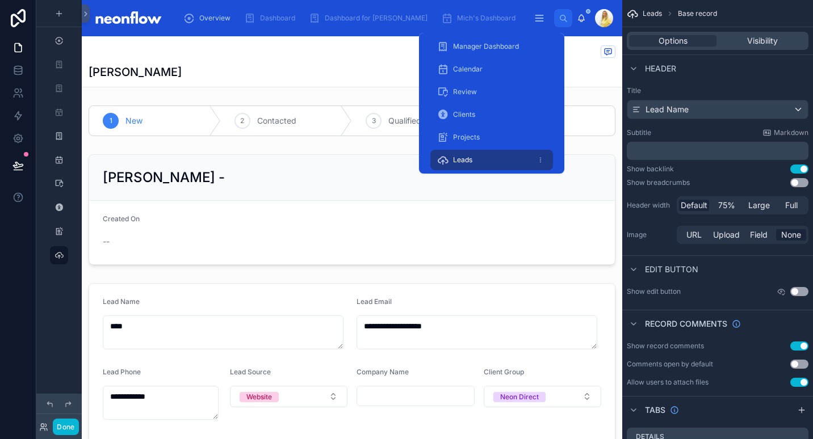
click at [476, 160] on div "Leads" at bounding box center [491, 160] width 109 height 18
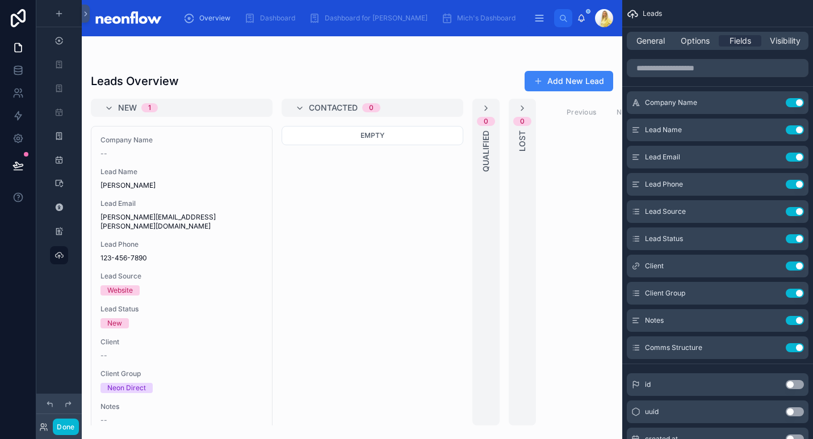
click at [248, 82] on div "Leads Overview Add New Lead" at bounding box center [352, 81] width 522 height 22
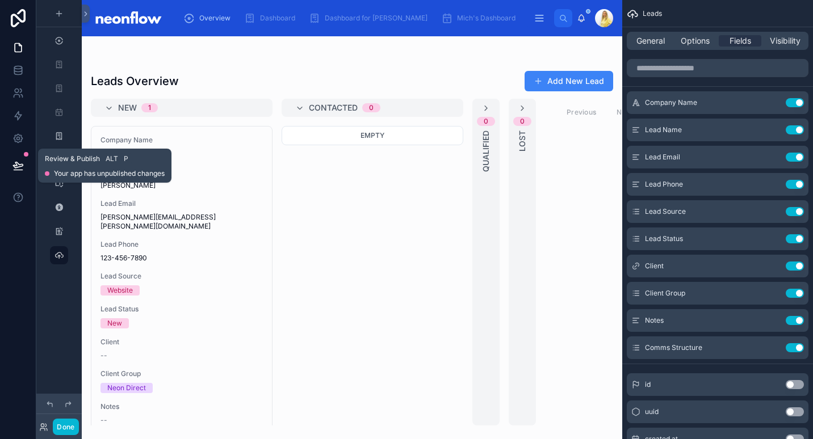
click at [23, 170] on button at bounding box center [18, 166] width 25 height 32
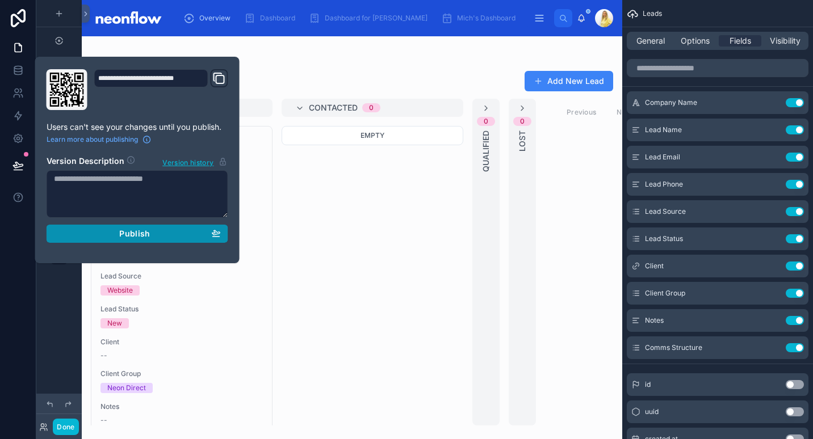
click at [148, 225] on button "Publish" at bounding box center [138, 234] width 182 height 18
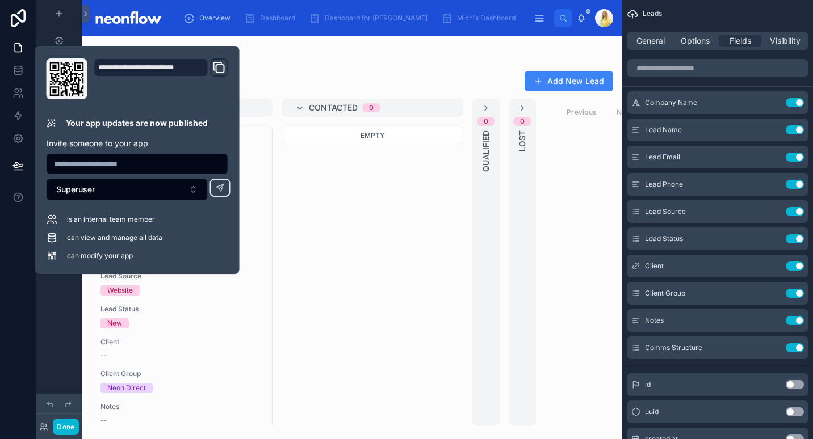
click at [471, 62] on div at bounding box center [352, 59] width 522 height 9
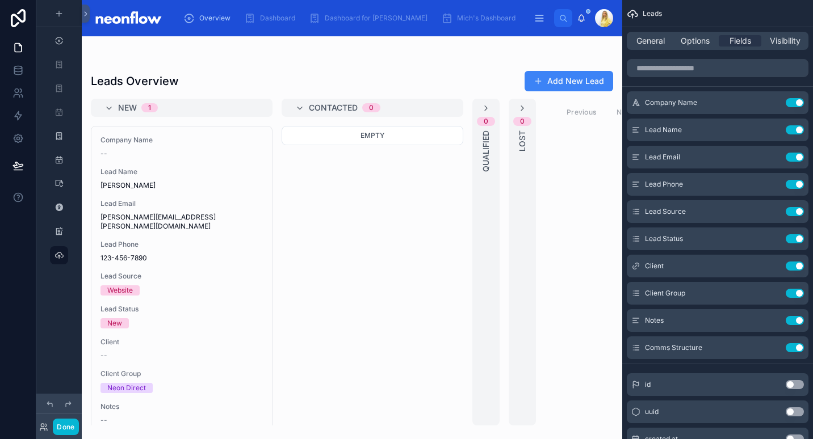
click at [584, 20] on icon at bounding box center [582, 17] width 6 height 5
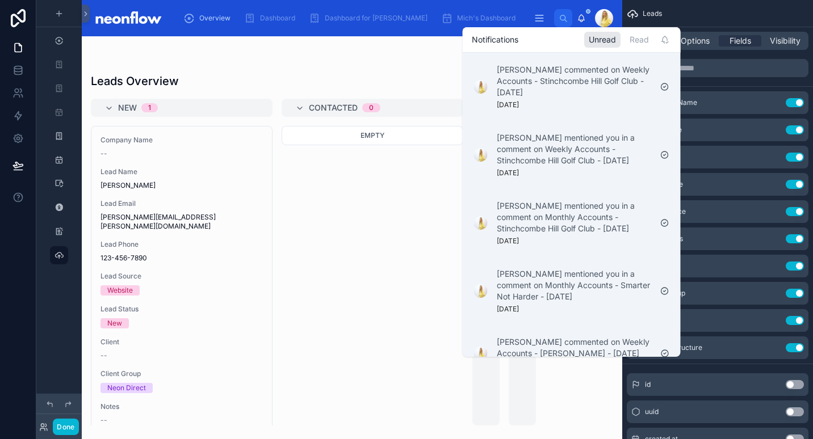
click at [584, 20] on icon at bounding box center [582, 17] width 6 height 5
click at [403, 47] on div "Leads Overview Add New Lead New 1 Company Name -- Lead Name [PERSON_NAME] Lead …" at bounding box center [352, 231] width 541 height 390
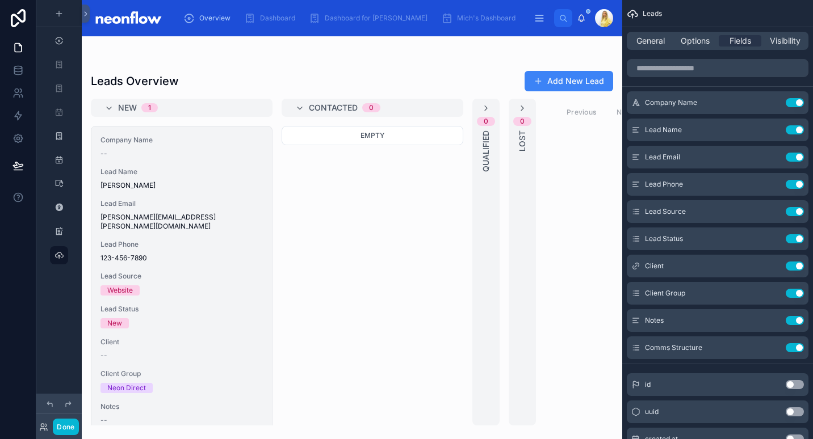
scroll to position [51, 0]
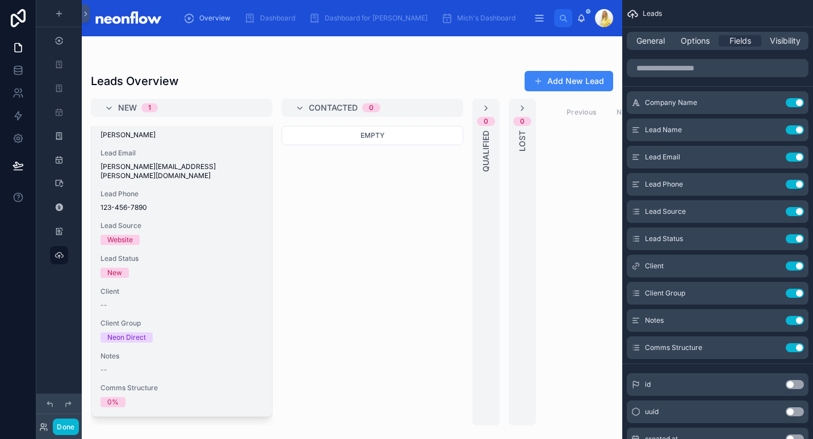
click at [215, 242] on div "Company Name -- Lead Name [PERSON_NAME] Lead Email [PERSON_NAME][EMAIL_ADDRESS]…" at bounding box center [181, 246] width 181 height 341
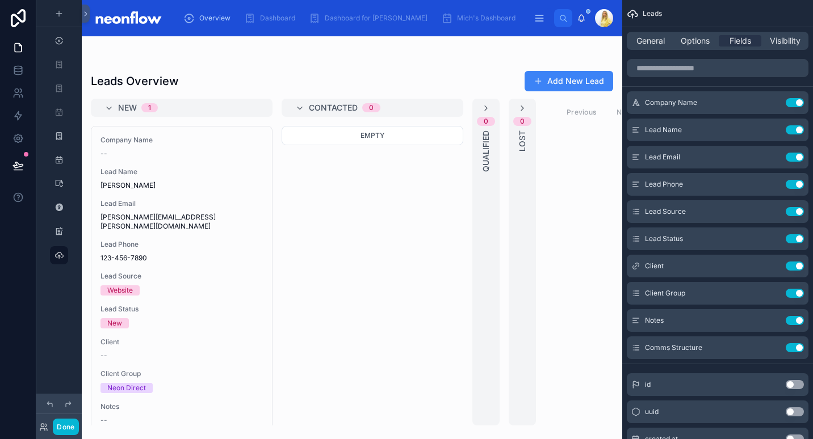
click at [593, 70] on div "Add New Lead" at bounding box center [565, 81] width 98 height 22
click at [585, 78] on button "Add New Lead" at bounding box center [569, 81] width 89 height 20
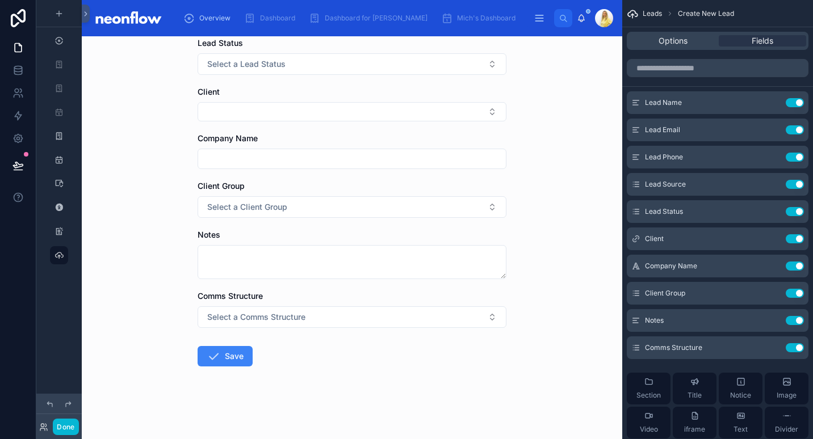
scroll to position [167, 0]
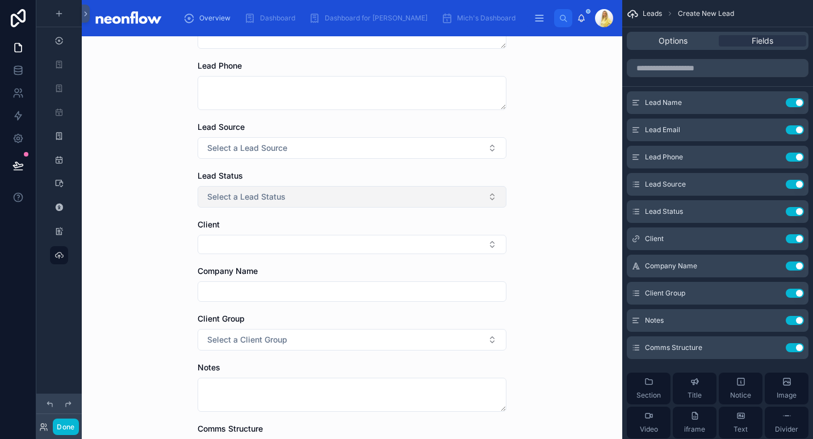
click at [346, 196] on button "Select a Lead Status" at bounding box center [352, 197] width 309 height 22
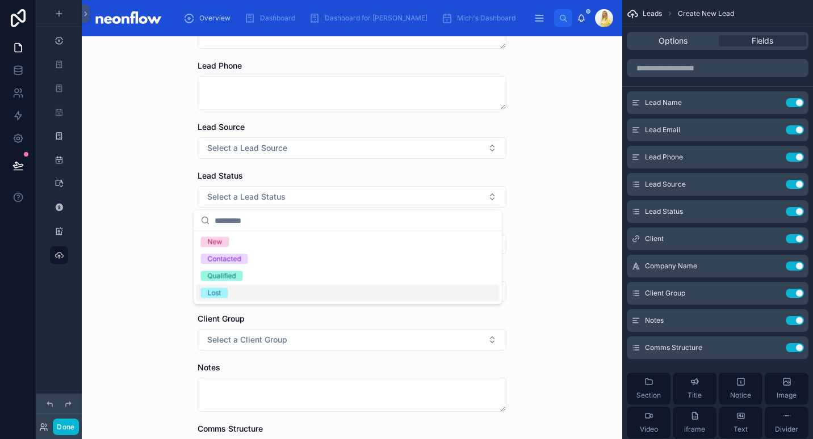
click at [137, 249] on div "Leads Create New Lead Create New Lead Lead Name Lead Email Lead Phone Lead Sour…" at bounding box center [352, 237] width 541 height 403
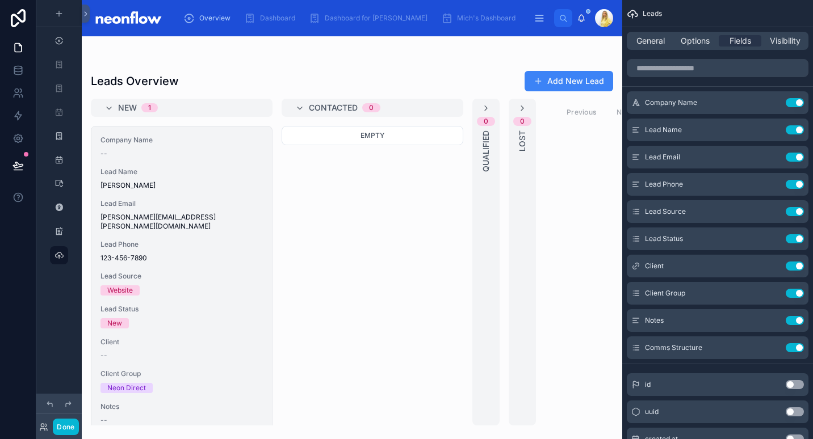
click at [232, 224] on div "Company Name -- Lead Name [PERSON_NAME] Lead Email [PERSON_NAME][EMAIL_ADDRESS]…" at bounding box center [181, 297] width 181 height 341
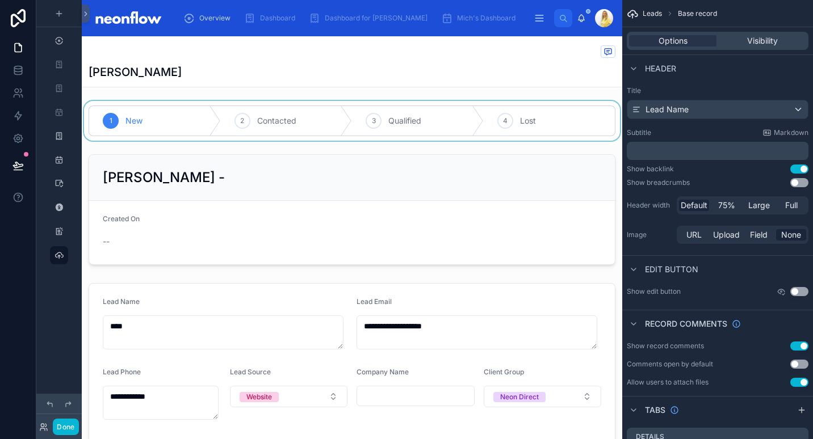
click at [252, 122] on div at bounding box center [352, 121] width 541 height 40
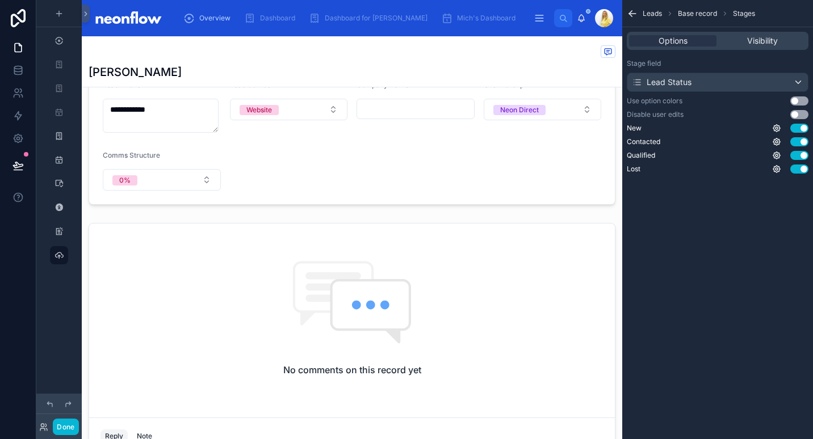
scroll to position [290, 0]
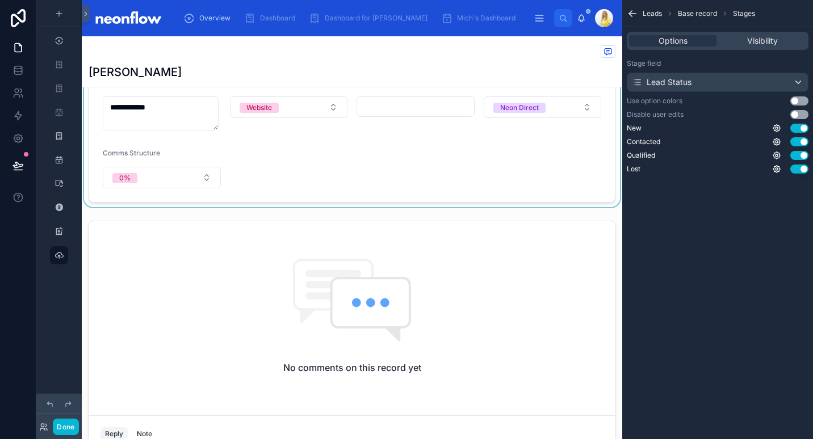
click at [497, 192] on div at bounding box center [352, 98] width 541 height 218
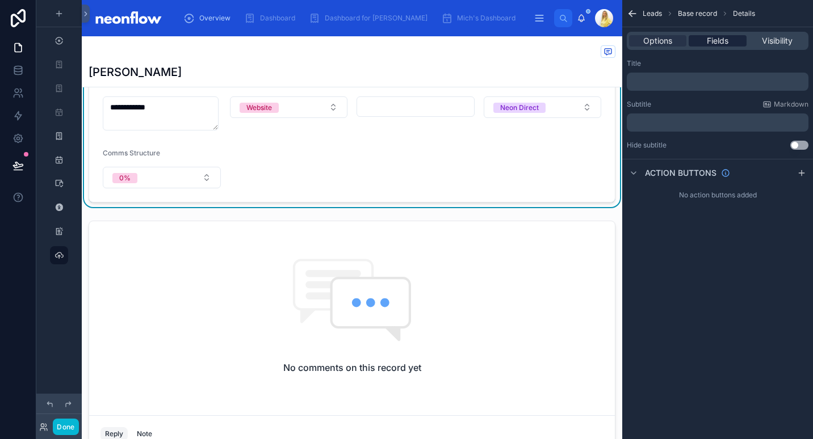
click at [718, 38] on span "Fields" at bounding box center [718, 40] width 22 height 11
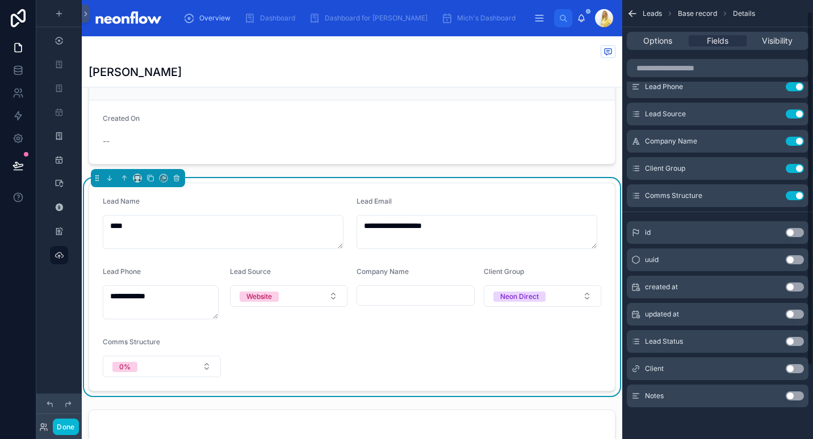
scroll to position [0, 0]
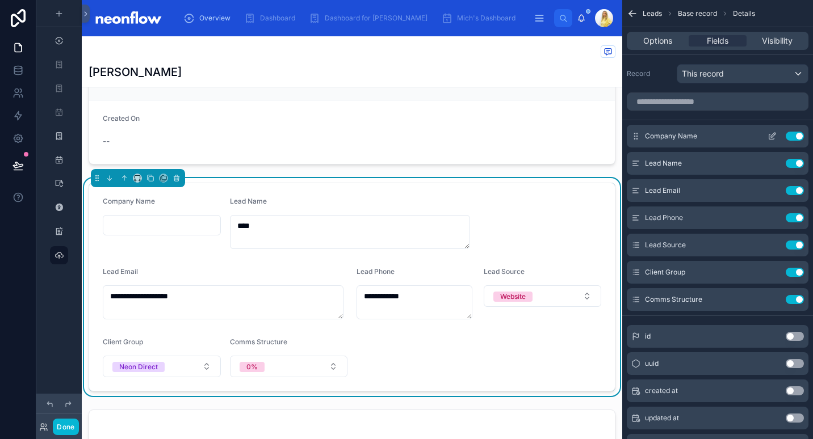
click at [774, 133] on icon "scrollable content" at bounding box center [772, 136] width 9 height 9
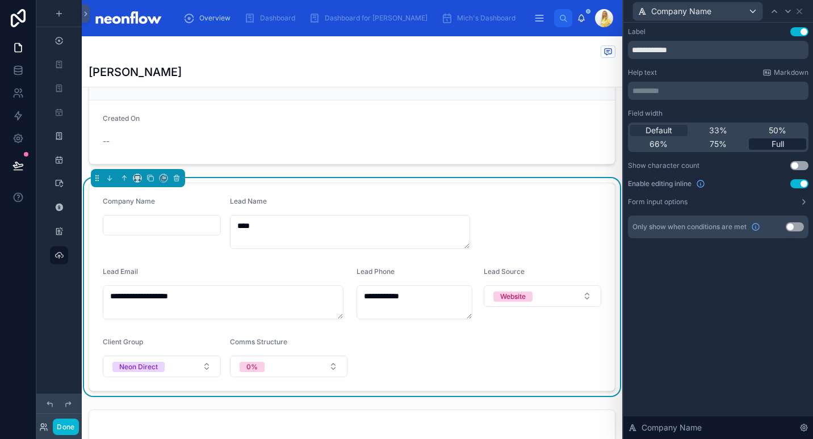
click at [772, 145] on span "Full" at bounding box center [778, 144] width 12 height 11
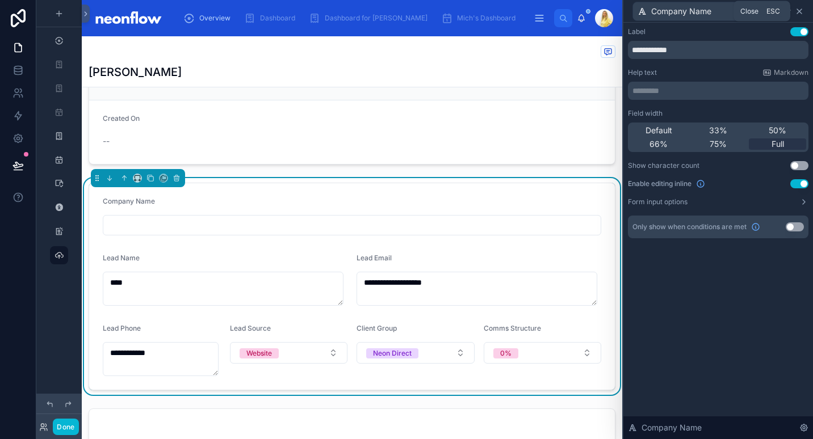
click at [801, 8] on icon at bounding box center [799, 11] width 9 height 9
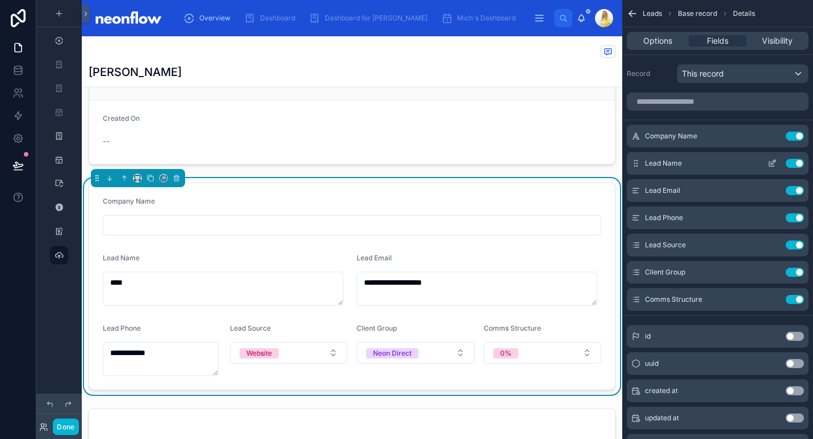
click at [776, 164] on icon "scrollable content" at bounding box center [772, 163] width 9 height 9
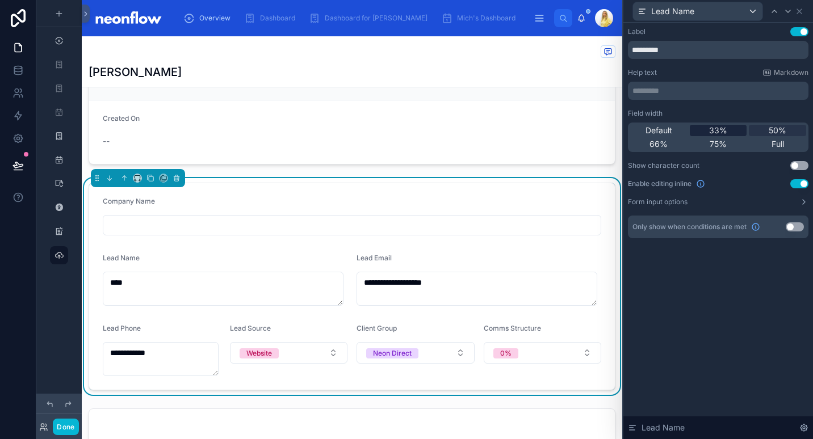
click at [723, 133] on span "33%" at bounding box center [718, 130] width 18 height 11
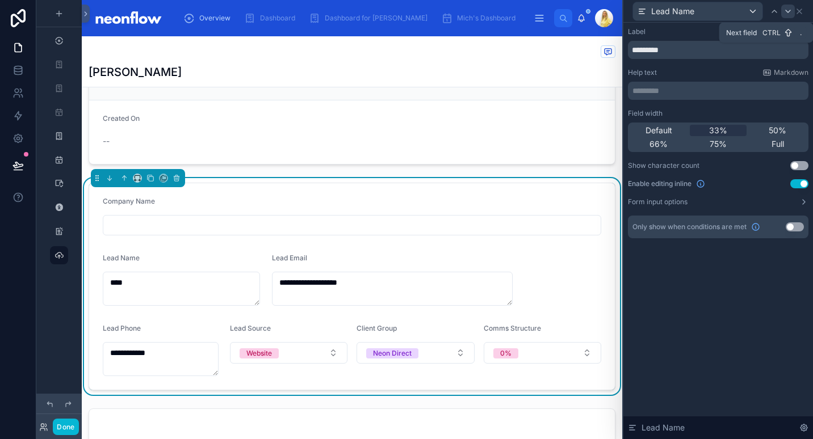
click at [786, 9] on icon at bounding box center [788, 11] width 9 height 9
click at [726, 132] on span "33%" at bounding box center [718, 130] width 18 height 11
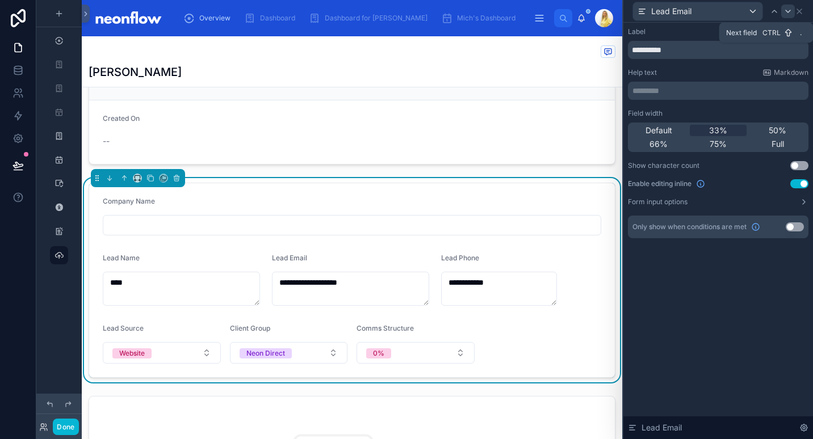
click at [788, 10] on icon at bounding box center [788, 11] width 9 height 9
click at [726, 128] on span "33%" at bounding box center [718, 130] width 18 height 11
click at [788, 14] on icon at bounding box center [788, 11] width 9 height 9
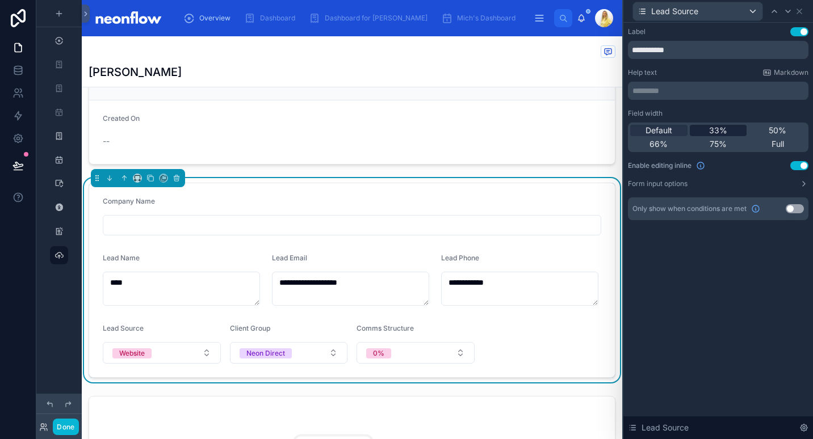
click at [725, 133] on span "33%" at bounding box center [718, 130] width 18 height 11
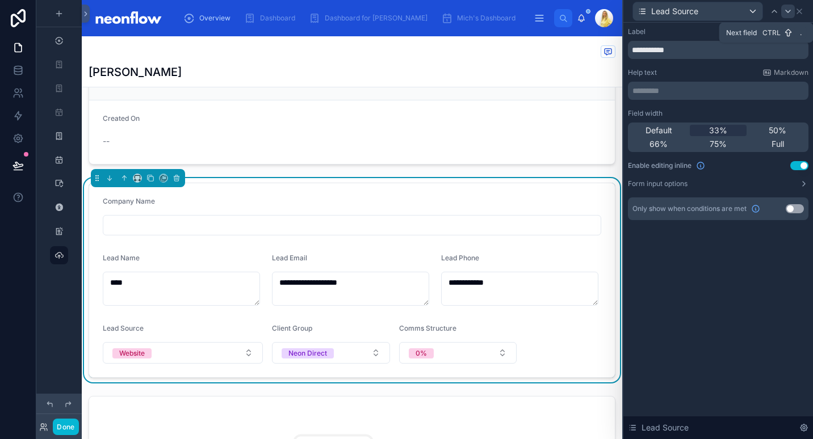
click at [789, 11] on icon at bounding box center [788, 11] width 5 height 2
click at [719, 130] on span "33%" at bounding box center [718, 130] width 18 height 11
click at [788, 10] on icon at bounding box center [788, 11] width 9 height 9
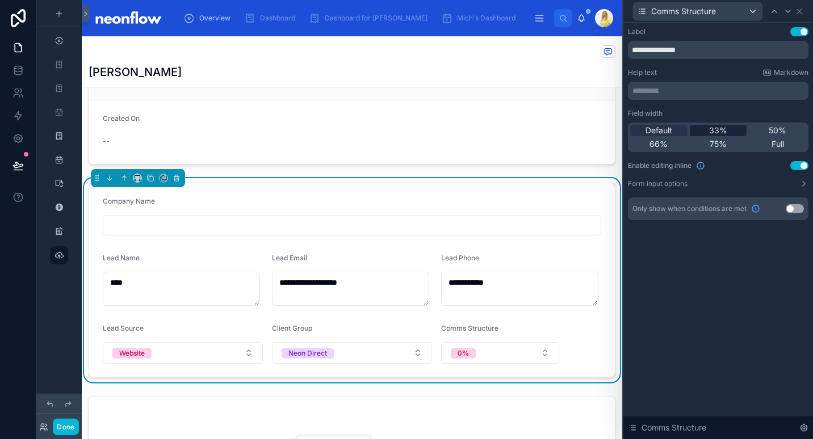
click at [716, 128] on span "33%" at bounding box center [718, 130] width 18 height 11
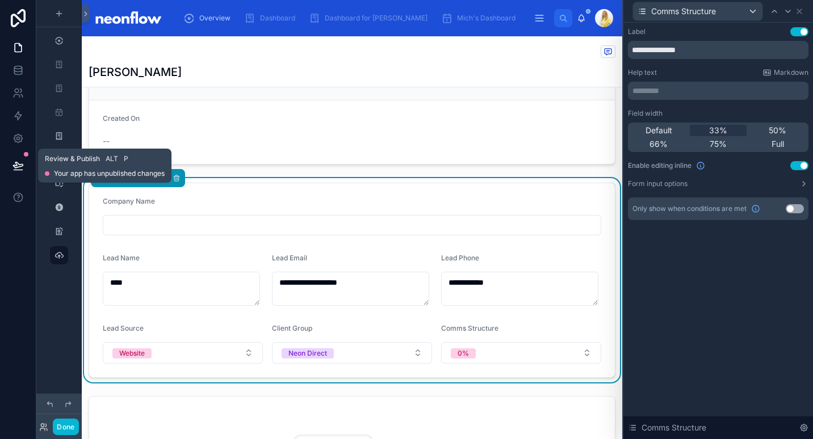
click at [17, 162] on icon at bounding box center [17, 165] width 11 height 11
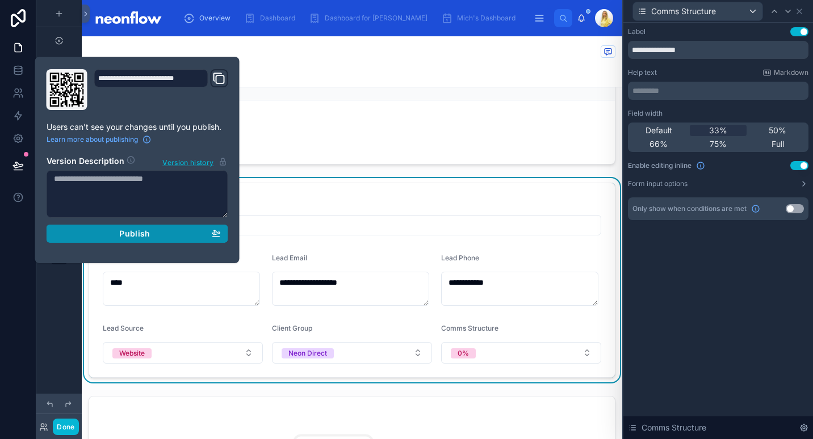
click at [136, 232] on span "Publish" at bounding box center [134, 234] width 31 height 10
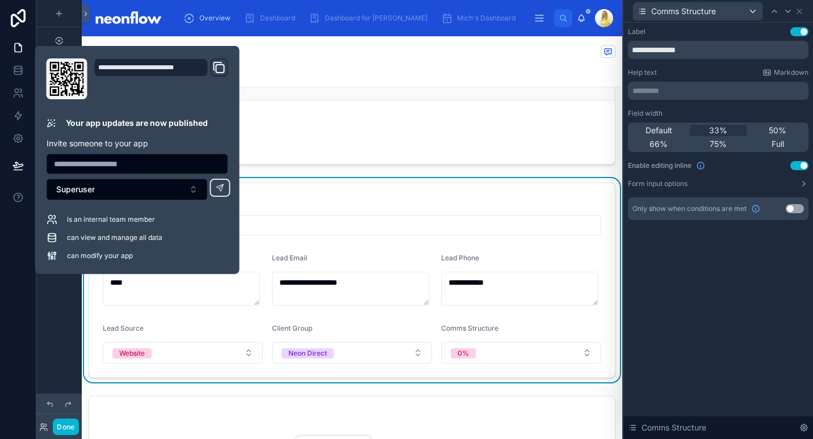
type input "**********"
type textarea "**********"
click at [454, 169] on div "**********" at bounding box center [352, 341] width 541 height 680
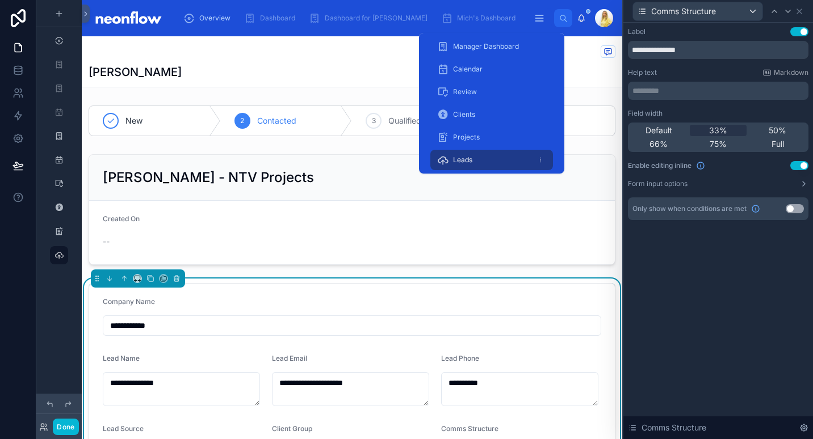
click at [479, 157] on div "Leads" at bounding box center [491, 160] width 109 height 18
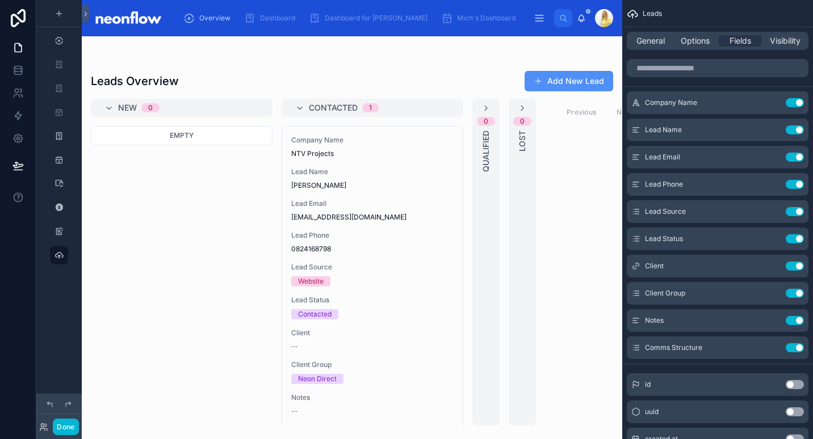
click at [596, 79] on button "Add New Lead" at bounding box center [569, 81] width 89 height 20
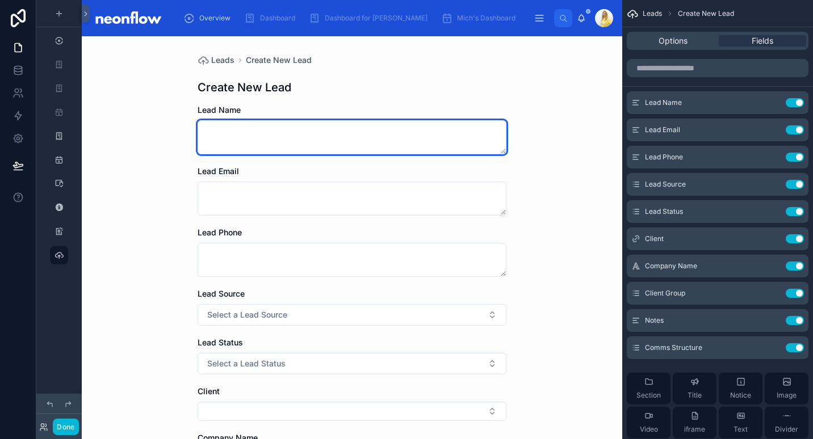
click at [413, 147] on textarea at bounding box center [352, 137] width 309 height 34
type textarea "*****"
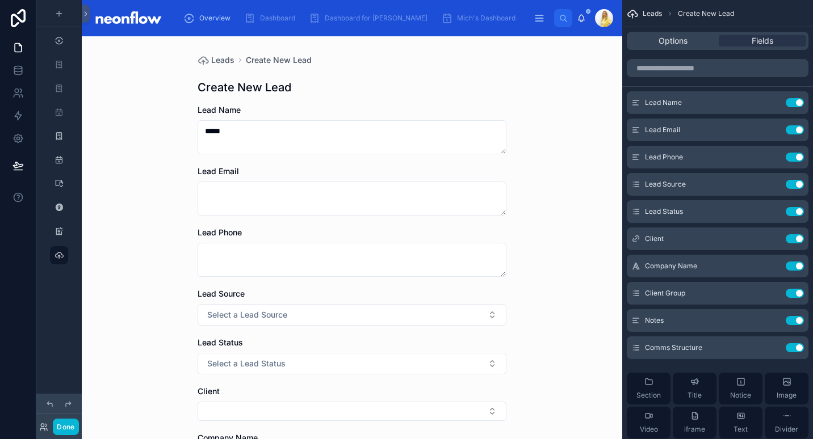
scroll to position [265, 0]
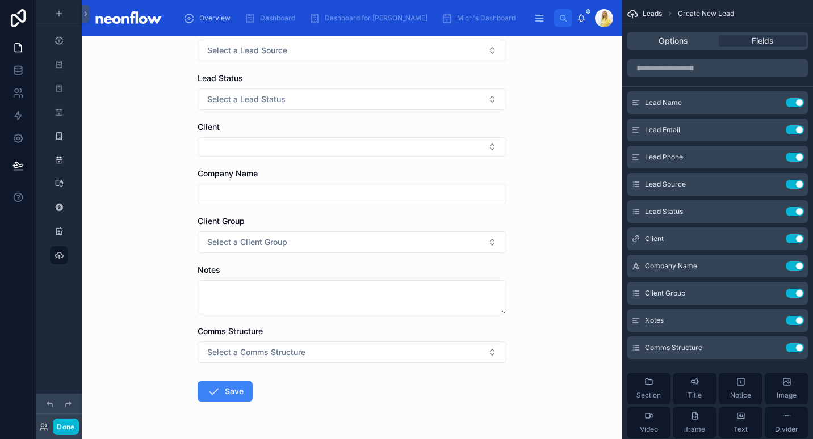
click at [379, 199] on input "text" at bounding box center [352, 194] width 308 height 16
type input "**********"
click at [313, 248] on button "Select a Client Group" at bounding box center [352, 243] width 309 height 22
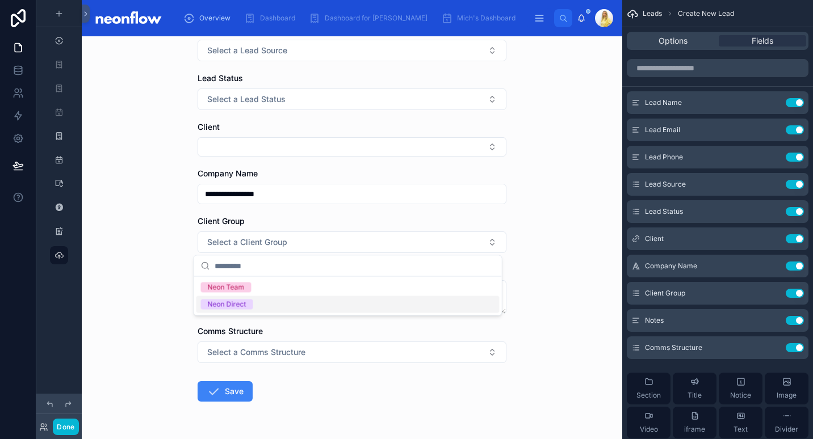
click at [280, 303] on div "Neon Direct" at bounding box center [347, 304] width 303 height 17
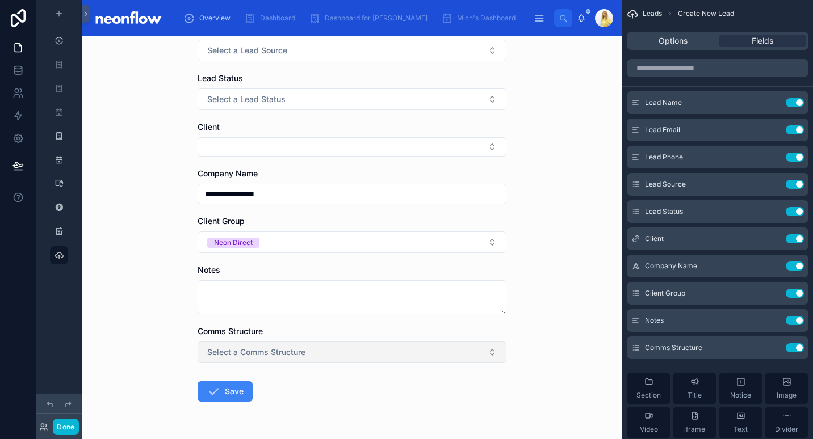
click at [300, 343] on button "Select a Comms Structure" at bounding box center [352, 353] width 309 height 22
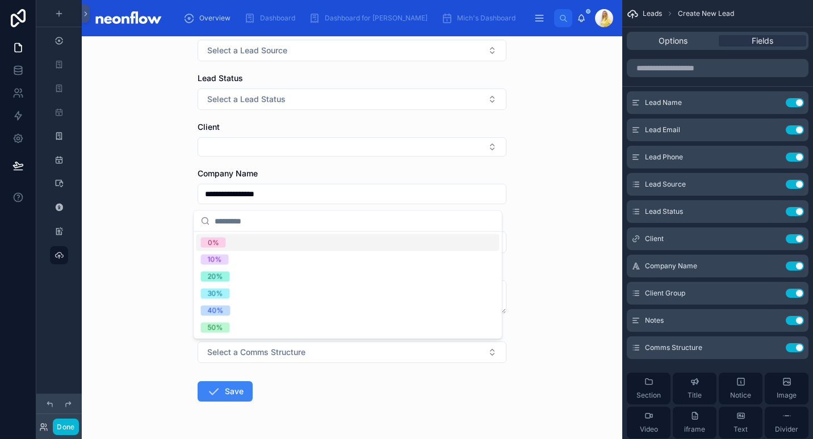
click at [211, 236] on div "0%" at bounding box center [347, 242] width 303 height 17
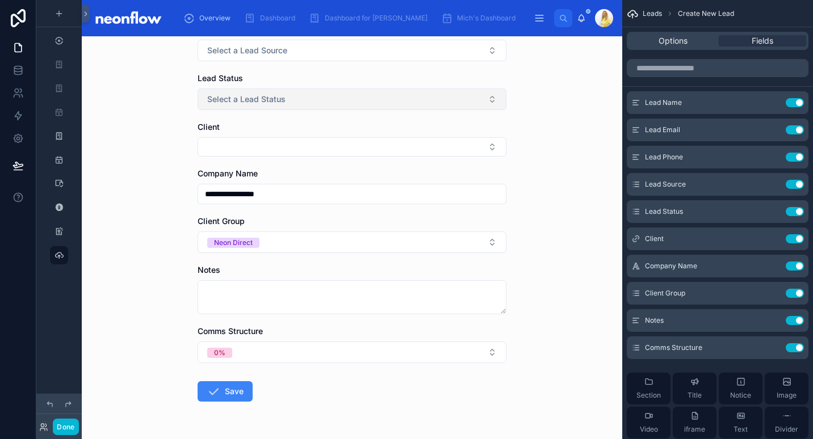
click at [291, 106] on button "Select a Lead Status" at bounding box center [352, 100] width 309 height 22
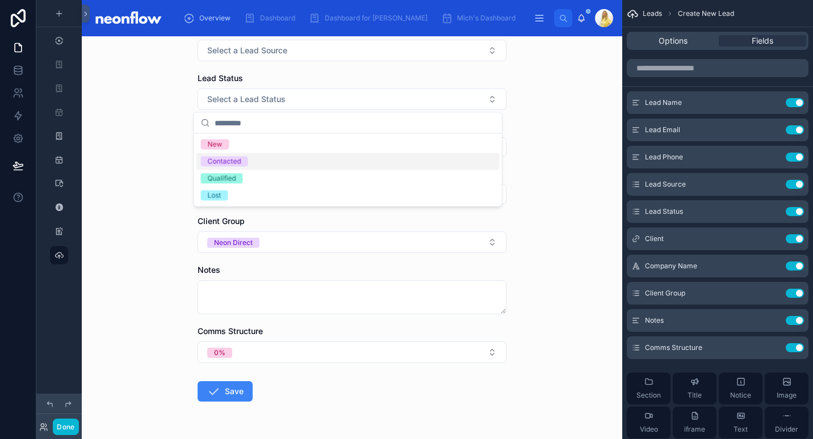
click at [276, 160] on div "Contacted" at bounding box center [347, 161] width 303 height 17
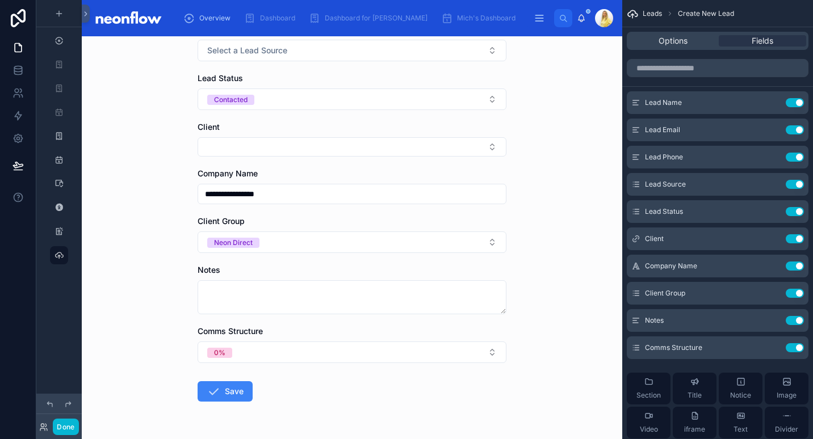
scroll to position [132, 0]
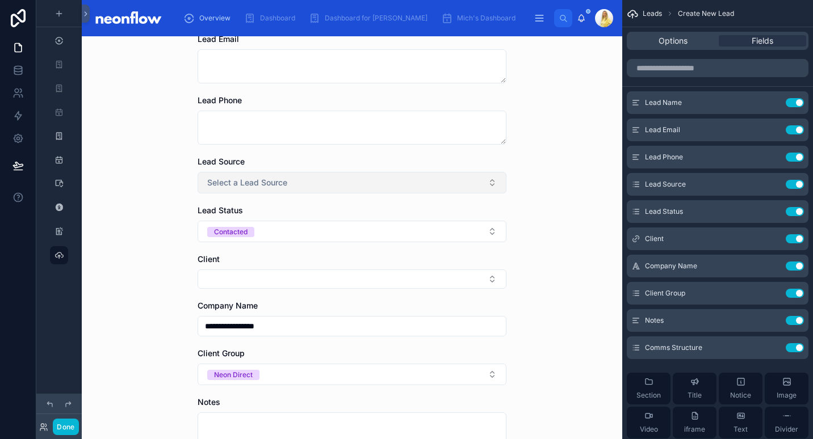
click at [305, 179] on button "Select a Lead Source" at bounding box center [352, 183] width 309 height 22
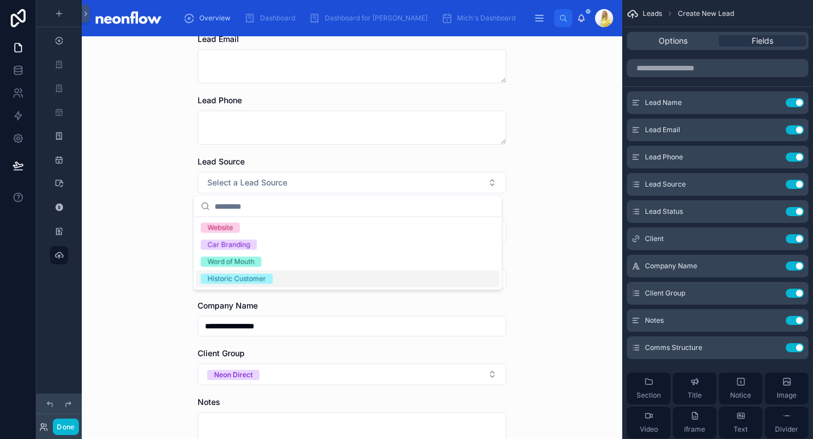
click at [262, 274] on div "Historic Customer" at bounding box center [347, 279] width 303 height 17
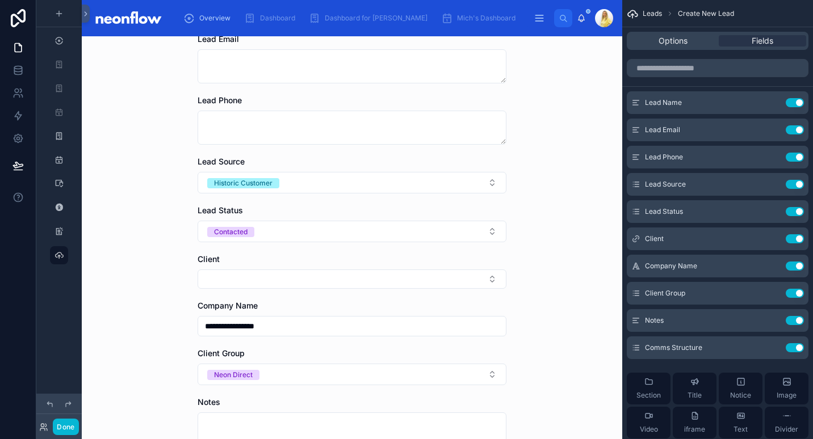
click at [179, 258] on div "**********" at bounding box center [352, 237] width 541 height 403
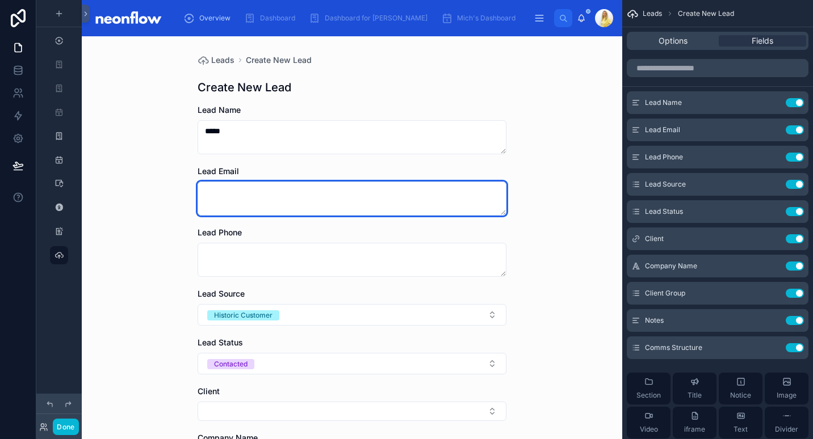
click at [269, 195] on textarea at bounding box center [352, 199] width 309 height 34
paste textarea "**********"
type textarea "**********"
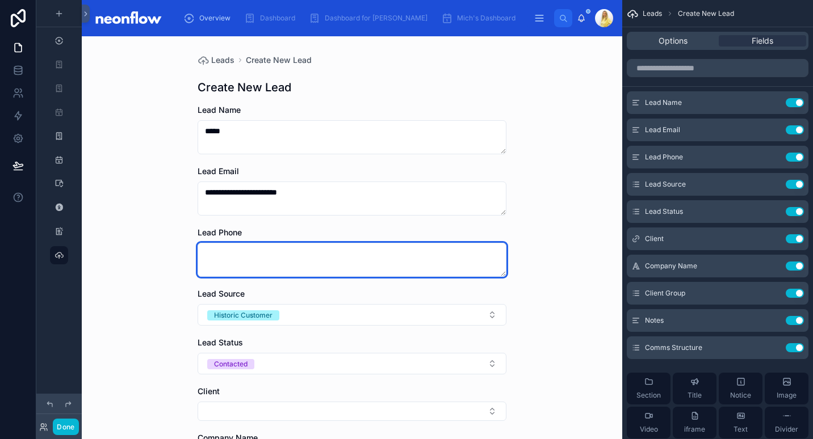
click at [310, 252] on textarea at bounding box center [352, 260] width 309 height 34
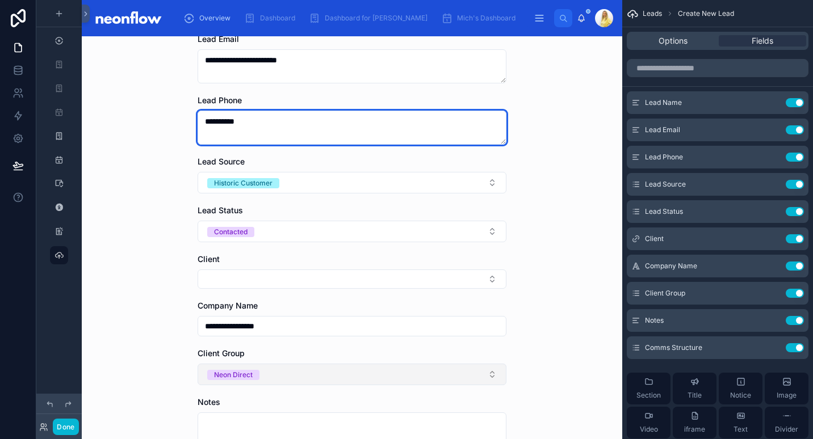
scroll to position [300, 0]
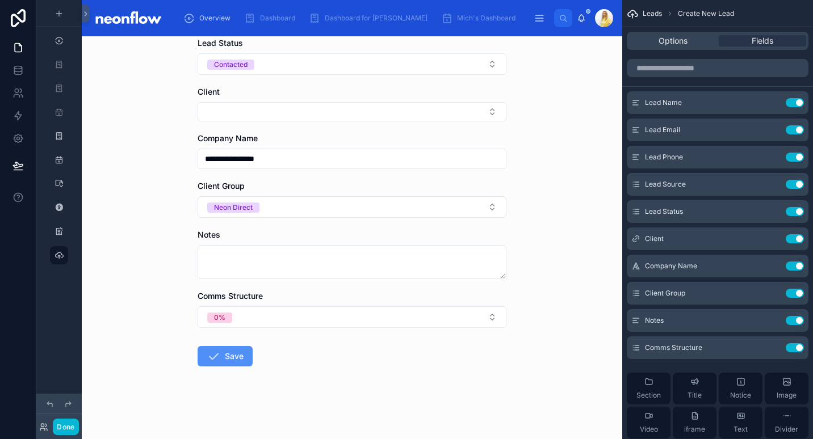
type textarea "**********"
click at [210, 359] on icon at bounding box center [214, 357] width 14 height 14
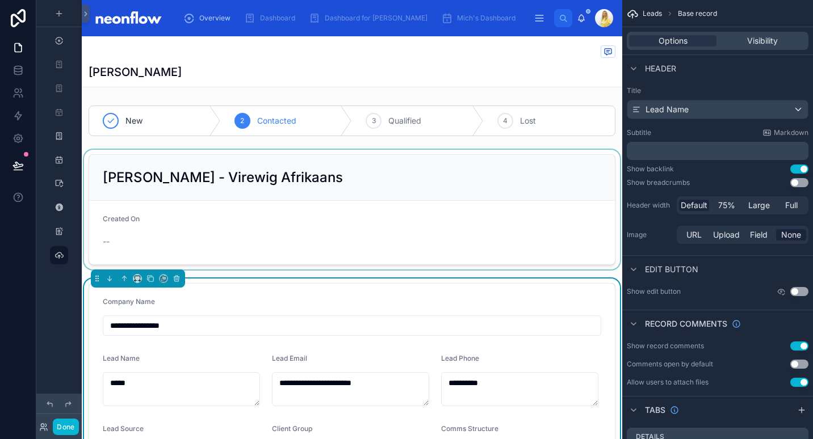
click at [271, 200] on div at bounding box center [352, 210] width 541 height 120
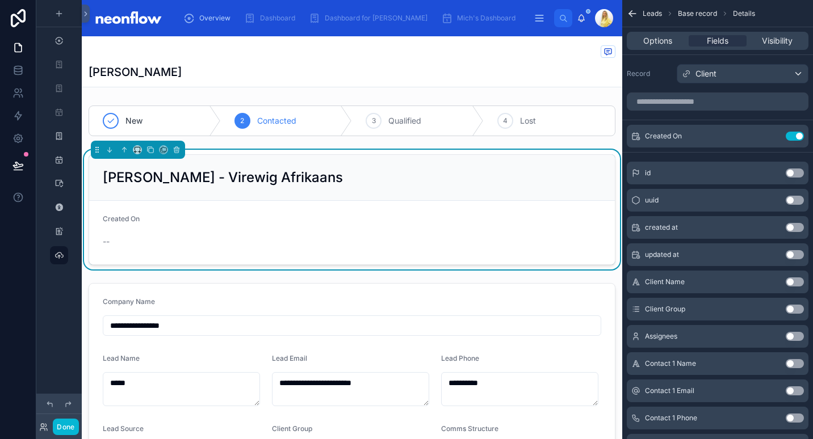
scroll to position [132, 0]
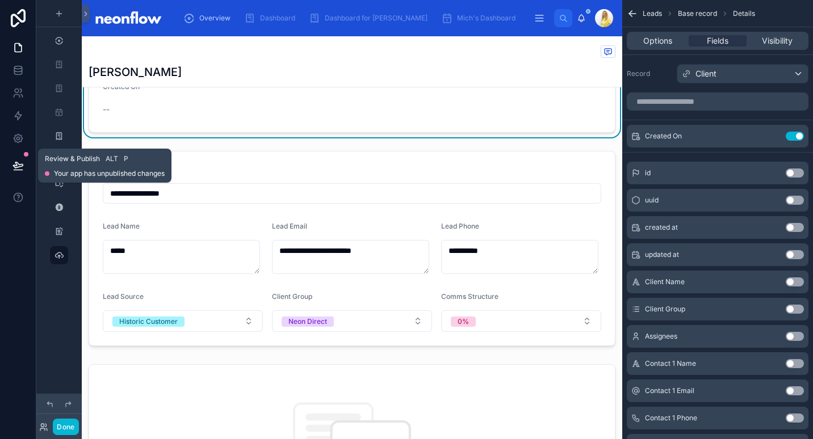
click at [25, 169] on button at bounding box center [18, 166] width 25 height 32
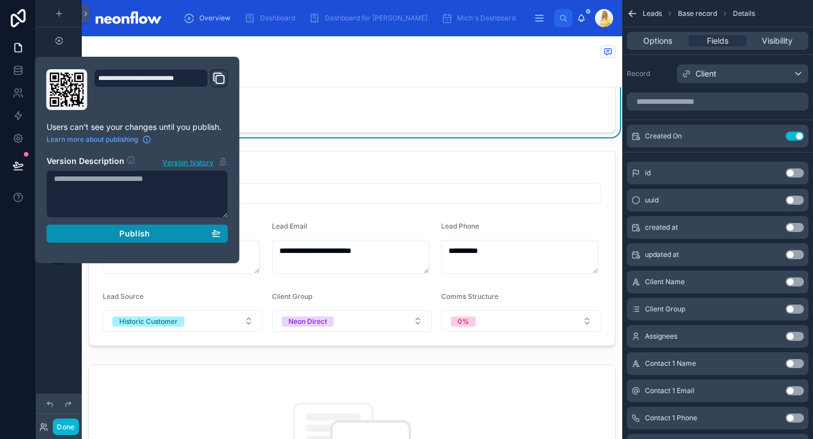
click at [120, 225] on button "Publish" at bounding box center [138, 234] width 182 height 18
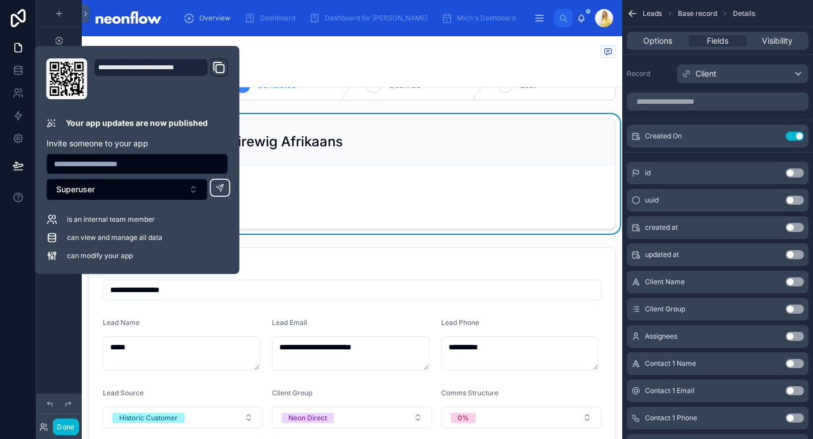
scroll to position [35, 0]
click at [520, 109] on div "**********" at bounding box center [352, 406] width 541 height 680
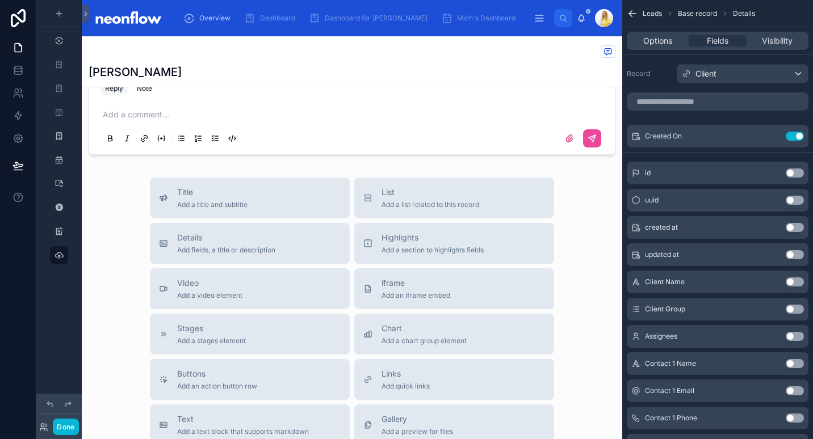
scroll to position [442, 0]
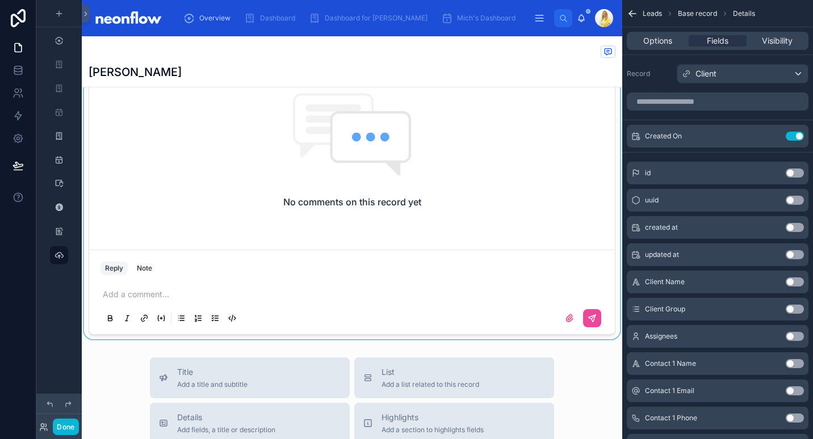
click at [210, 298] on div at bounding box center [352, 195] width 541 height 289
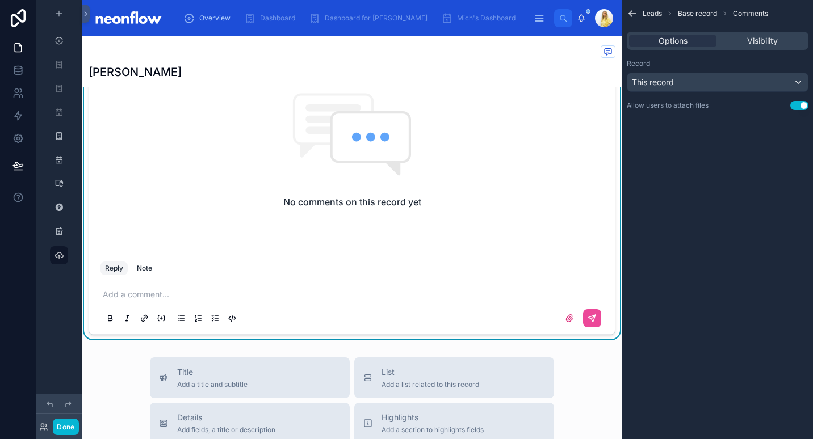
click at [139, 291] on p at bounding box center [354, 294] width 503 height 11
click at [583, 324] on button at bounding box center [592, 318] width 18 height 18
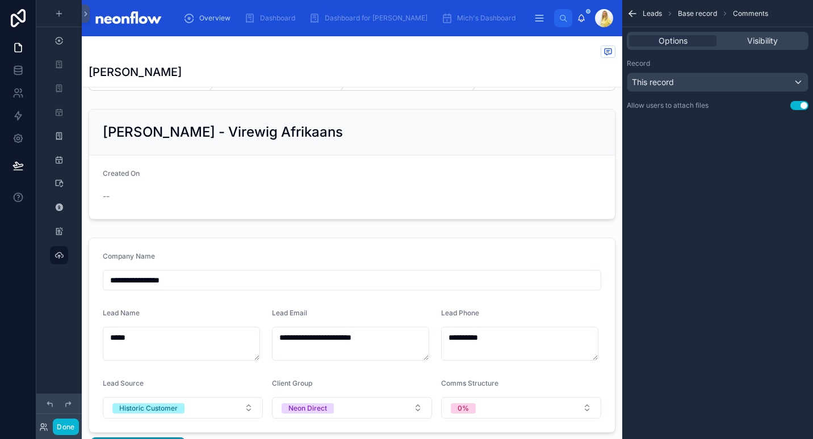
scroll to position [0, 0]
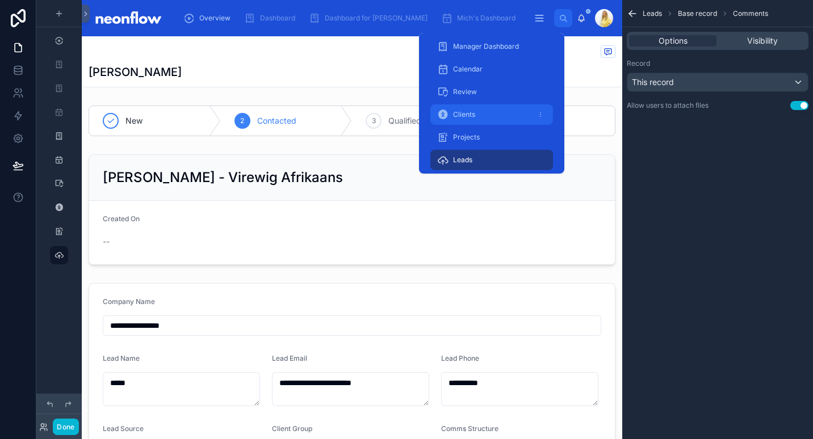
click at [486, 115] on div "Clients" at bounding box center [491, 115] width 109 height 18
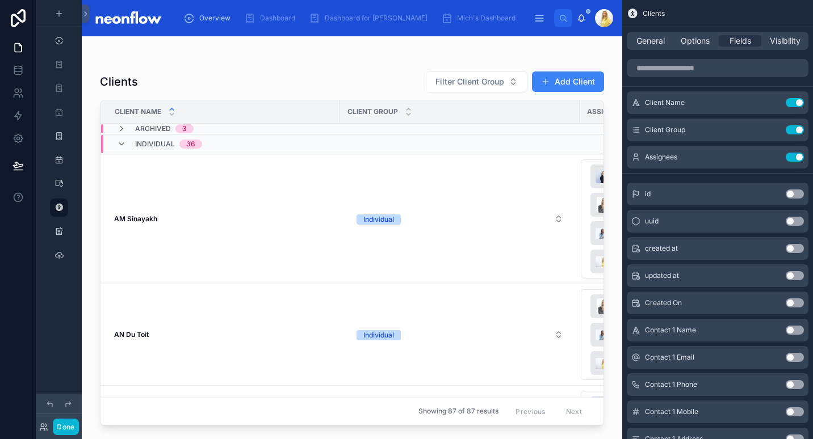
click at [149, 141] on span "Individual" at bounding box center [155, 144] width 40 height 9
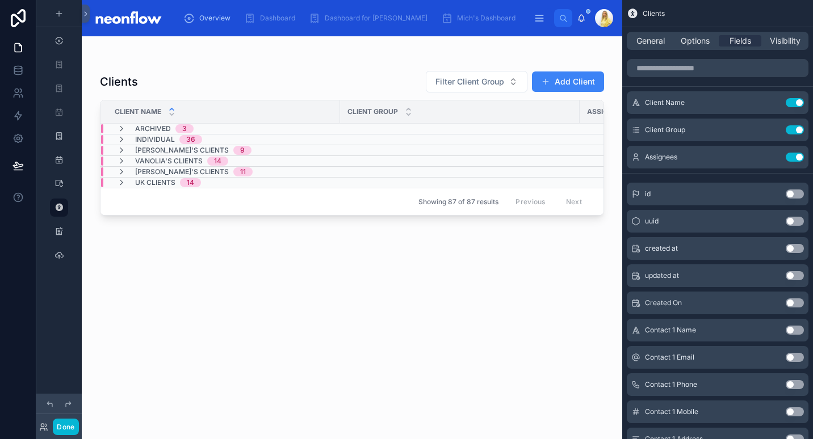
click at [182, 161] on span "Vanolia's Clients" at bounding box center [169, 161] width 68 height 9
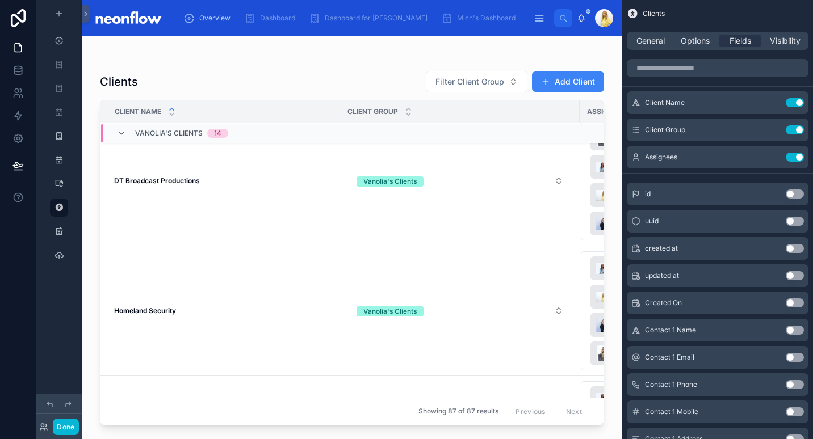
scroll to position [321, 0]
click at [187, 187] on td "DT Broadcast Productions DT Broadcast Productions" at bounding box center [220, 180] width 240 height 130
click at [177, 182] on strong "DT Broadcast Productions" at bounding box center [157, 179] width 86 height 9
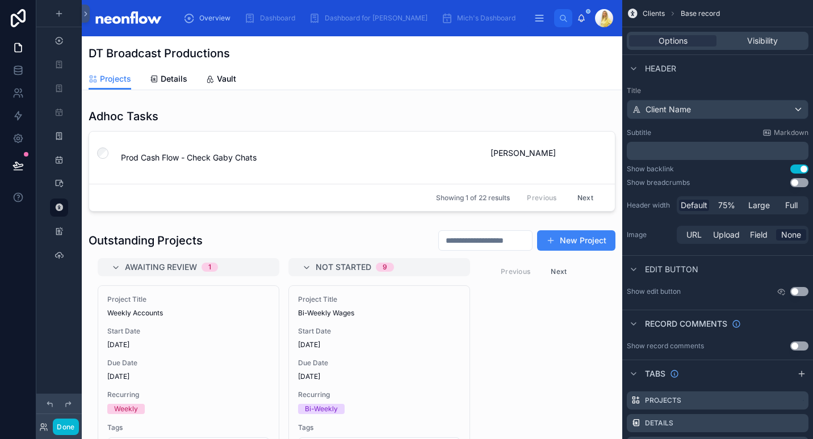
click at [174, 80] on span "Details" at bounding box center [174, 78] width 27 height 11
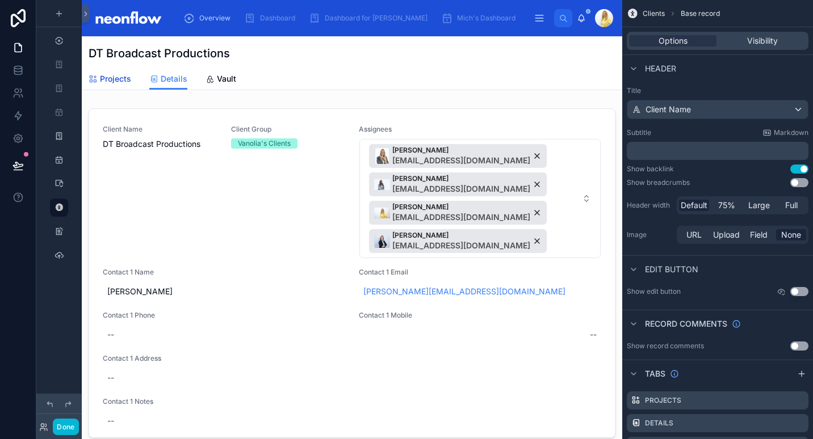
click at [123, 86] on link "Projects" at bounding box center [110, 80] width 43 height 23
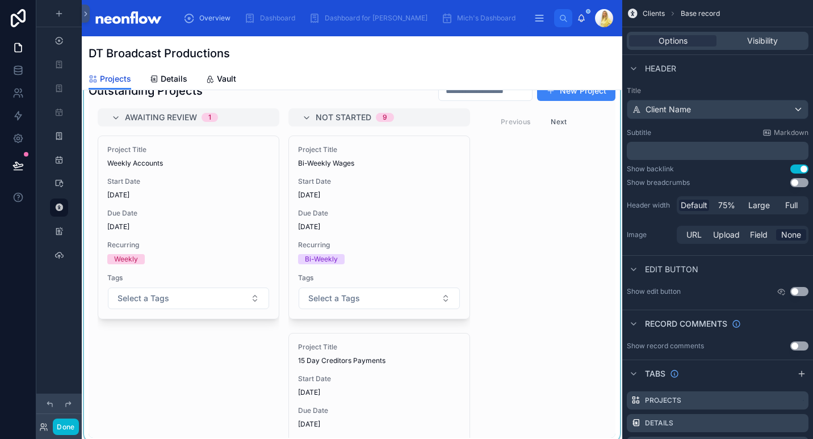
scroll to position [150, 0]
click at [189, 241] on div at bounding box center [352, 258] width 541 height 367
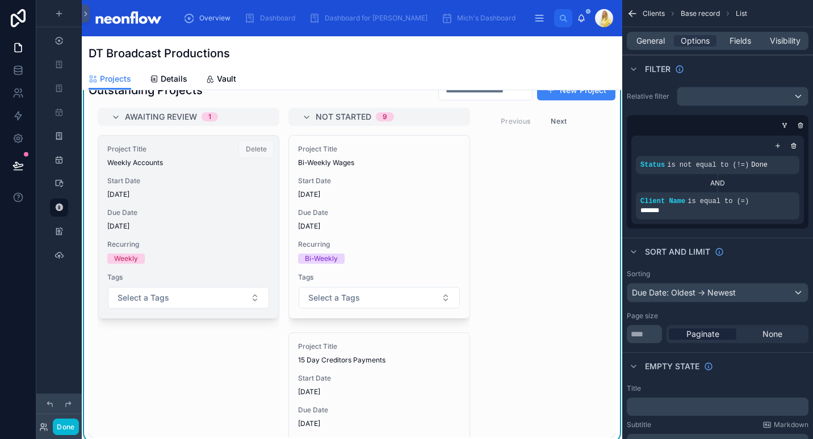
click at [236, 238] on div "Project Title Weekly Accounts Start Date [DATE] Due Date [DATE] Recurring Weekl…" at bounding box center [188, 227] width 181 height 183
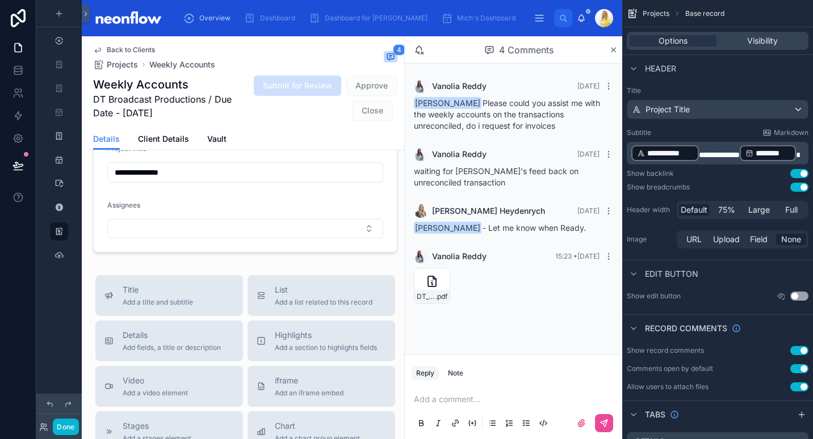
scroll to position [900, 0]
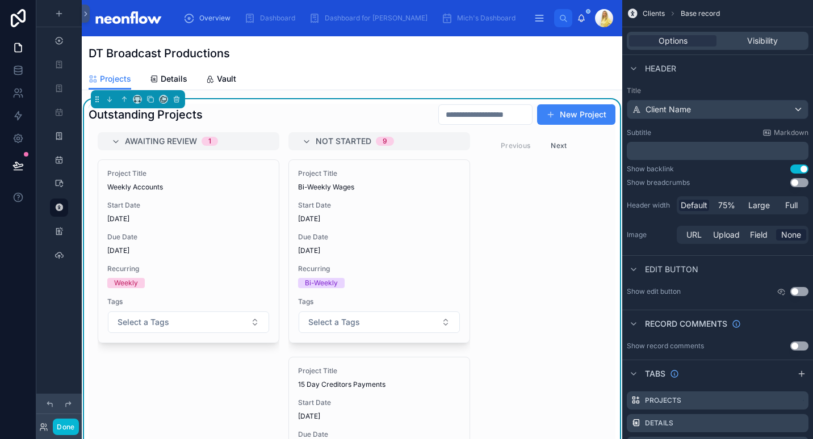
scroll to position [124, 0]
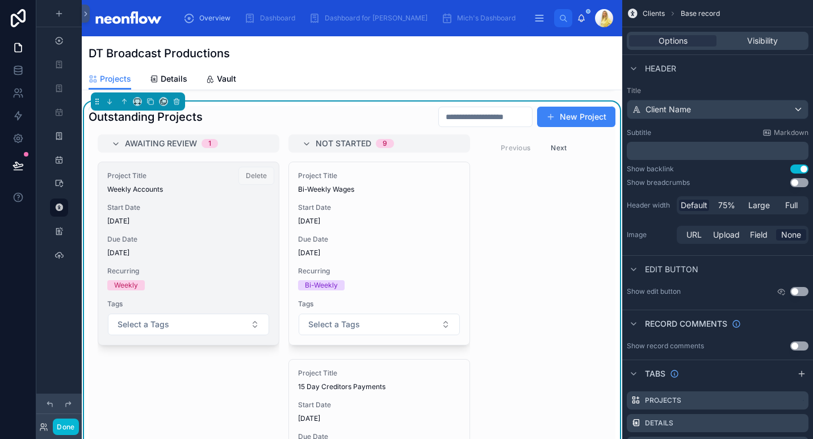
click at [194, 265] on div "Project Title Weekly Accounts Start Date [DATE] Due Date [DATE] Recurring Weekl…" at bounding box center [188, 253] width 181 height 183
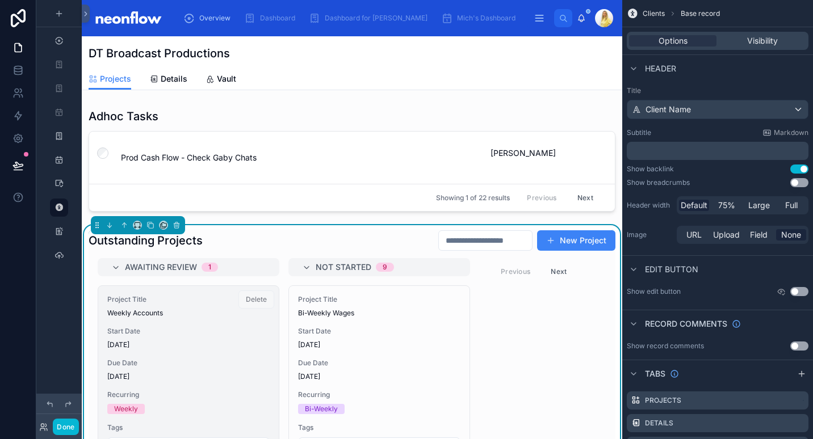
click at [210, 345] on span "[DATE]" at bounding box center [188, 345] width 162 height 9
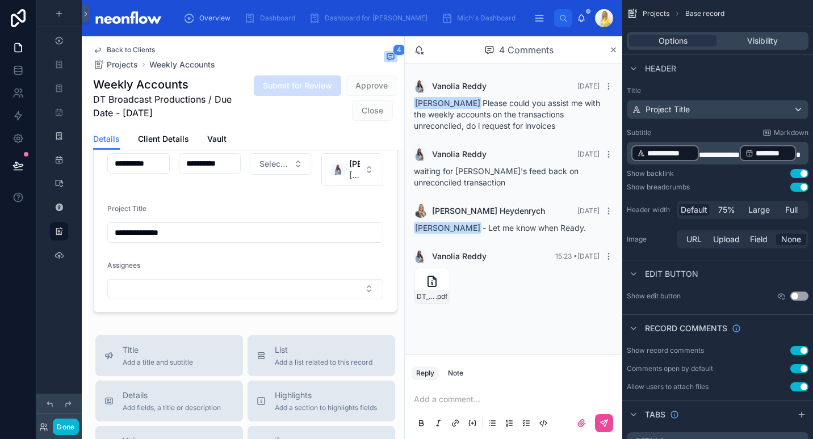
scroll to position [820, 0]
click at [59, 427] on button "Done" at bounding box center [66, 427] width 26 height 16
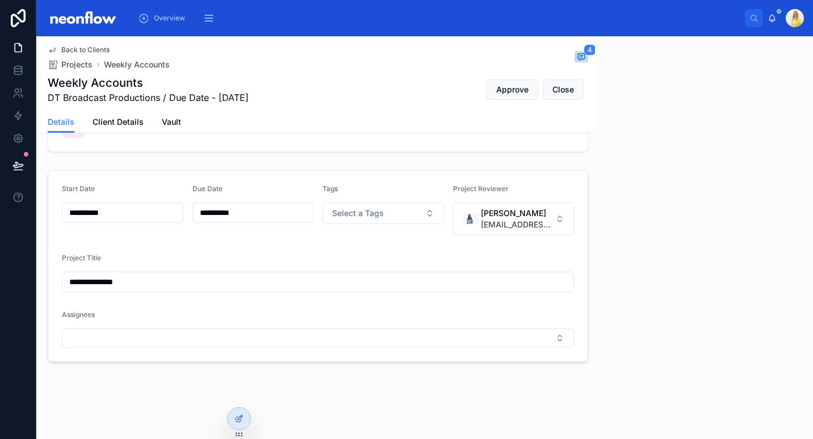
scroll to position [492, 0]
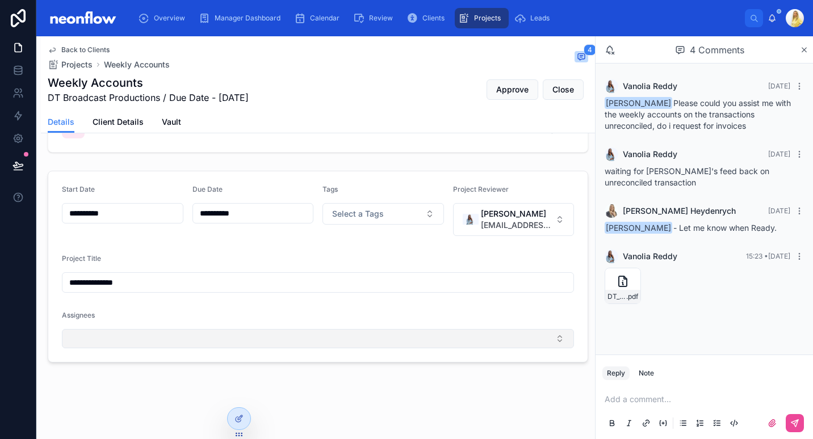
click at [236, 336] on button "Select Button" at bounding box center [318, 338] width 512 height 19
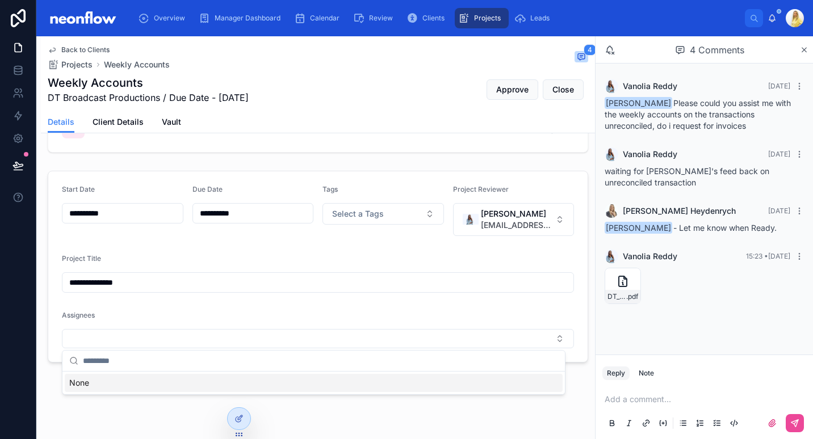
click at [258, 294] on form "**********" at bounding box center [317, 266] width 539 height 191
